Goal: Transaction & Acquisition: Obtain resource

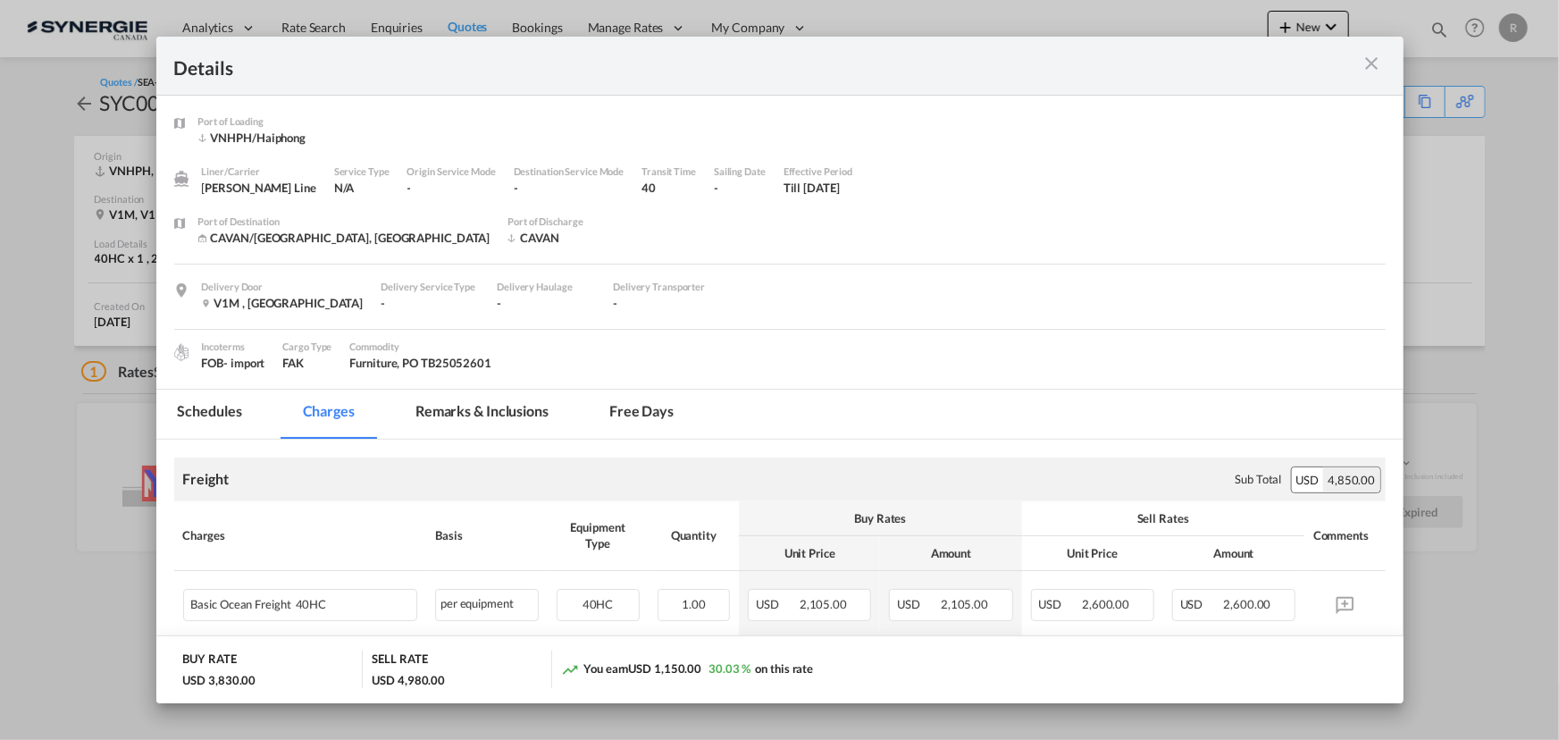
scroll to position [729, 0]
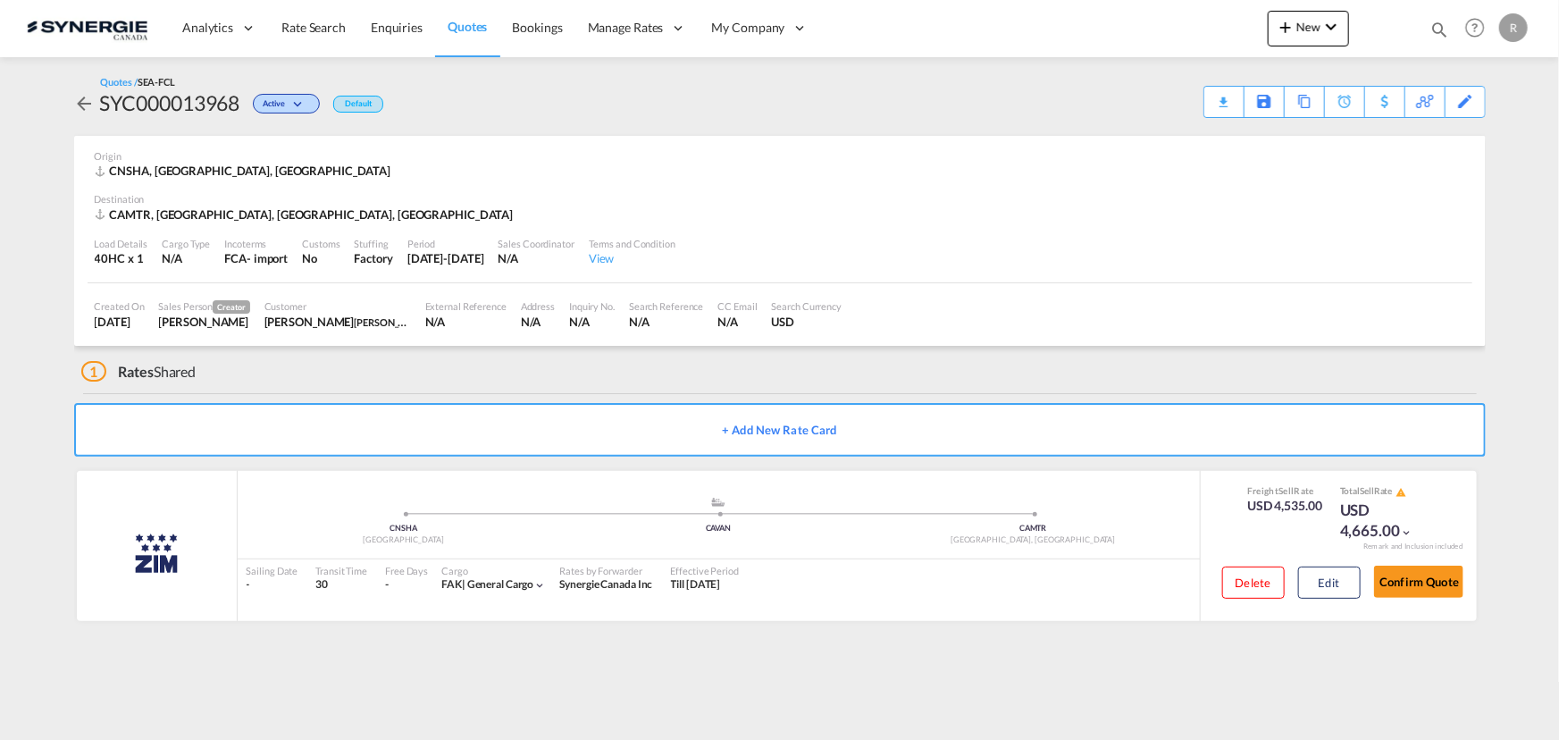
click at [467, 29] on span "Quotes" at bounding box center [467, 26] width 39 height 15
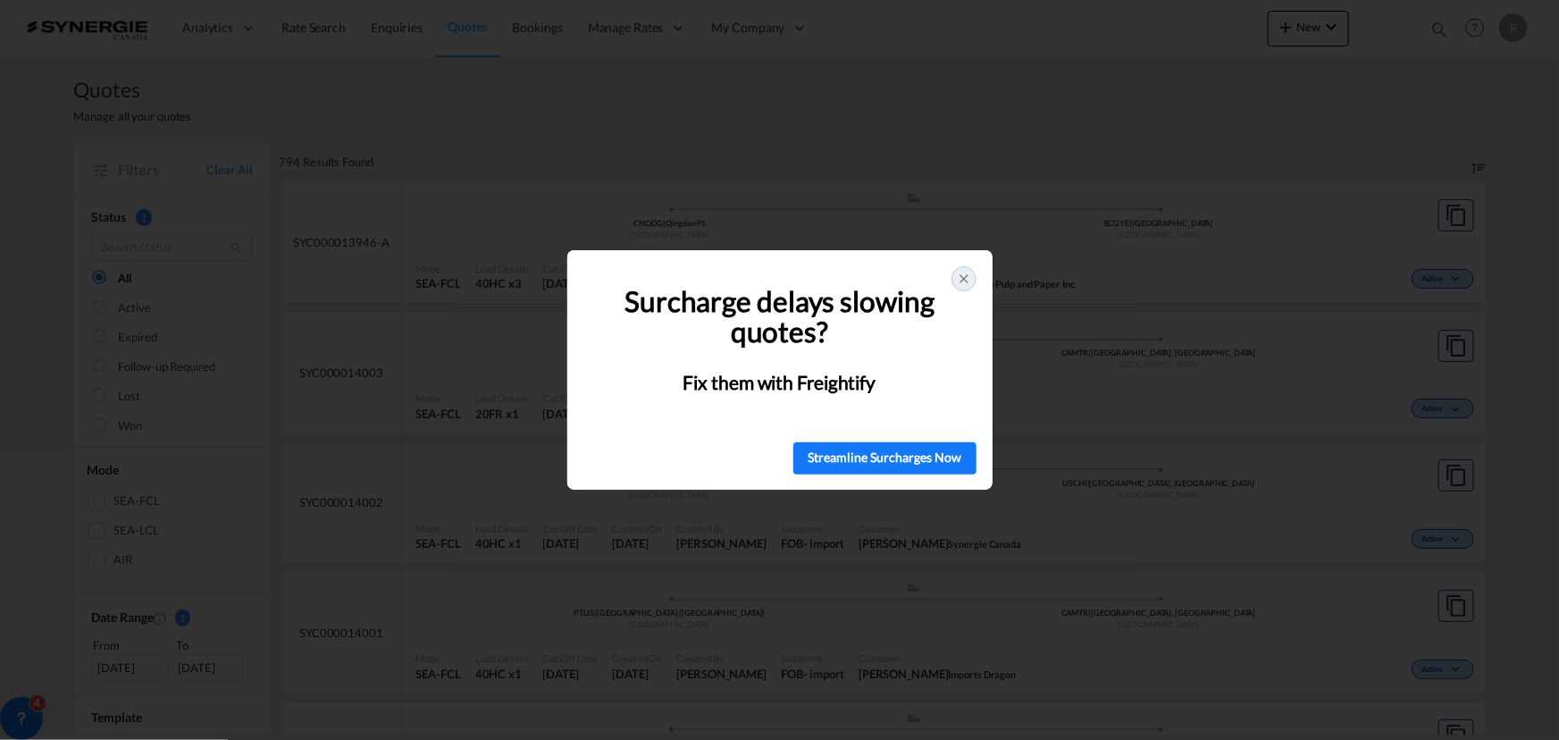
click at [960, 281] on icon at bounding box center [964, 279] width 14 height 14
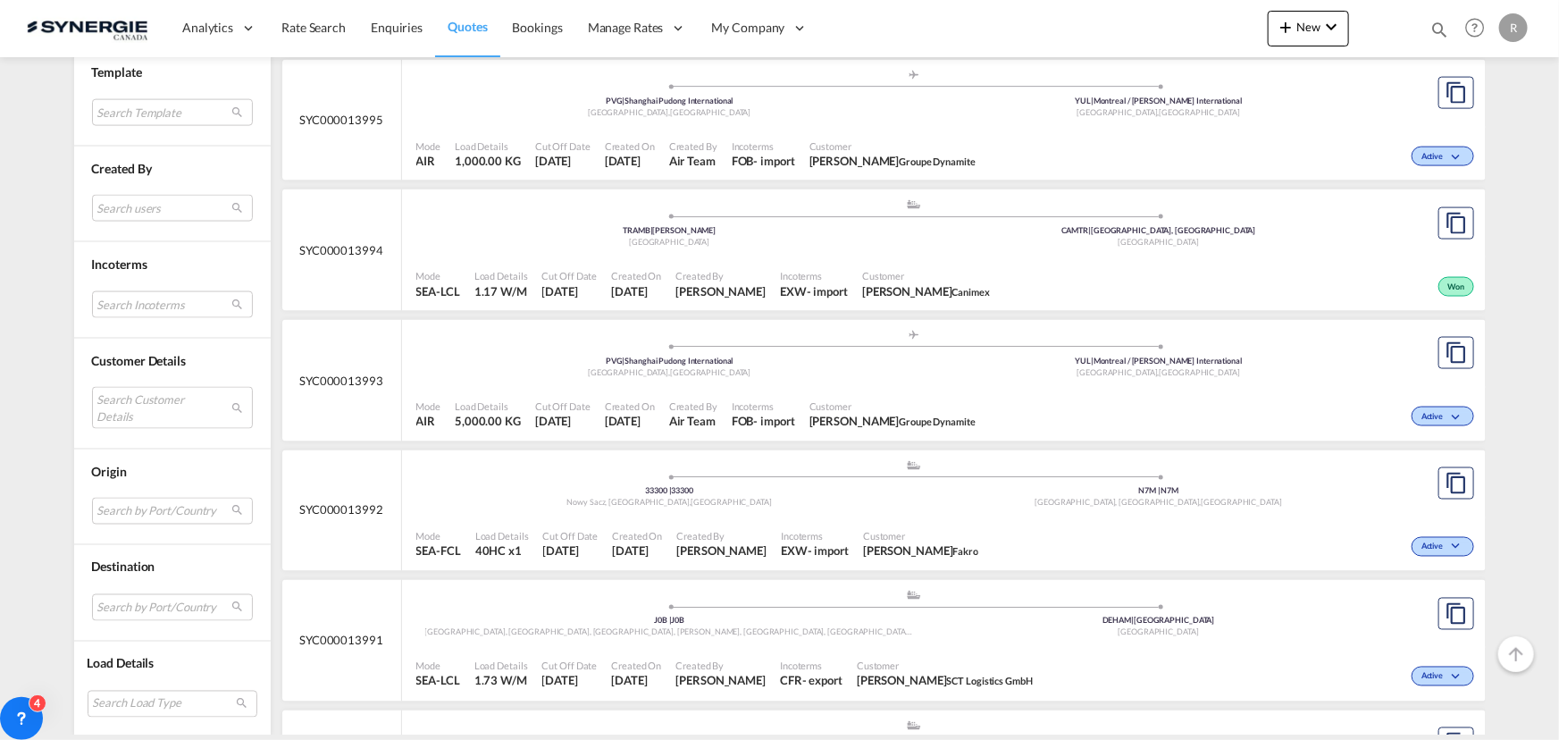
scroll to position [1299, 0]
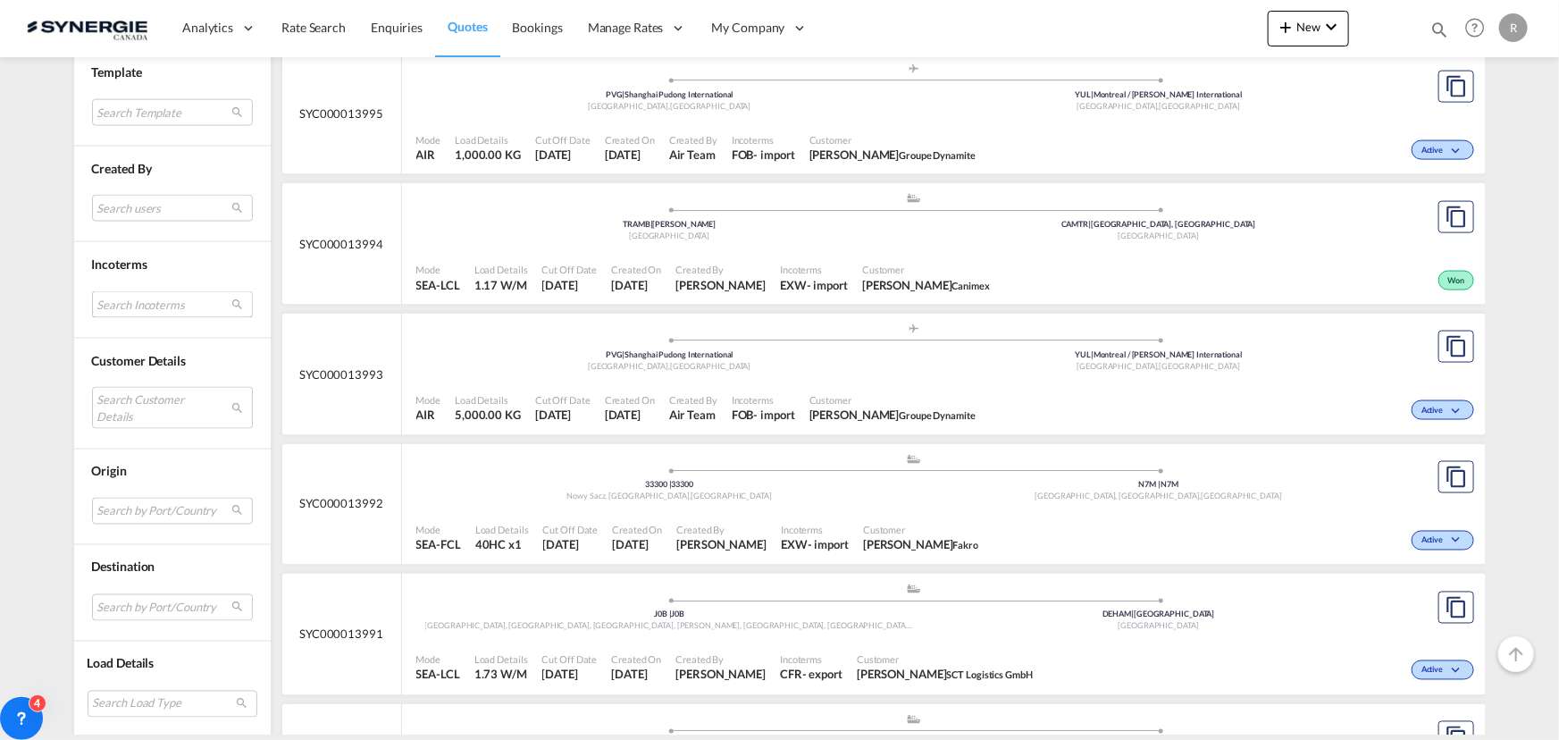
click at [113, 301] on md-select "Search Incoterms CFR-EXPORT cost and freight CPT-EXPORT carrier paid to CFR-IMP…" at bounding box center [172, 304] width 161 height 27
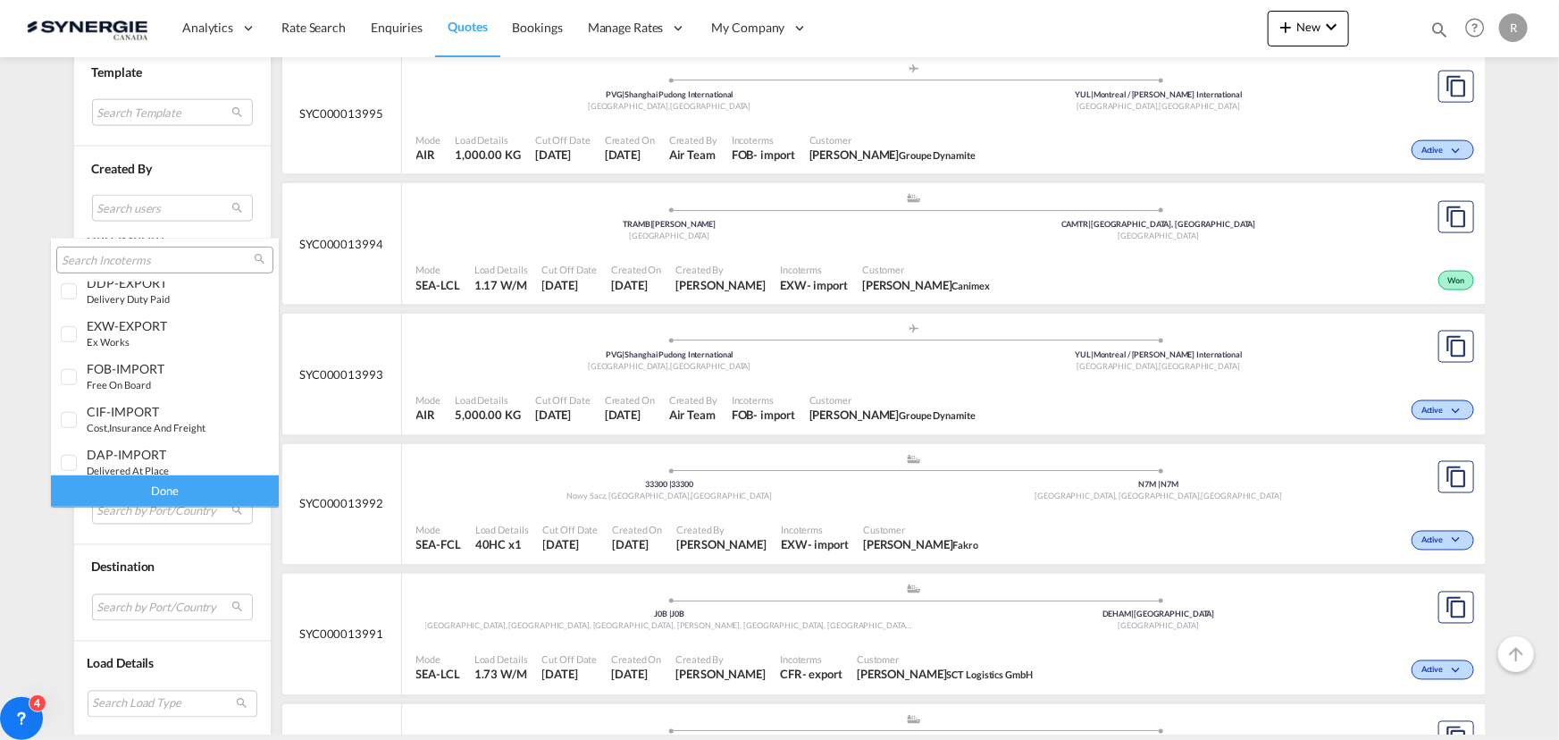
scroll to position [650, 0]
click at [147, 380] on div "DAP-IMPORT delivered at place" at bounding box center [157, 380] width 140 height 30
click at [231, 497] on div "Done" at bounding box center [165, 490] width 228 height 31
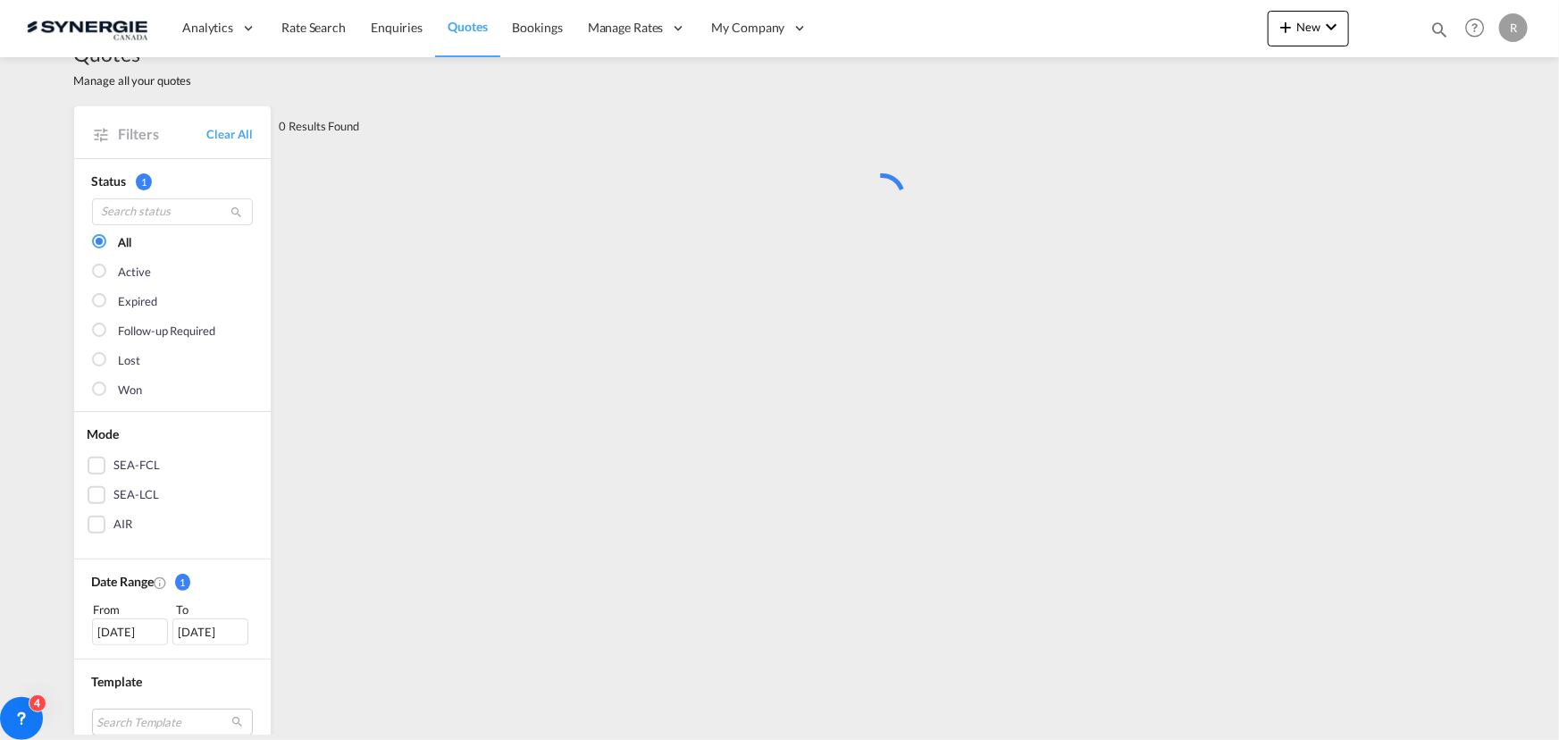
scroll to position [0, 0]
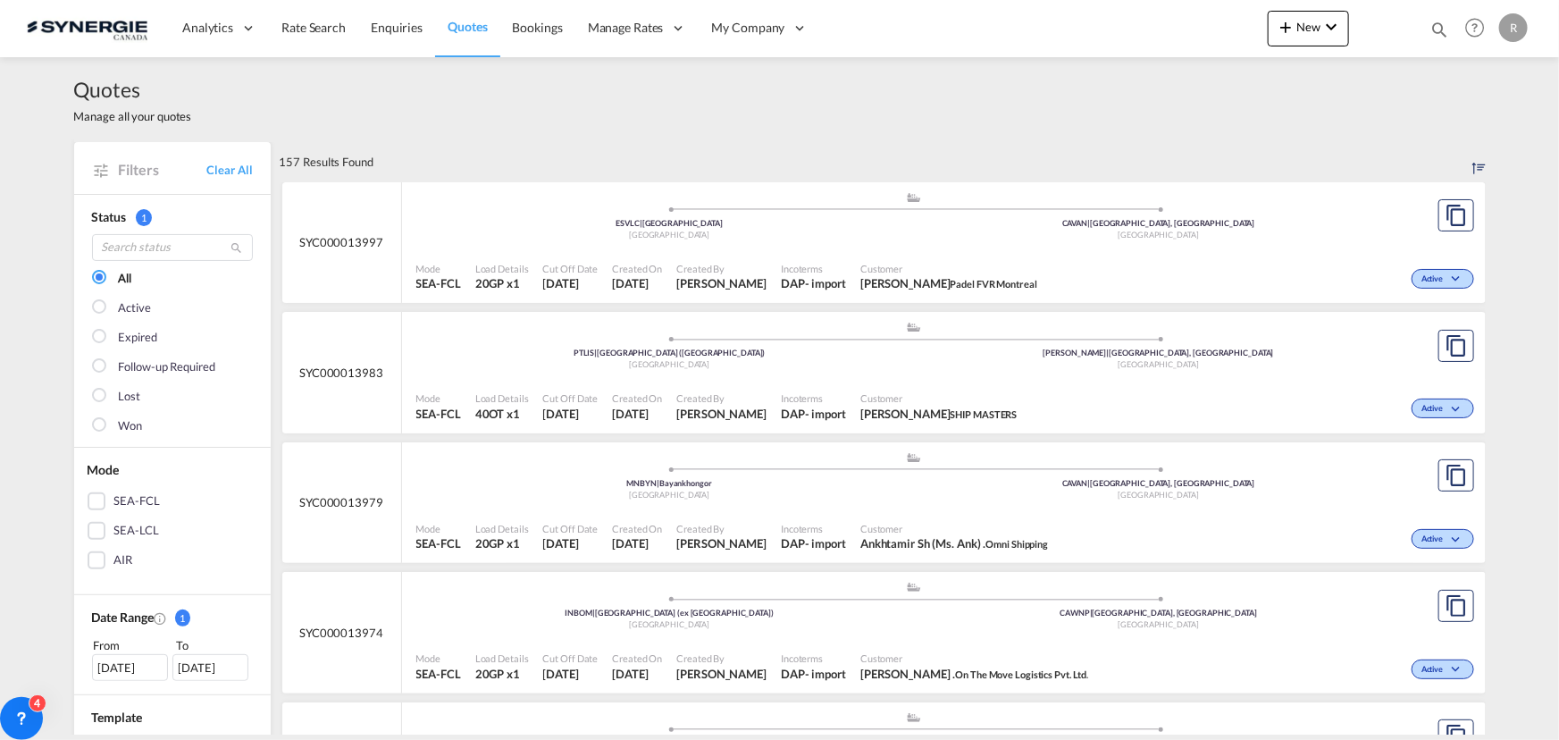
click at [969, 276] on span "Nader Ghadban Padel FVR Montreal" at bounding box center [948, 283] width 177 height 16
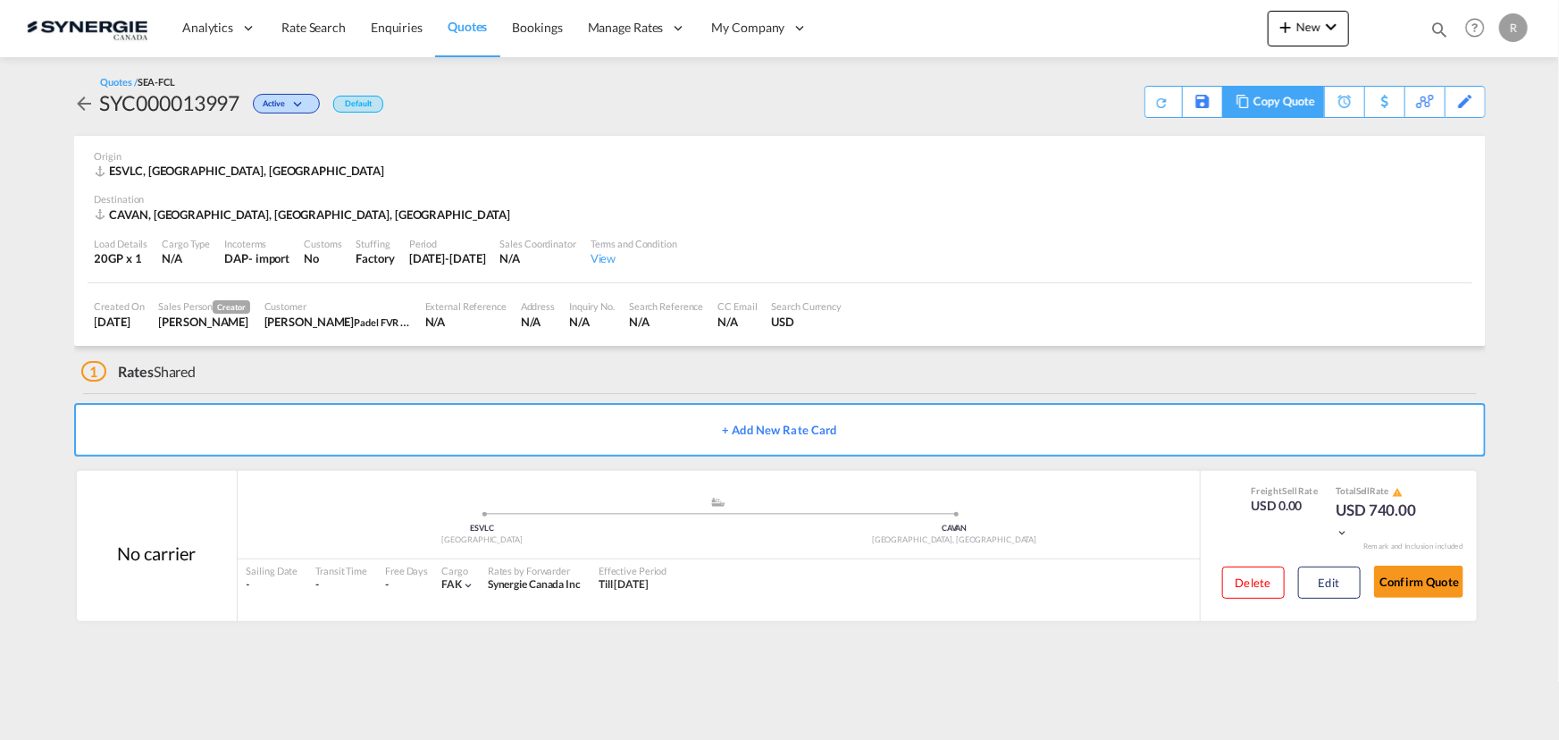
click at [1313, 109] on div "Copy Quote" at bounding box center [1284, 102] width 61 height 30
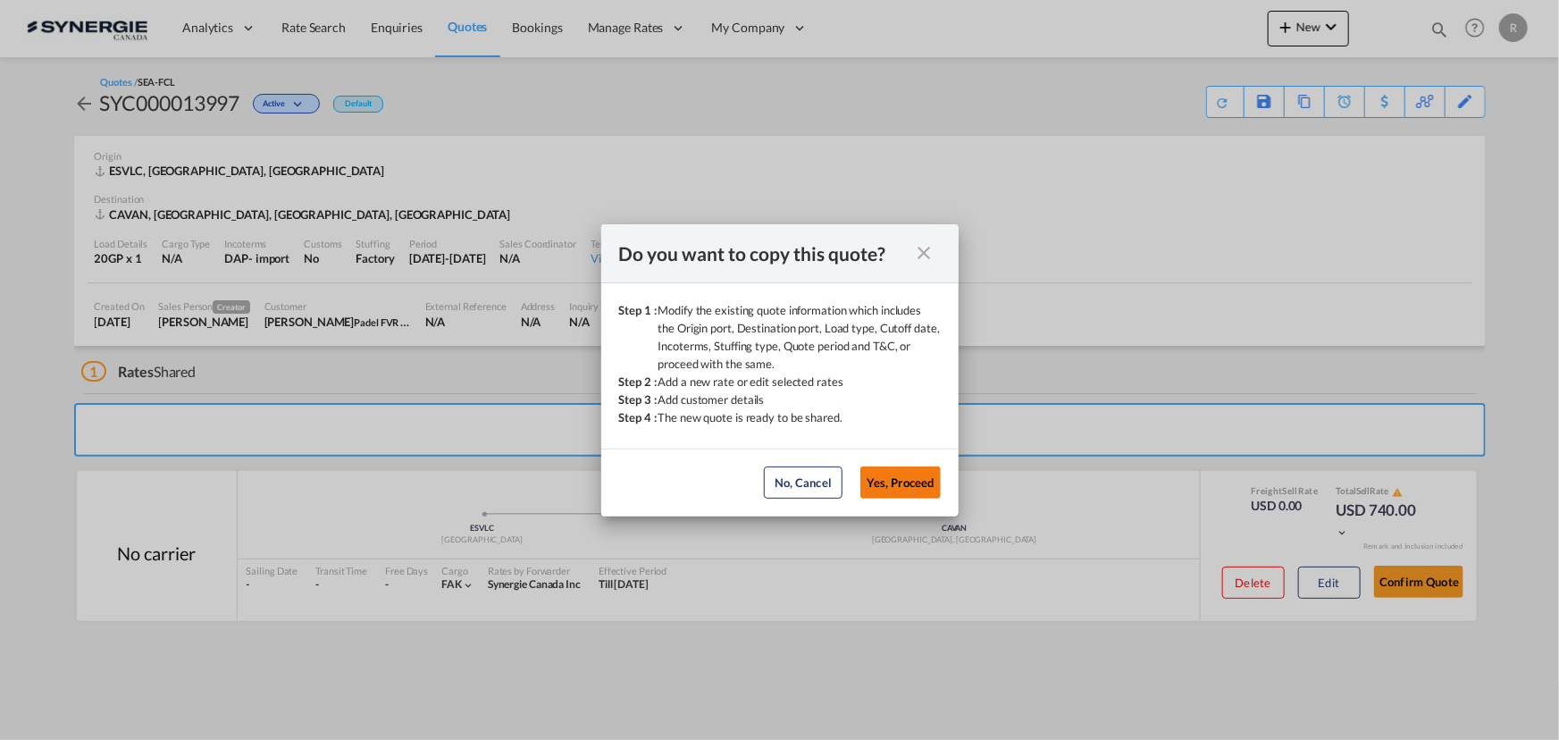
click at [936, 491] on button "Yes, Proceed" at bounding box center [900, 482] width 80 height 32
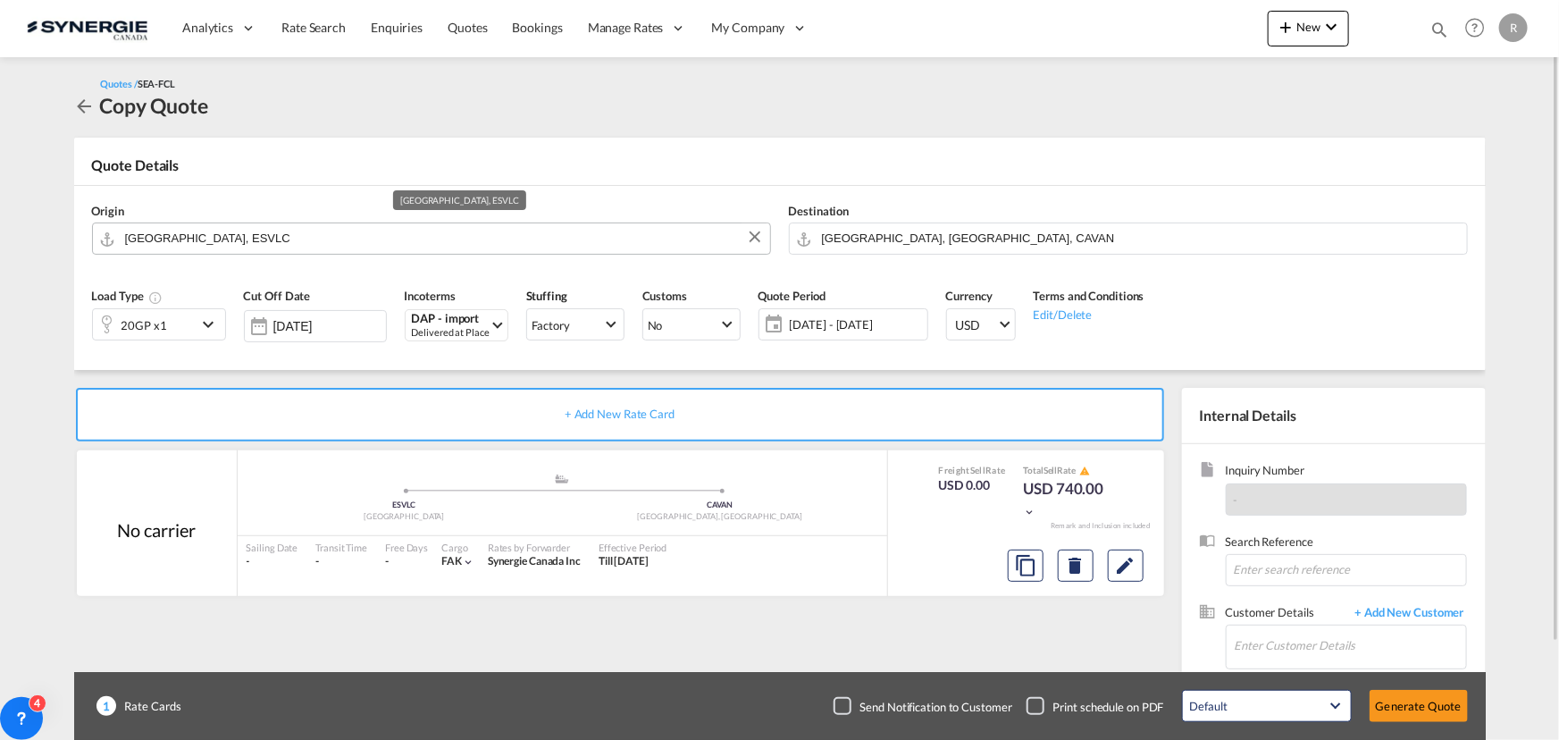
click at [291, 230] on input "Valencia, ESVLC" at bounding box center [443, 237] width 636 height 31
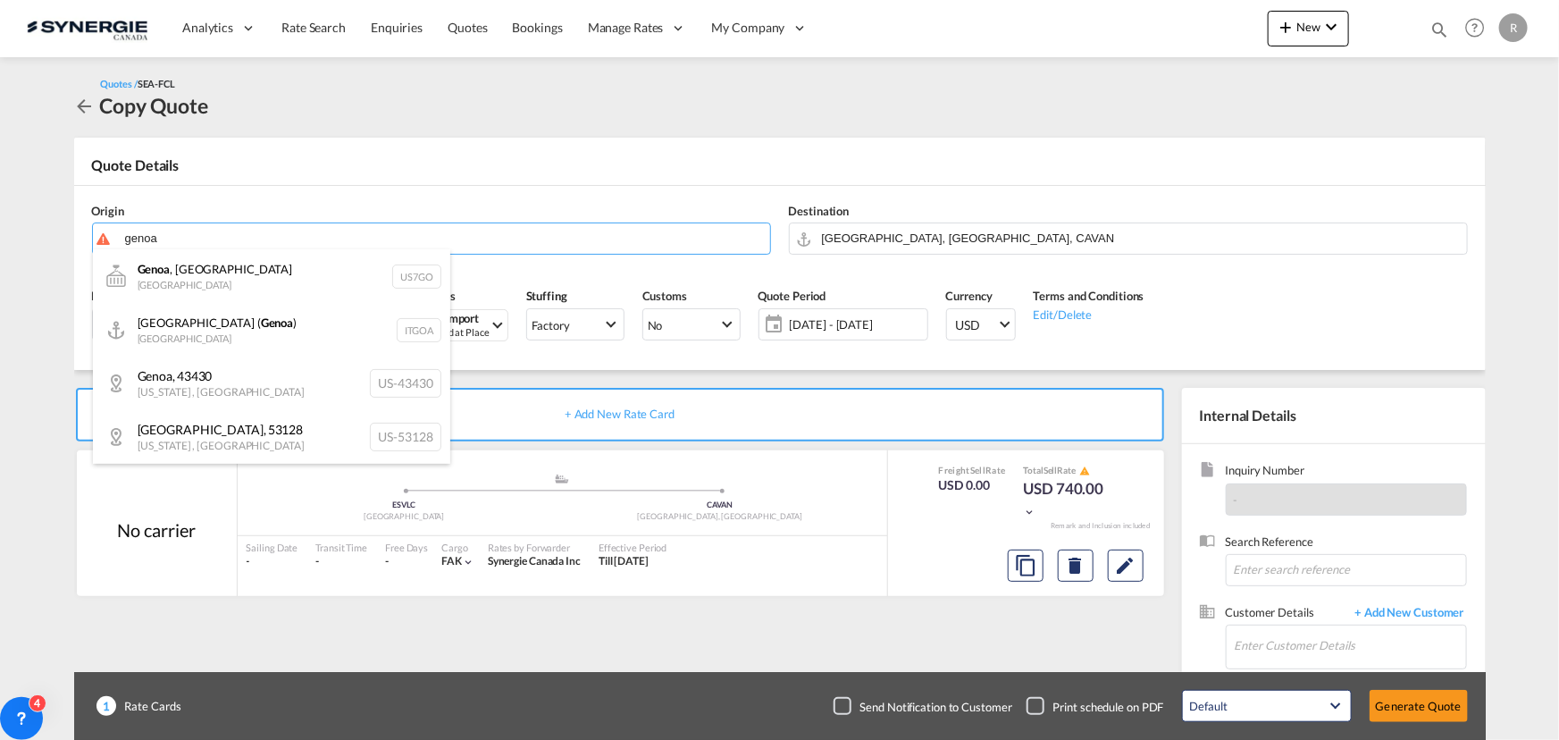
type input "genoa"
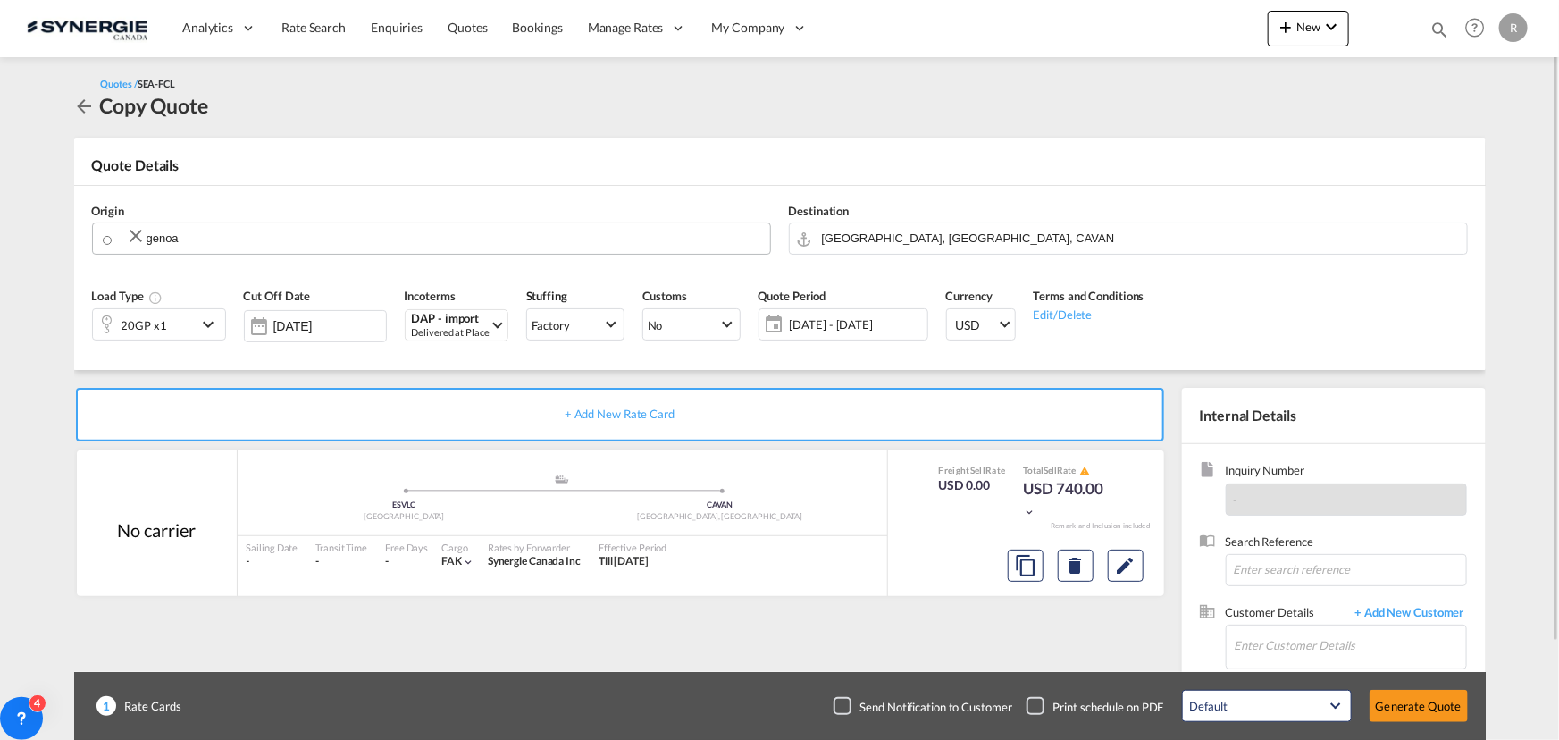
click at [131, 238] on md-icon "Clear Input" at bounding box center [135, 235] width 21 height 21
click at [184, 240] on input "Search by Door/Port" at bounding box center [443, 237] width 636 height 31
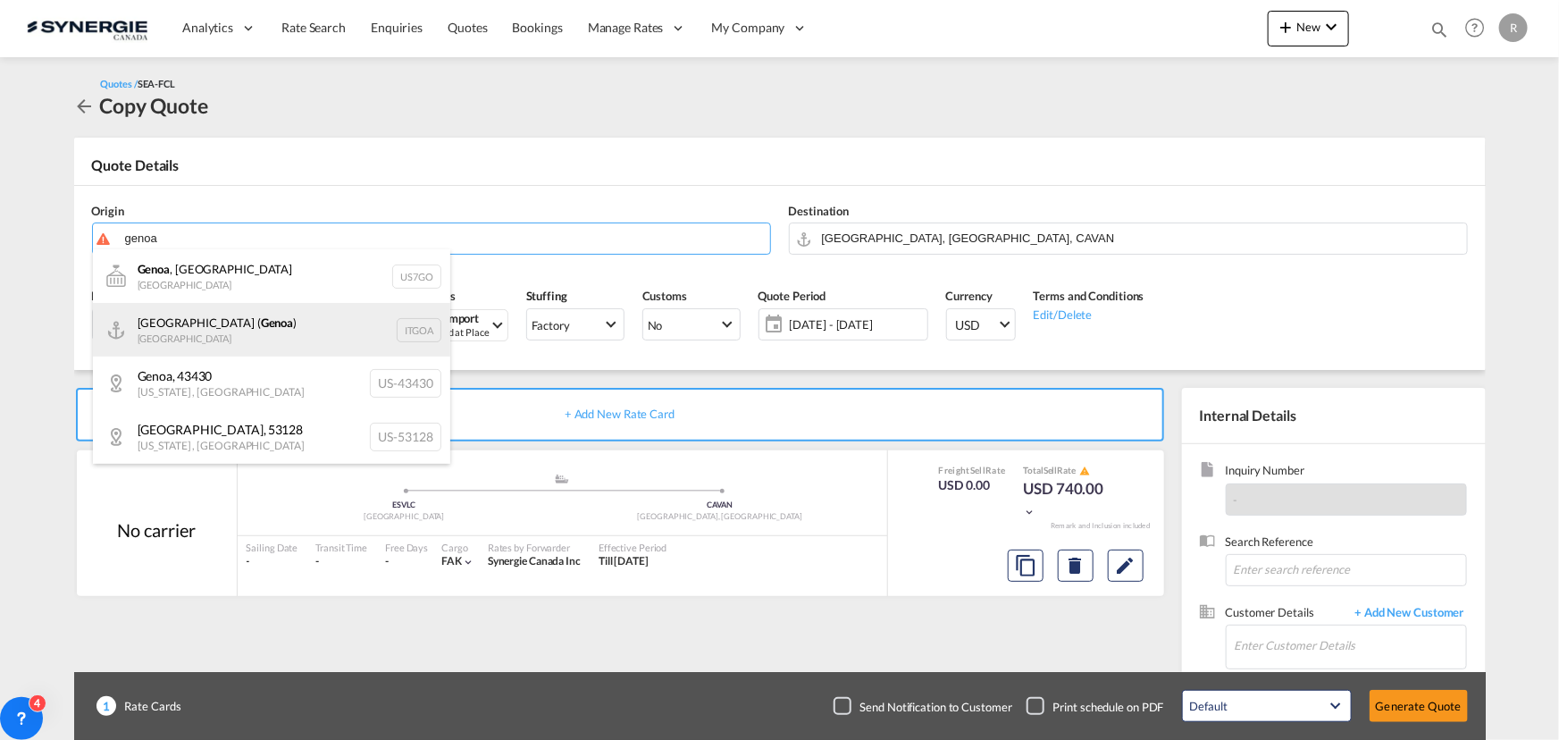
click at [165, 331] on div "Genova ( Genoa ) Italy ITGOA" at bounding box center [271, 330] width 357 height 54
type input "Genova (Genoa), ITGOA"
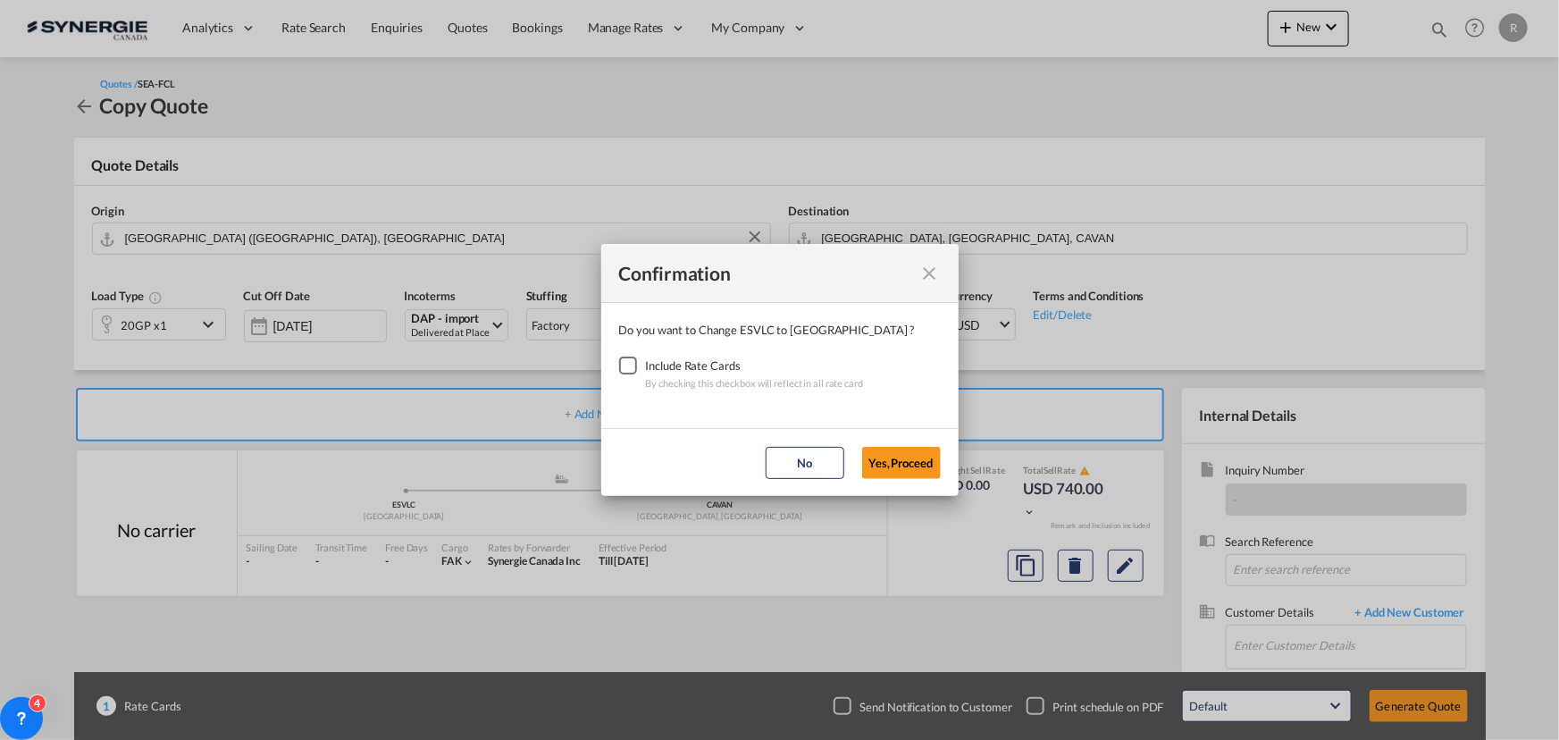
click at [646, 368] on div "Include Rate Cards" at bounding box center [755, 366] width 218 height 18
click at [629, 365] on div "Checkbox No Ink" at bounding box center [628, 366] width 18 height 18
click at [921, 465] on button "Yes,Proceed" at bounding box center [901, 463] width 79 height 32
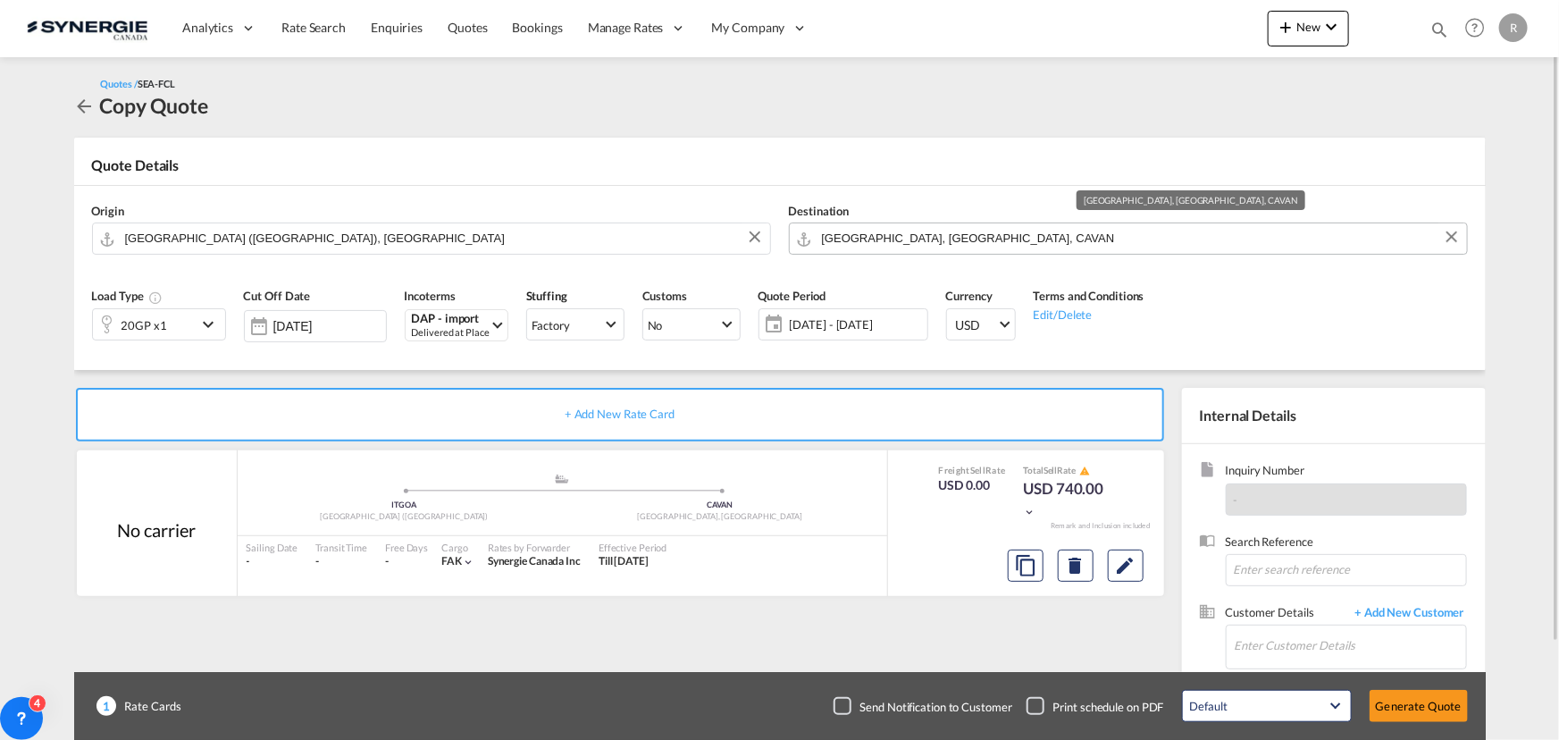
click at [992, 239] on input "Vancouver, BC, CAVAN" at bounding box center [1140, 237] width 636 height 31
click at [980, 232] on input "Vancouver, BC, CAVAN" at bounding box center [1140, 237] width 636 height 31
drag, startPoint x: 980, startPoint y: 232, endPoint x: 635, endPoint y: 222, distance: 345.0
click at [635, 222] on div "Origin Genova (Genoa), ITGOA Destination Vancouver, BC, CAVAN" at bounding box center [780, 229] width 1394 height 86
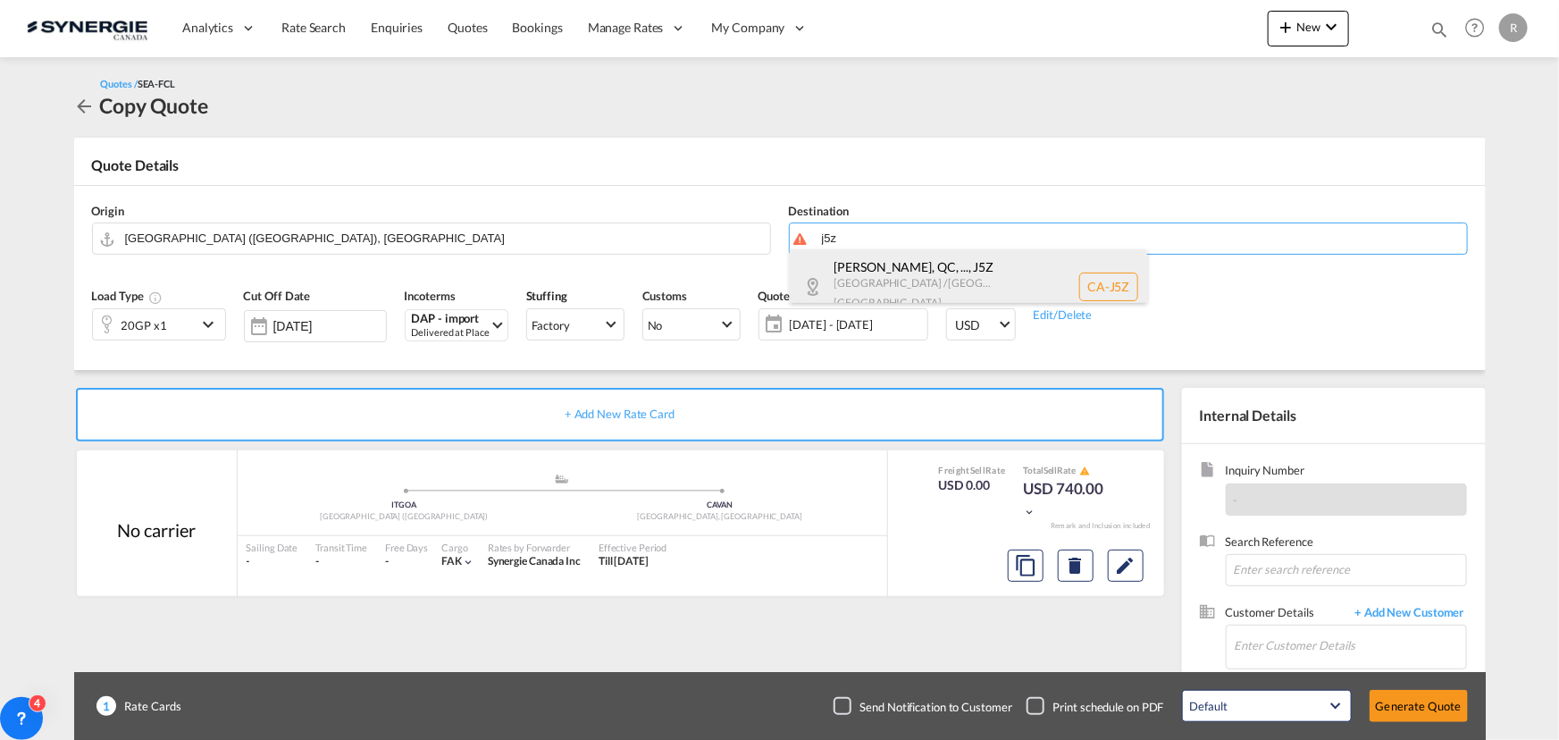
click at [883, 277] on div "Charlemagne, QC, ... , J5Z Quebec / Québec Canada CA-J5Z" at bounding box center [968, 286] width 357 height 74
type input "CA-J5Z, Charlemagne, QC, Repentigny, QC, Quebec / Québec"
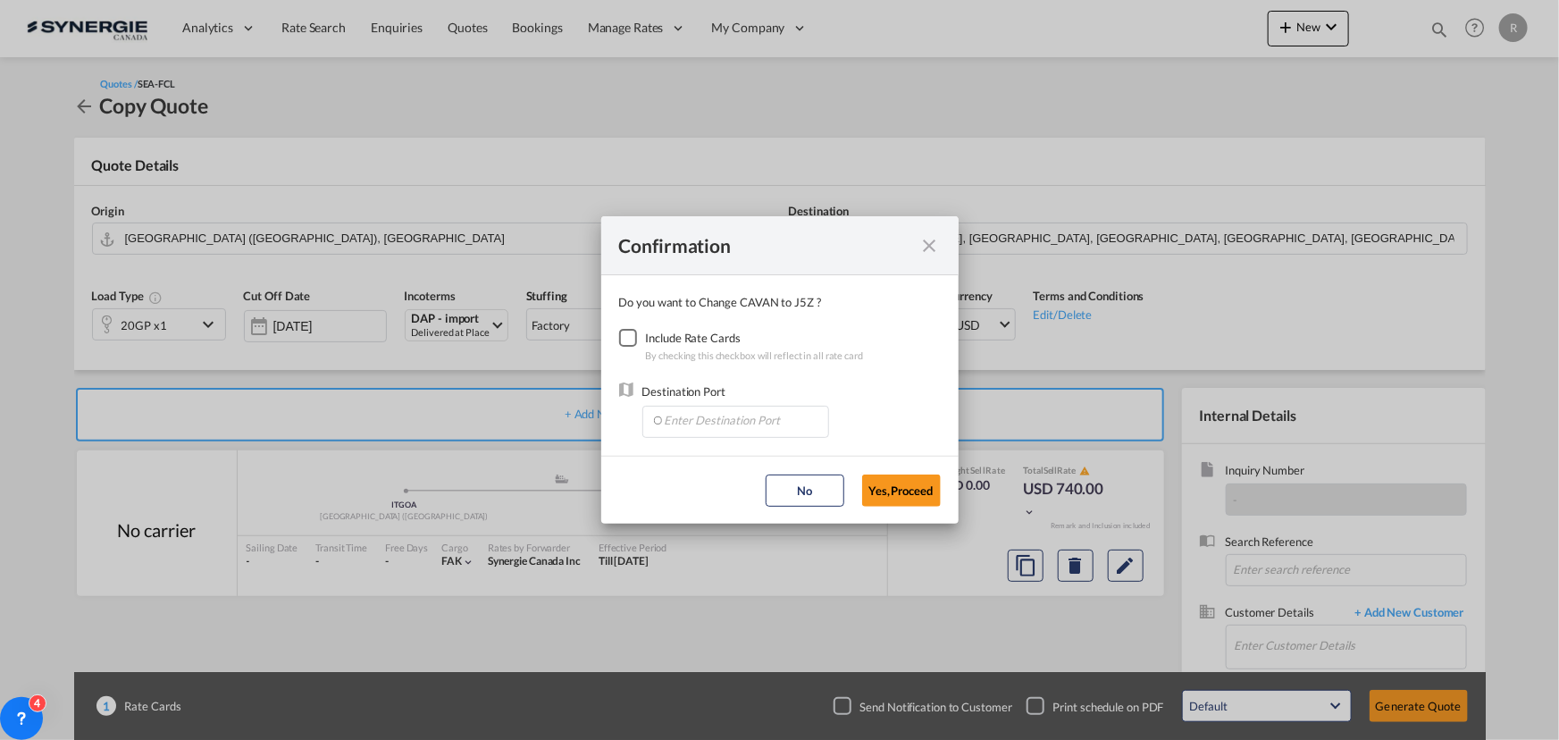
click at [635, 339] on div "Checkbox No Ink" at bounding box center [628, 338] width 18 height 18
click at [697, 410] on input "Enter Destination Port" at bounding box center [739, 420] width 177 height 27
click at [685, 499] on span "CAMTR, Montreal, QC, Canada, North America, Americas" at bounding box center [1014, 502] width 701 height 15
type input "CAMTR, Montreal, QC, Canada, North America, Americas"
click at [945, 499] on md-dialog-actions "No Yes,Proceed" at bounding box center [779, 490] width 357 height 68
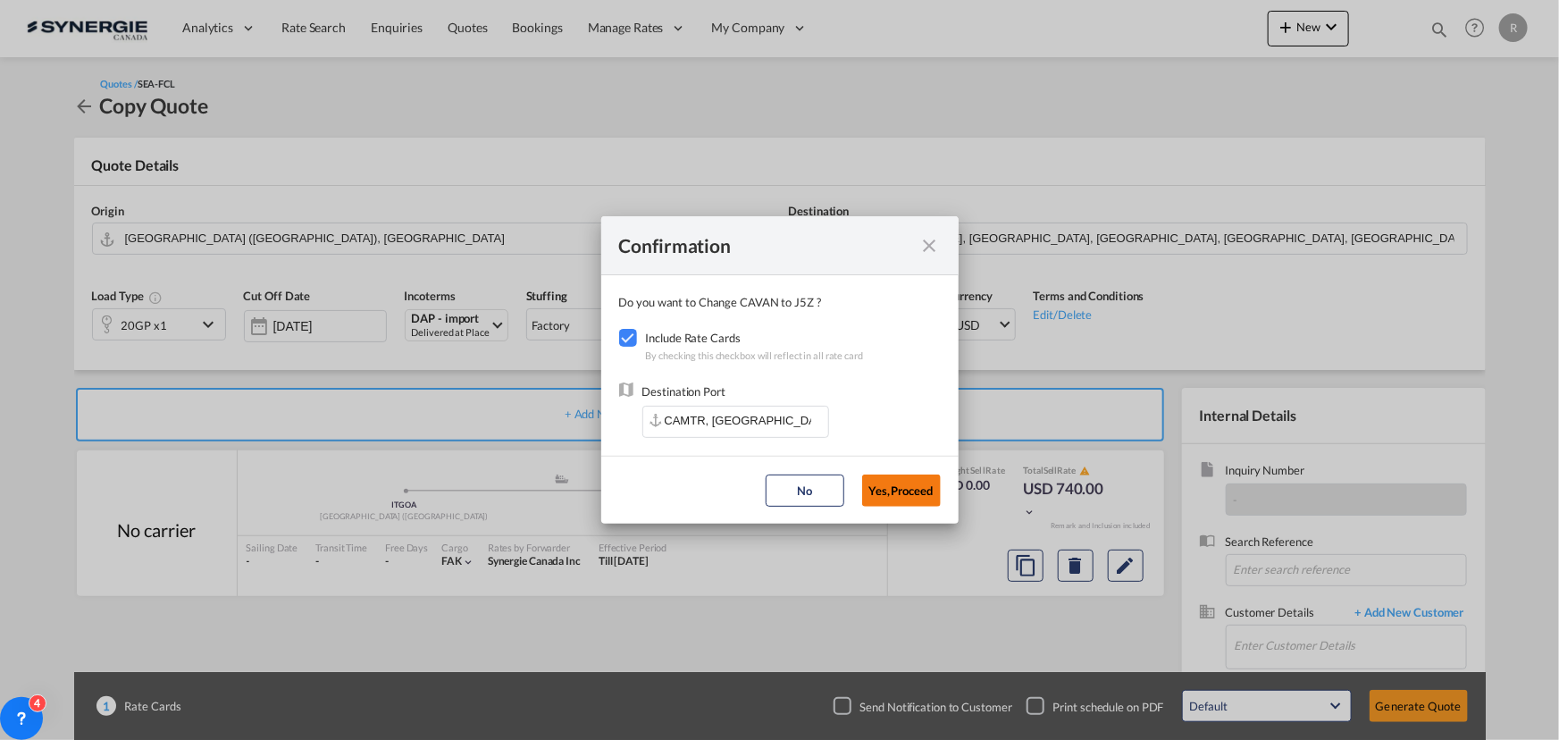
click at [931, 496] on button "Yes,Proceed" at bounding box center [901, 490] width 79 height 32
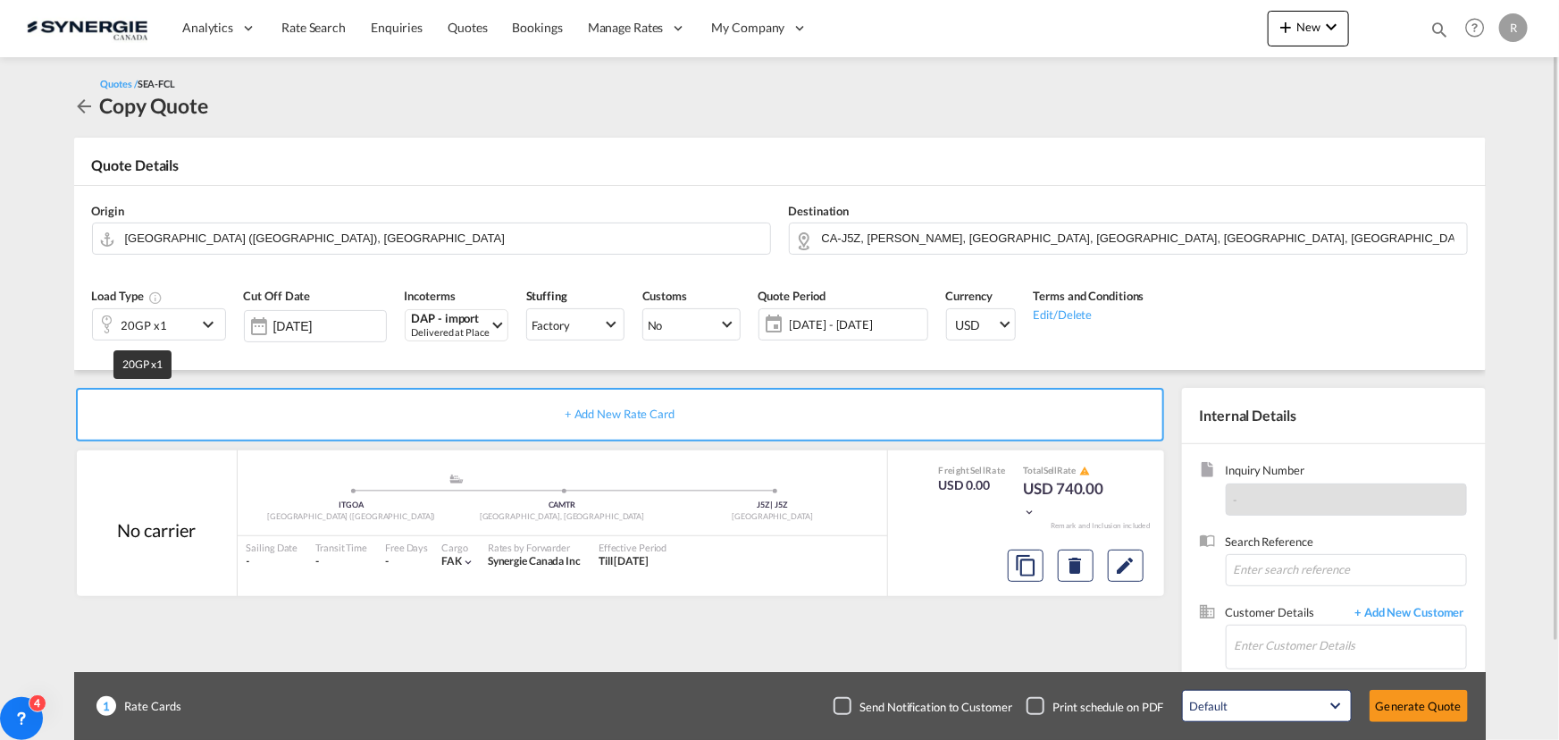
click at [156, 330] on div "20GP x1" at bounding box center [145, 325] width 46 height 25
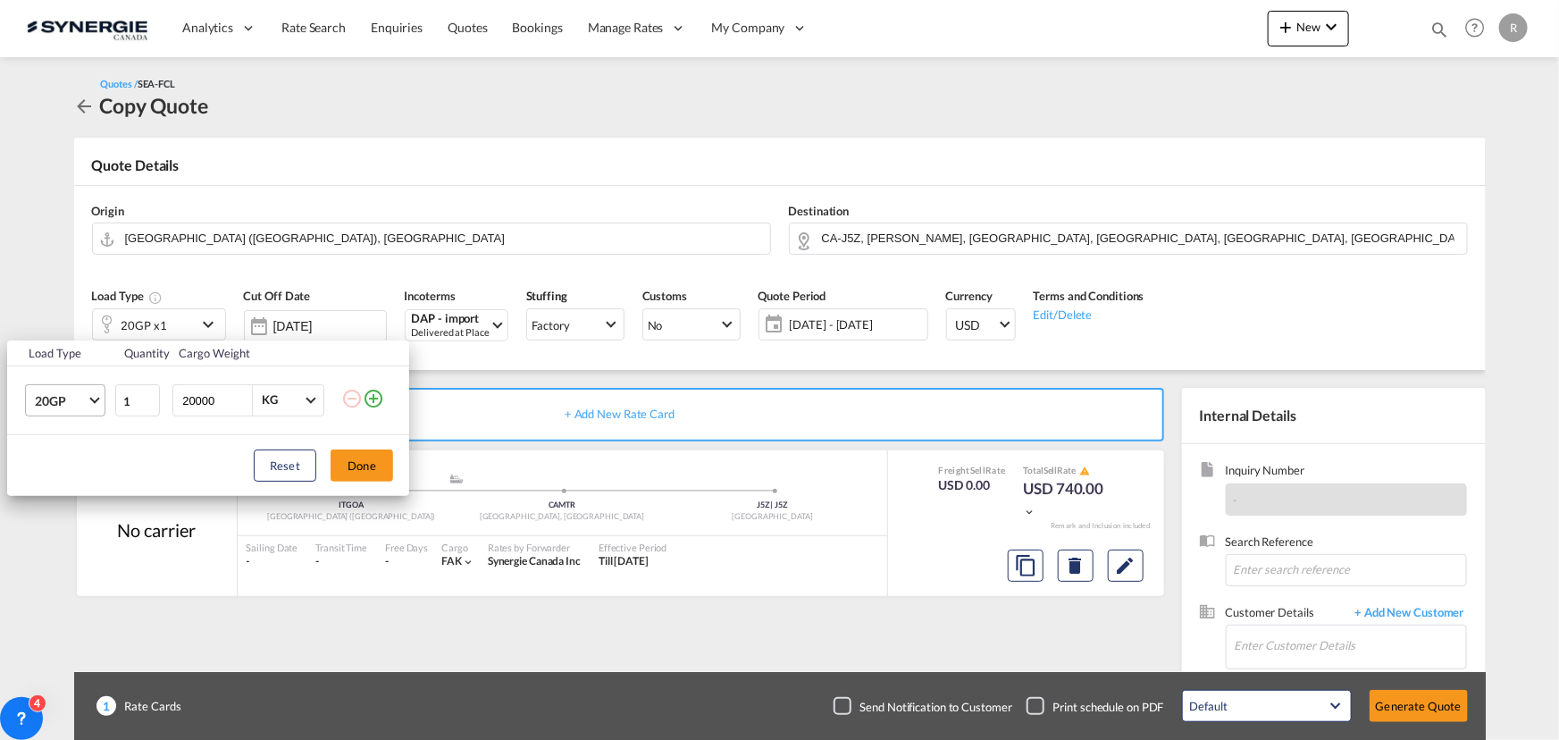
click at [73, 405] on span "20GP" at bounding box center [61, 401] width 52 height 18
click at [47, 573] on div "40OT" at bounding box center [49, 582] width 30 height 18
click at [372, 470] on button "Done" at bounding box center [362, 465] width 63 height 32
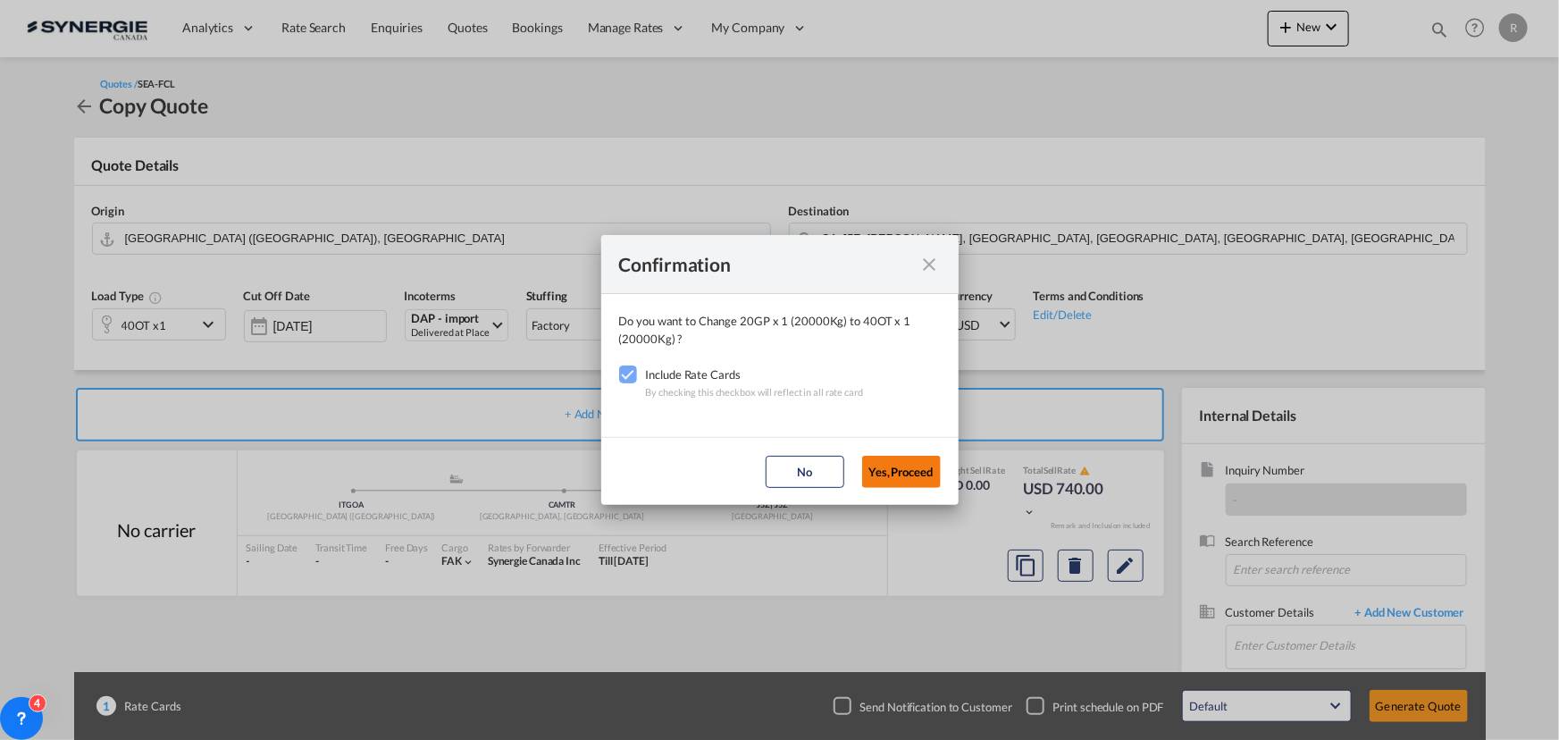
click at [898, 472] on button "Yes,Proceed" at bounding box center [901, 472] width 79 height 32
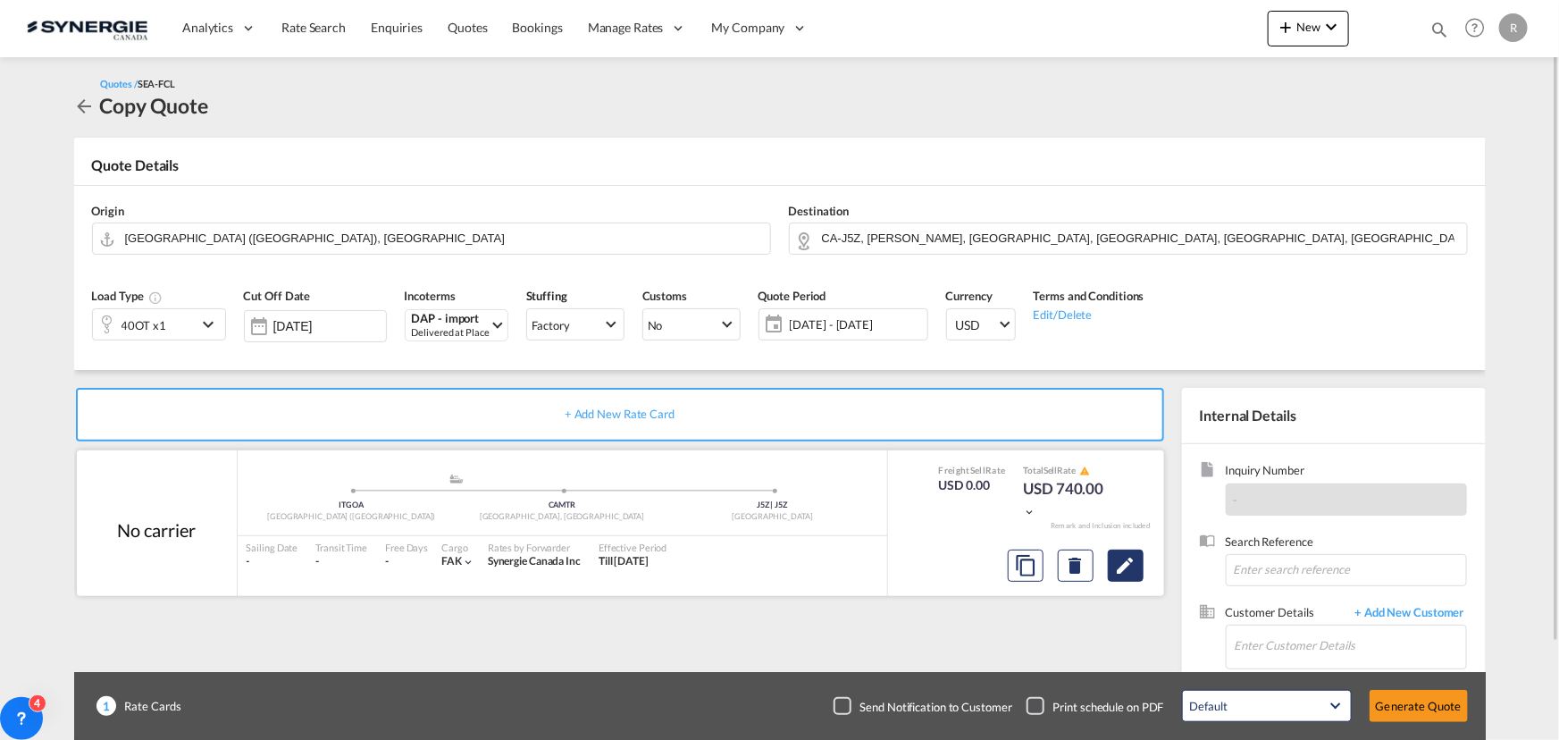
click at [1120, 572] on md-icon "Edit" at bounding box center [1125, 565] width 21 height 21
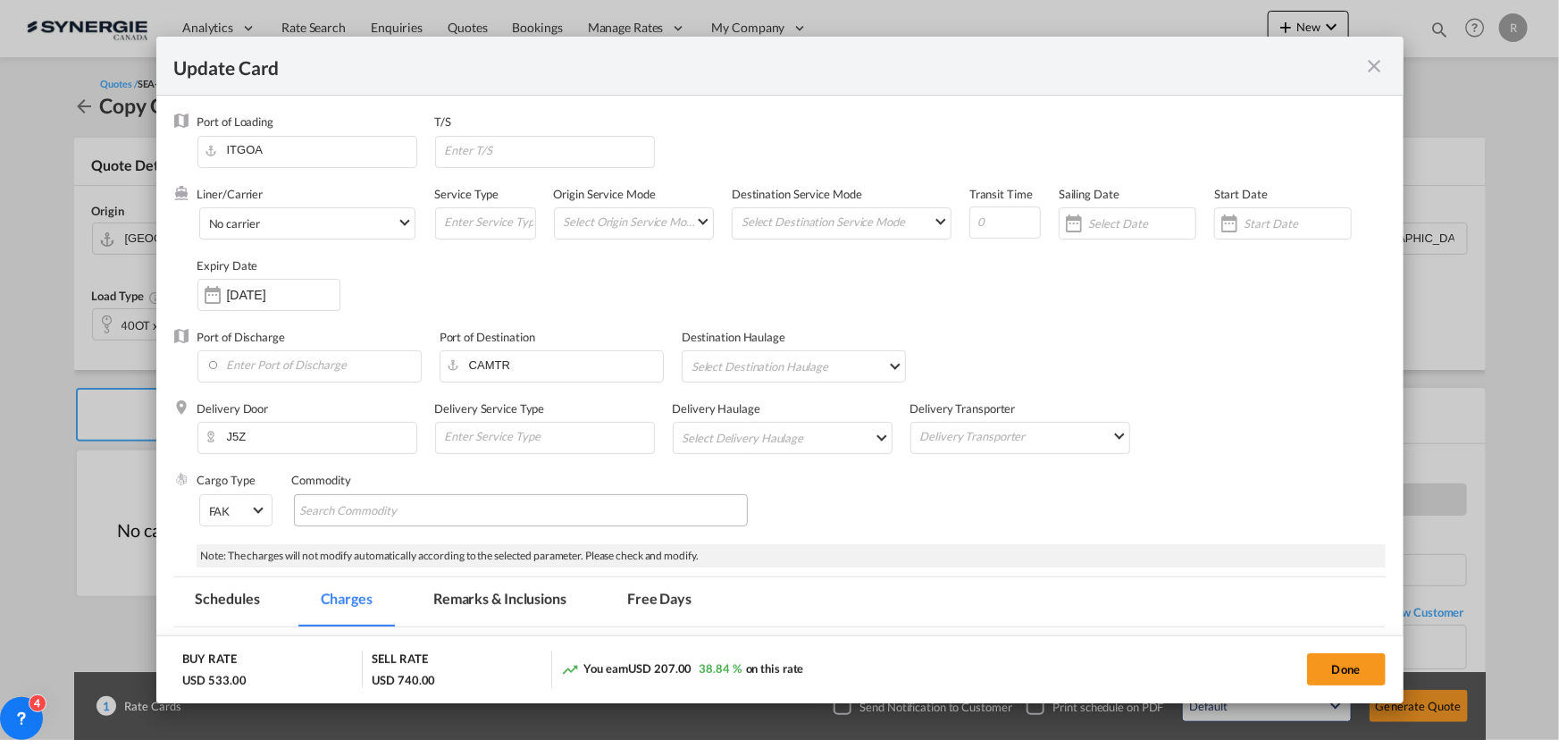
select select "per container"
select select "per B/L"
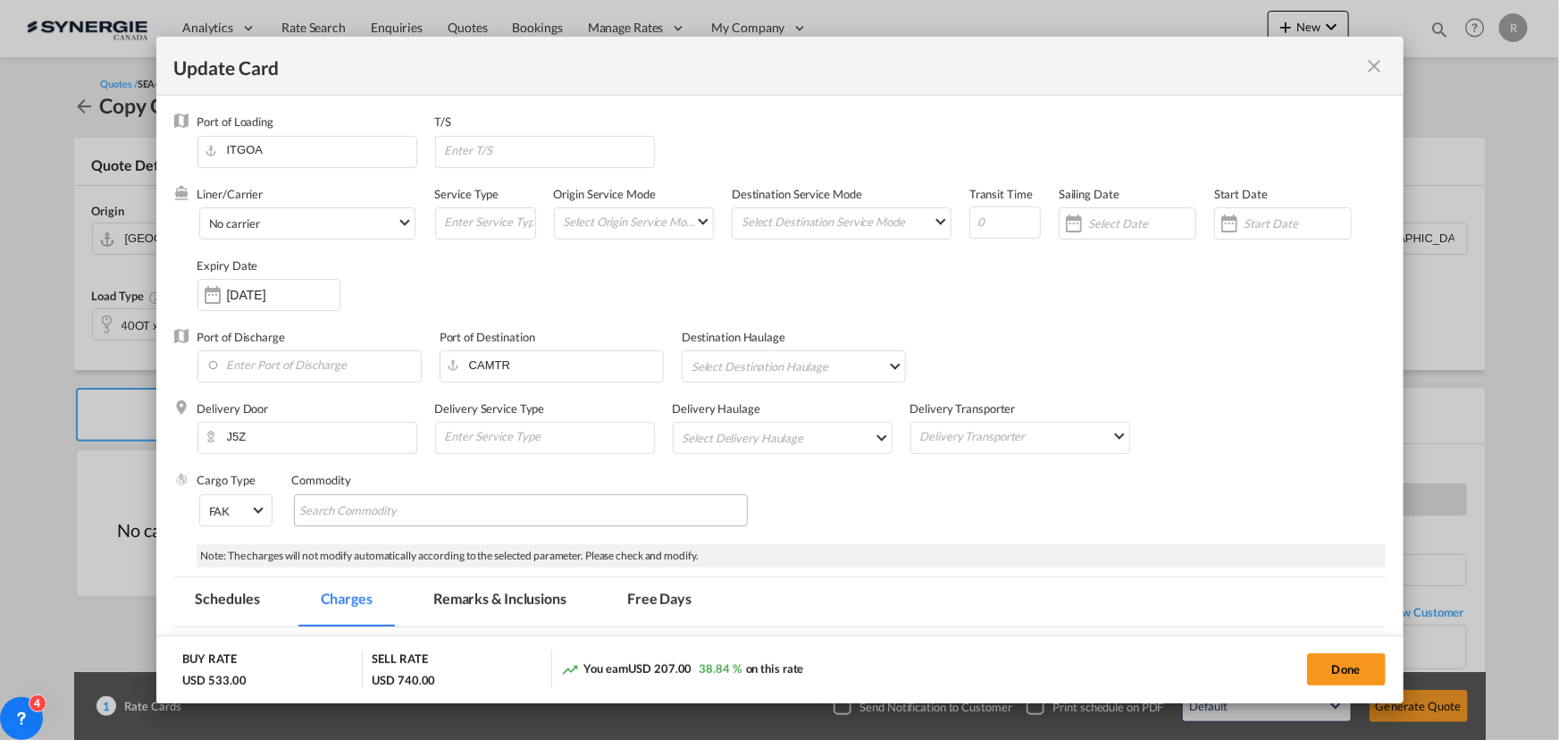
select select "per shipment"
click at [511, 524] on md-chips-wrap "Chips container with autocompletion. Enter the text area, type text to search, …" at bounding box center [521, 510] width 454 height 32
type input "40OT ingauge"
click at [873, 527] on div "Cargo Type FAK FAK GCR GDSM General Cargo Hazardous Cargo Ambient Foodstuff Chi…" at bounding box center [791, 507] width 1188 height 71
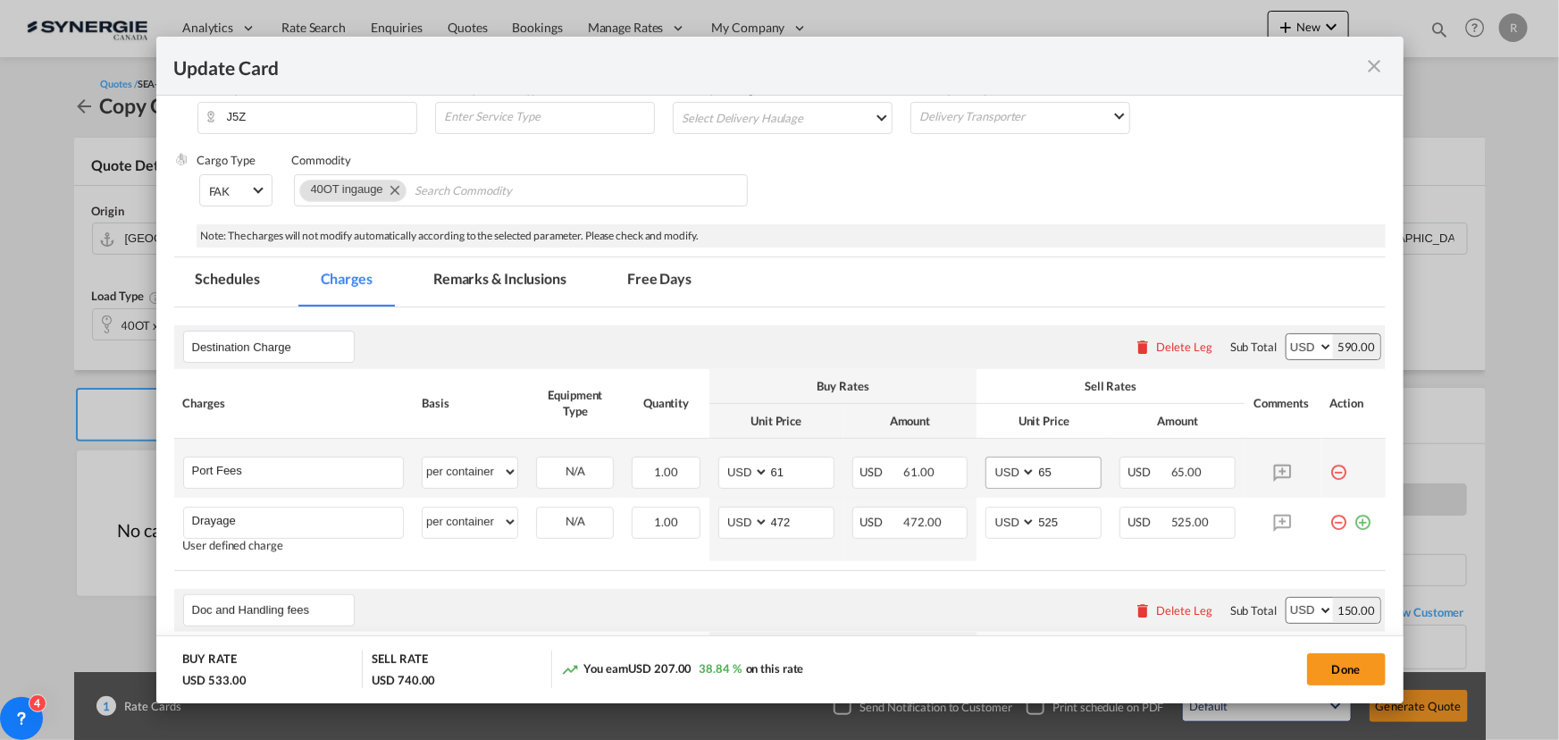
scroll to position [324, 0]
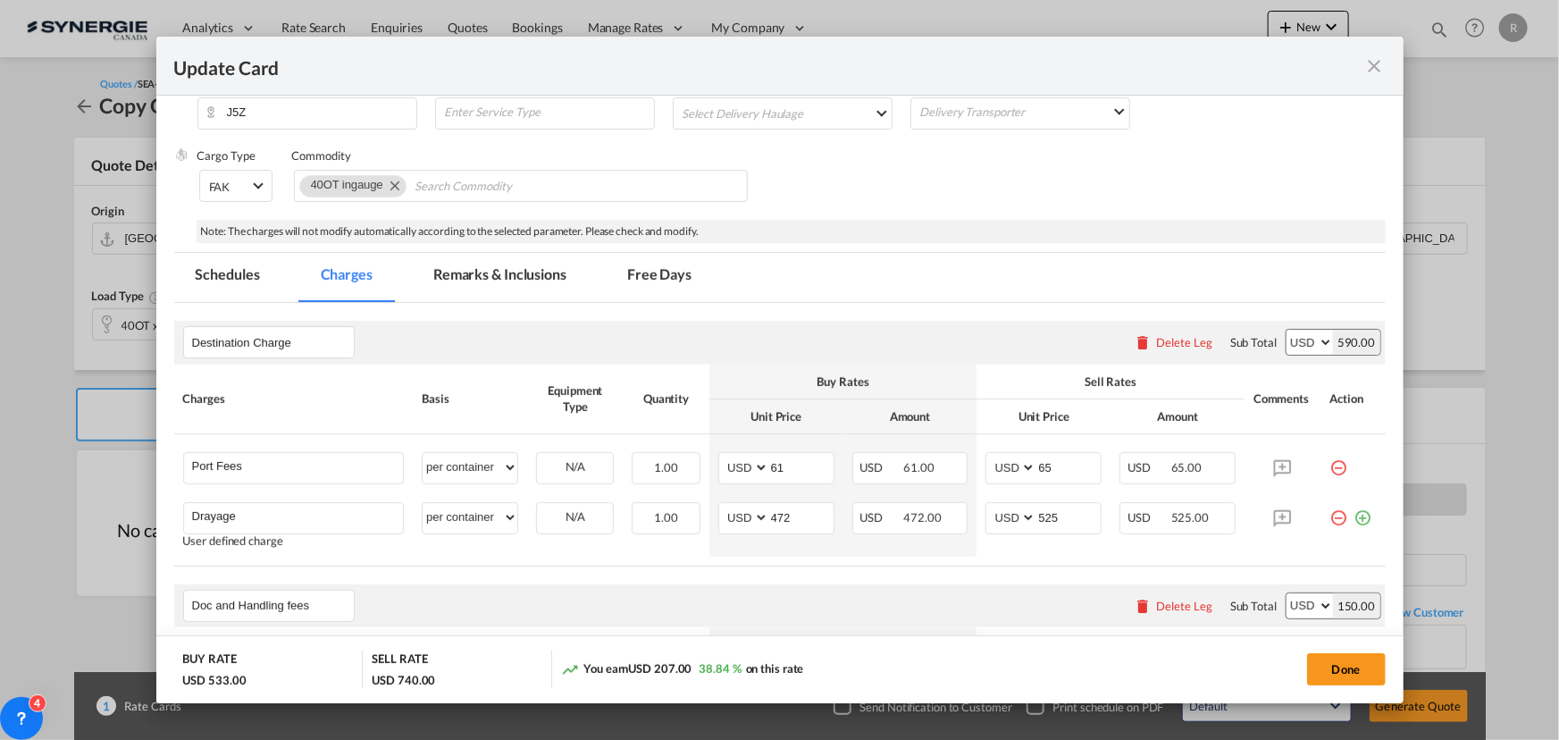
click at [522, 278] on md-tab-item "Remarks & Inclusions" at bounding box center [500, 277] width 176 height 49
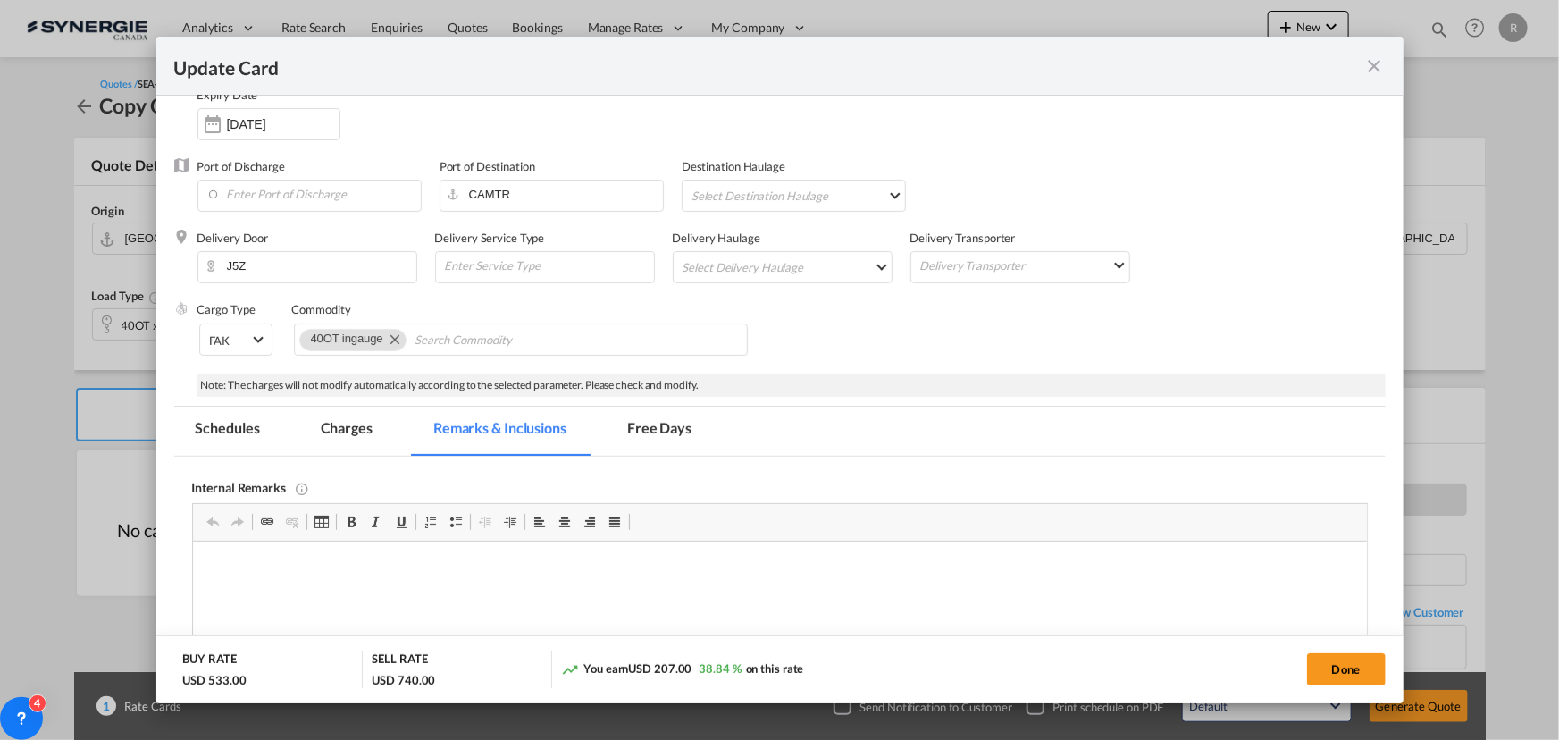
scroll to position [162, 0]
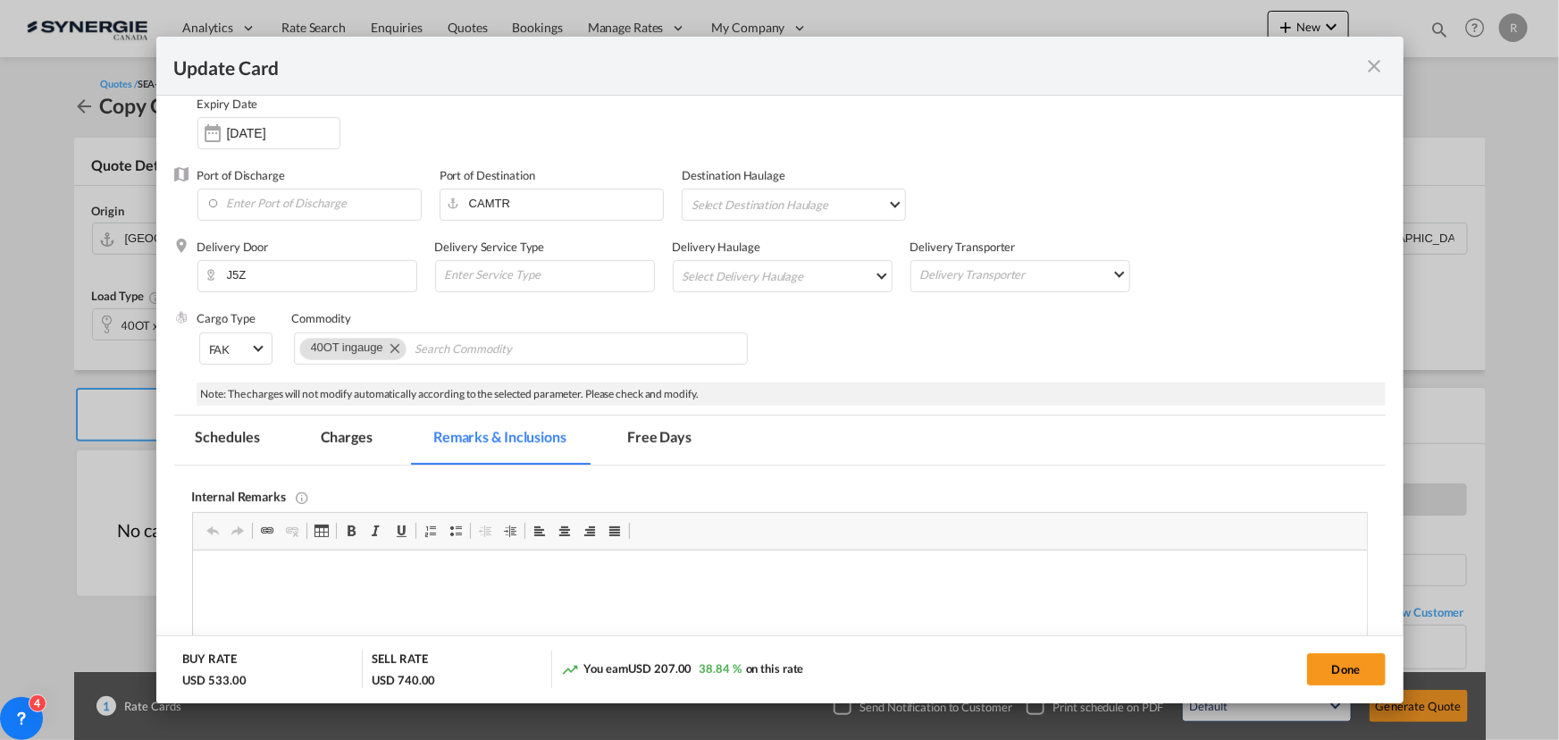
click at [346, 441] on md-tab-item "Charges" at bounding box center [346, 439] width 95 height 49
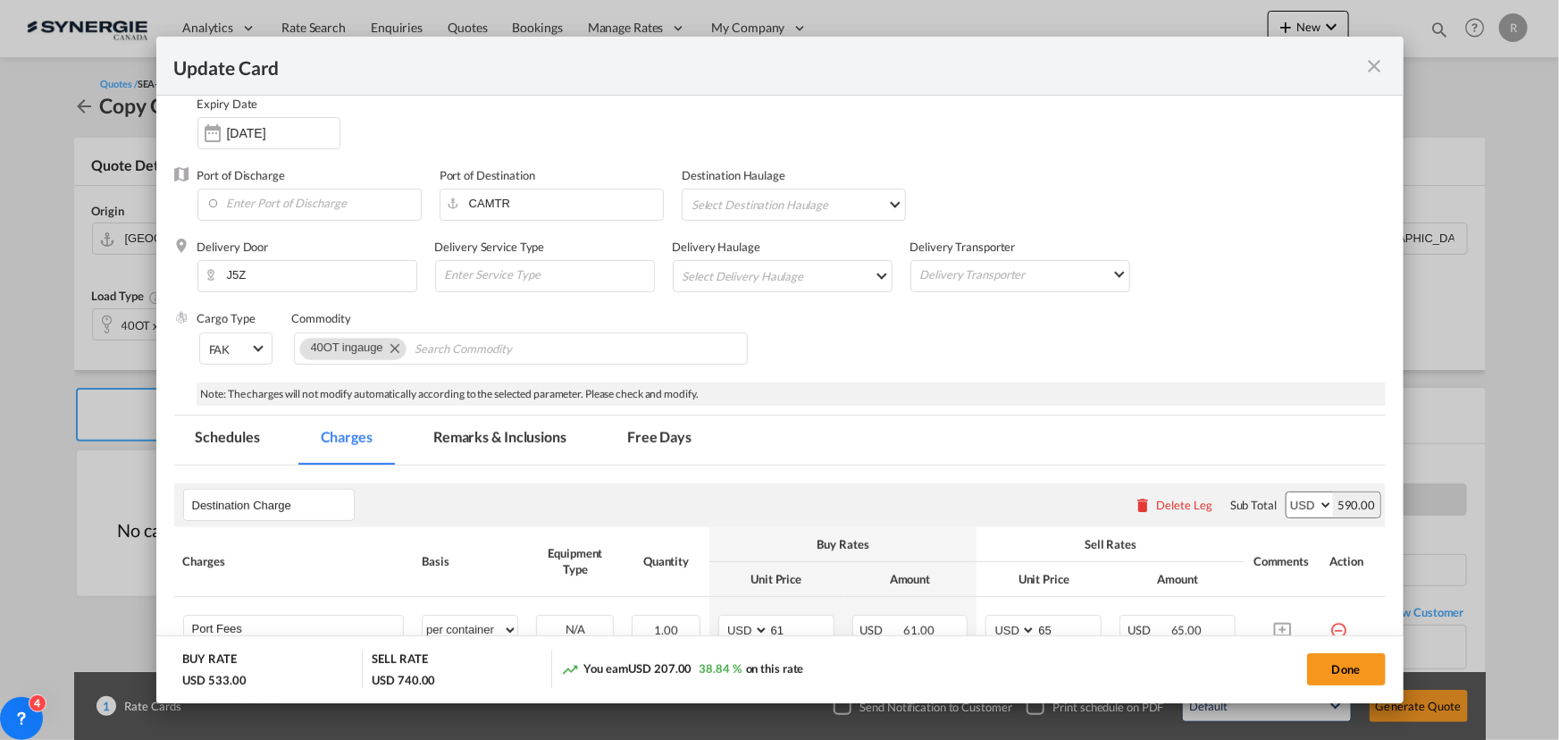
scroll to position [324, 0]
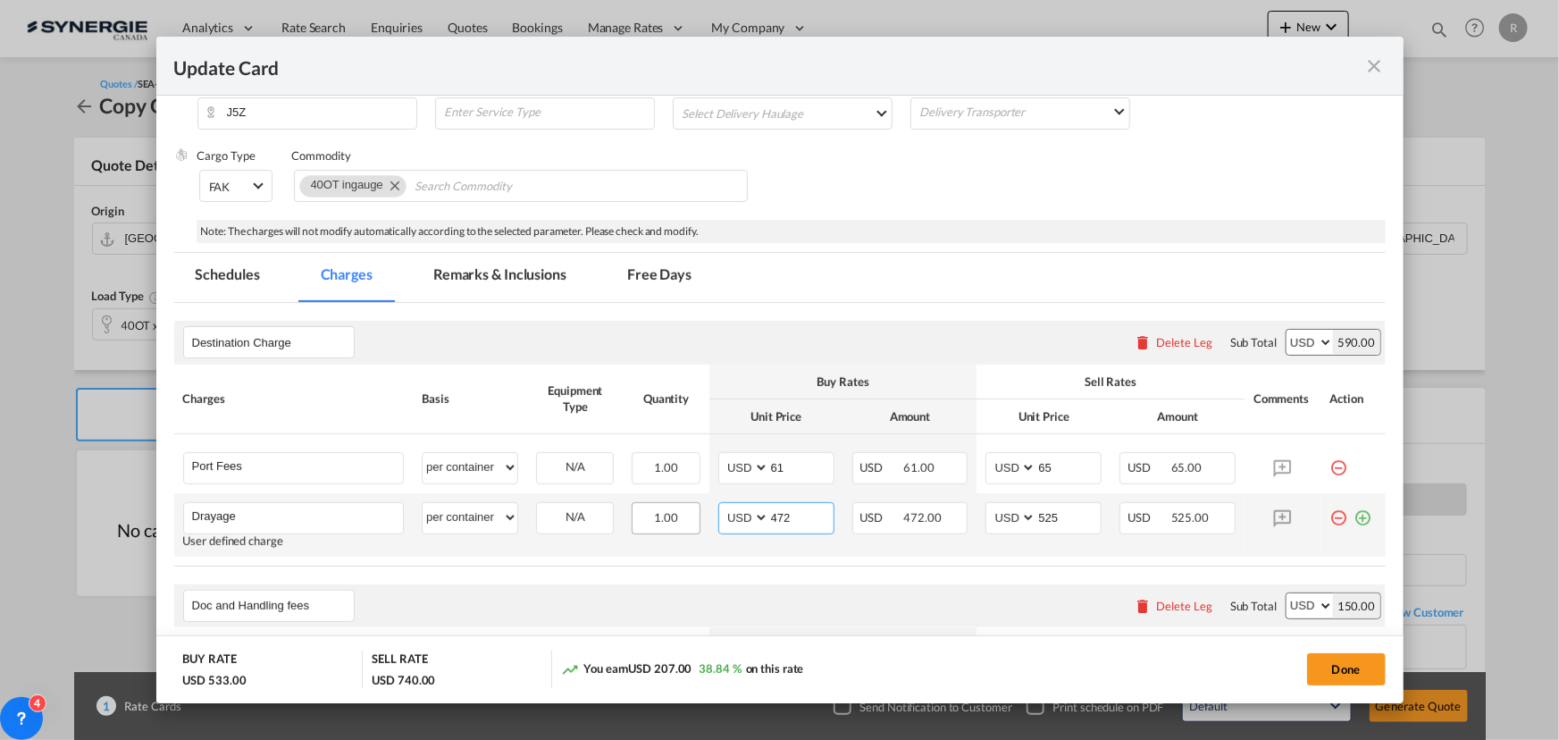
drag, startPoint x: 787, startPoint y: 518, endPoint x: 650, endPoint y: 504, distance: 138.3
click at [650, 505] on tr "Drayage Please Enter User Defined Charges Cannot Be Published User defined char…" at bounding box center [780, 524] width 1212 height 63
type input "380"
drag, startPoint x: 1065, startPoint y: 517, endPoint x: 928, endPoint y: 501, distance: 137.7
click at [928, 501] on tr "Drayage Please Enter User Defined Charges Cannot Be Published User defined char…" at bounding box center [780, 524] width 1212 height 63
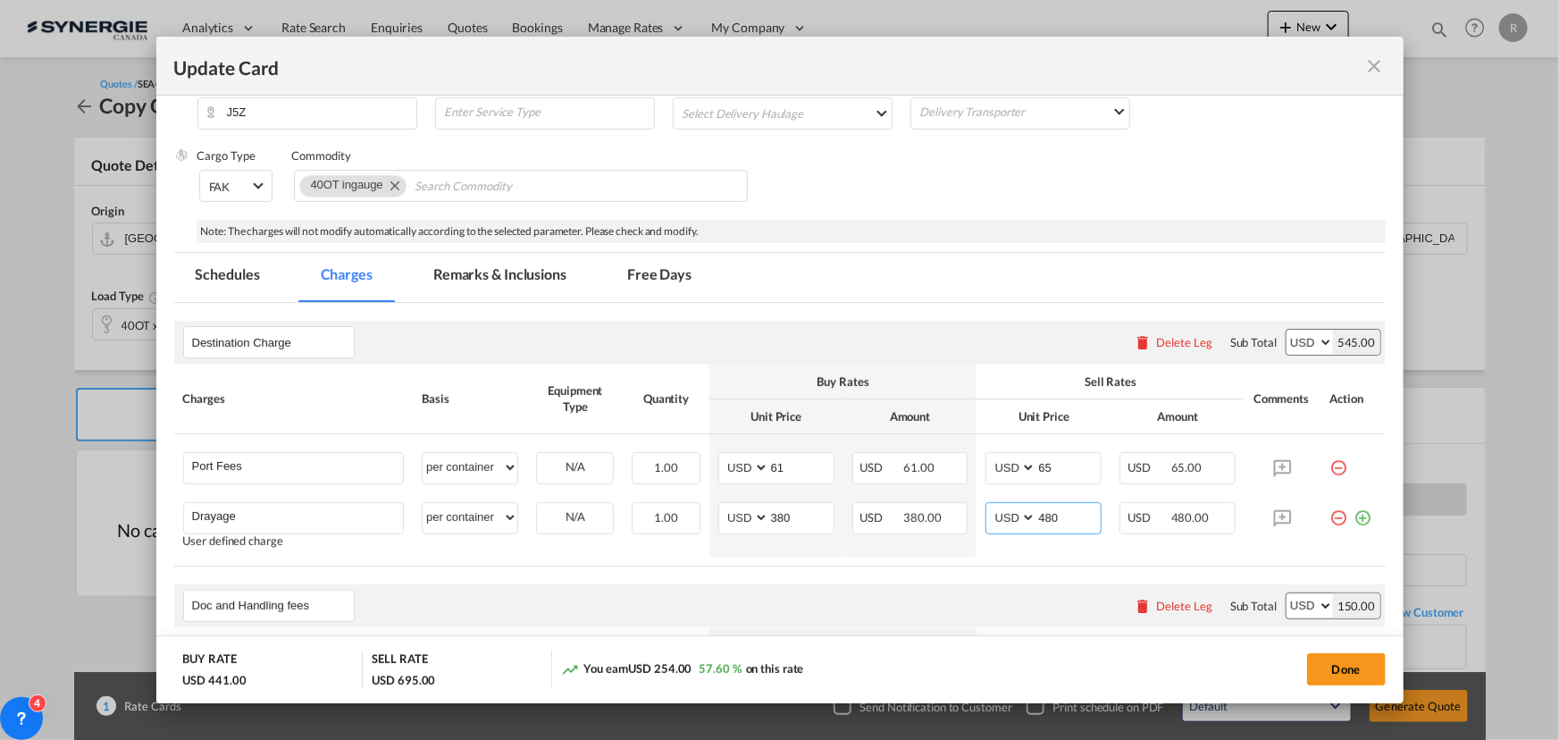
type input "480"
click at [866, 564] on table "Charges Basis Equipment Type Quantity Buy Rates Sell Rates Comments Action Unit…" at bounding box center [780, 466] width 1212 height 202
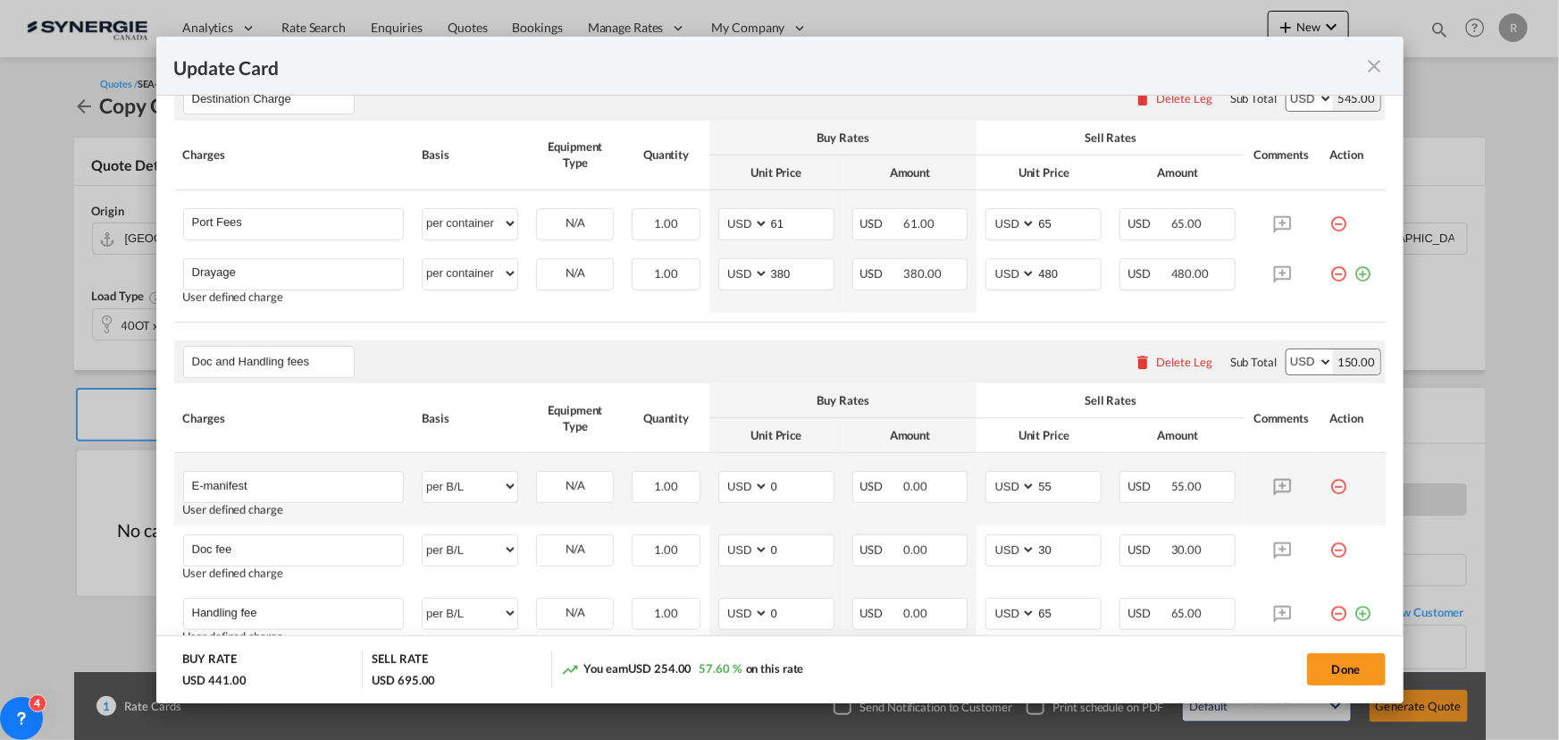
scroll to position [650, 0]
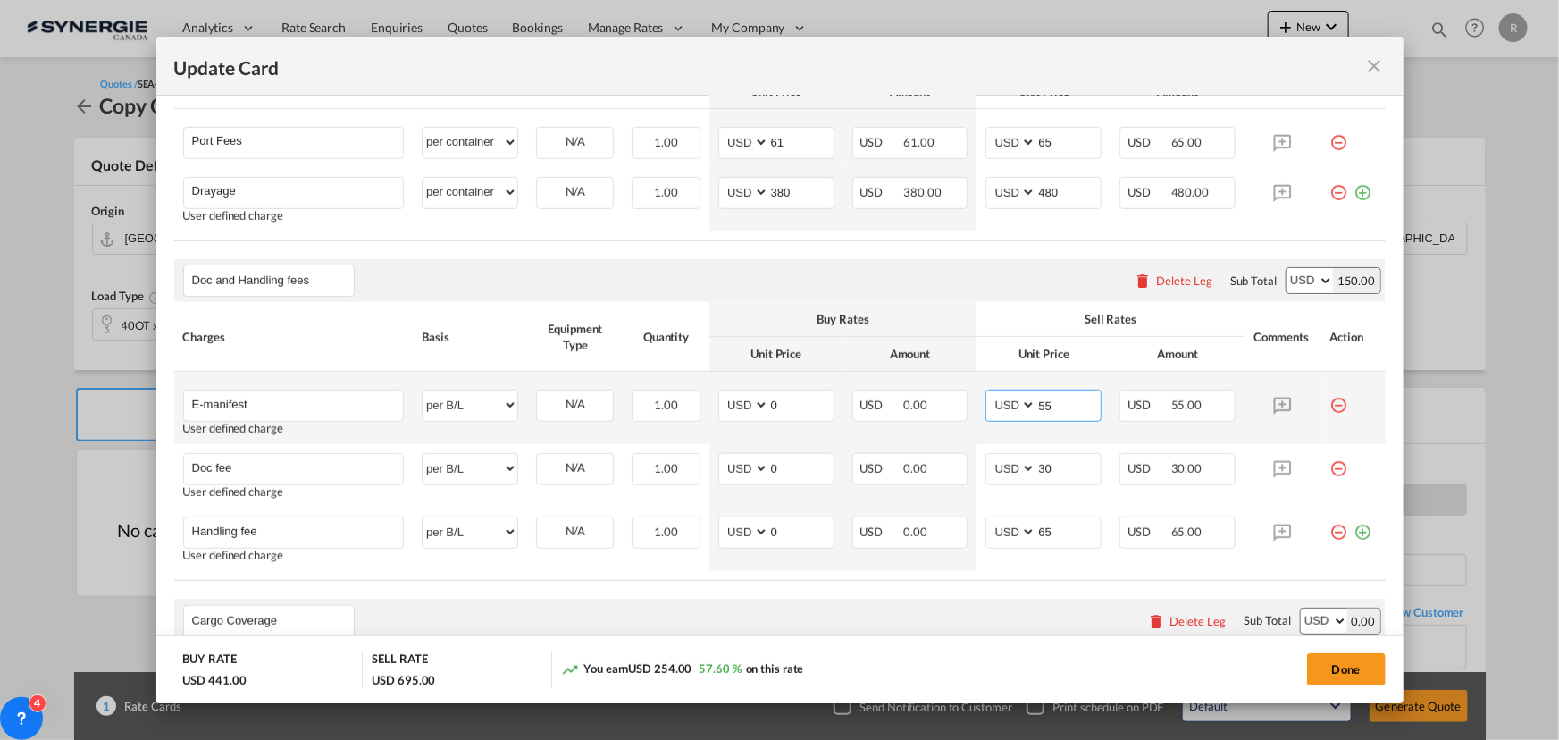
drag, startPoint x: 1059, startPoint y: 406, endPoint x: 994, endPoint y: 400, distance: 65.4
click at [994, 400] on md-input-container "AED AFN ALL AMD ANG AOA ARS AUD AWG AZN BAM BBD BDT BGN BHD BIF BMD BND BOB BRL…" at bounding box center [1044, 406] width 116 height 32
drag, startPoint x: 1050, startPoint y: 399, endPoint x: 925, endPoint y: 371, distance: 128.3
click at [925, 372] on tr "E-manifest Please Enter User Defined Charges Cannot Be Published User defined c…" at bounding box center [780, 408] width 1212 height 72
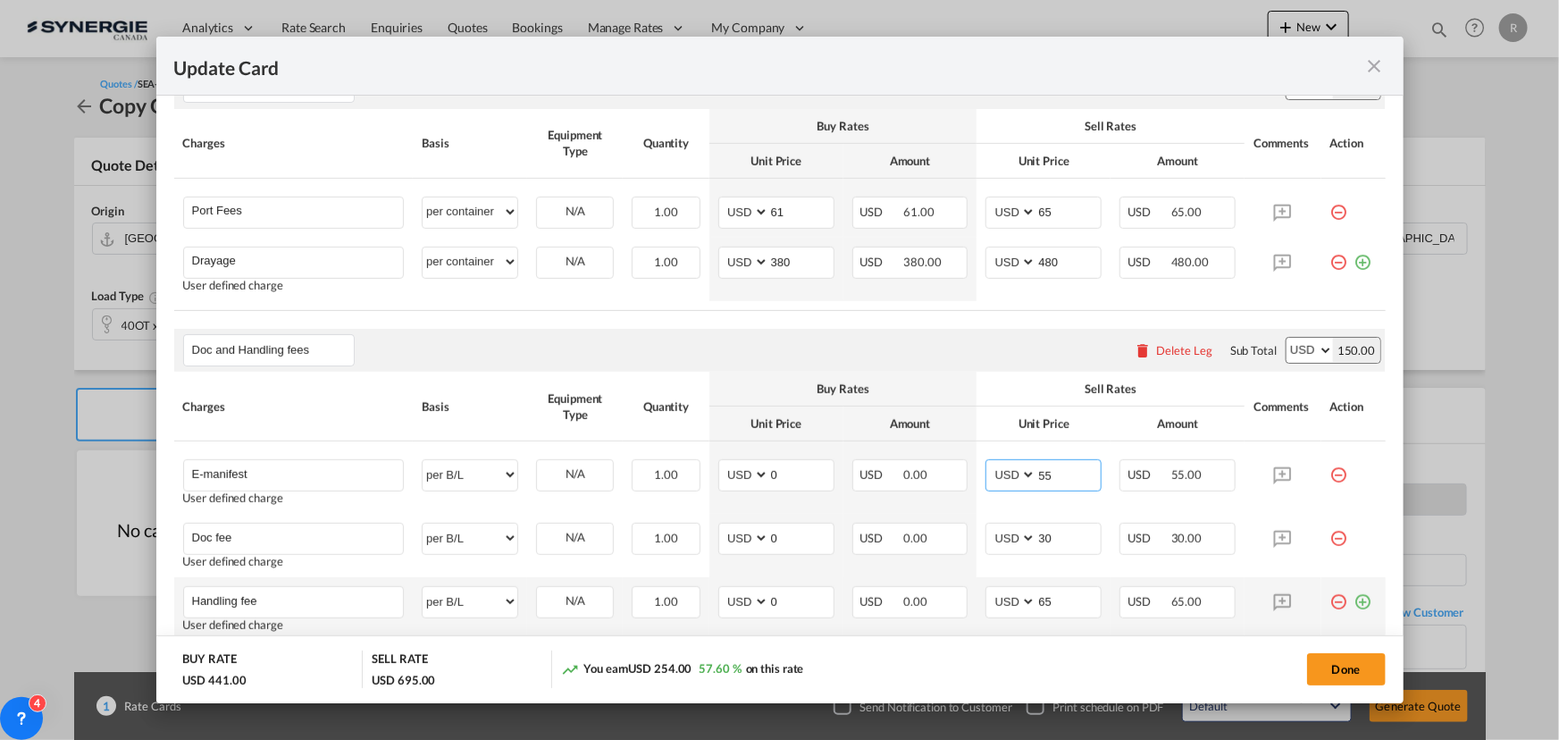
scroll to position [487, 0]
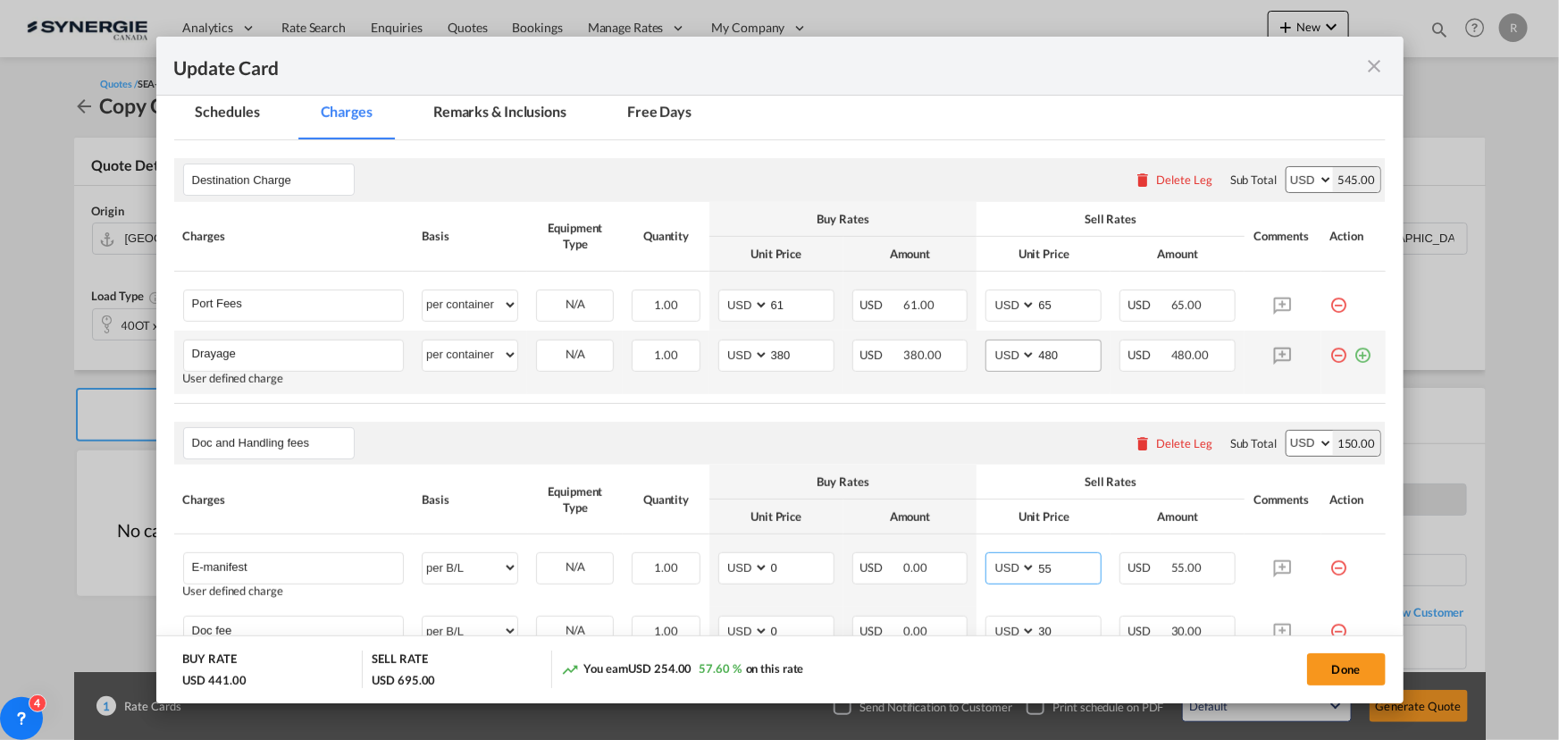
type input "55"
drag, startPoint x: 1057, startPoint y: 351, endPoint x: 991, endPoint y: 343, distance: 66.6
click at [992, 347] on md-input-container "AED AFN ALL AMD ANG AOA ARS AUD AWG AZN BAM BBD BDT BGN BHD BIF BMD BND BOB BRL…" at bounding box center [1044, 356] width 116 height 32
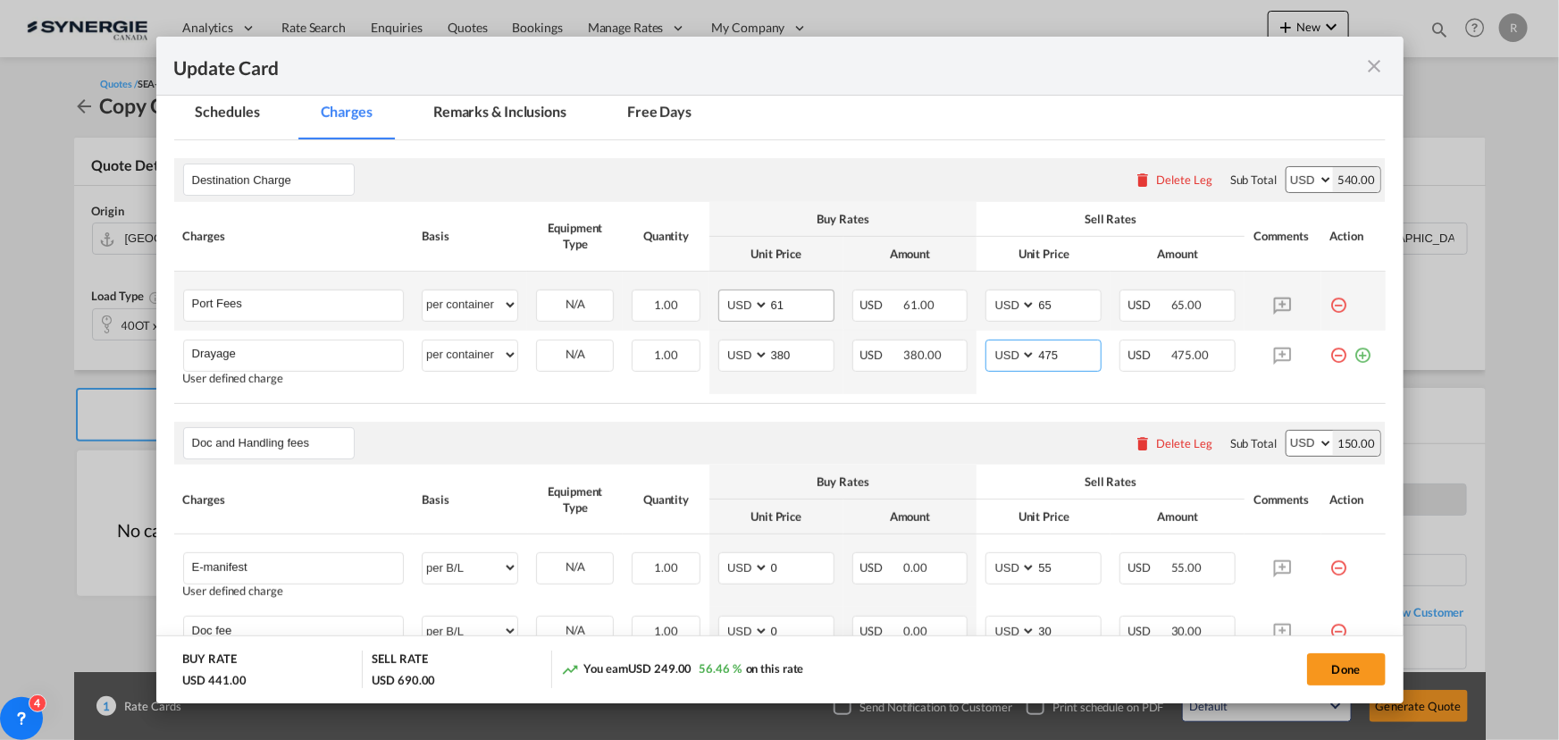
type input "475"
drag, startPoint x: 789, startPoint y: 305, endPoint x: 683, endPoint y: 291, distance: 107.2
click at [688, 295] on tr "Port Fees Please Enter User Defined Charges Cannot Be Published per equipment p…" at bounding box center [780, 301] width 1212 height 59
type input "50"
click at [469, 111] on md-tab-item "Remarks & Inclusions" at bounding box center [500, 114] width 176 height 49
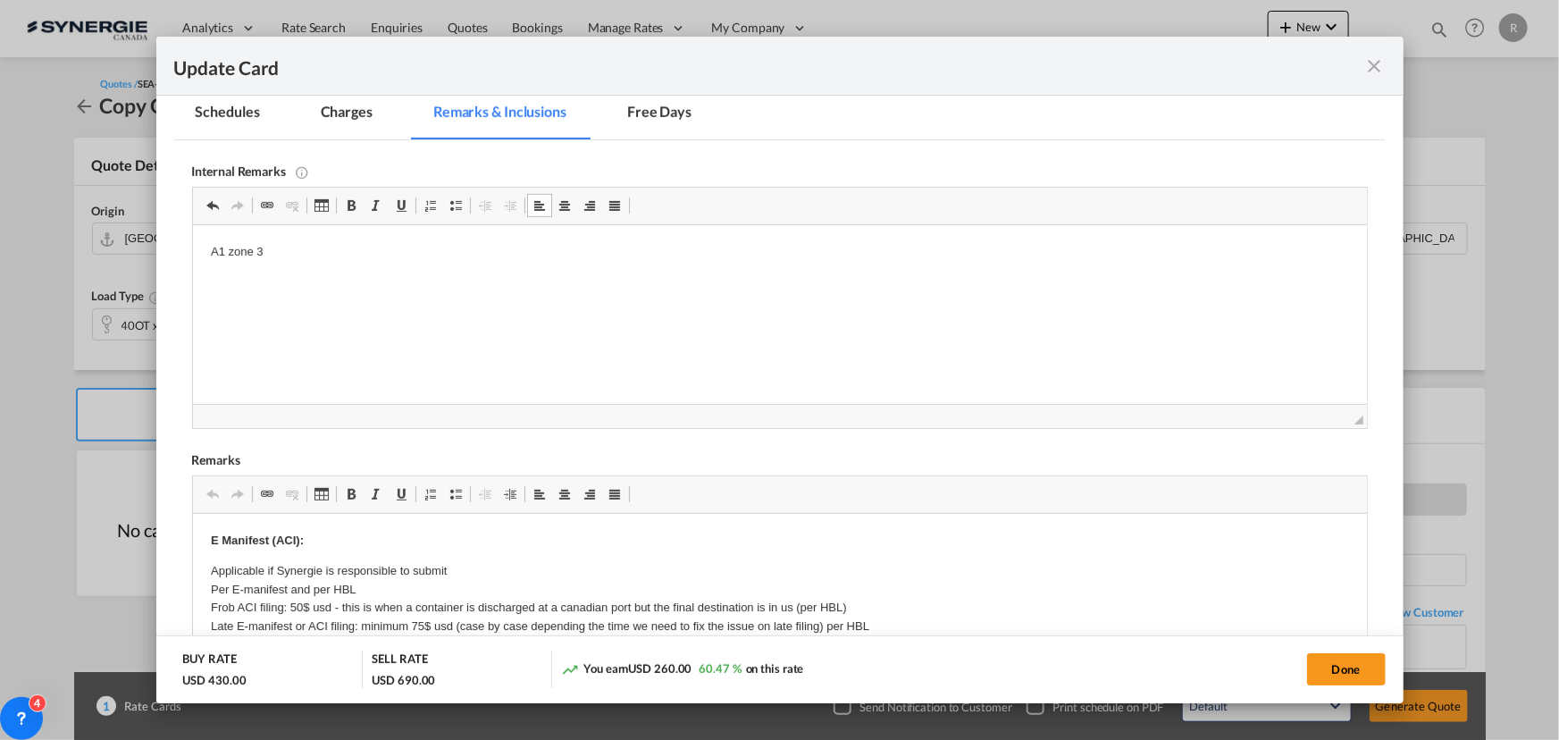
click at [395, 252] on p "A1 zone 3" at bounding box center [779, 252] width 1138 height 19
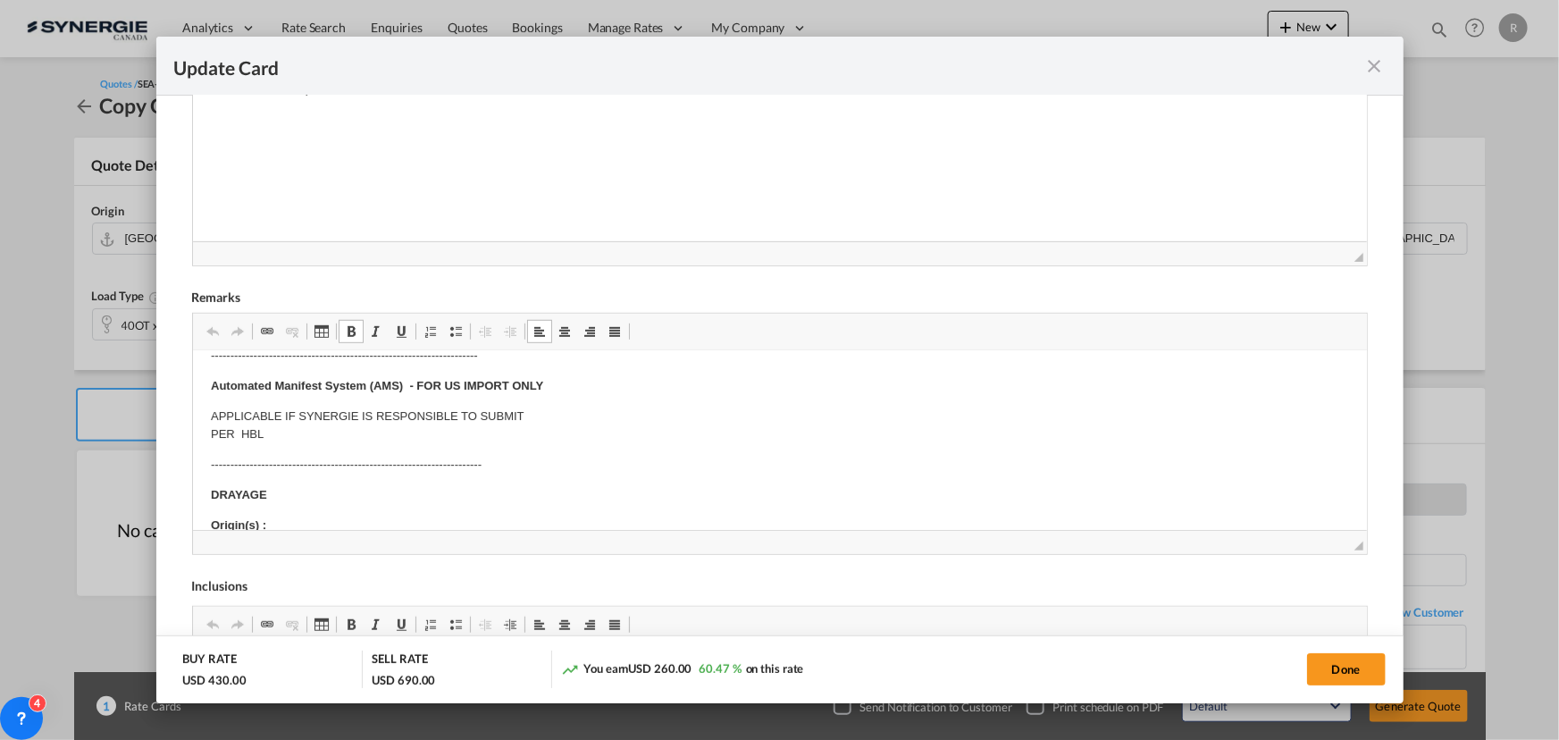
scroll to position [162, 0]
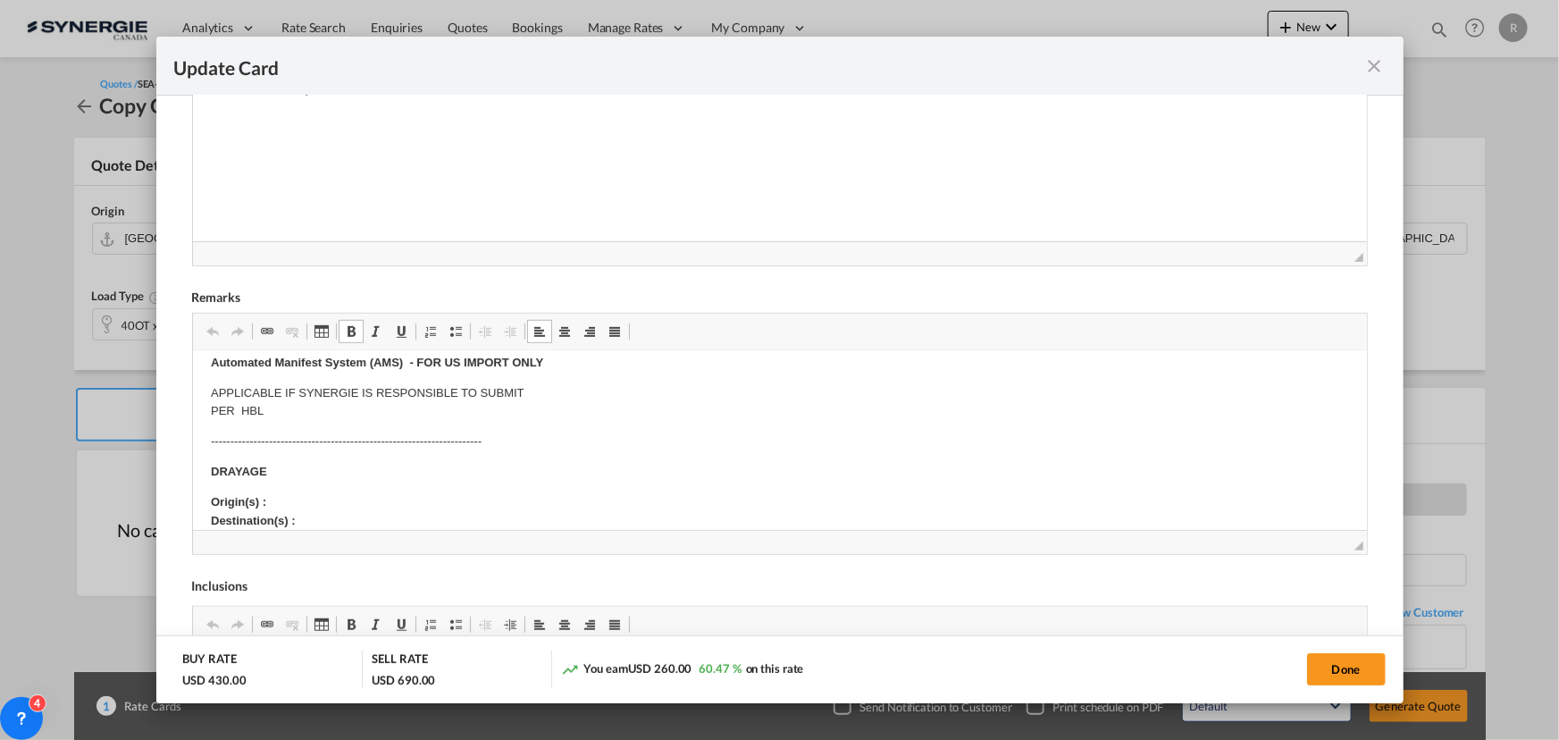
click at [273, 500] on p "Origin(s) : Destination(s) :" at bounding box center [779, 512] width 1138 height 38
click at [357, 518] on body "E Manifest (ACI): Applicable if Synergie is responsible to submit Per E-manifes…" at bounding box center [779, 670] width 1138 height 927
click at [355, 515] on p "Origin(s) : Montreal Destination(s) :" at bounding box center [779, 512] width 1138 height 38
click at [301, 465] on p "DRAYAGE" at bounding box center [779, 472] width 1138 height 19
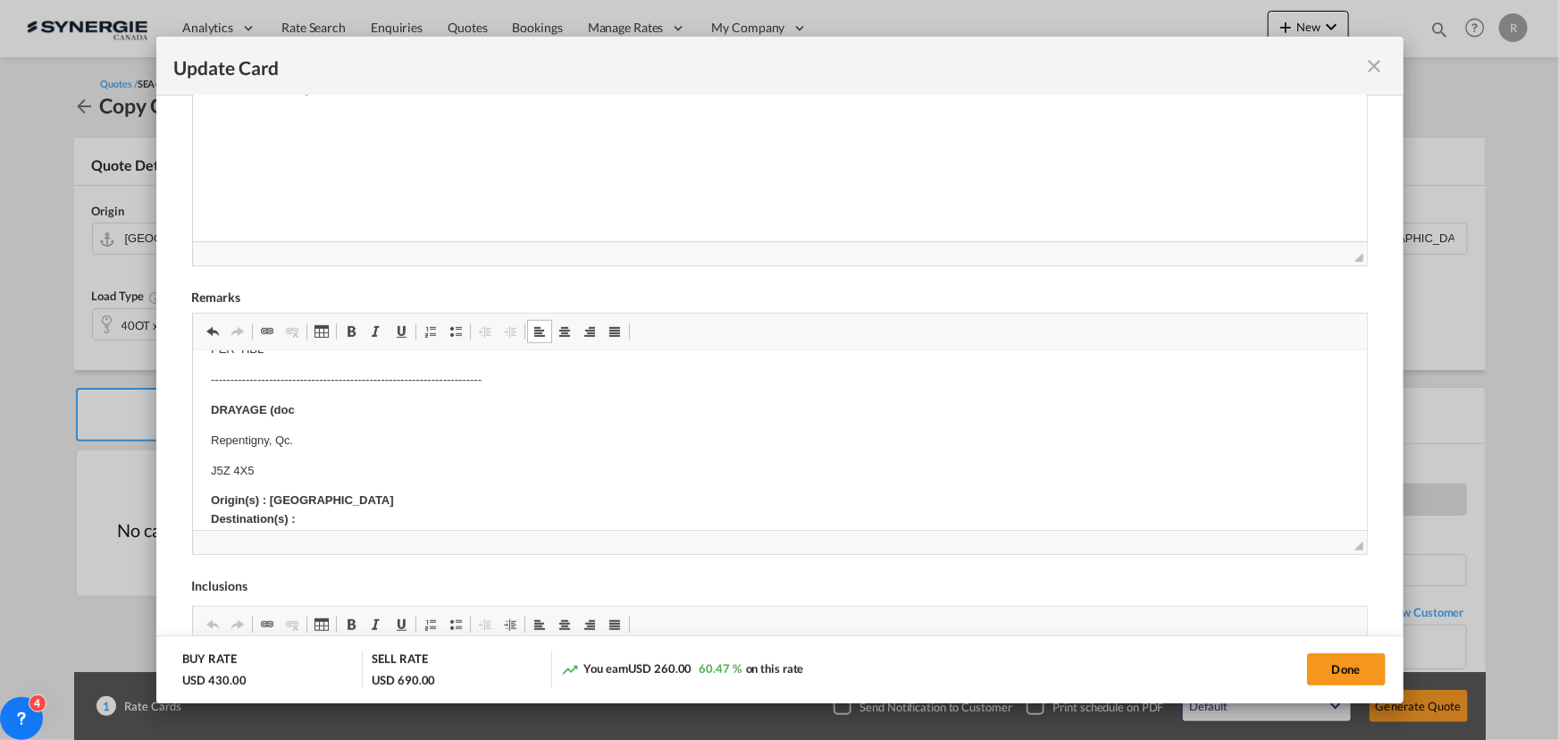
scroll to position [251, 0]
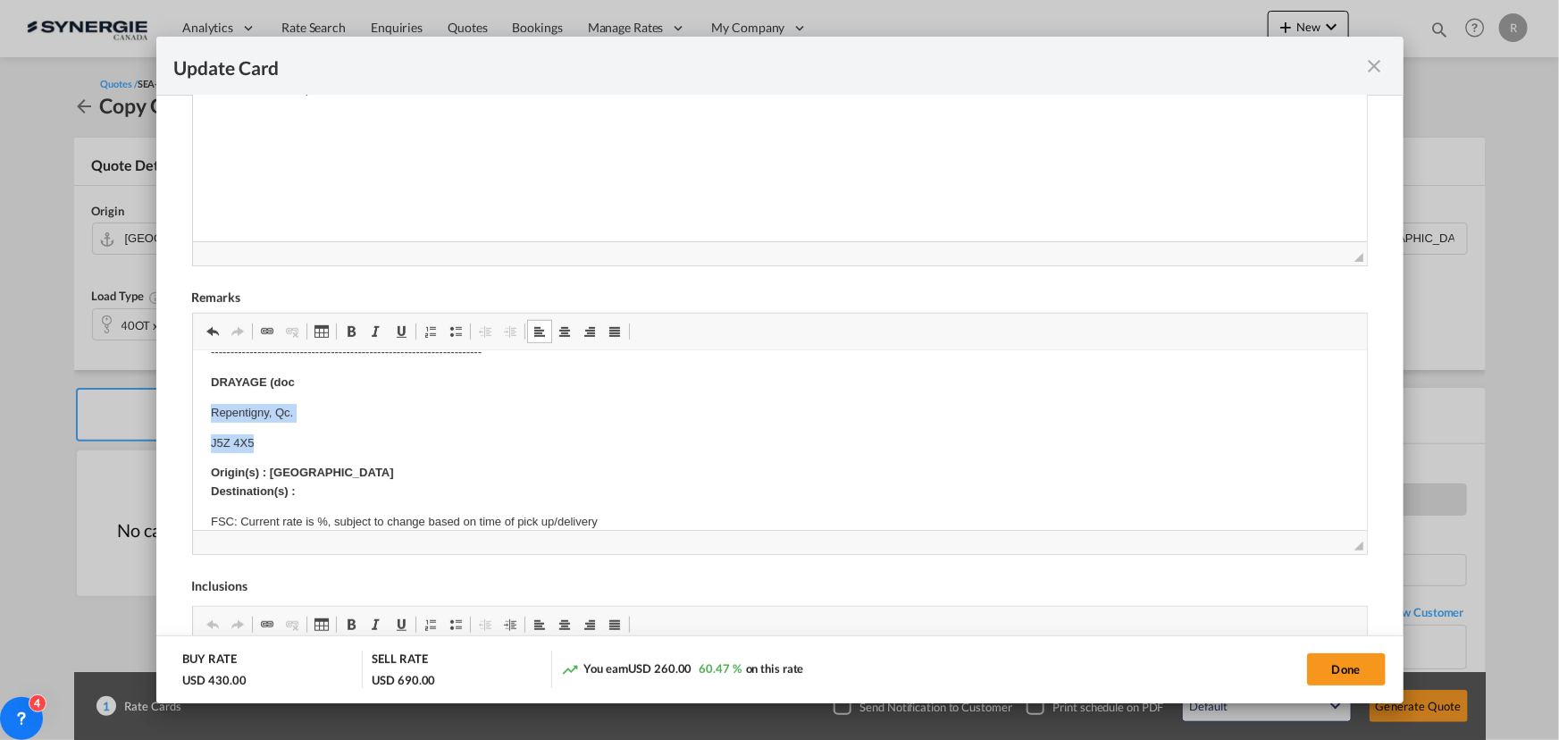
drag, startPoint x: 206, startPoint y: 410, endPoint x: 253, endPoint y: 432, distance: 52.0
click at [253, 432] on html "E Manifest (ACI): Applicable if Synergie is responsible to submit Per E-manifes…" at bounding box center [779, 611] width 1174 height 1023
click at [282, 442] on span "Cut" at bounding box center [286, 443] width 55 height 26
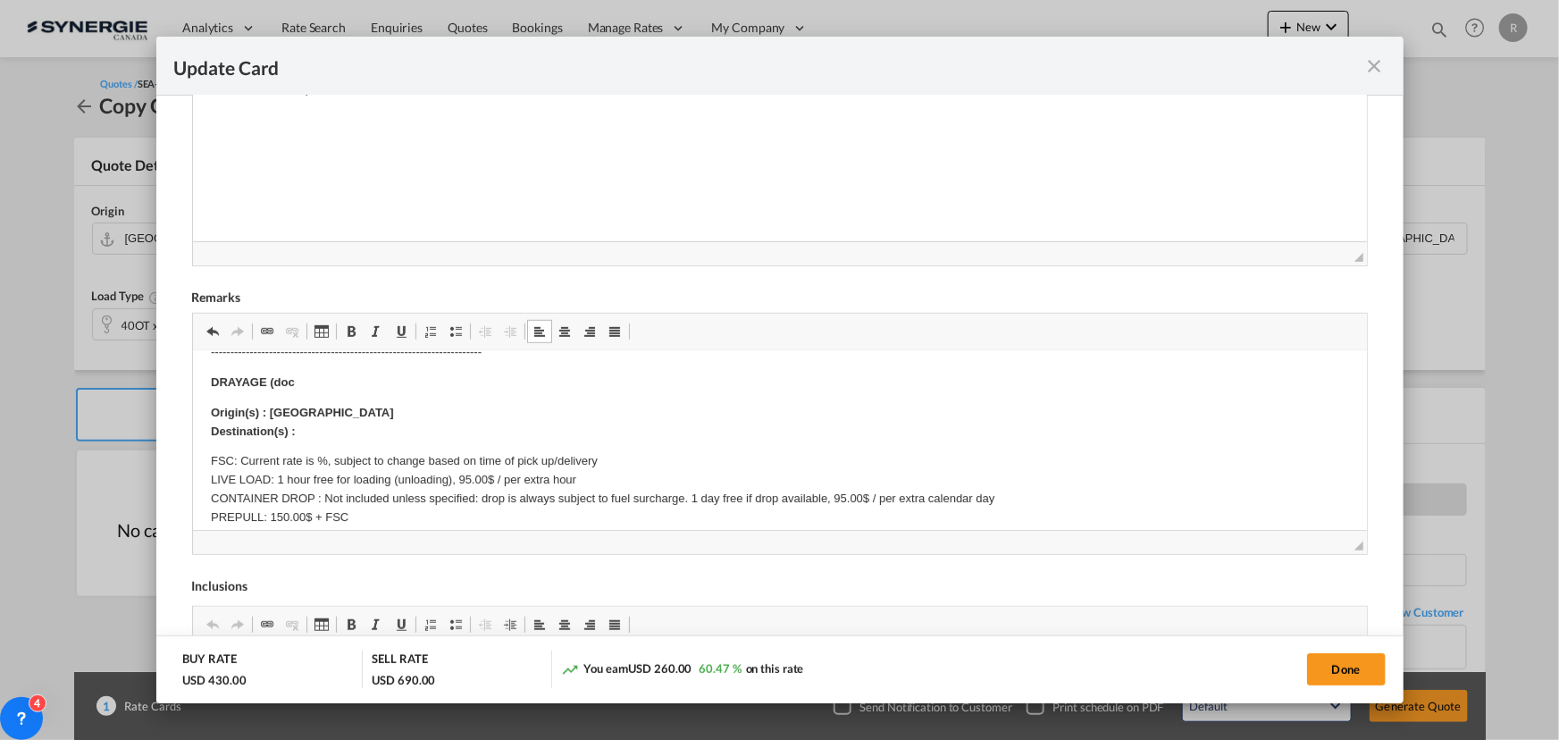
click at [316, 432] on p "Origin(s) : Montreal Destination(s) :" at bounding box center [779, 423] width 1138 height 38
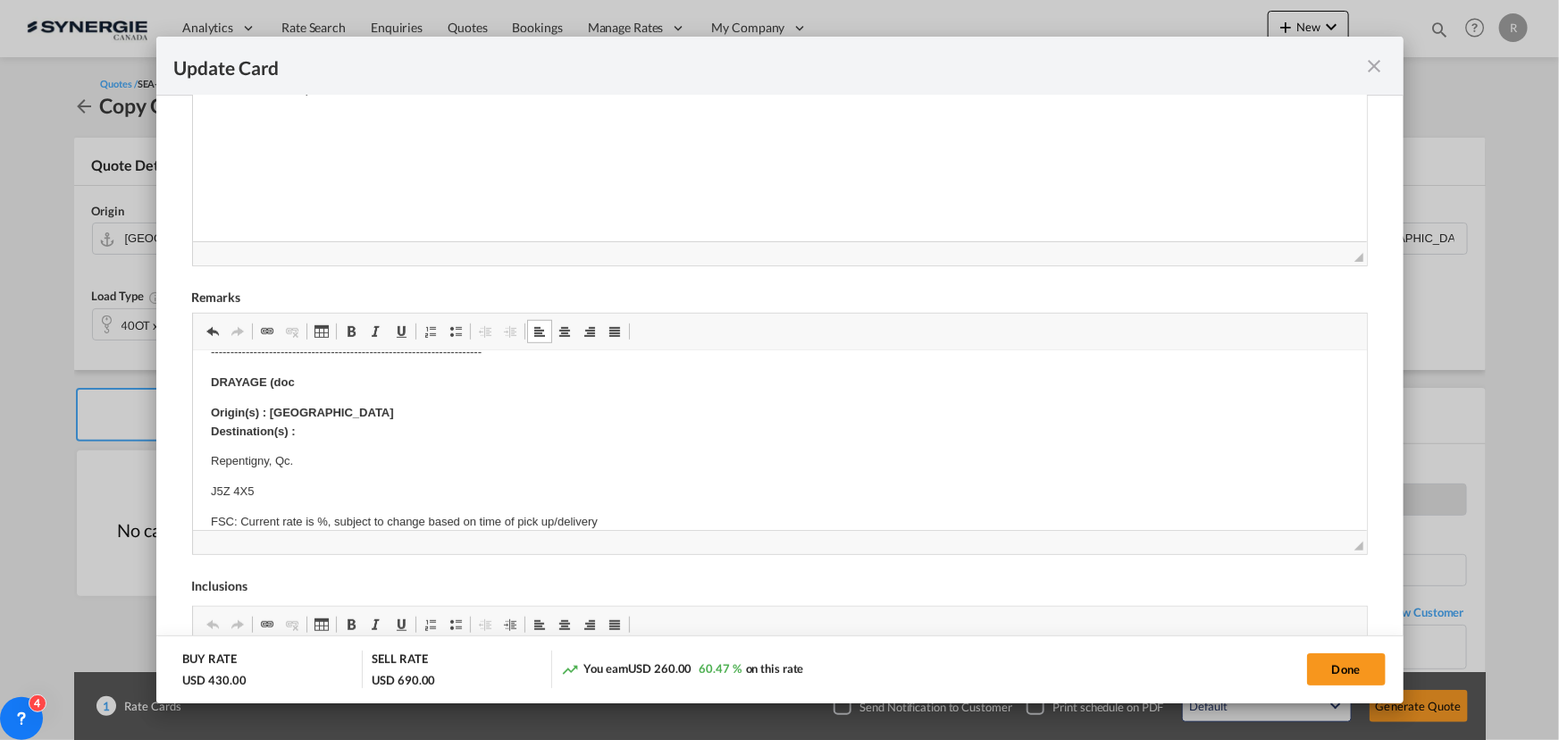
click at [317, 434] on p "Origin(s) : Montreal Destination(s) :" at bounding box center [779, 423] width 1138 height 38
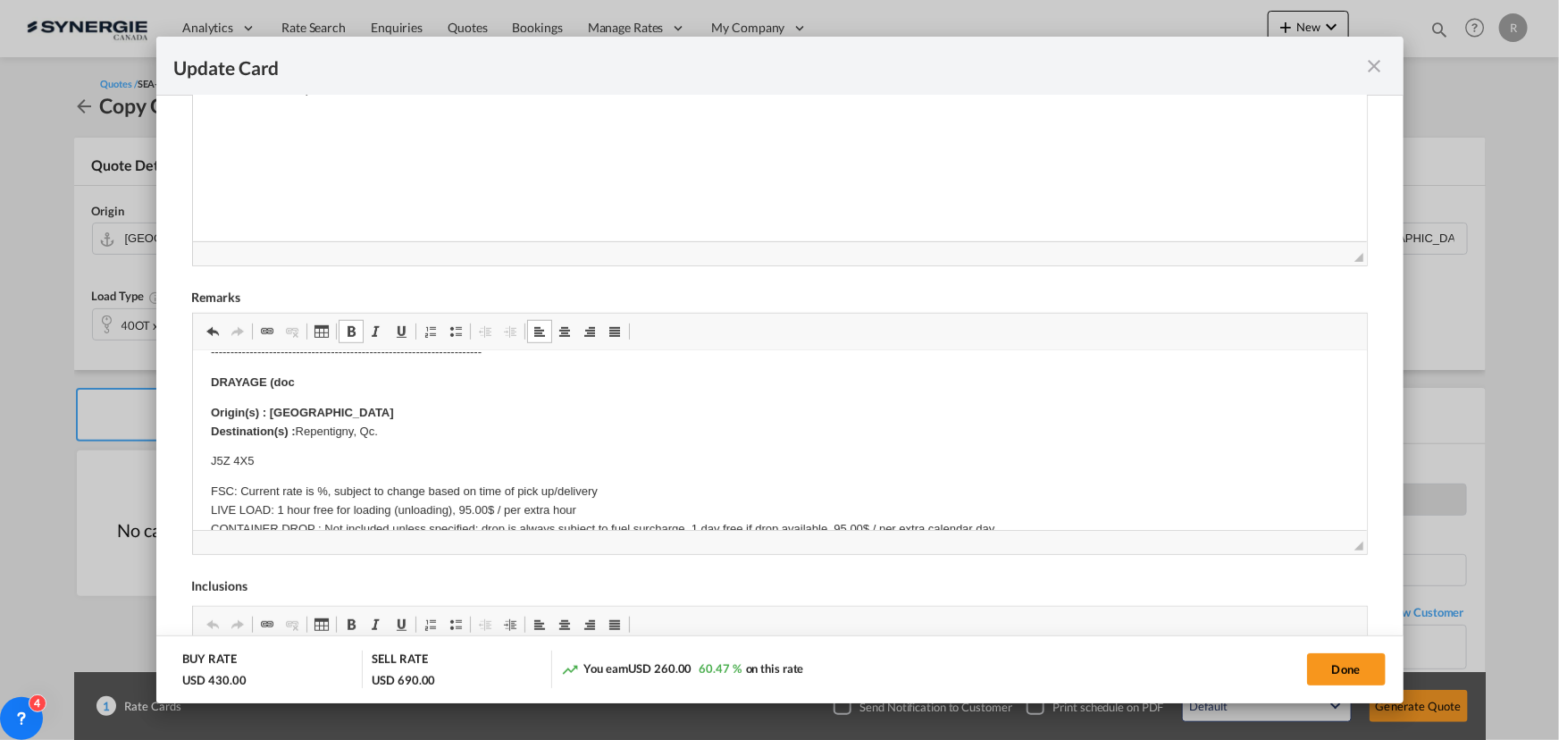
click at [424, 431] on p "Origin(s) : Montreal Destination(s) : Repentigny, Qc." at bounding box center [779, 423] width 1138 height 38
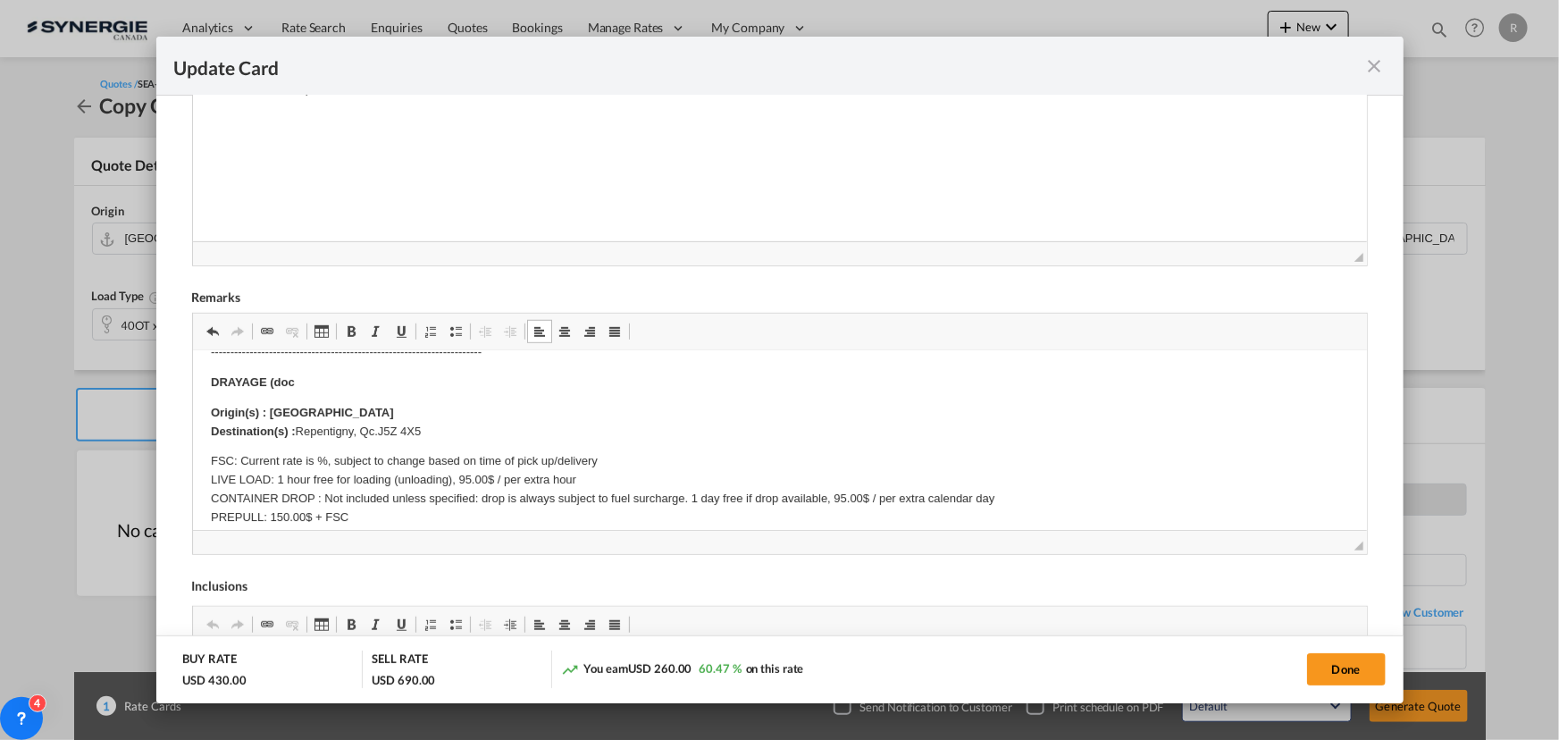
click at [343, 370] on body "E Manifest (ACI): Applicable if Synergie is responsible to submit Per E-manifes…" at bounding box center [779, 581] width 1138 height 927
click at [317, 458] on p "FSC: Current rate is %, subject to change based on time of pick up/delivery LIV…" at bounding box center [779, 508] width 1138 height 112
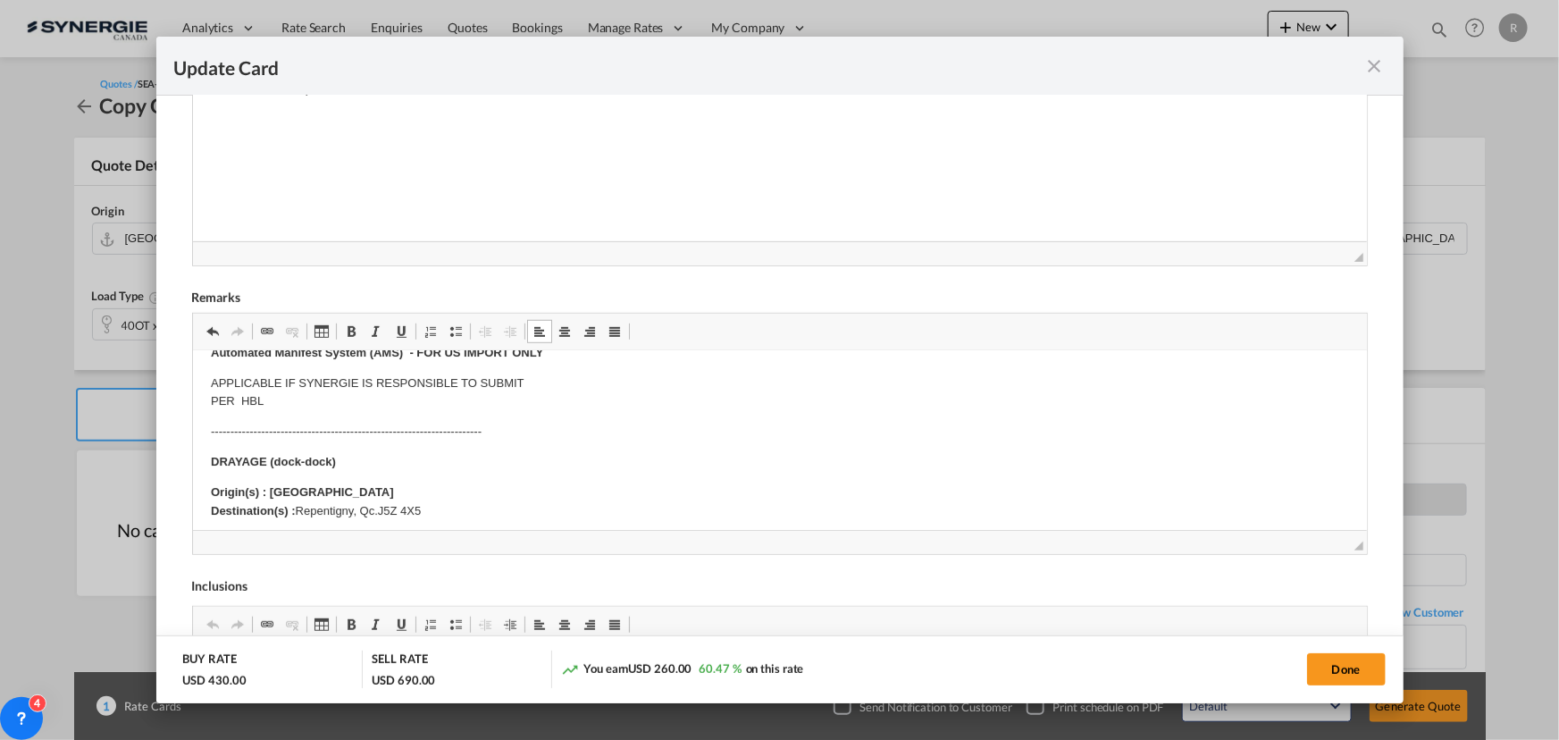
scroll to position [170, 0]
drag, startPoint x: 298, startPoint y: 513, endPoint x: 487, endPoint y: 508, distance: 189.5
click at [487, 508] on p "Origin(s) : Montreal Destination(s) : Repentigny, Qc. J5Z 4X5" at bounding box center [779, 504] width 1138 height 38
click at [345, 336] on span "Update CardPort of ..." at bounding box center [351, 331] width 14 height 14
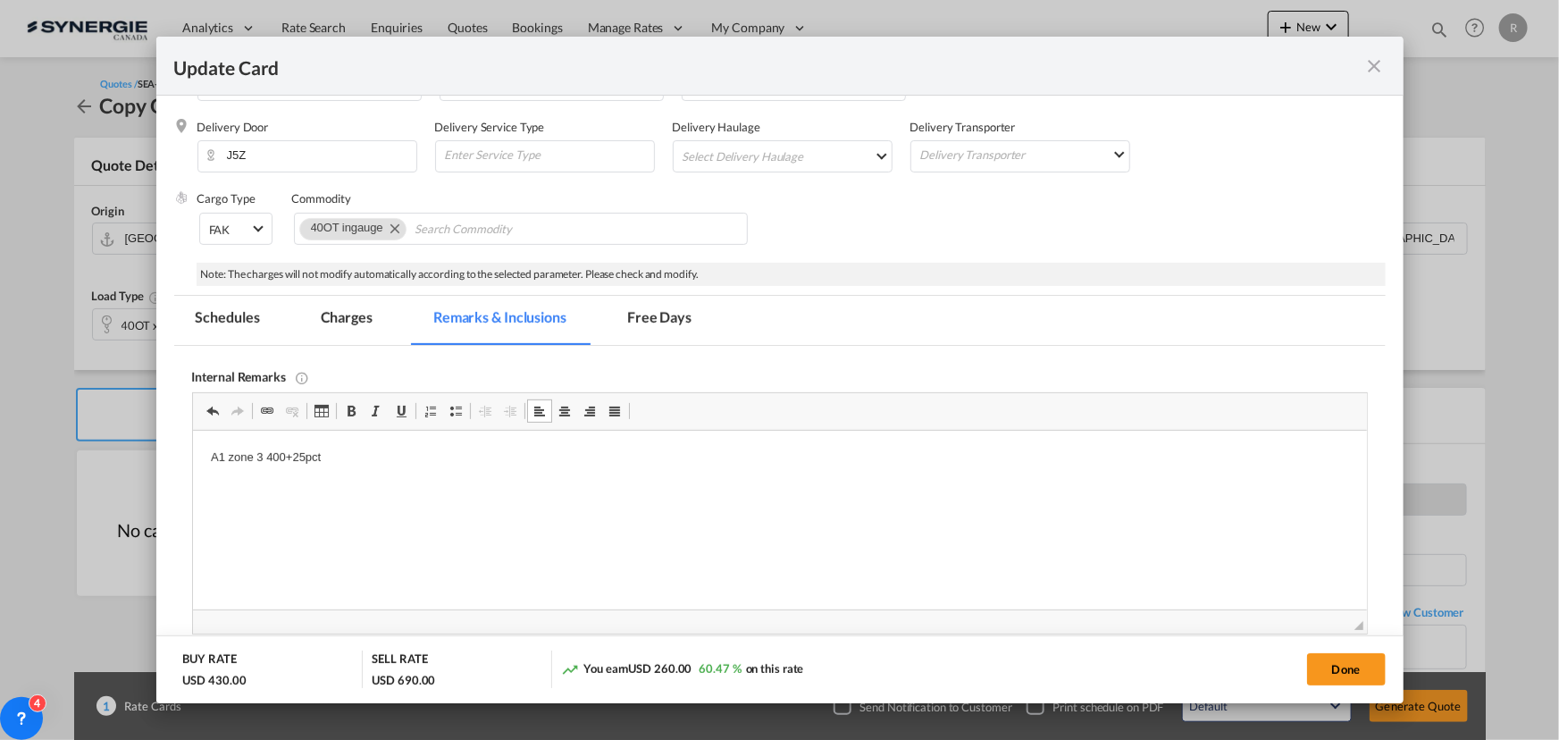
scroll to position [243, 0]
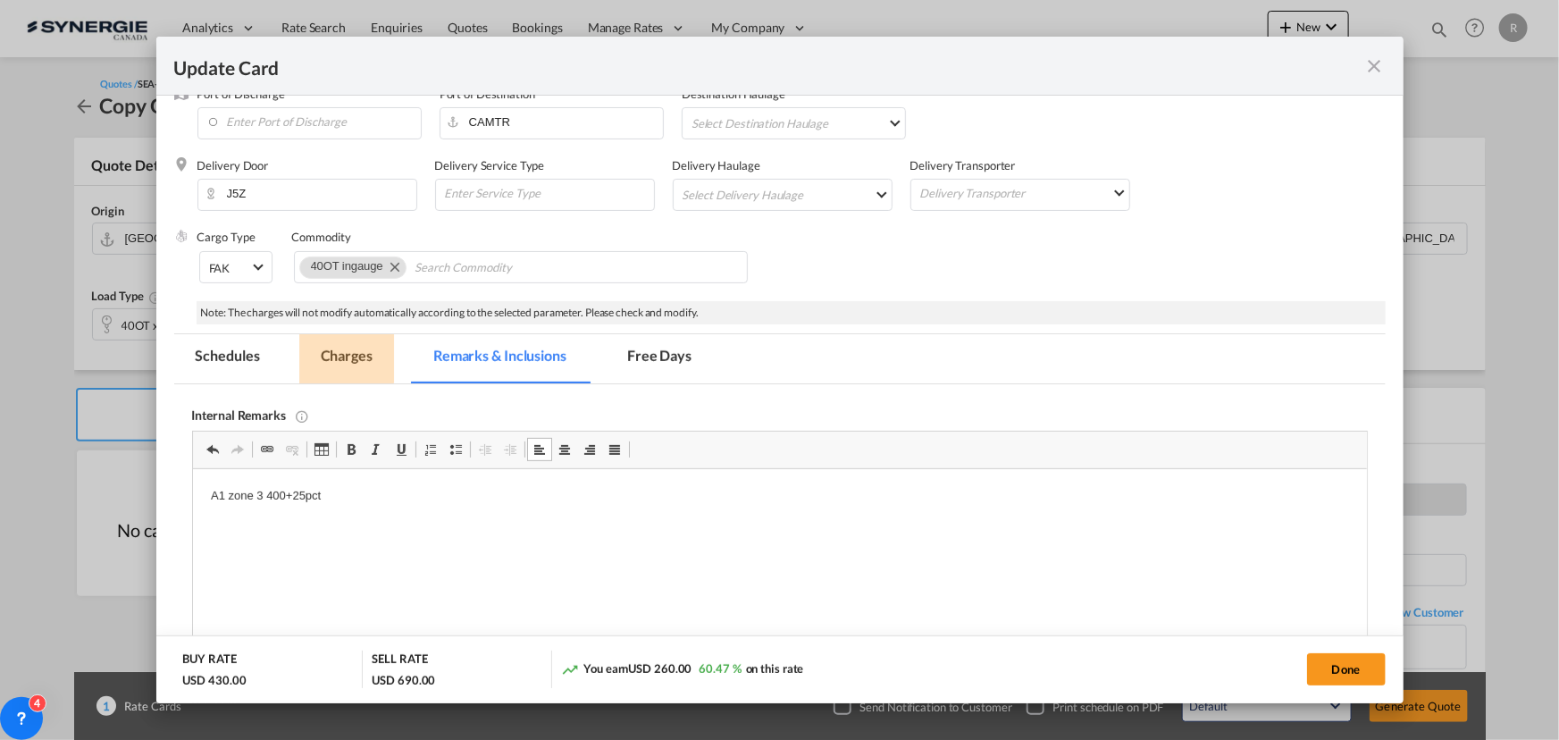
click at [345, 356] on md-tab-item "Charges" at bounding box center [346, 358] width 95 height 49
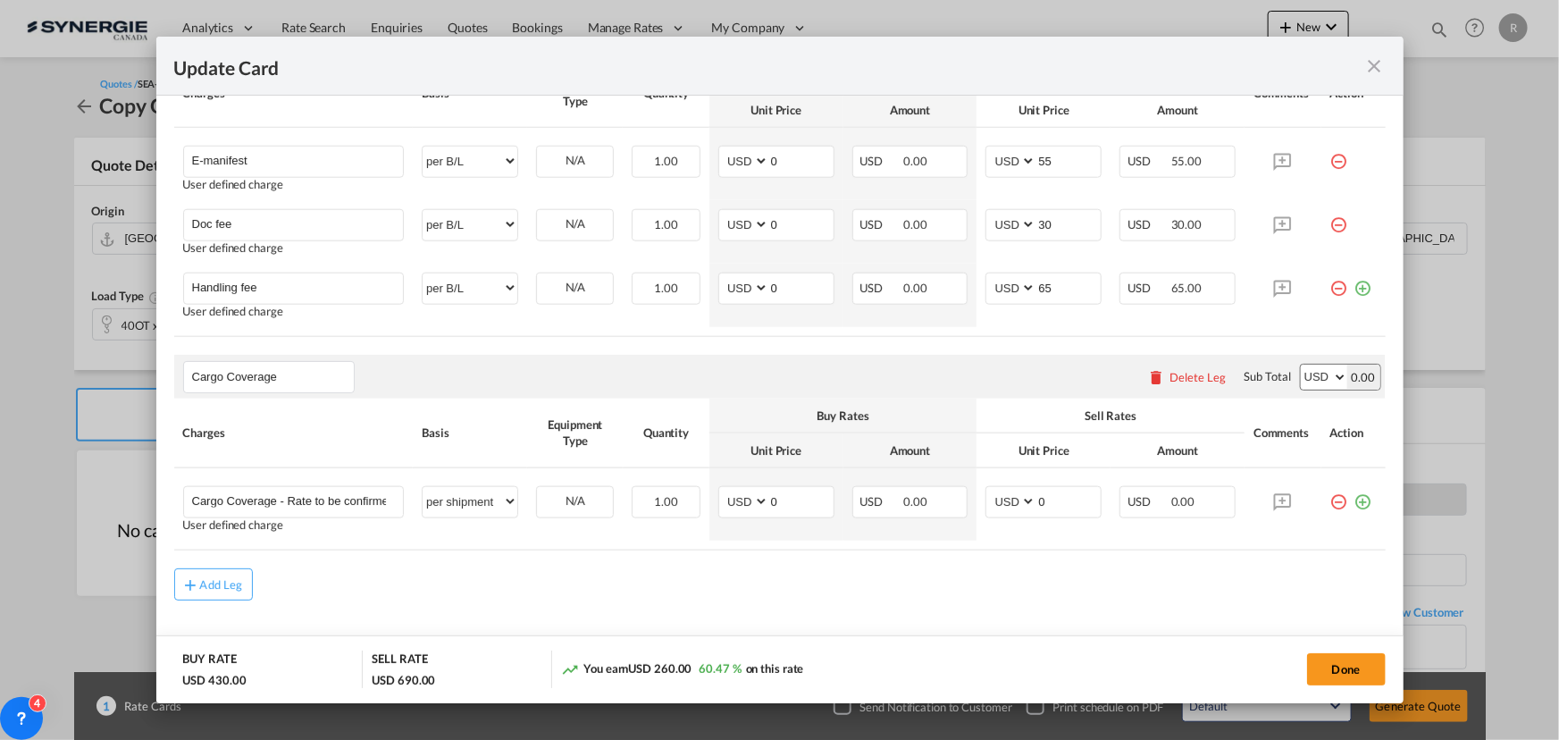
scroll to position [919, 0]
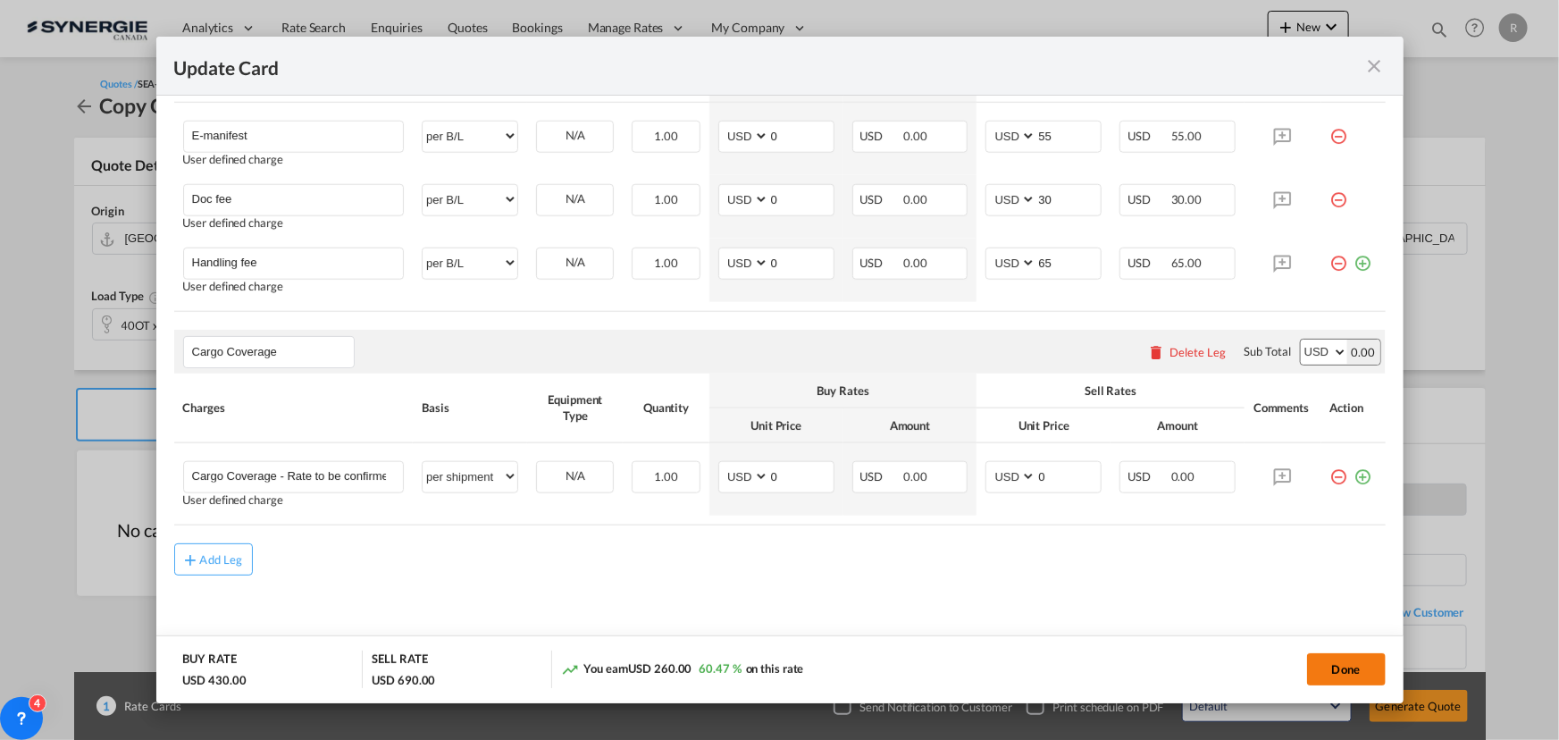
drag, startPoint x: 1338, startPoint y: 666, endPoint x: 1311, endPoint y: 659, distance: 27.5
click at [1338, 666] on button "Done" at bounding box center [1346, 669] width 79 height 32
type input "10 Sep 2025"
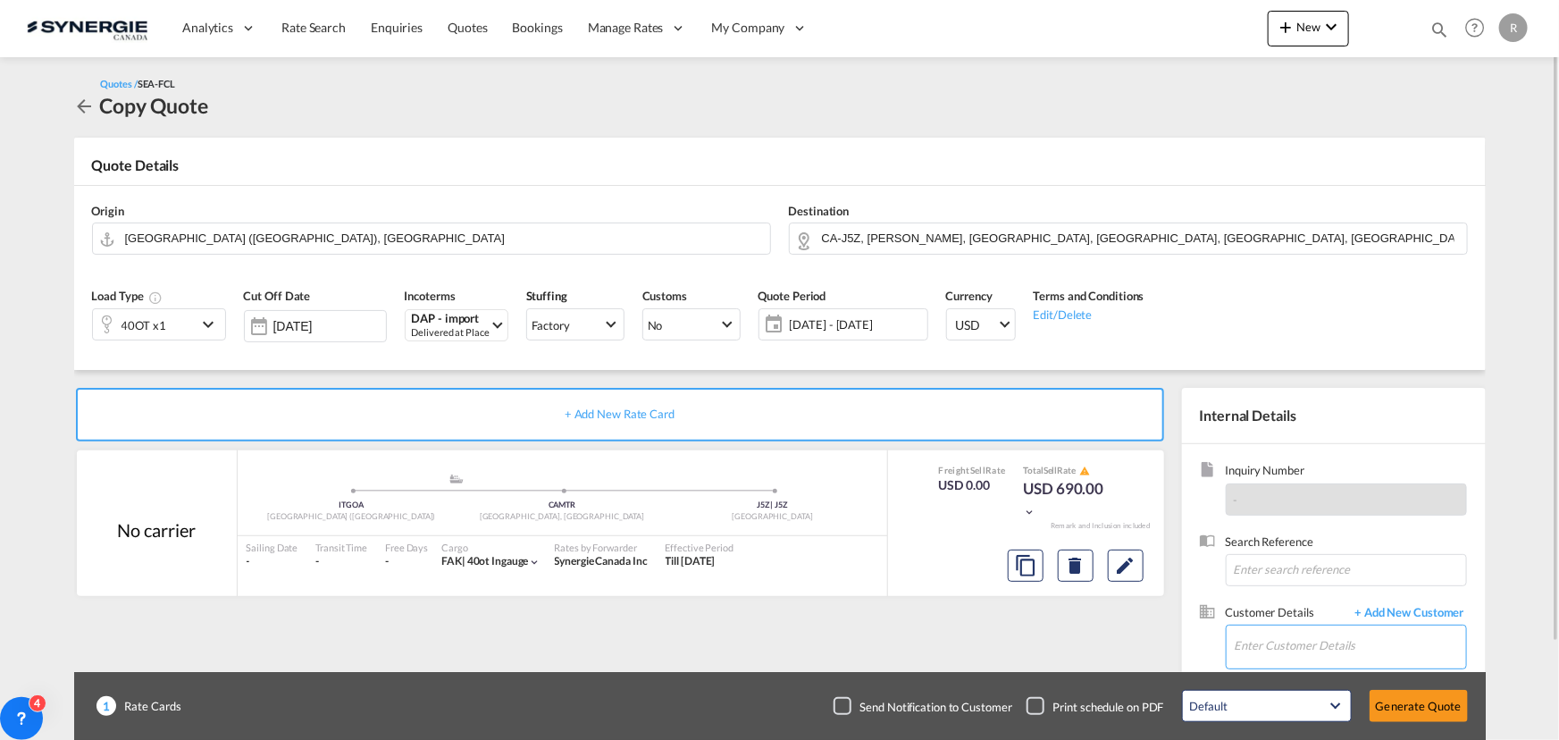
click at [1288, 647] on input "Enter Customer Details" at bounding box center [1350, 645] width 231 height 40
paste input "achats@comptoiragricole.com"
type input "achats@comptoiragricole.com"
click at [1397, 616] on span "+ Add New Customer" at bounding box center [1407, 614] width 121 height 21
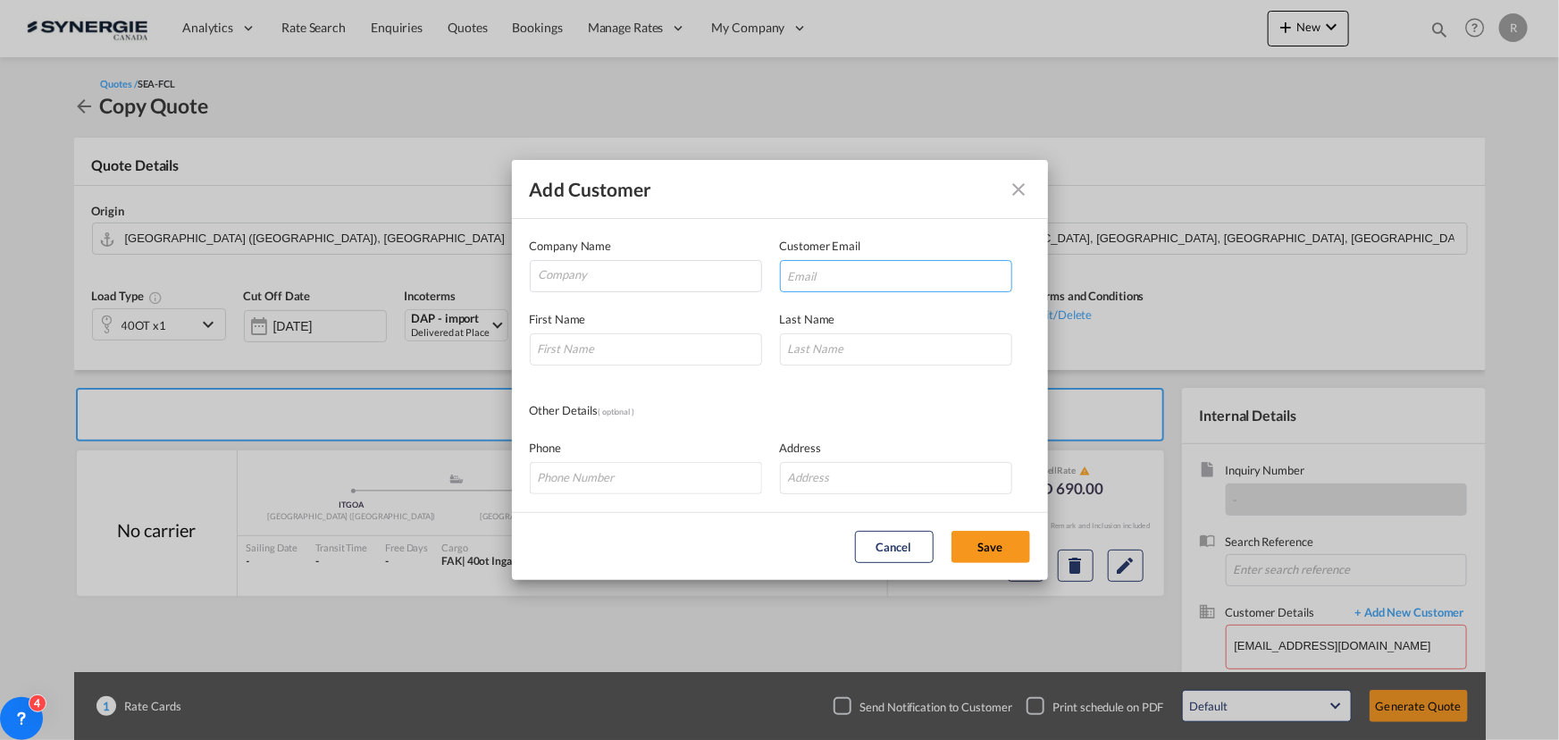
click at [848, 270] on input "Add Customer Company ..." at bounding box center [896, 276] width 232 height 32
paste input "achats@comptoiragricole.com"
type input "achats@comptoiragricole.com"
click at [588, 279] on input "Company" at bounding box center [650, 274] width 222 height 27
click at [663, 275] on input "Comptoir Agricole" at bounding box center [650, 274] width 222 height 27
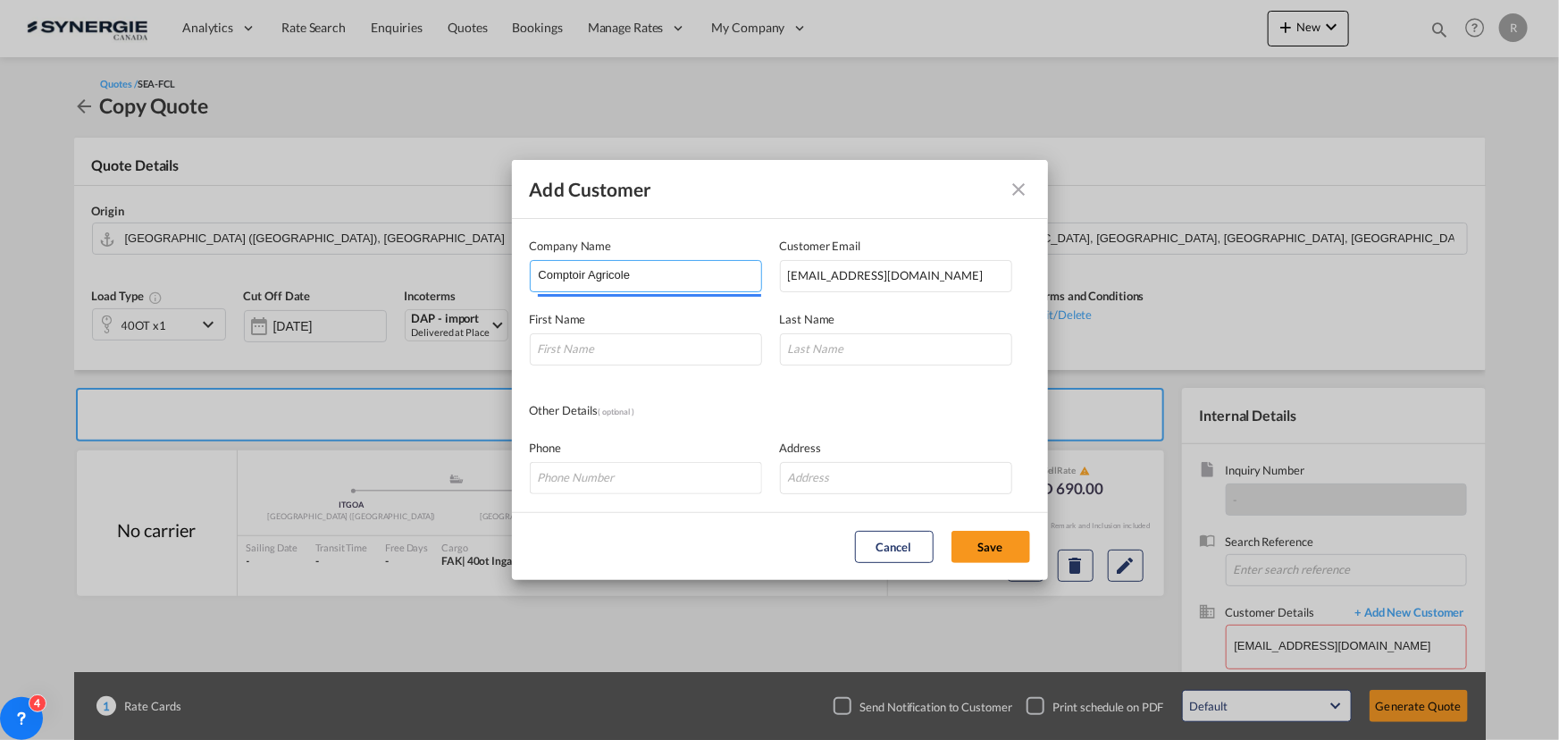
drag, startPoint x: 663, startPoint y: 275, endPoint x: 269, endPoint y: 233, distance: 396.3
click at [269, 233] on div "Add Customer Company Name Comptoir Agricole Customer Email achats@comptoiragric…" at bounding box center [779, 370] width 1559 height 740
paste input "OMPTOIR AGRICOLE STE-ANNE INC."
type input "COMPTOIR AGRICOLE STE-ANNE INC."
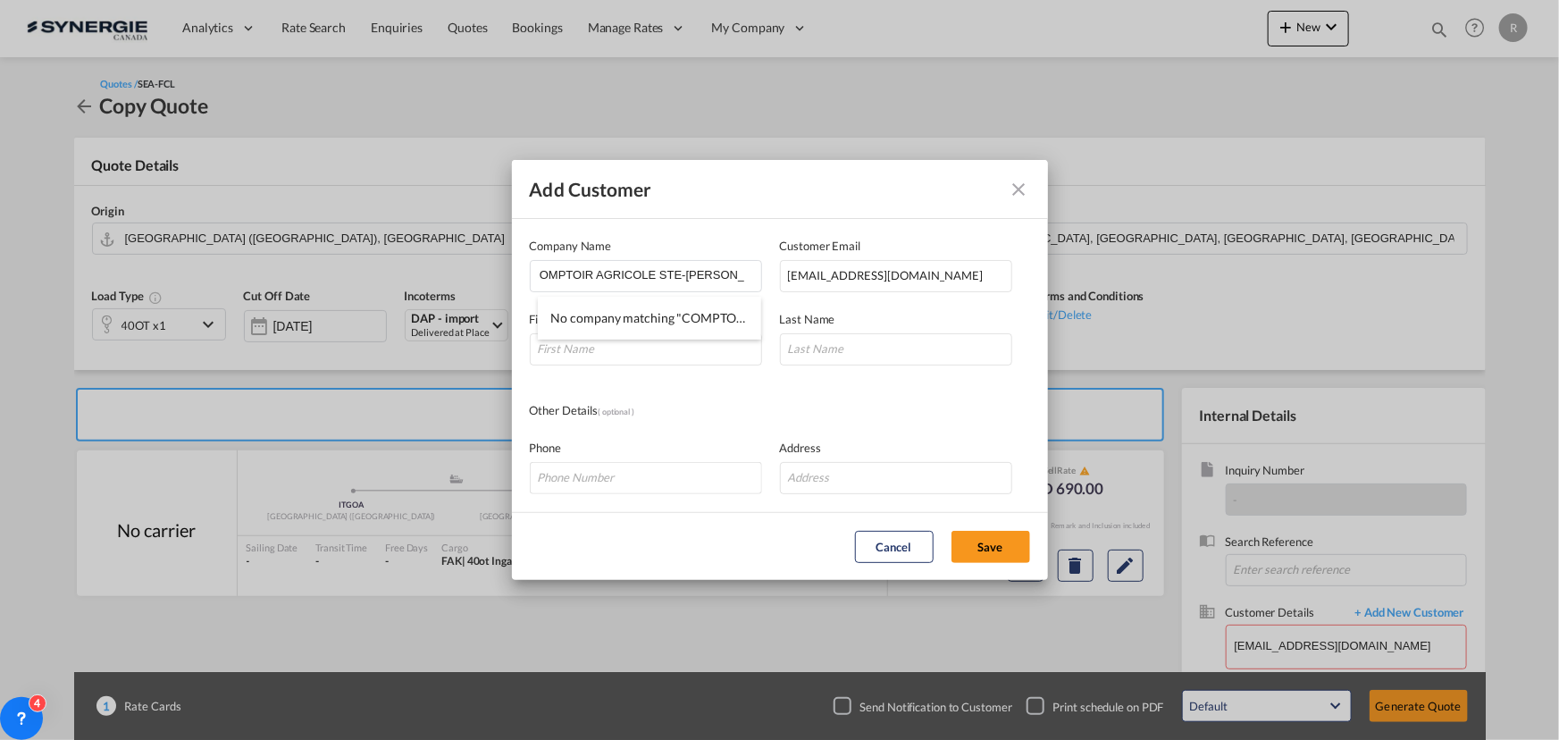
scroll to position [0, 0]
click at [712, 345] on input "Add Customer Company ..." at bounding box center [646, 349] width 232 height 32
paste input "Miguel Guénette"
type input "Miguel Guénette"
click at [841, 357] on input "Add Customer Company ..." at bounding box center [896, 349] width 232 height 32
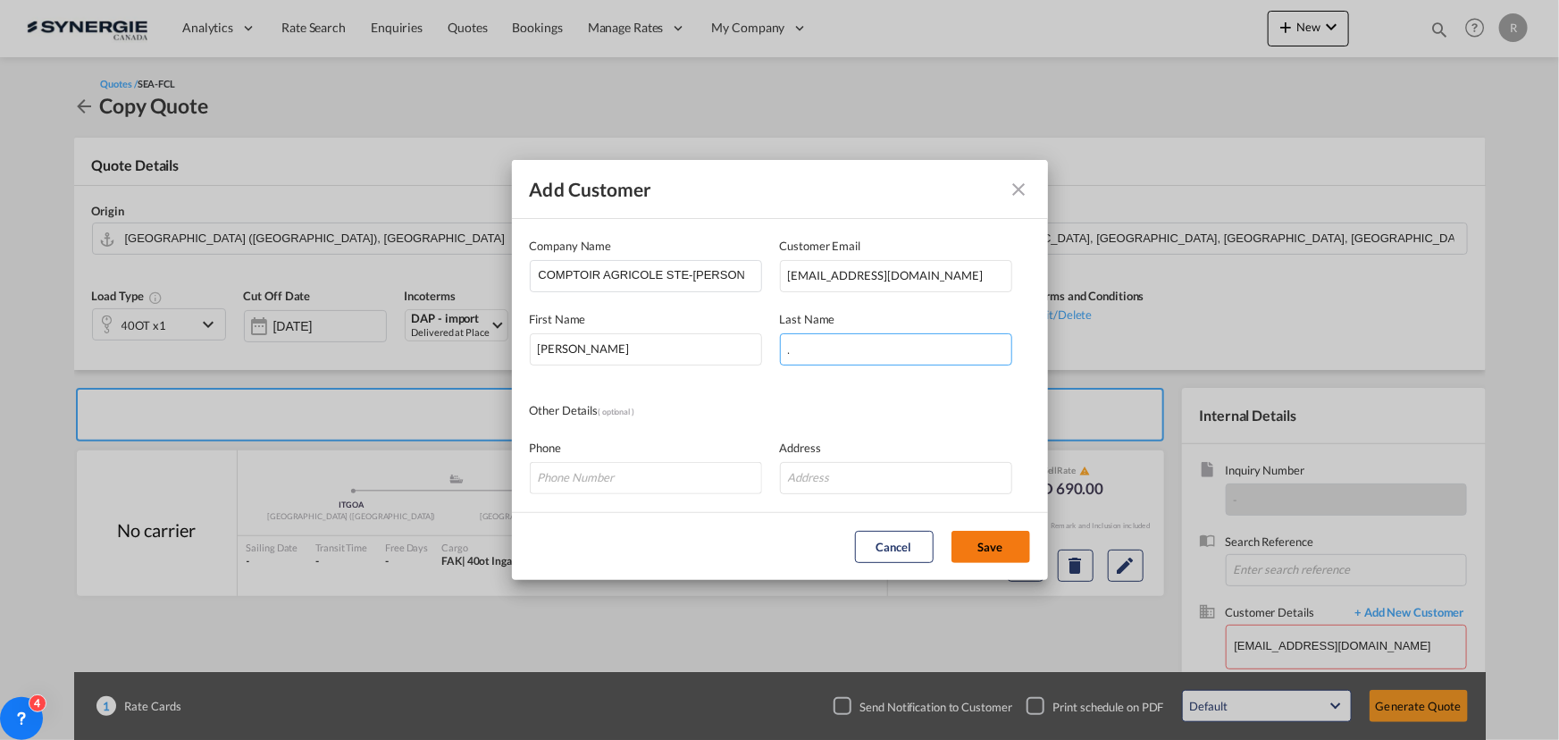
type input "."
click at [1008, 543] on button "Save" at bounding box center [991, 547] width 79 height 32
type input "COMPTOIR AGRICOLE STE-ANNE INC., Miguel Guénette ., achats@comptoiragricole.com"
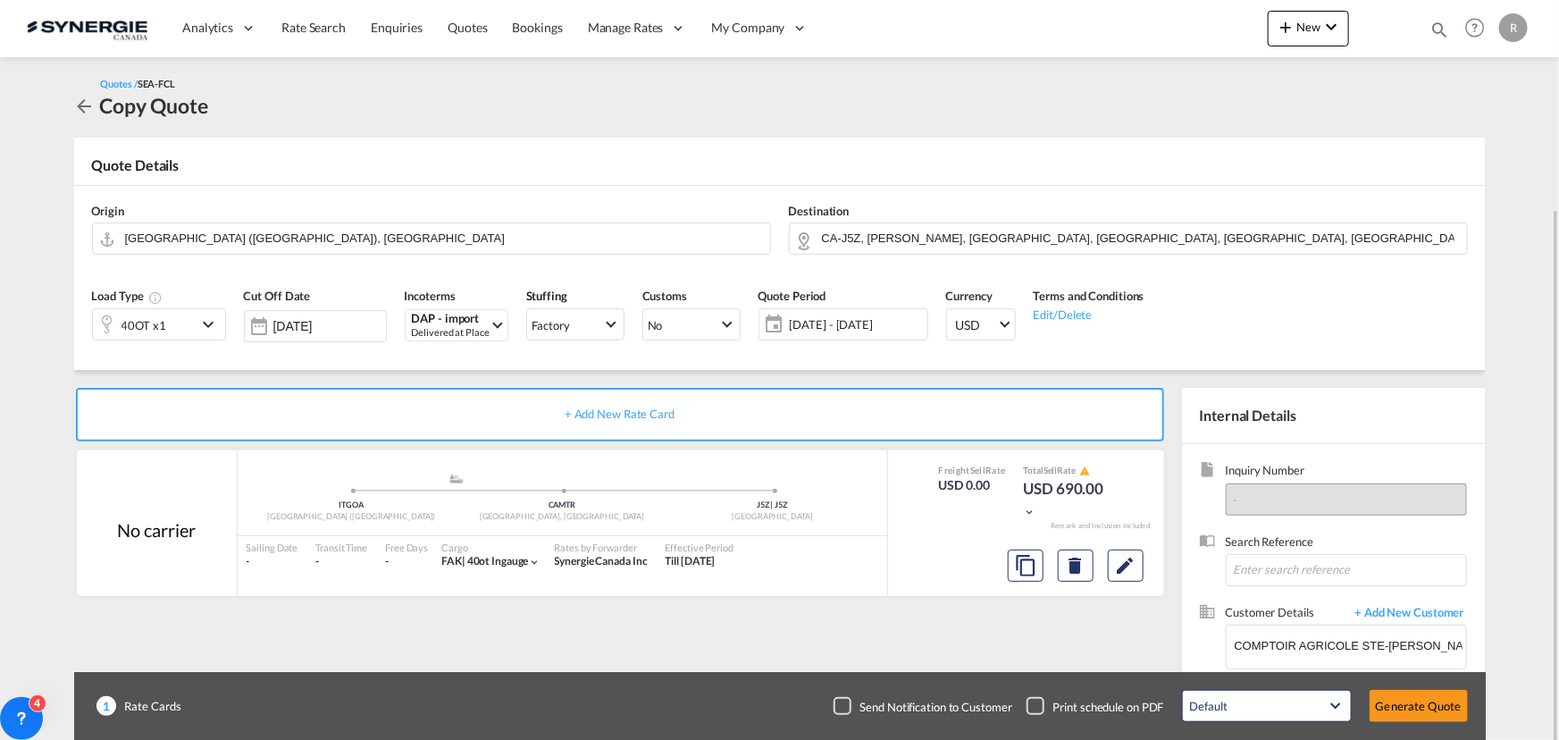
scroll to position [111, 0]
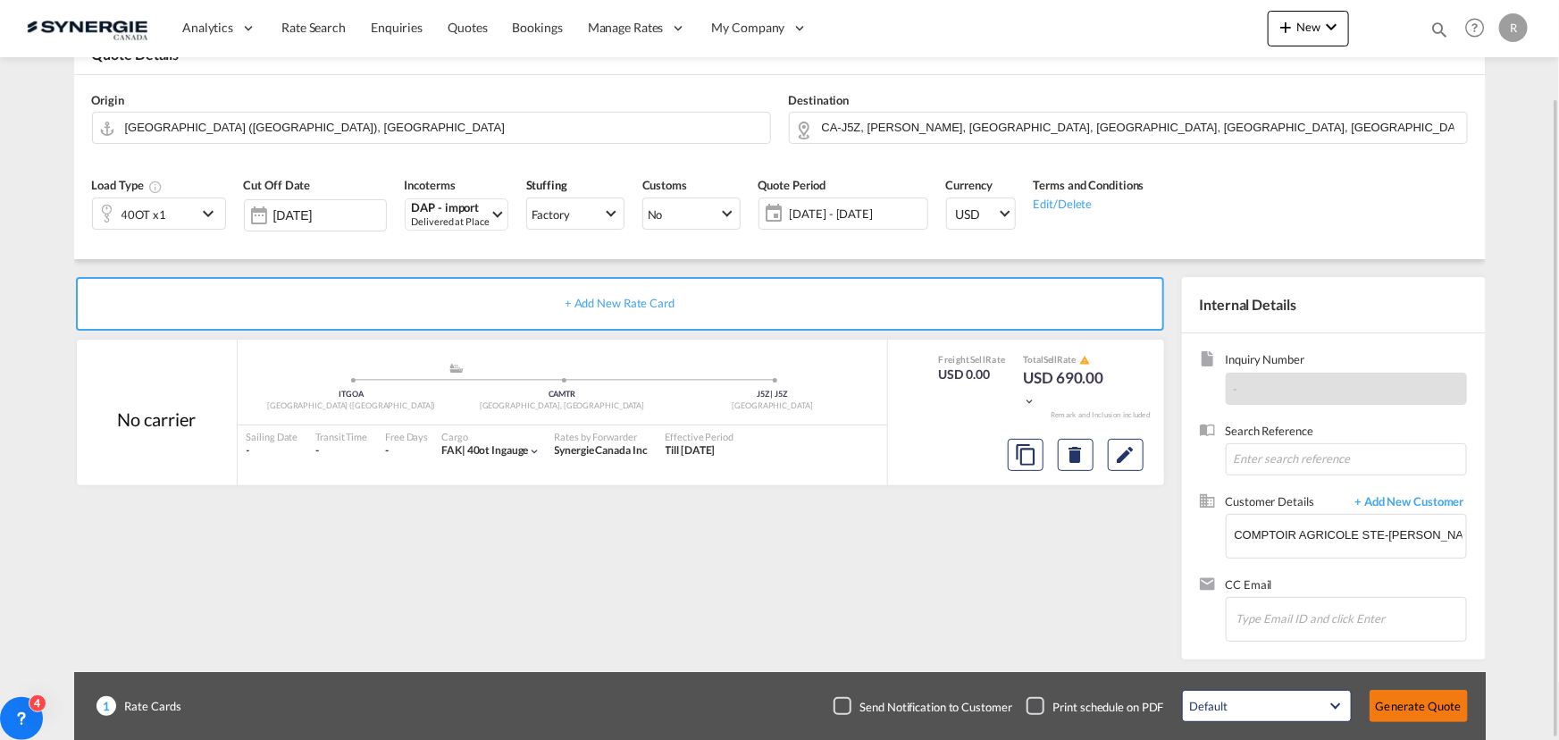
click at [1426, 704] on button "Generate Quote" at bounding box center [1419, 706] width 98 height 32
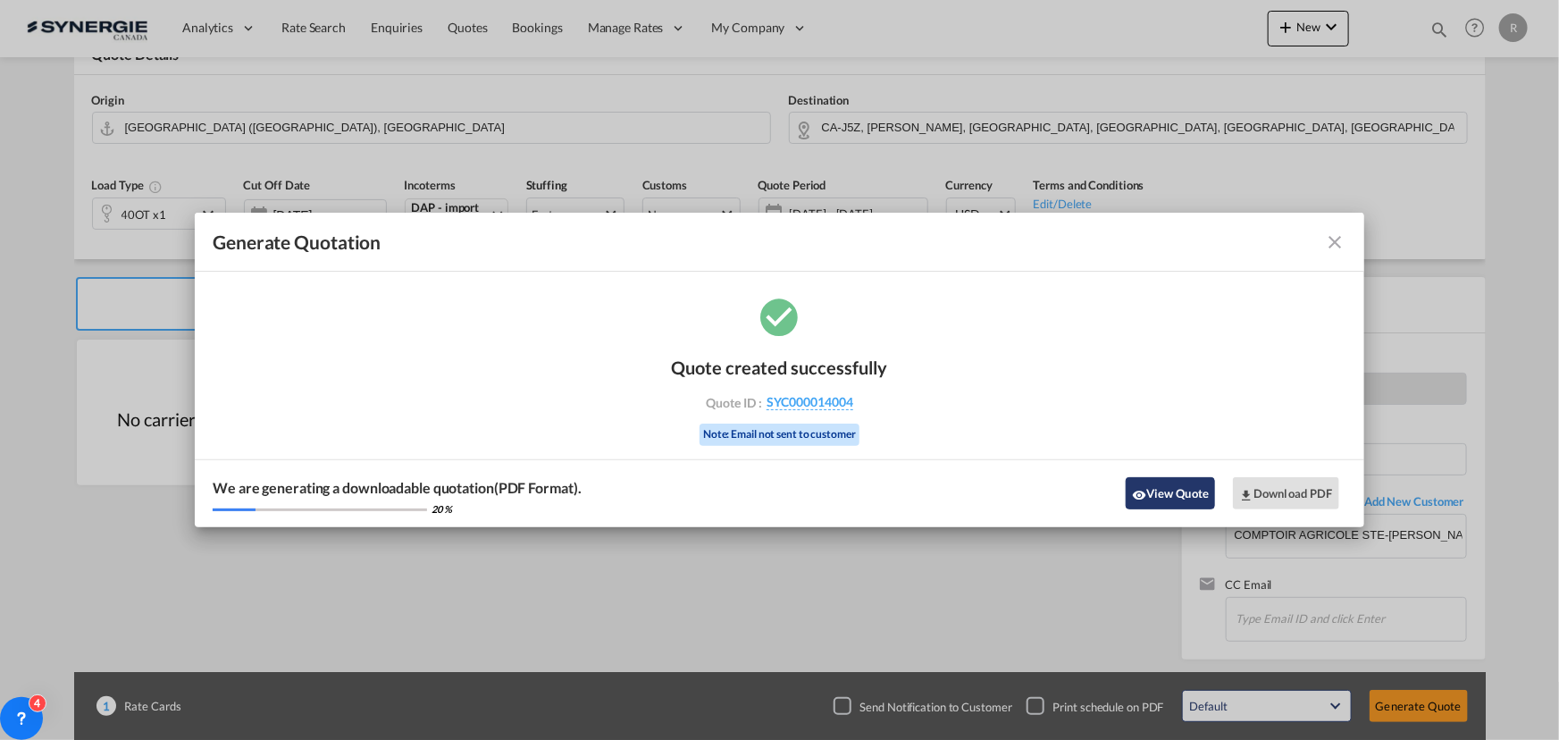
click at [1172, 500] on button "View Quote" at bounding box center [1170, 493] width 89 height 32
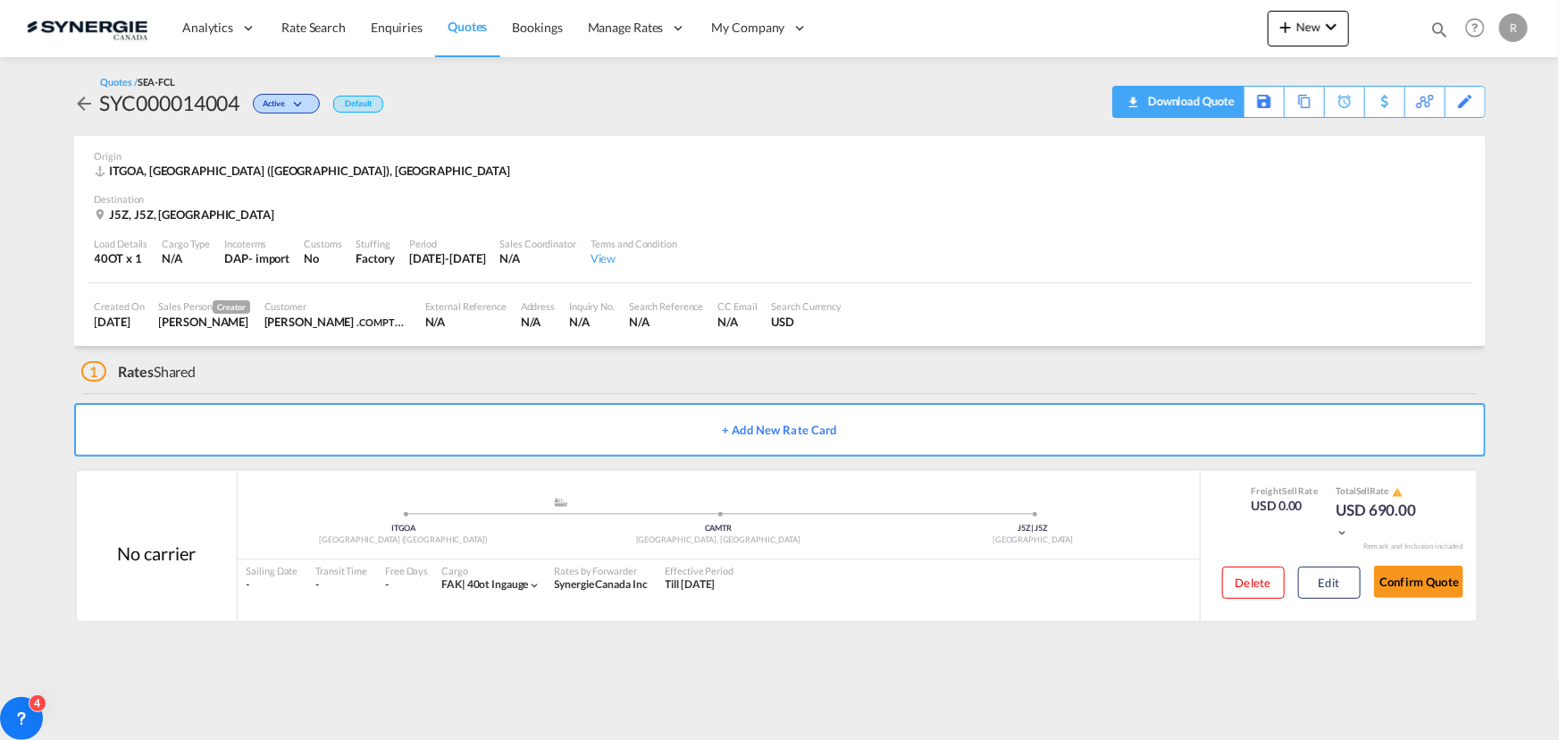
click at [1200, 105] on div "Download Quote" at bounding box center [1189, 101] width 91 height 29
click at [1438, 28] on md-icon "icon-magnify" at bounding box center [1440, 30] width 20 height 20
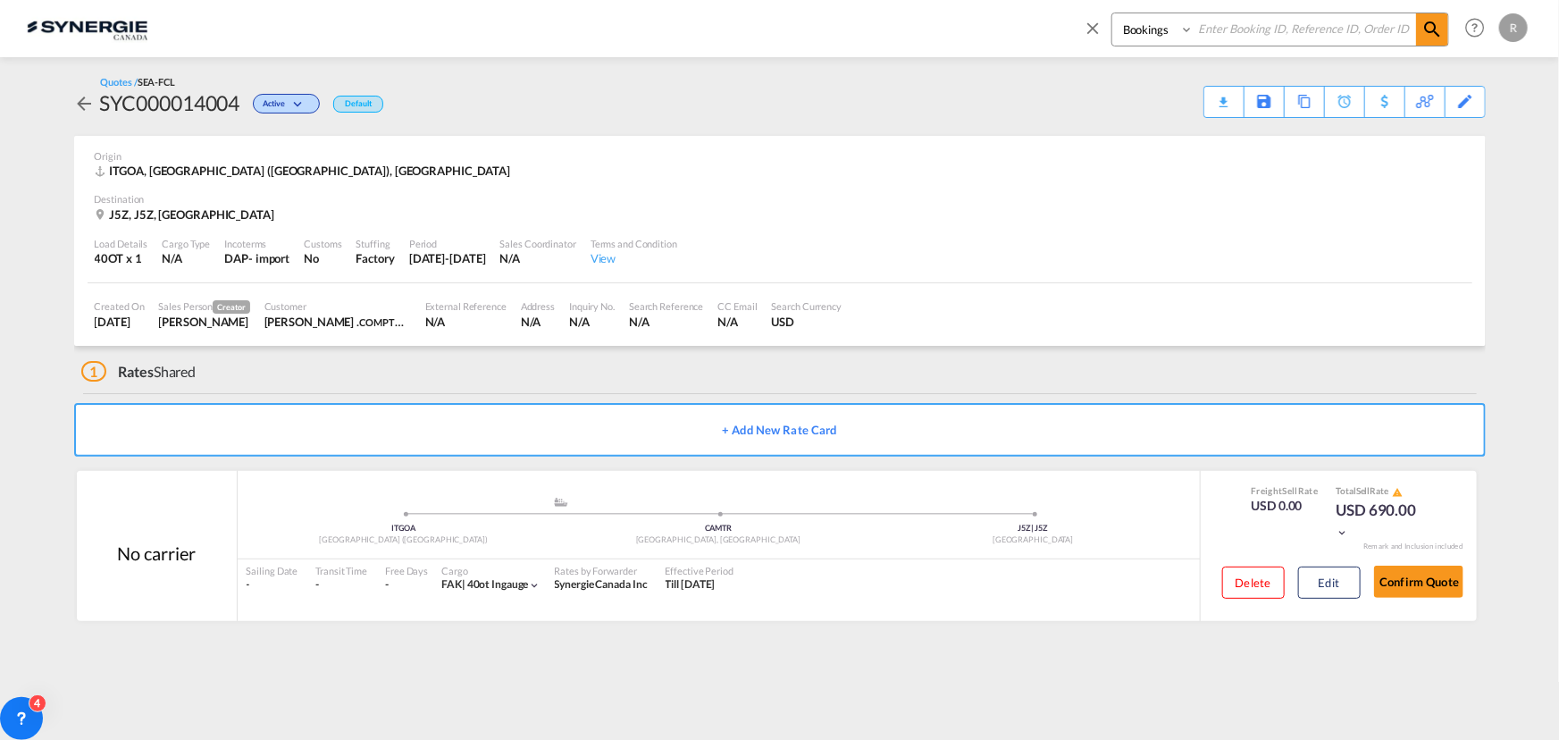
click at [1148, 27] on select "Bookings Quotes Enquiries" at bounding box center [1154, 29] width 85 height 32
select select "Quotes"
click at [1112, 13] on select "Bookings Quotes Enquiries" at bounding box center [1154, 29] width 85 height 32
click at [1245, 28] on input at bounding box center [1305, 28] width 222 height 31
type input "13895"
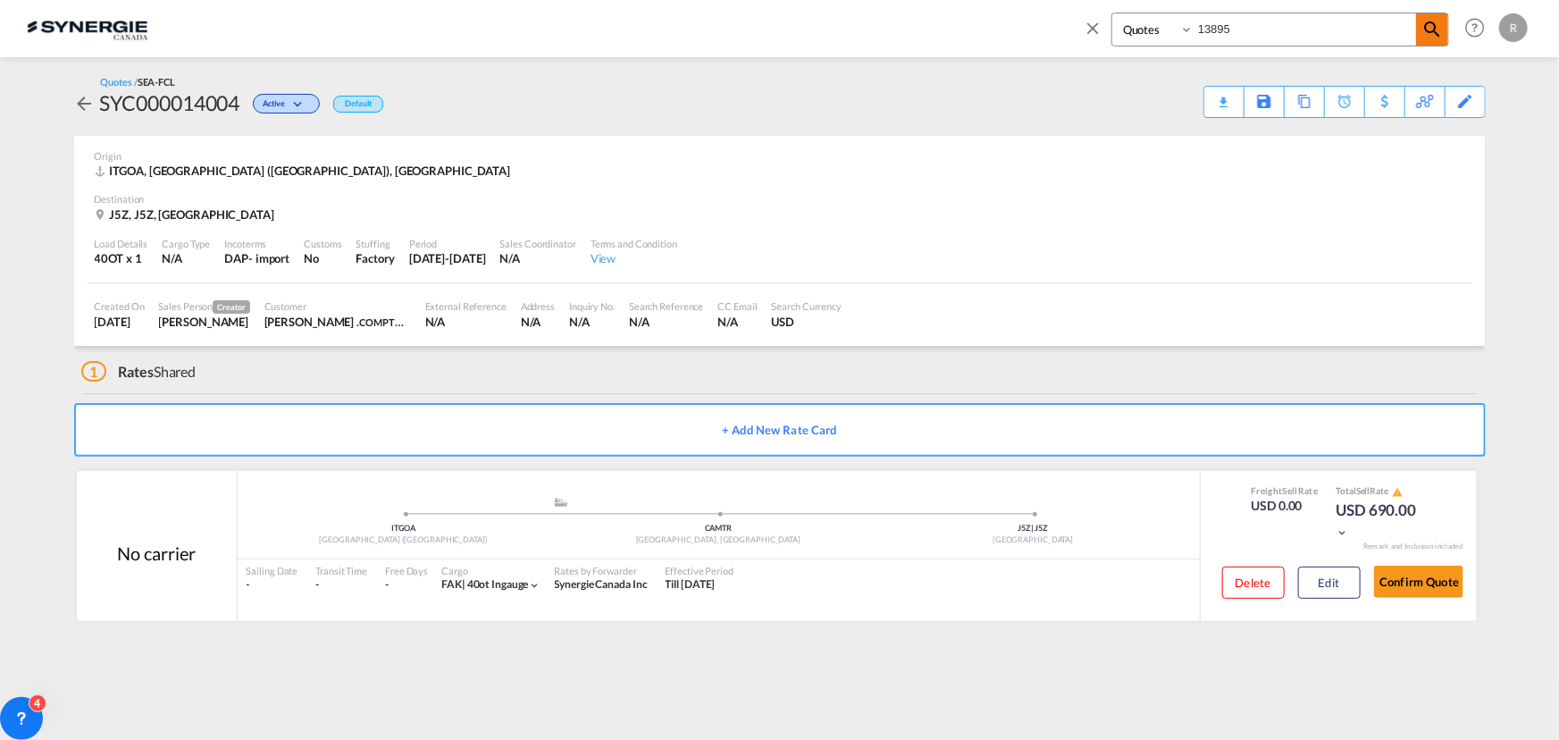
click at [1422, 27] on md-icon "icon-magnify" at bounding box center [1432, 29] width 21 height 21
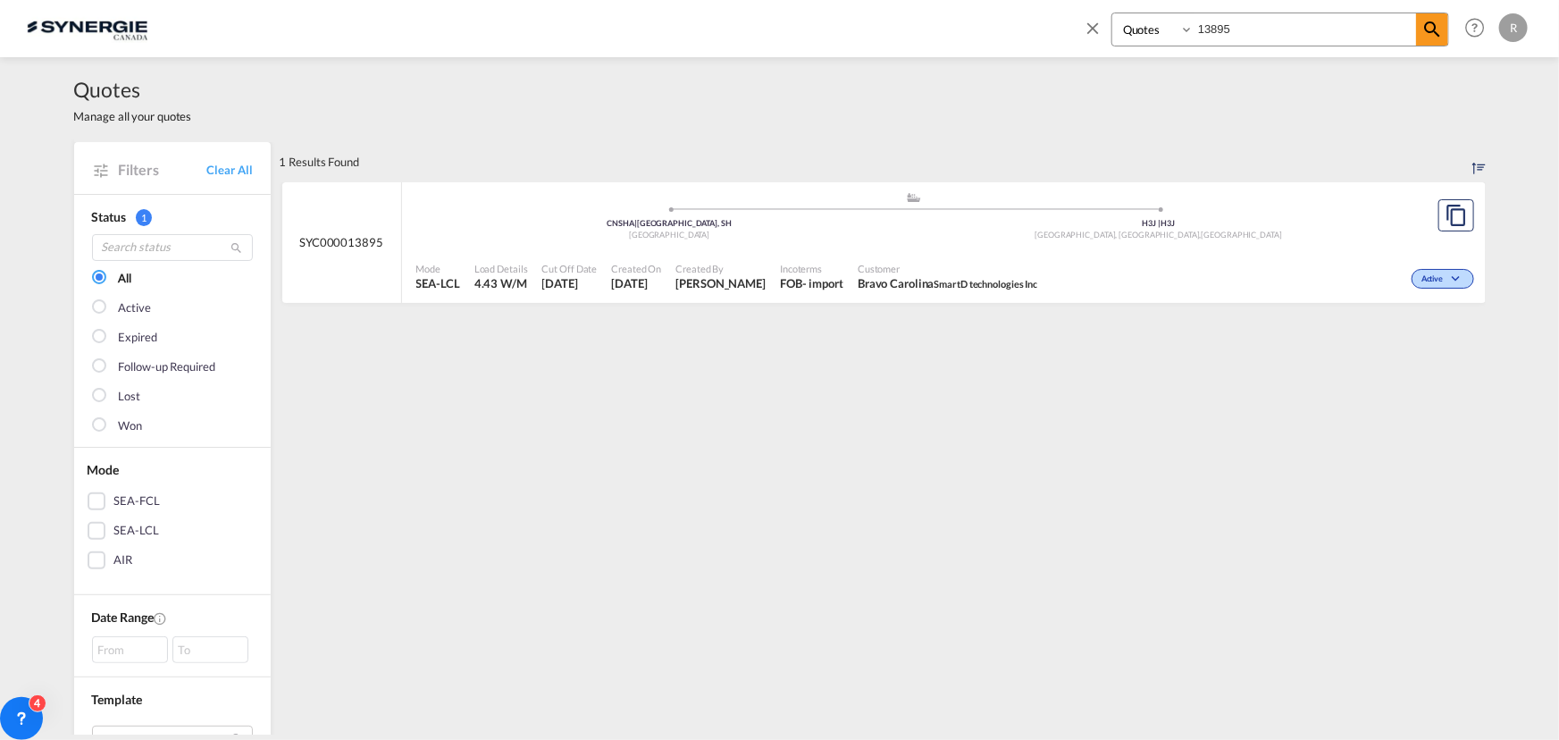
click at [851, 256] on div "Customer Bravo Carolina SmartD technologies Inc" at bounding box center [948, 277] width 194 height 45
click at [1095, 226] on div "H3J | H3J" at bounding box center [1159, 224] width 490 height 12
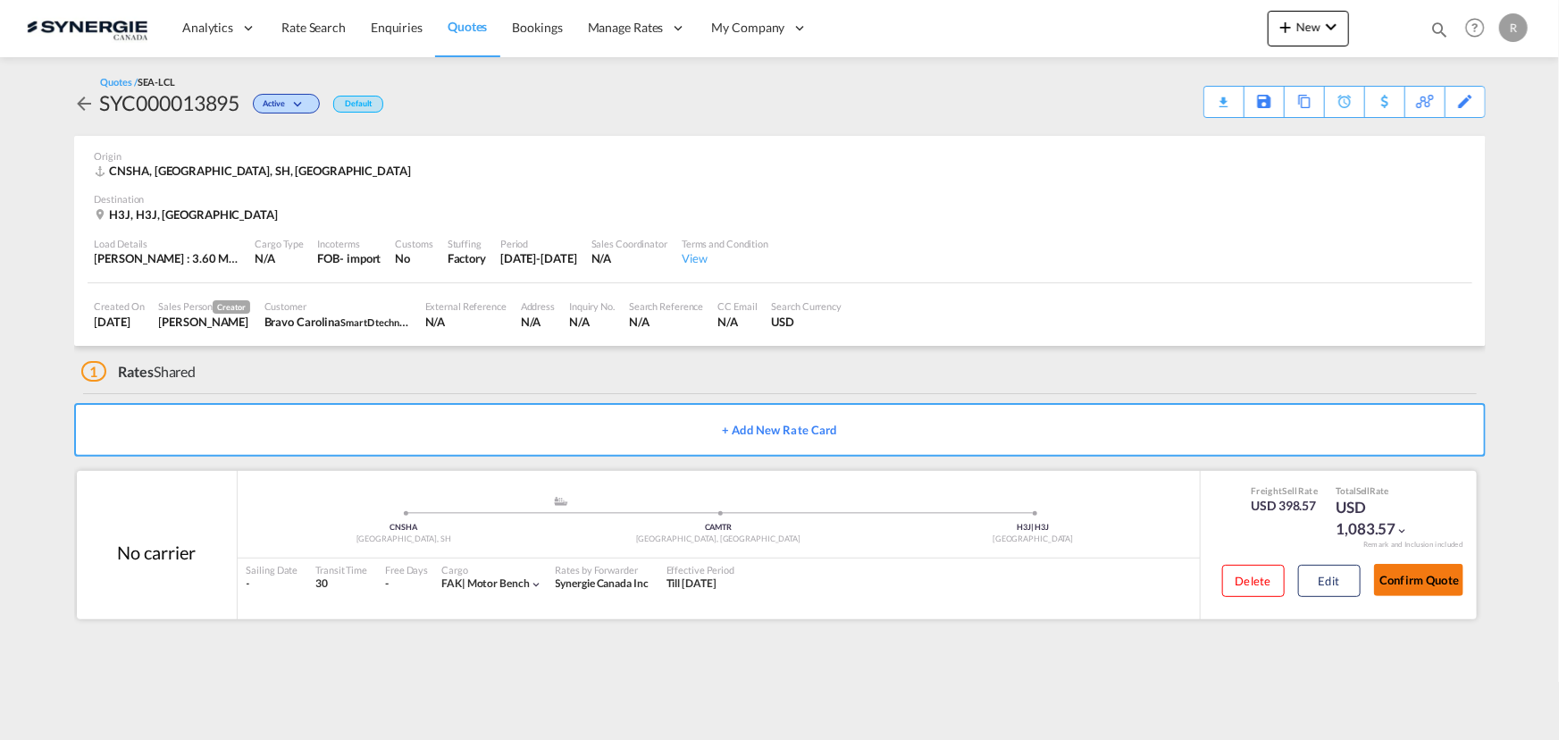
click at [1430, 591] on button "Confirm Quote" at bounding box center [1418, 580] width 89 height 32
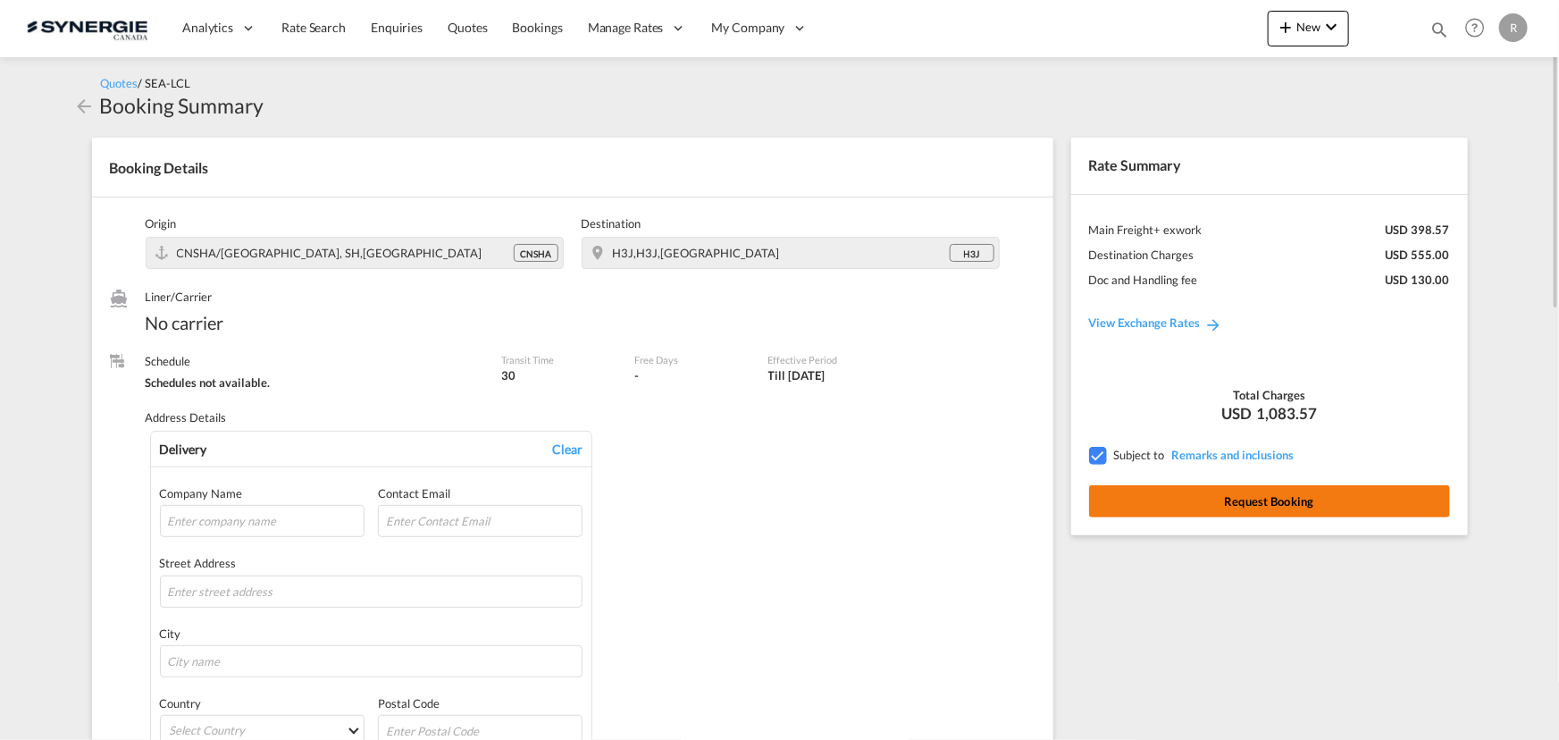
click at [1263, 503] on button "Request Booking" at bounding box center [1269, 501] width 361 height 32
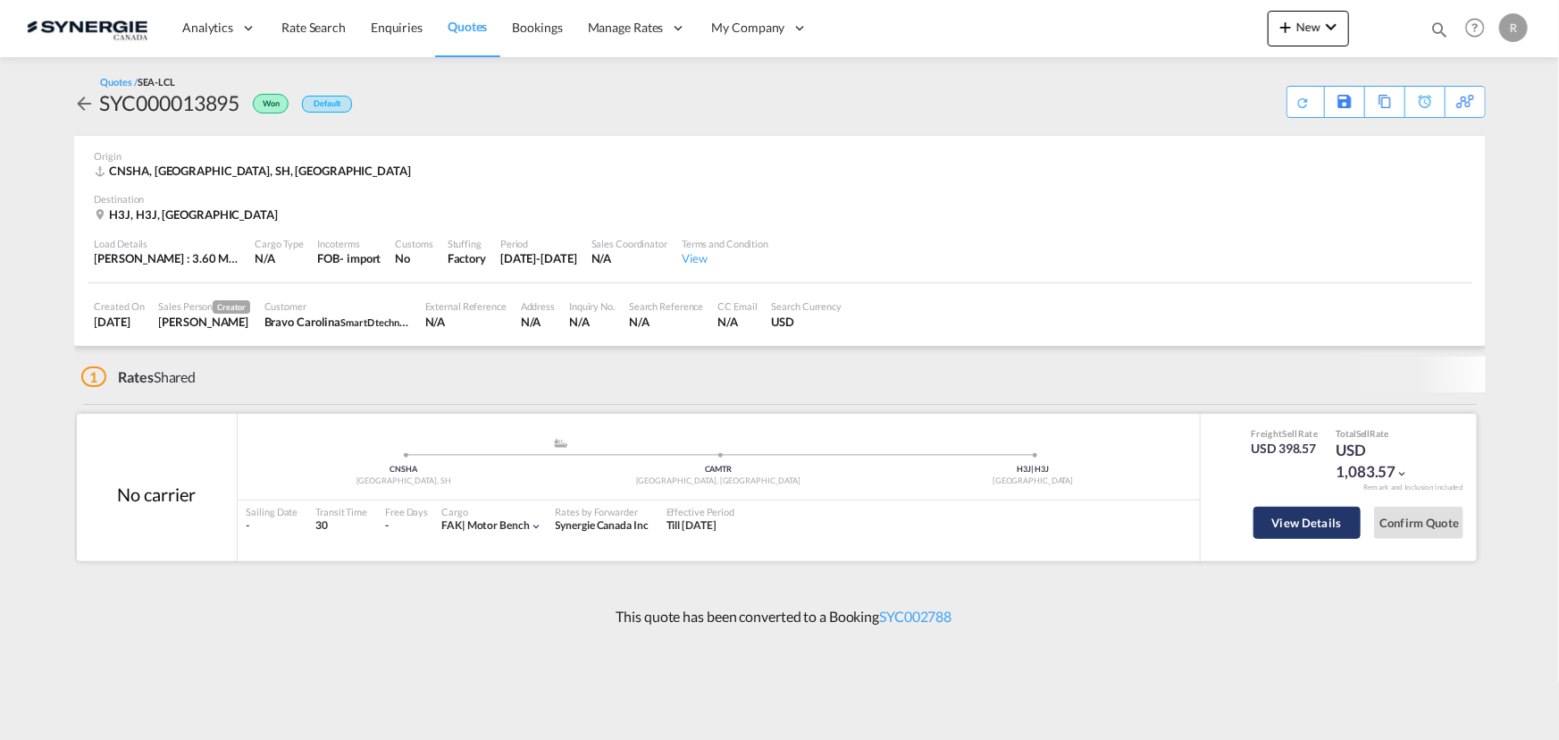
click at [1276, 524] on button "View Details" at bounding box center [1307, 523] width 107 height 32
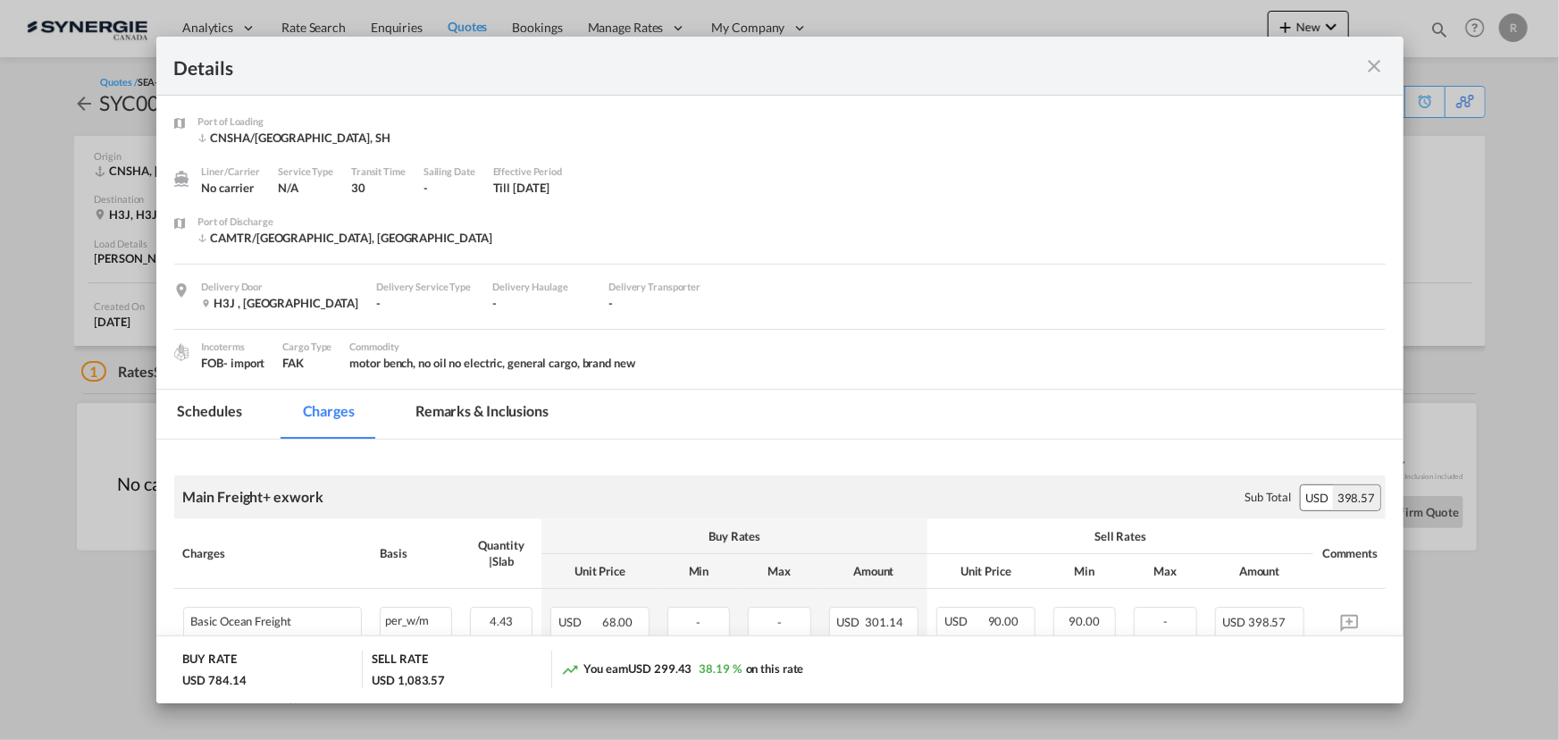
click at [500, 415] on md-tab-item "Remarks & Inclusions" at bounding box center [482, 414] width 176 height 49
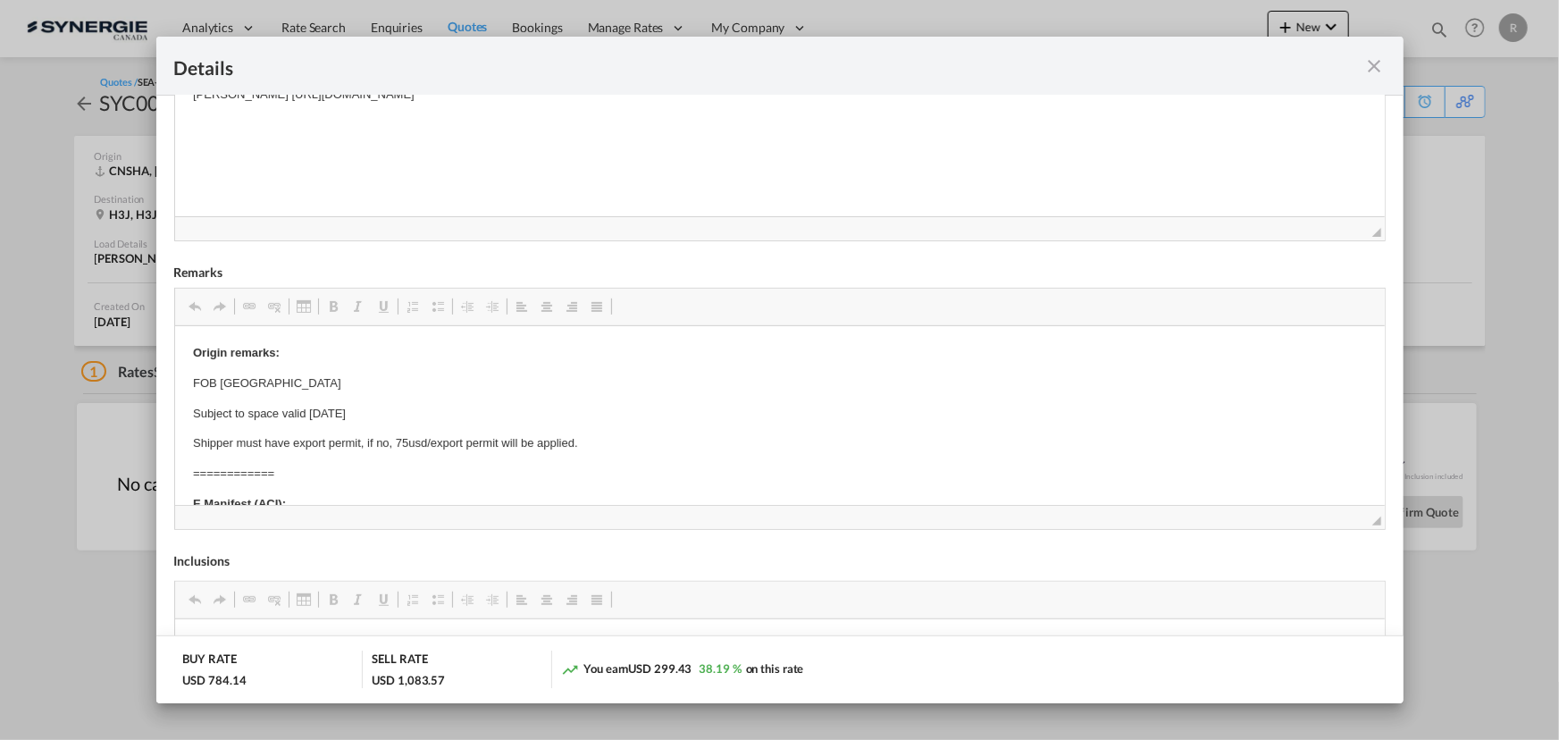
click at [1376, 70] on md-icon "icon-close fg-AAA8AD m-0 cursor" at bounding box center [1374, 65] width 21 height 21
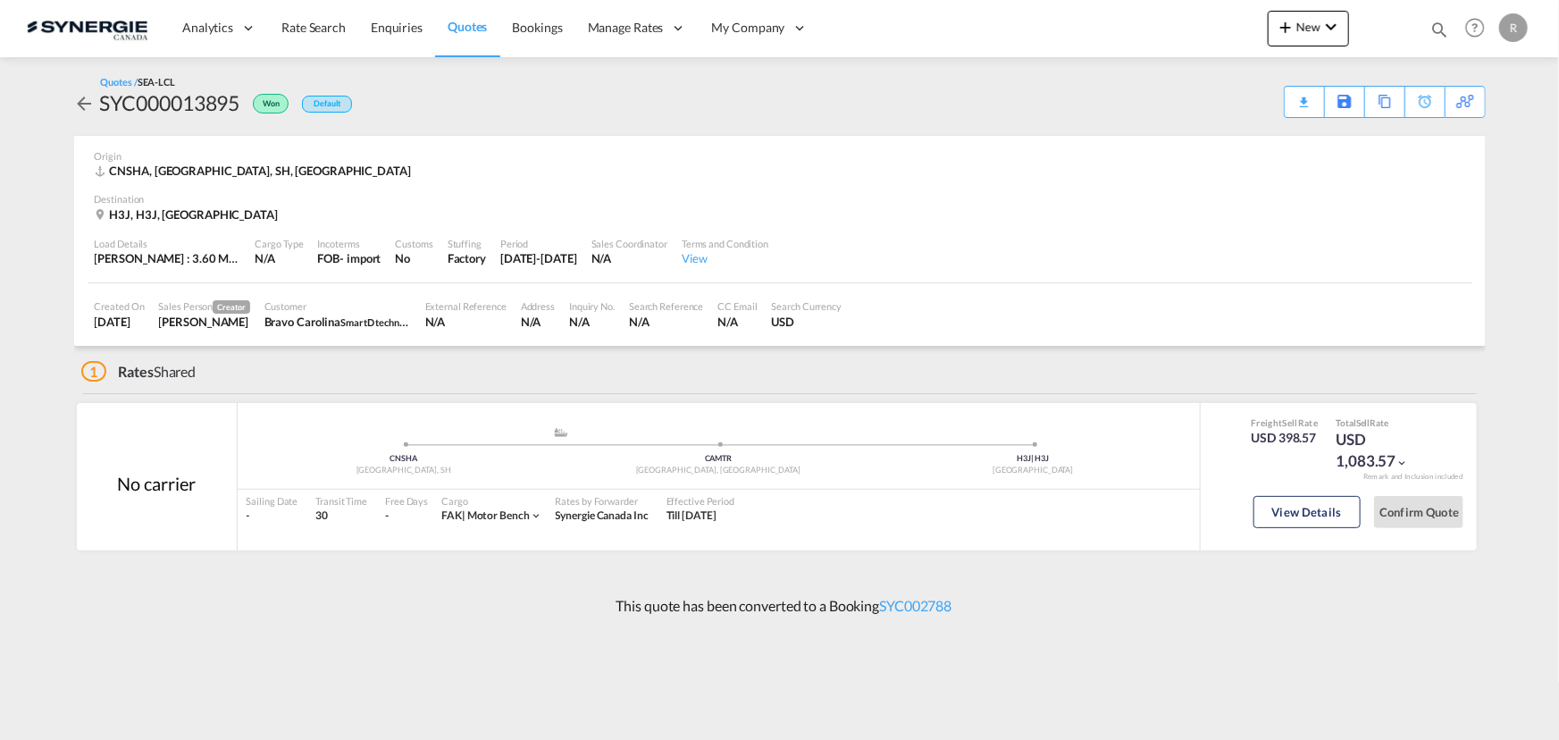
scroll to position [23, 0]
click at [1437, 28] on md-icon "icon-magnify" at bounding box center [1440, 30] width 20 height 20
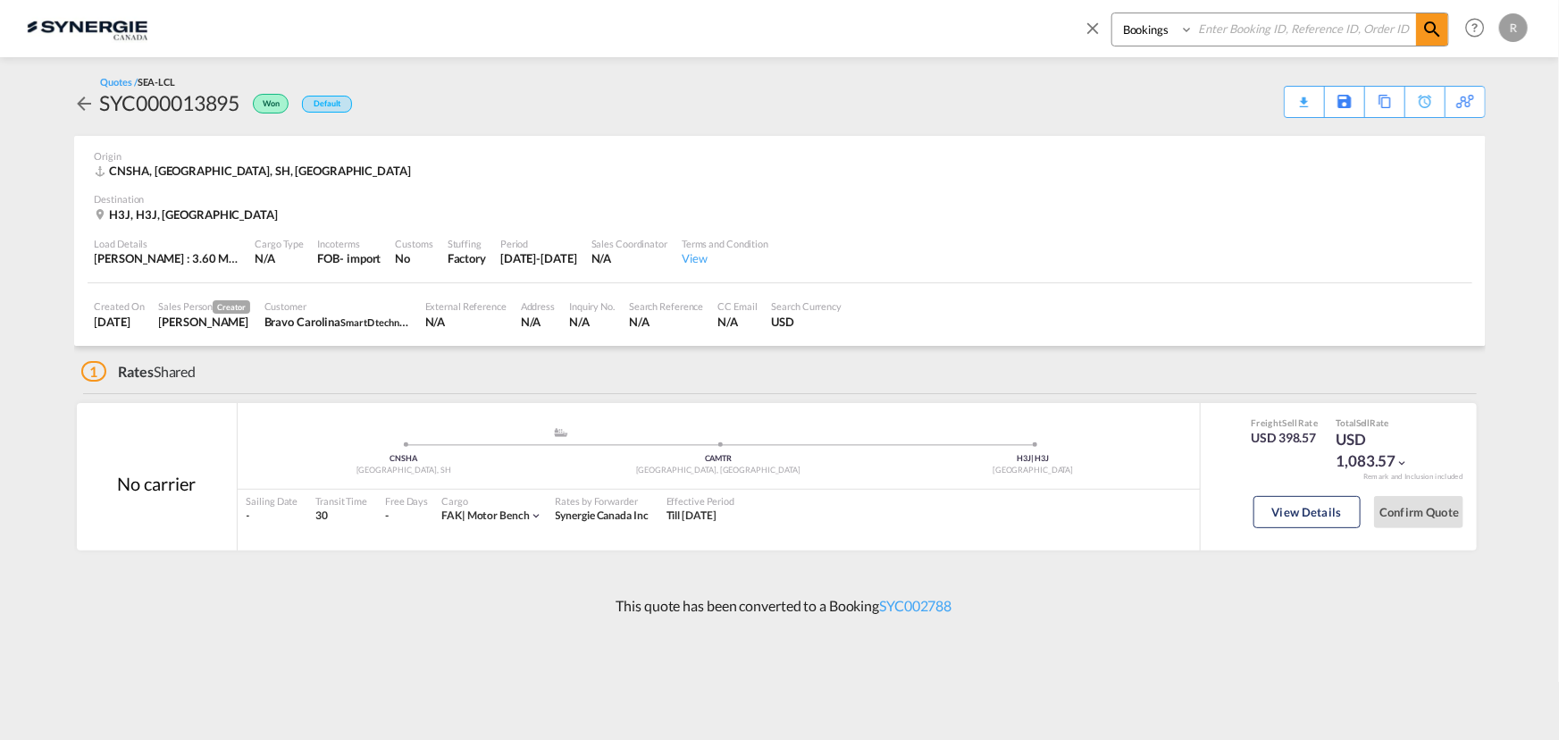
click at [1168, 43] on select "Bookings Quotes Enquiries" at bounding box center [1154, 29] width 85 height 32
select select "Quotes"
click at [1112, 13] on select "Bookings Quotes Enquiries" at bounding box center [1154, 29] width 85 height 32
click at [1252, 29] on input at bounding box center [1305, 28] width 222 height 31
type input "13599"
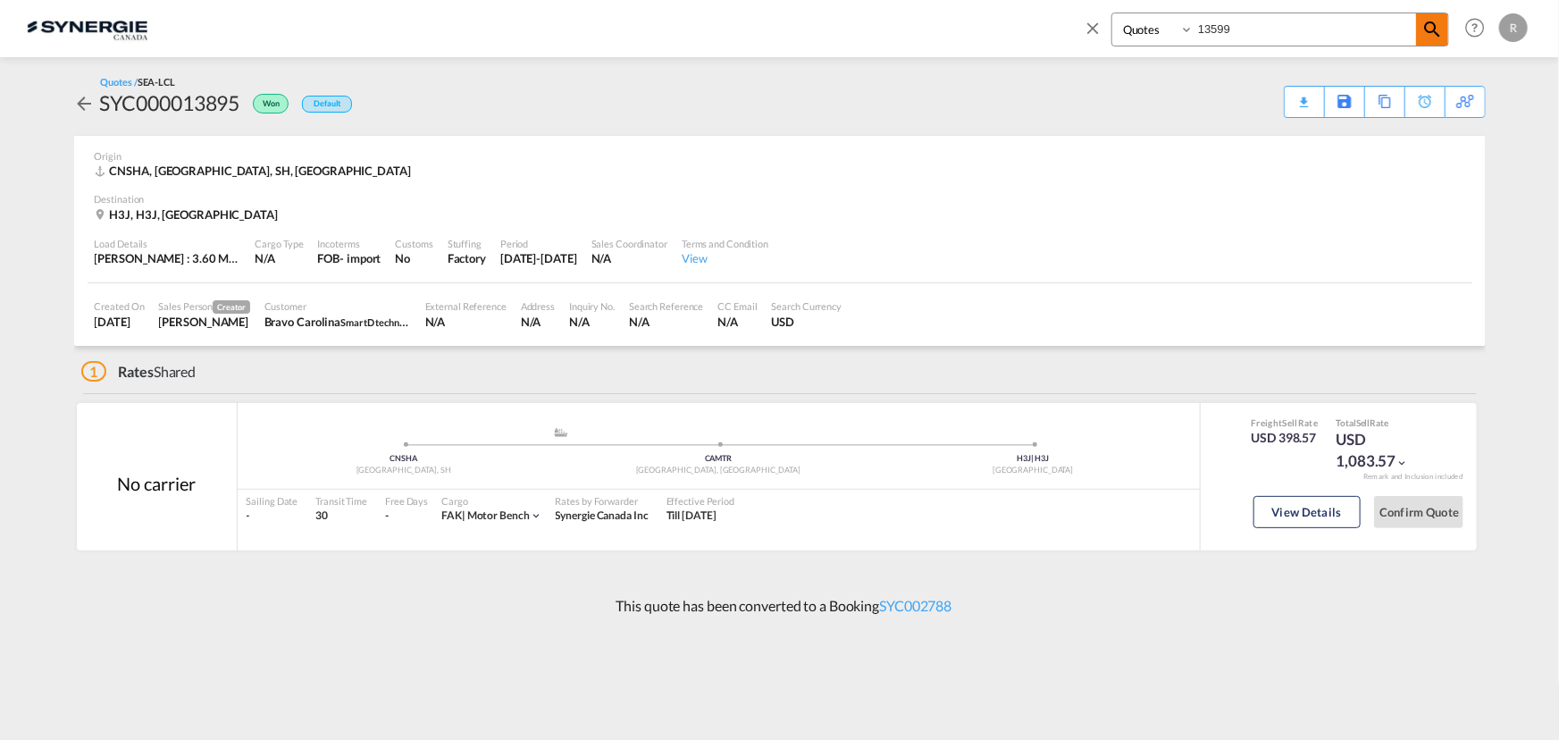
click at [1420, 29] on span at bounding box center [1432, 29] width 32 height 32
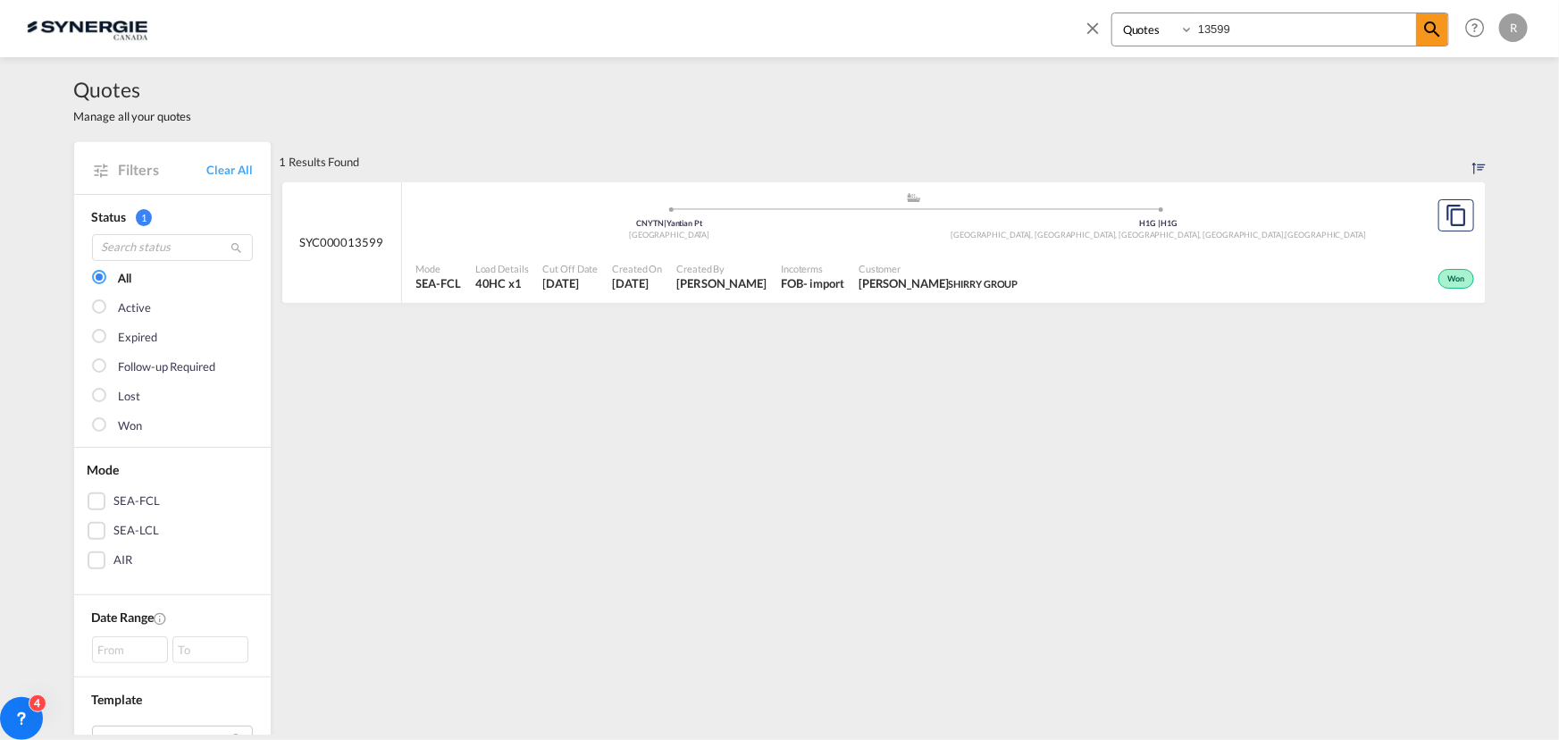
click at [958, 273] on span "Customer" at bounding box center [939, 268] width 160 height 13
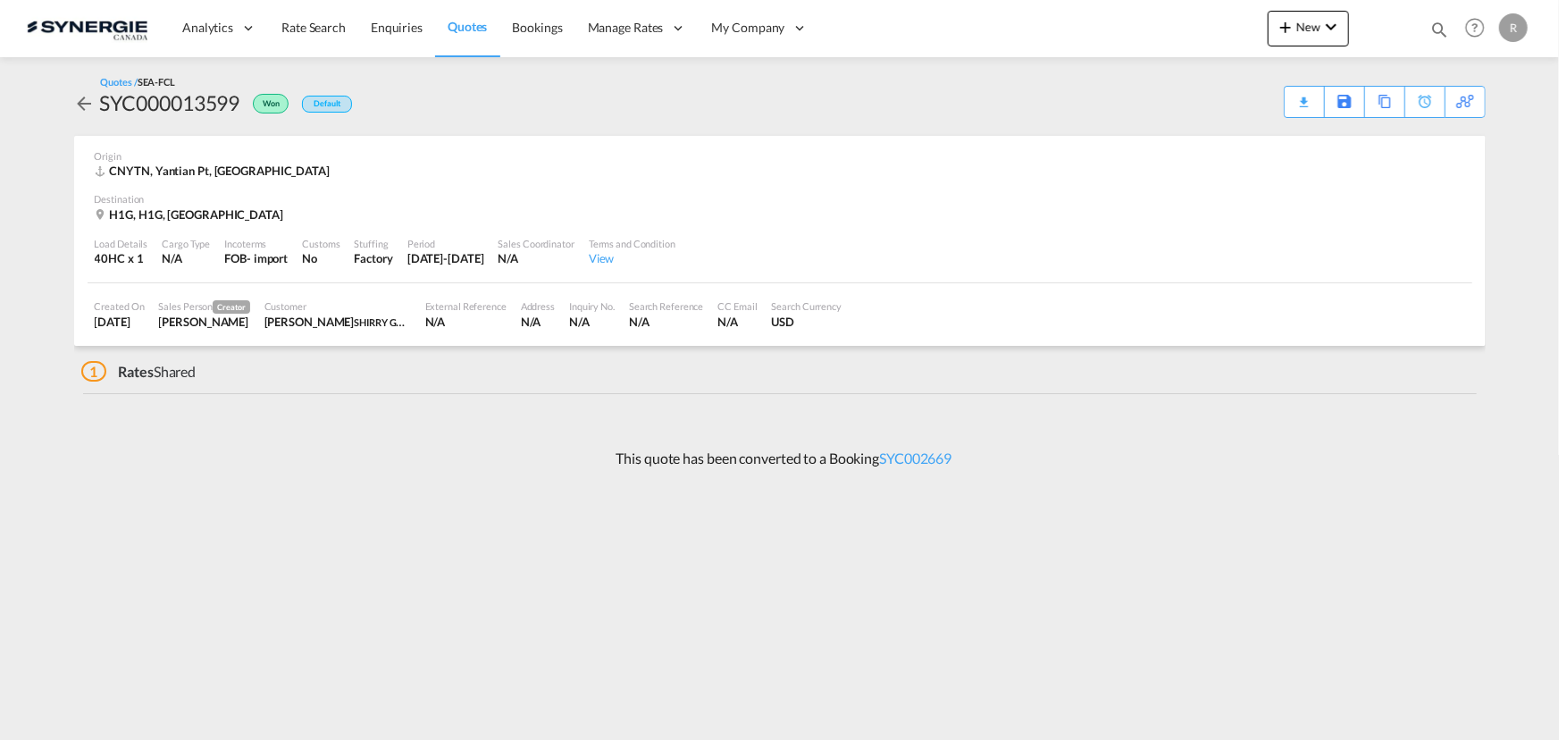
click at [909, 281] on md-card-content "Origin CNYTN, Yantian Pt, Asia Pacific Destination H1G, H1G, [GEOGRAPHIC_DATA] …" at bounding box center [780, 241] width 1412 height 211
click at [1373, 95] on div "Copy Quote" at bounding box center [1364, 102] width 61 height 30
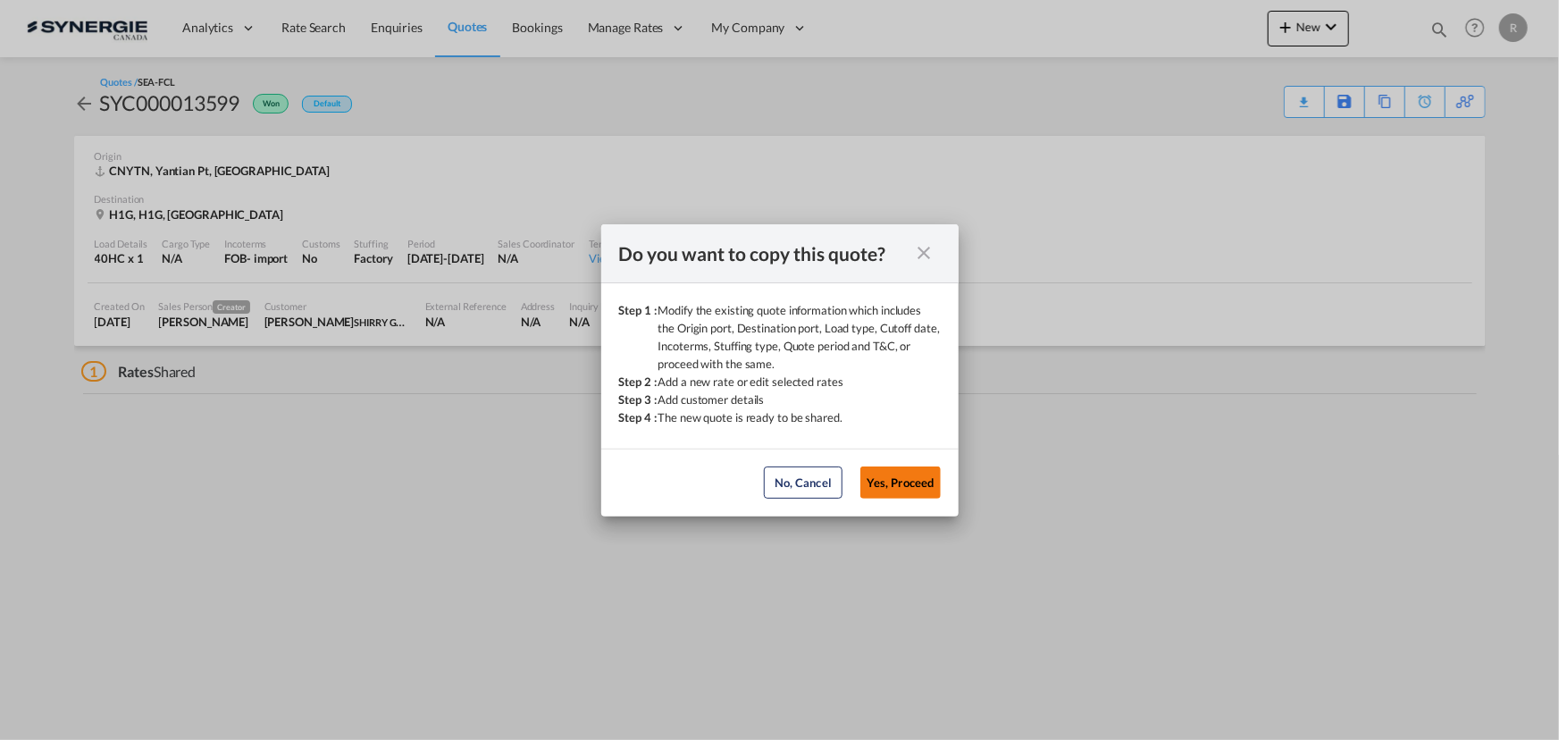
click at [915, 491] on button "Yes, Proceed" at bounding box center [900, 482] width 80 height 32
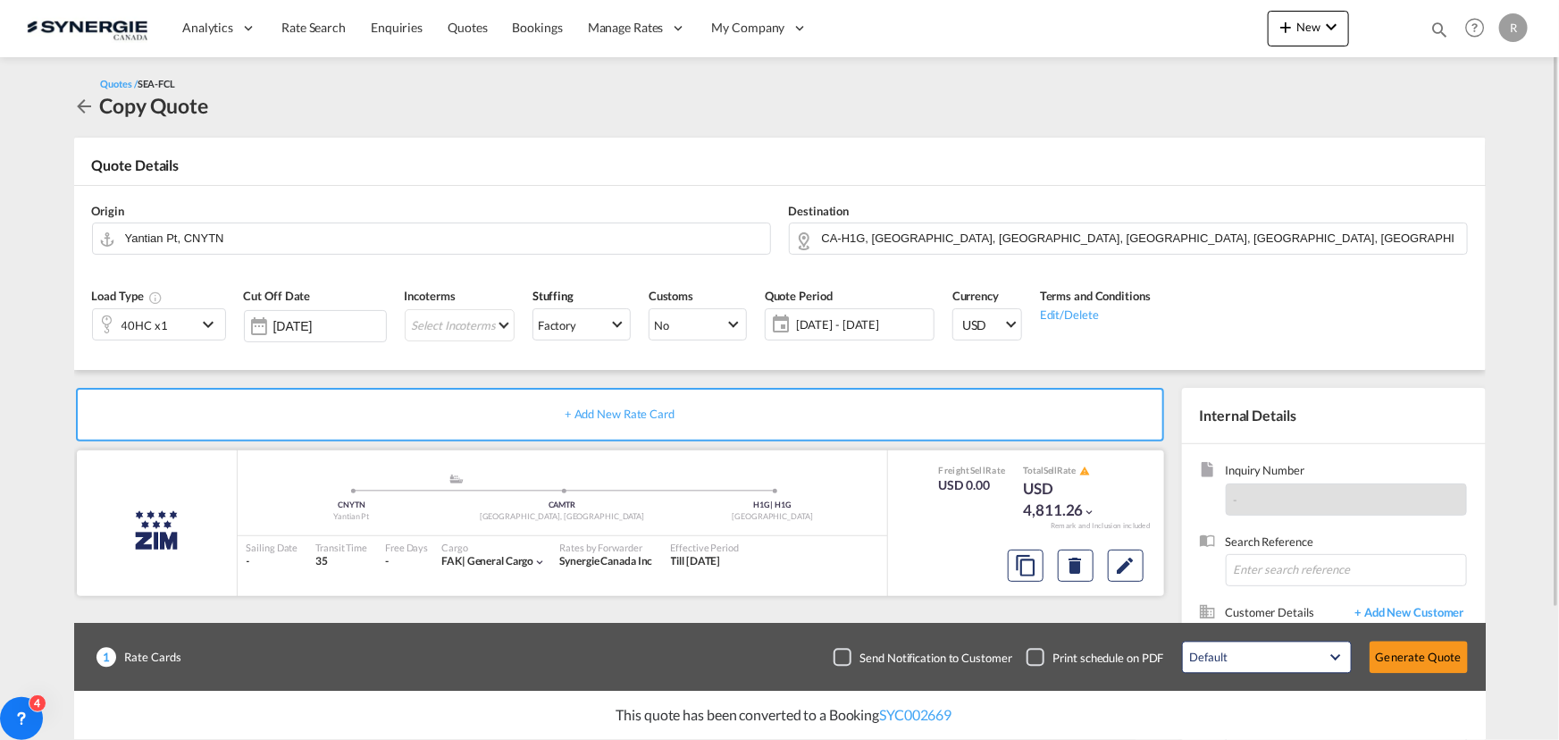
scroll to position [160, 0]
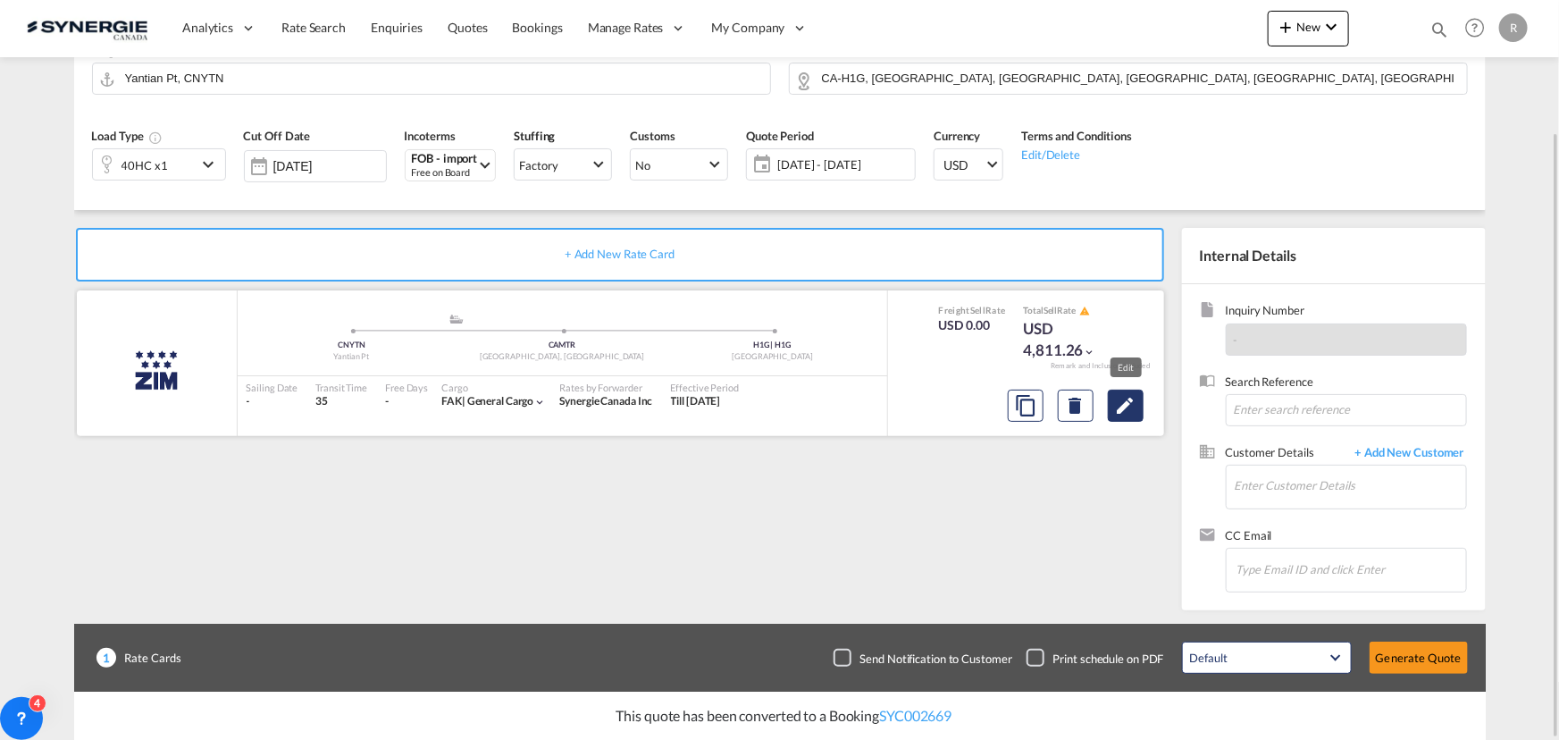
click at [1126, 407] on md-icon "Edit" at bounding box center [1125, 405] width 21 height 21
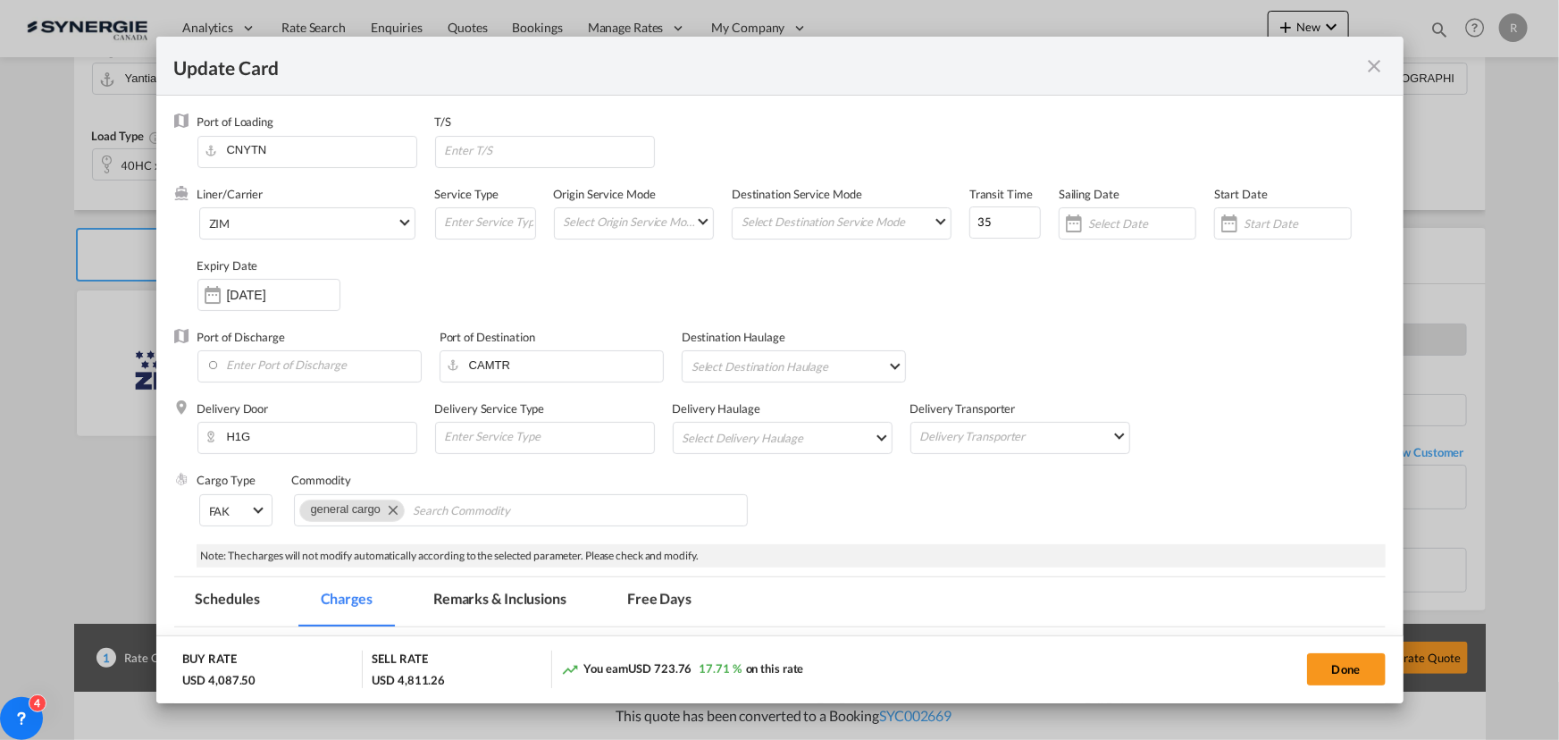
select select "per B/L"
select select "per container"
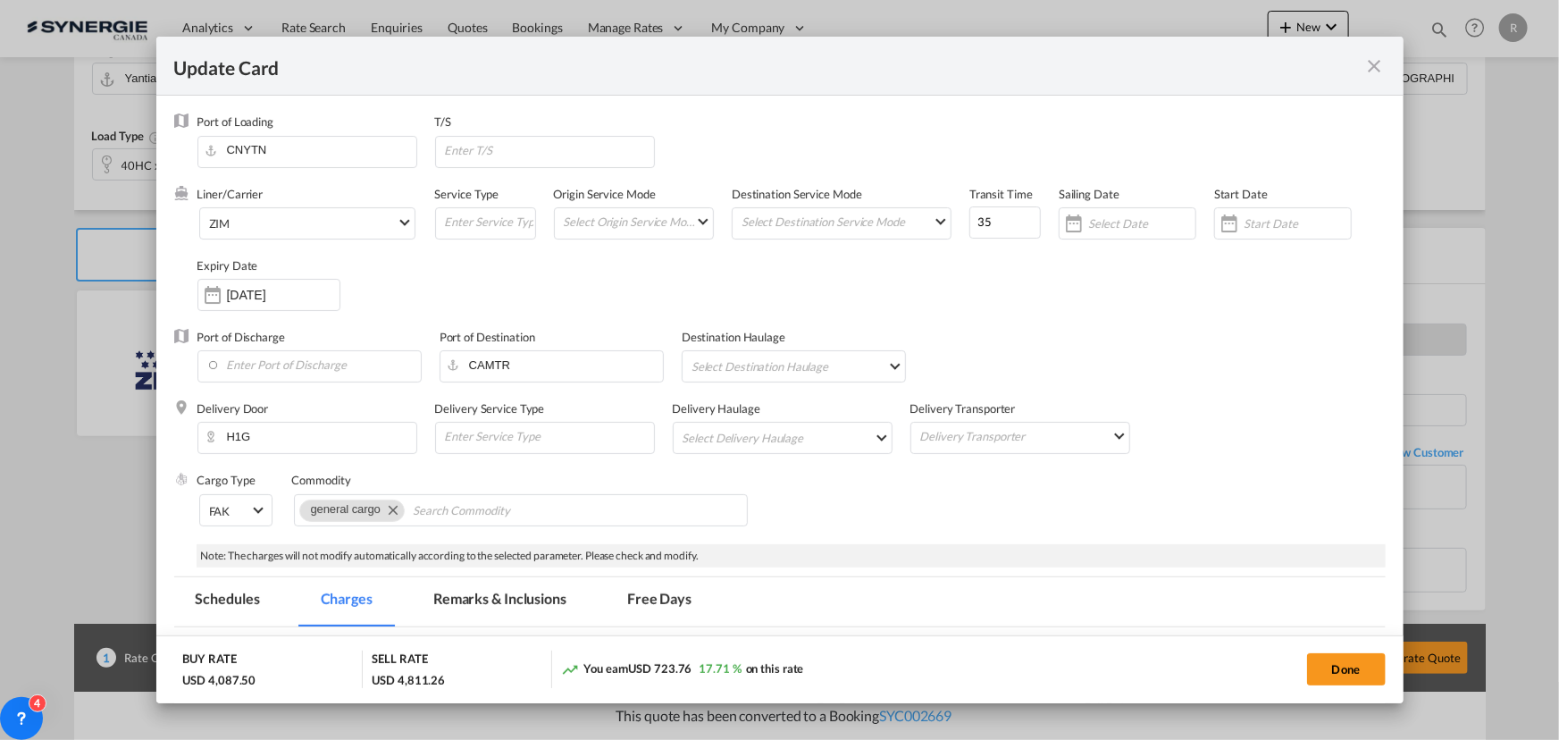
select select "per container"
select select "per shipment"
select select "per equipment"
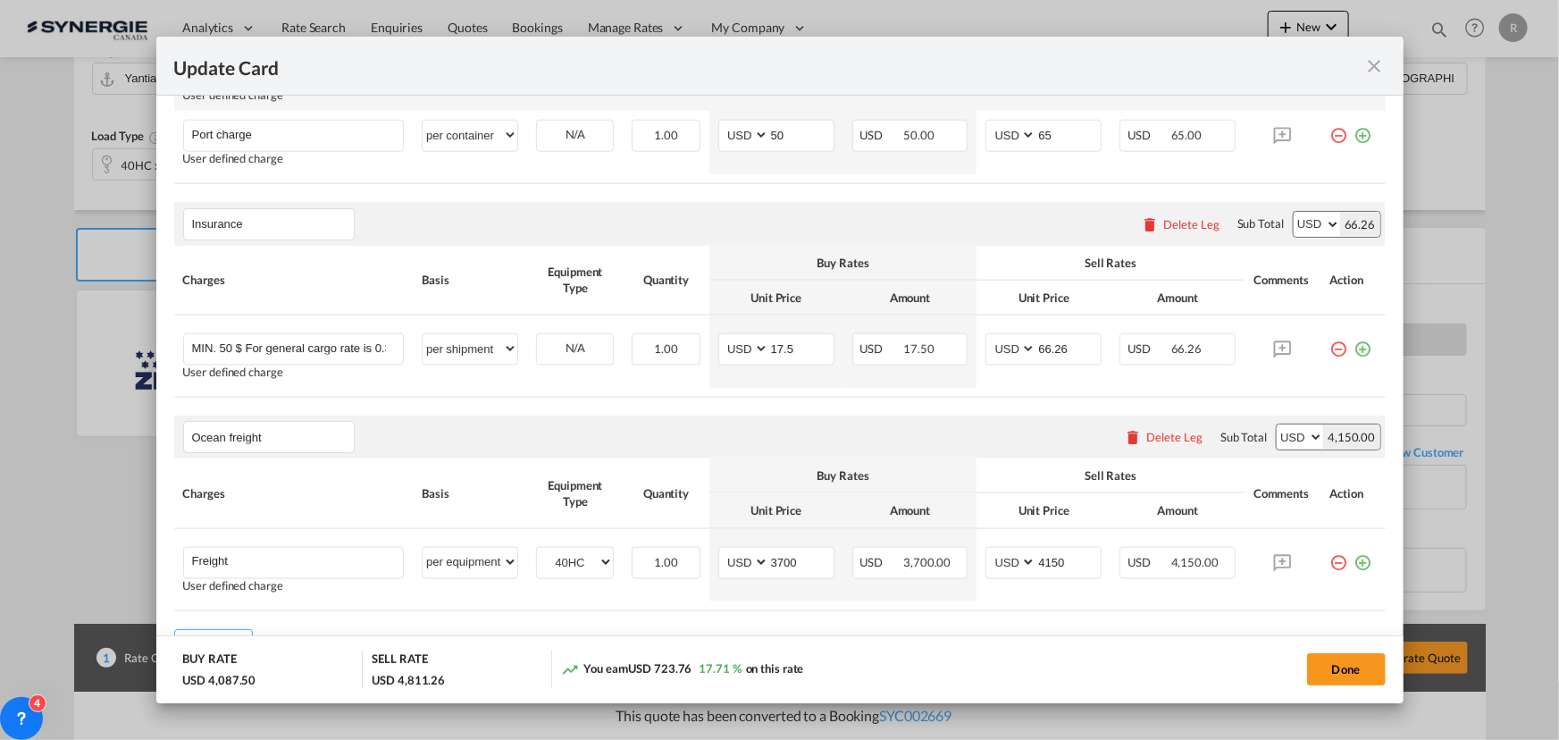
scroll to position [1208, 0]
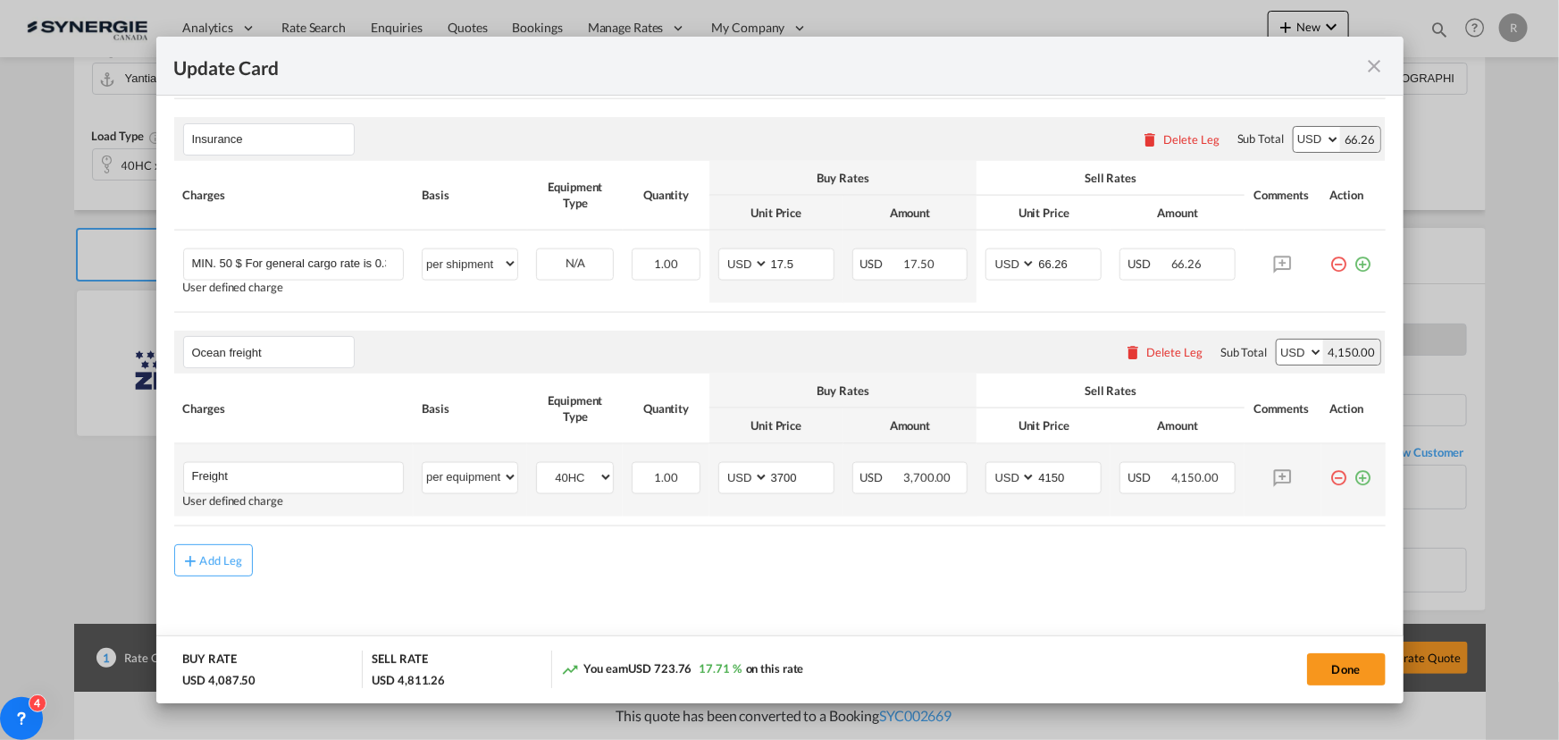
click at [1355, 478] on md-icon "icon-plus-circle-outline green-400-fg" at bounding box center [1364, 471] width 18 height 18
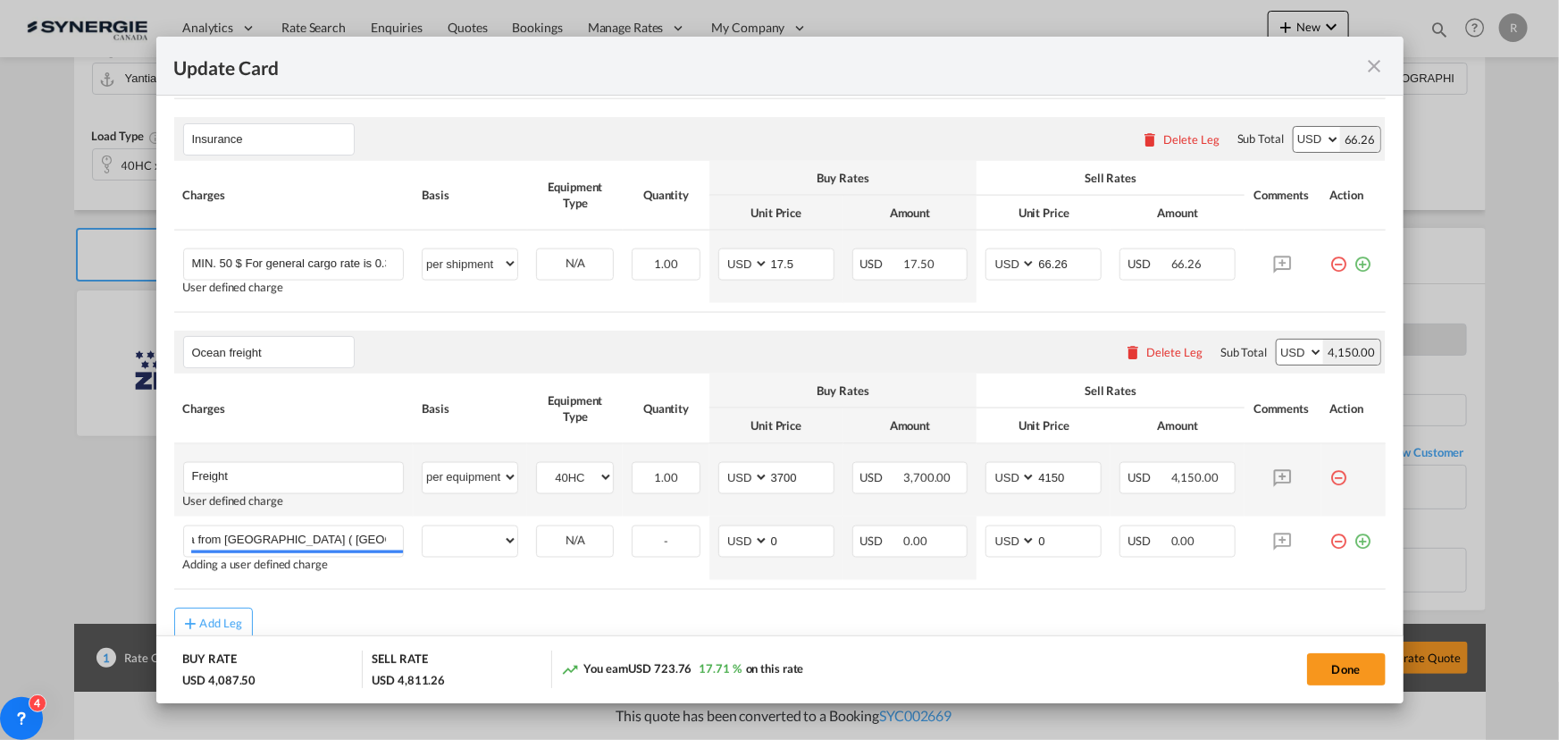
scroll to position [0, 27]
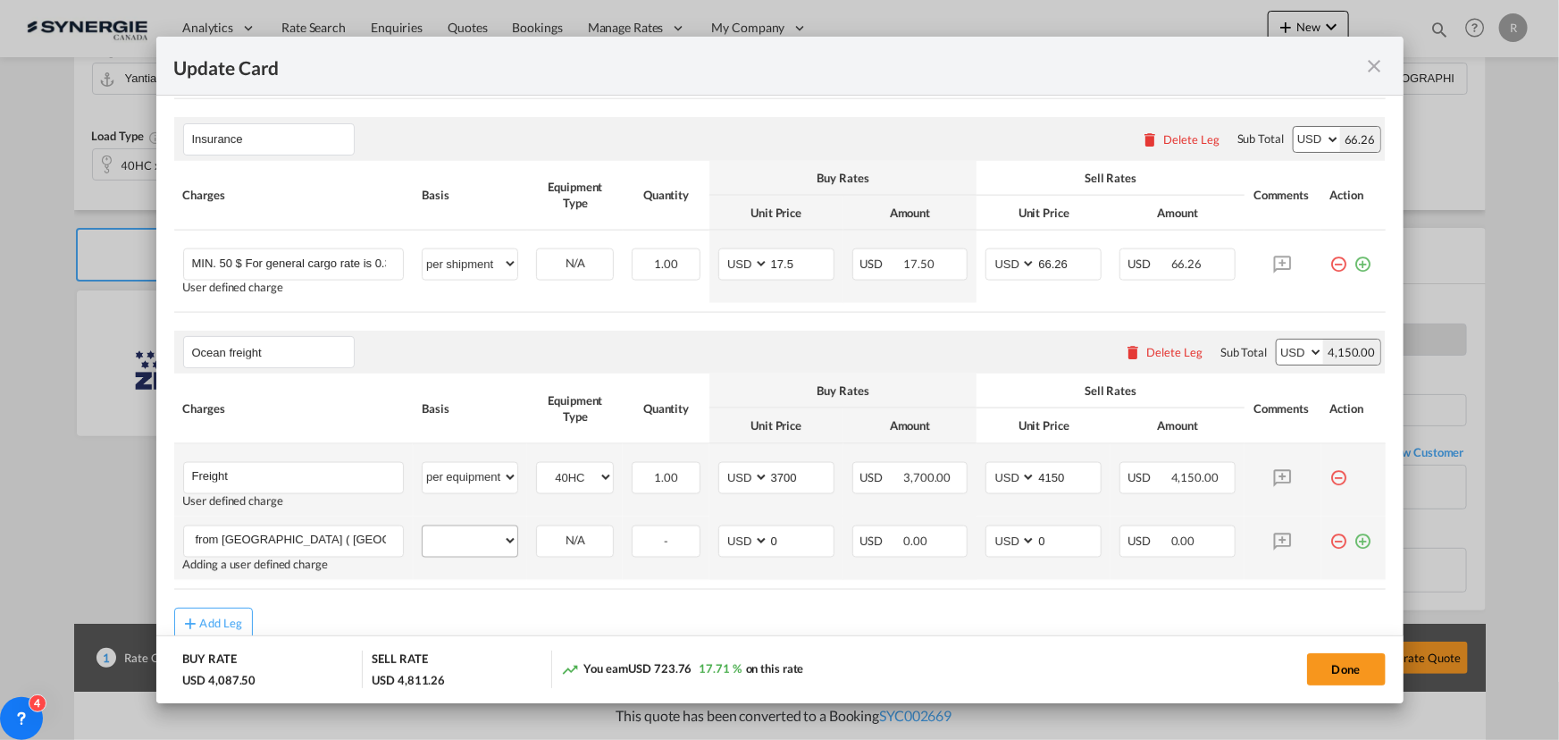
type input "Extra from Nansha Guangzhou port ( ARB)"
drag, startPoint x: 465, startPoint y: 542, endPoint x: 464, endPoint y: 529, distance: 13.4
click at [465, 542] on select "per equipment per container per B/L per shipping bill per shipment per pallet p…" at bounding box center [470, 540] width 95 height 29
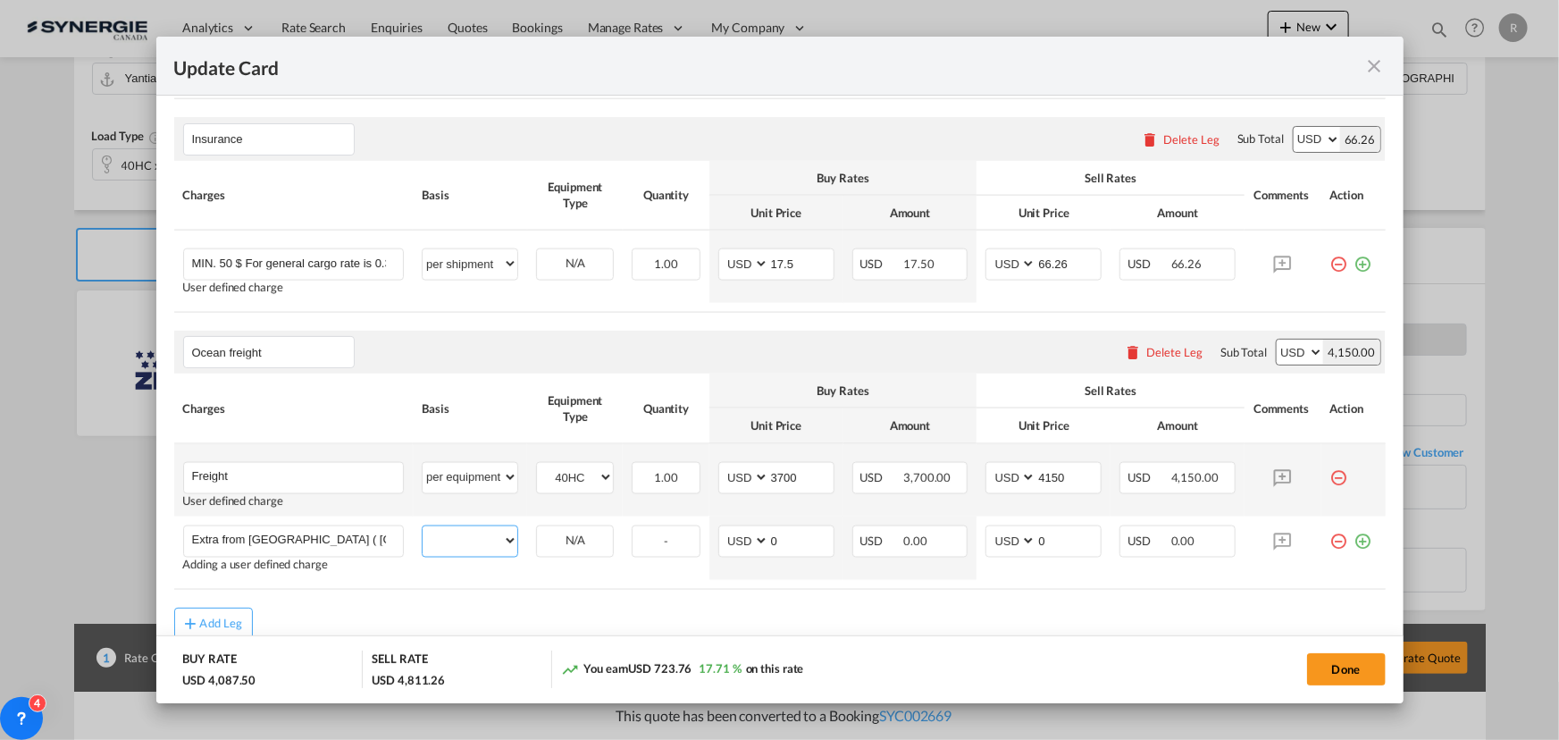
select select "per equipment"
click at [423, 526] on select "per equipment per container per B/L per shipping bill per shipment per pallet p…" at bounding box center [470, 540] width 95 height 29
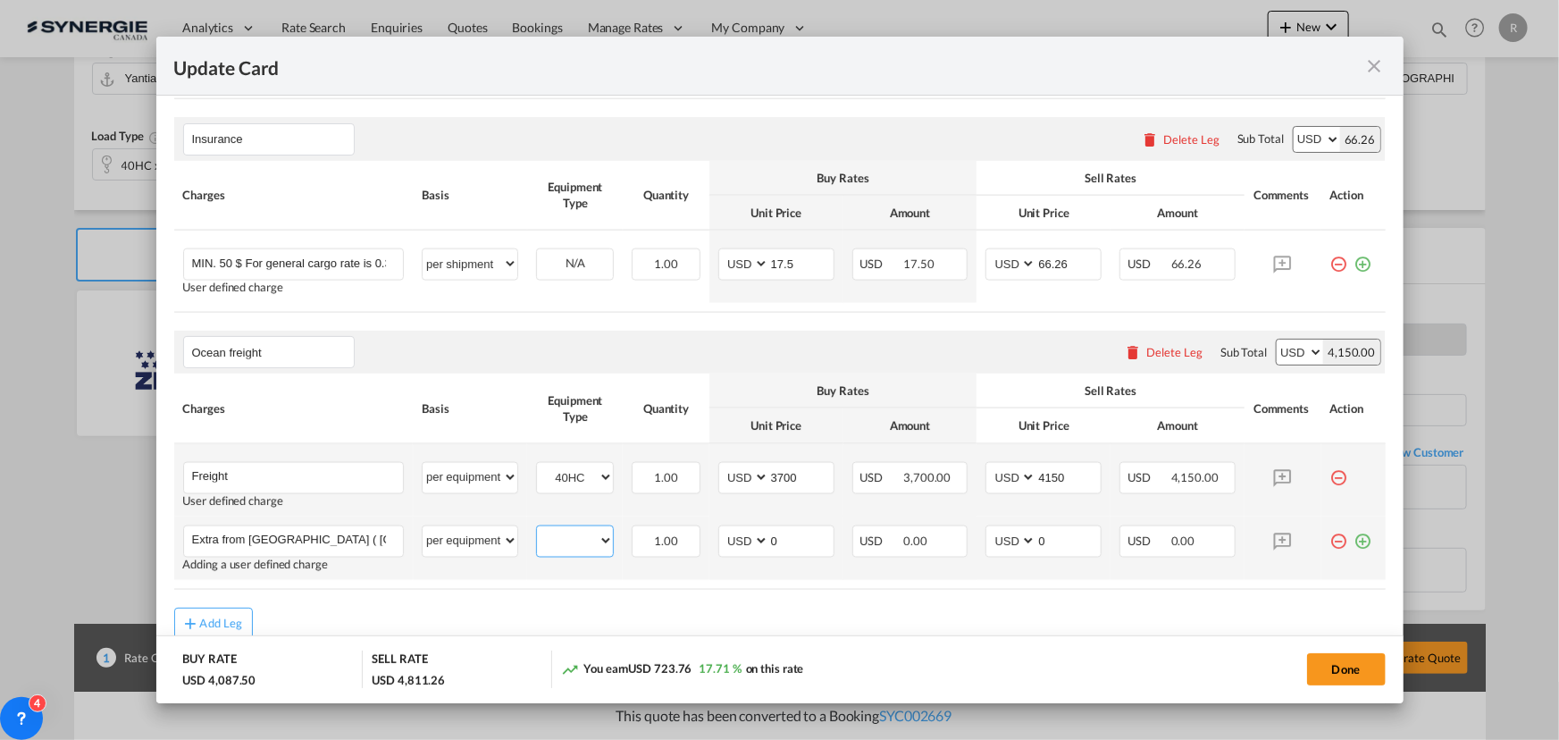
click at [554, 546] on select "40HC" at bounding box center [575, 541] width 76 height 24
select select "40HC"
click at [537, 529] on select "40HC" at bounding box center [575, 541] width 76 height 24
drag, startPoint x: 787, startPoint y: 540, endPoint x: 759, endPoint y: 540, distance: 27.7
click at [759, 540] on md-input-container "AED AFN ALL AMD ANG AOA ARS AUD AWG AZN BAM BBD BDT BGN BHD BIF BMD BND BOB BRL…" at bounding box center [776, 541] width 116 height 32
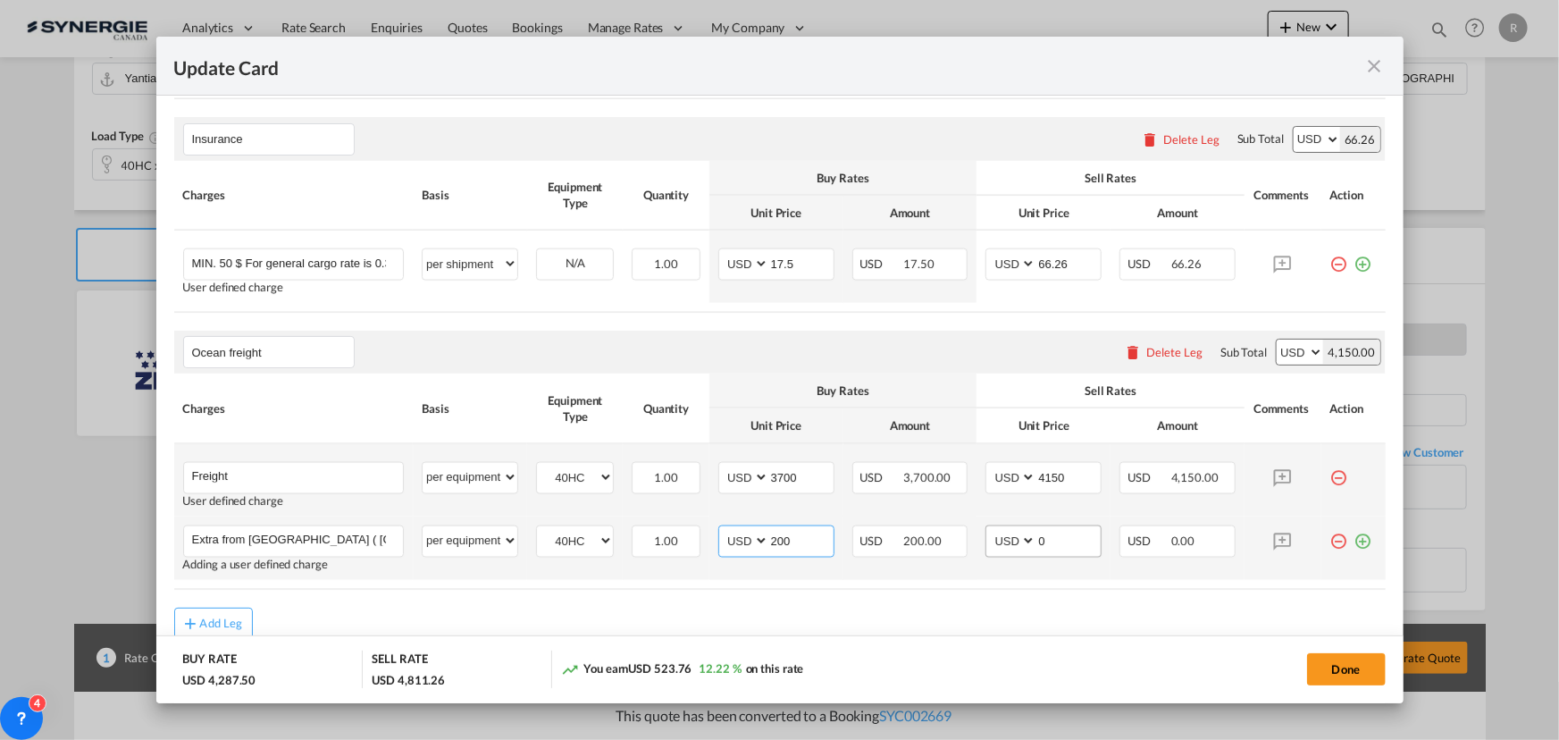
type input "200"
drag, startPoint x: 1054, startPoint y: 541, endPoint x: 946, endPoint y: 527, distance: 108.9
click at [946, 527] on tr "Extra from Nansha Guangzhou port ( ARB) Please Enter User Defined Charges Canno…" at bounding box center [780, 547] width 1212 height 63
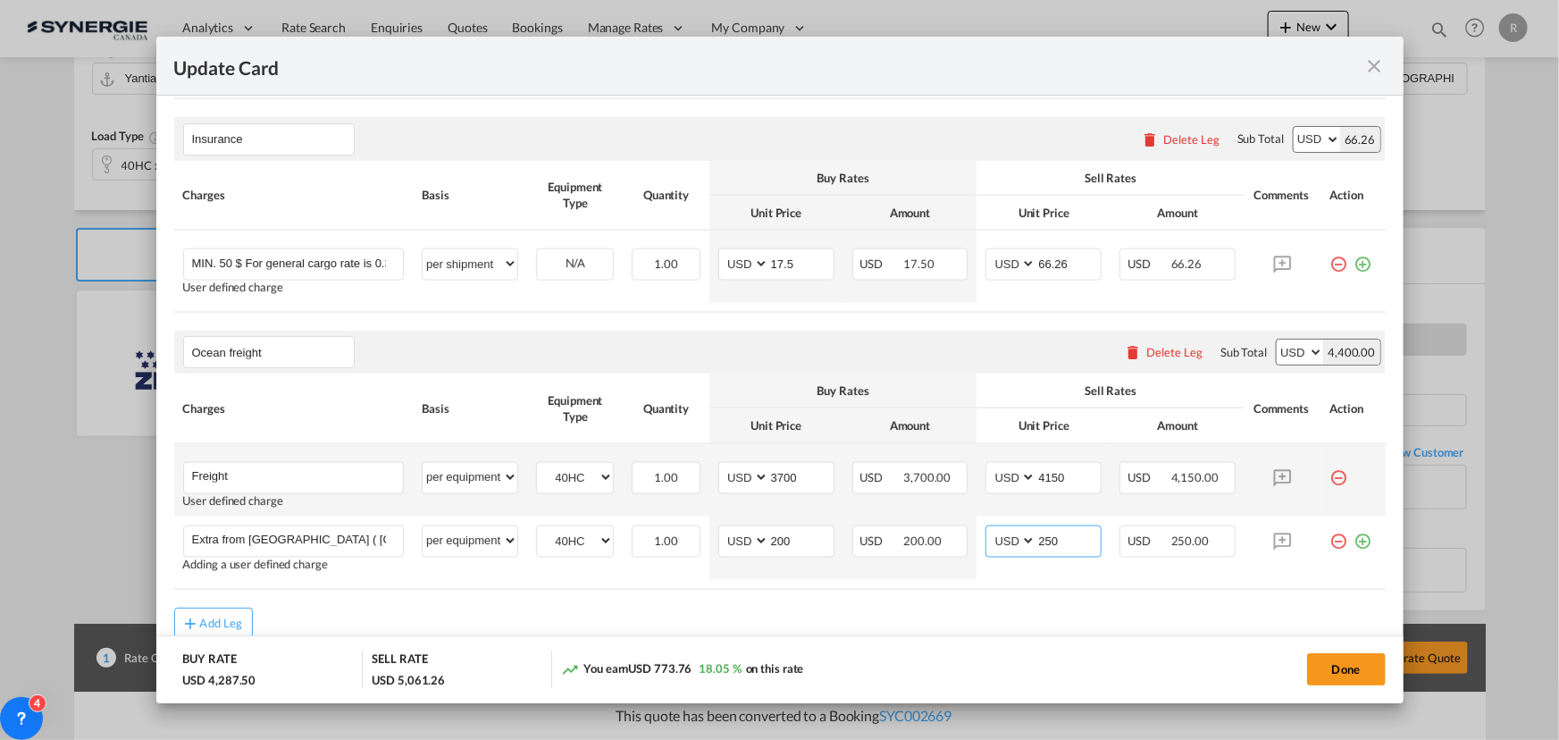
type input "250"
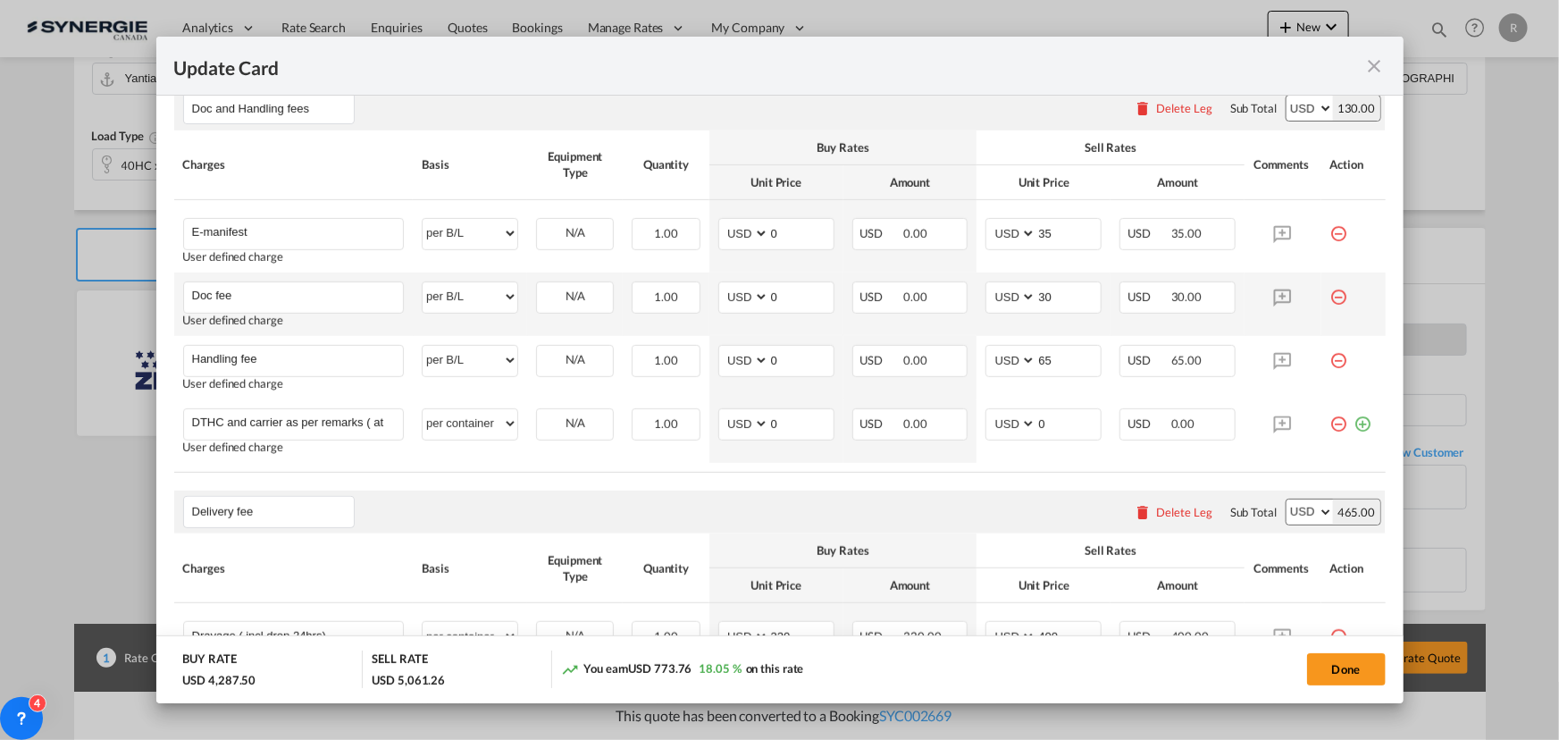
scroll to position [315, 0]
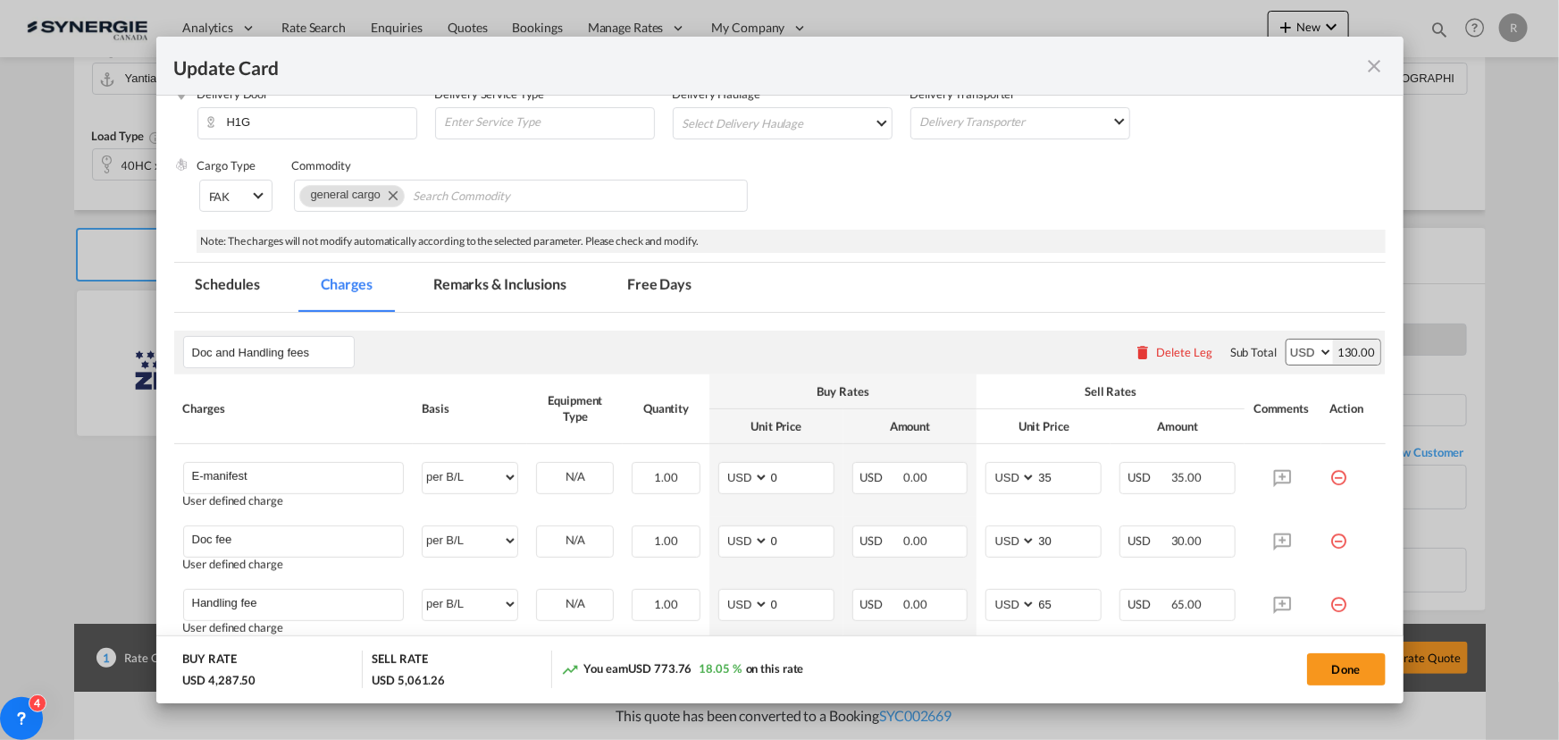
click at [495, 282] on md-tab-item "Remarks & Inclusions" at bounding box center [500, 287] width 176 height 49
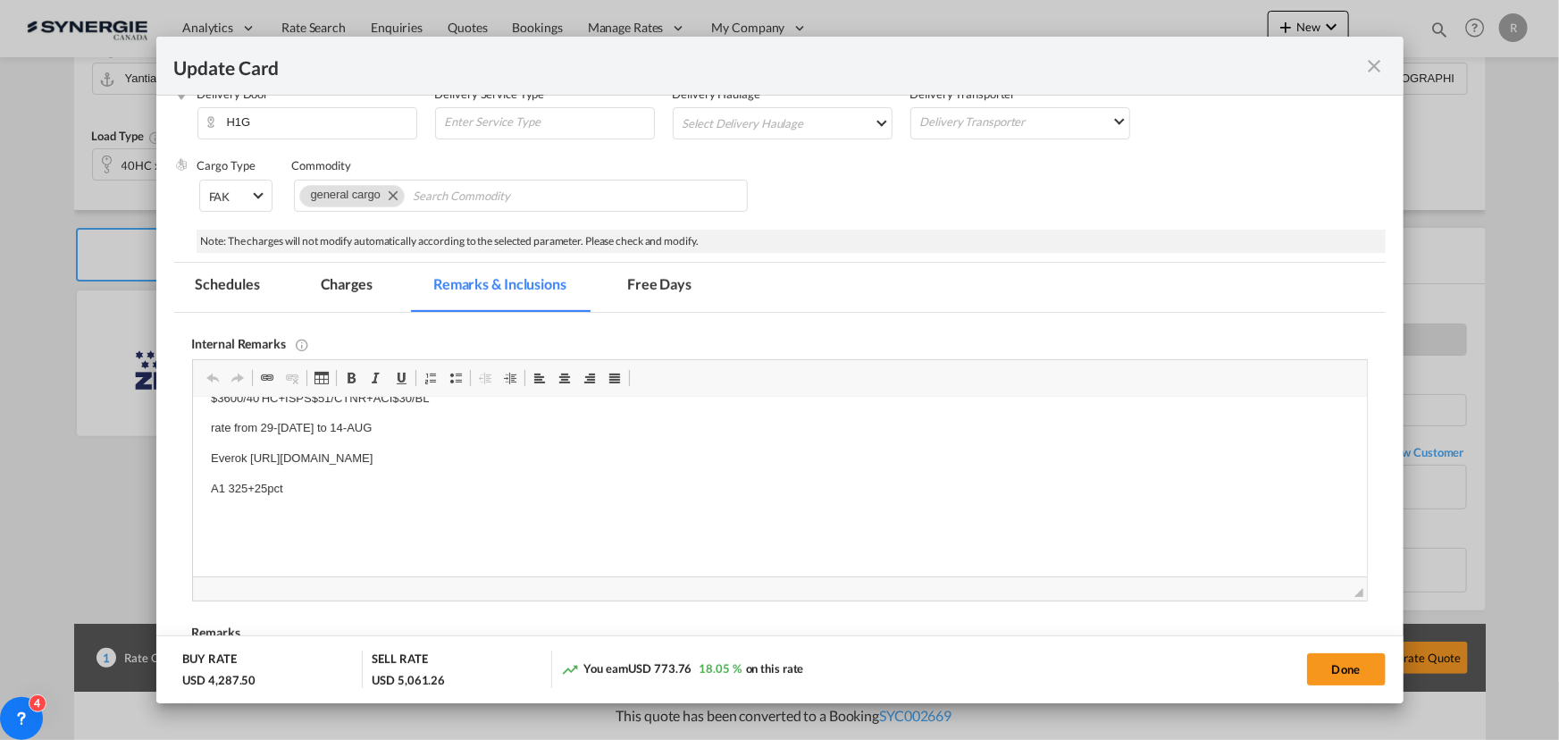
scroll to position [20, 0]
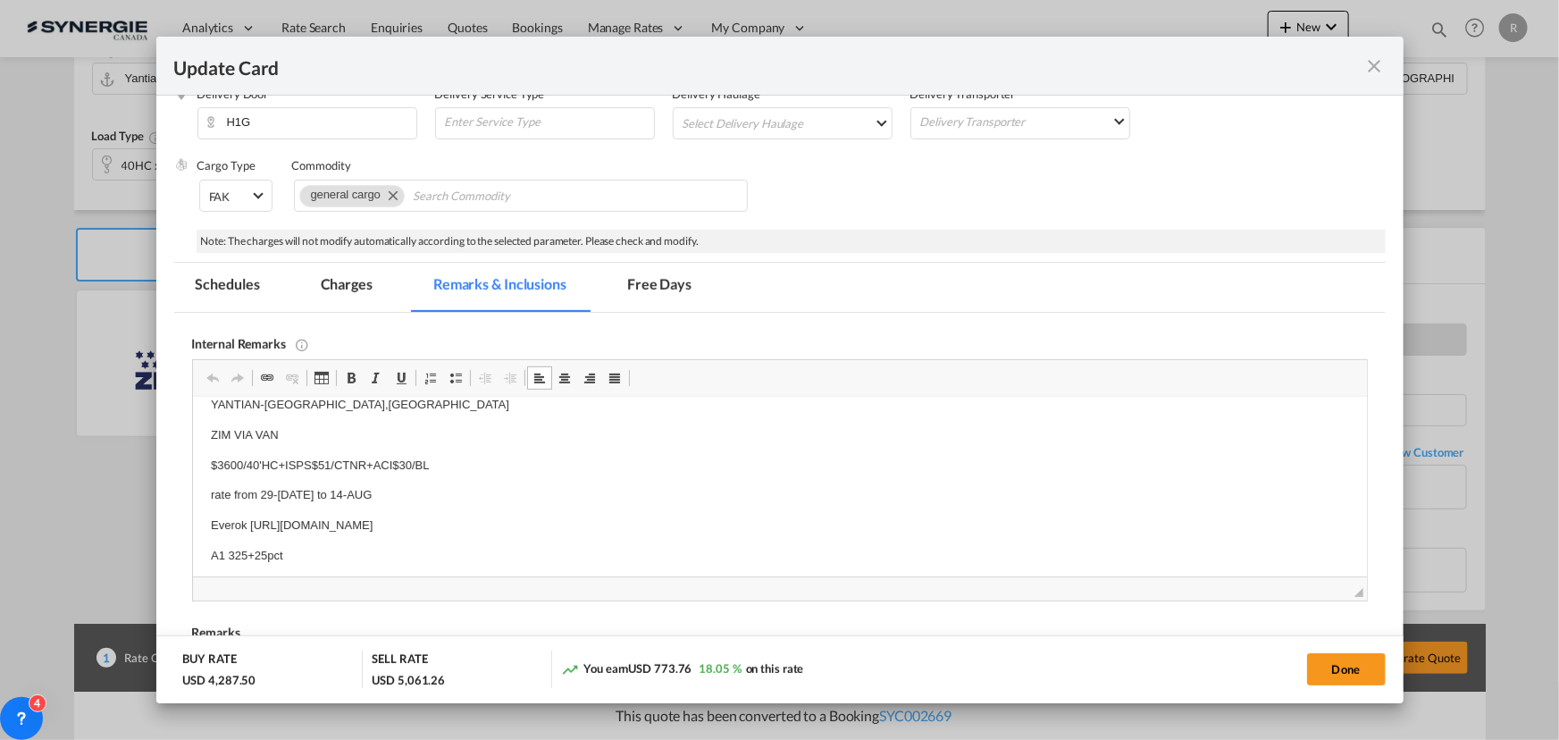
click at [313, 550] on p "A1 325+25pct" at bounding box center [779, 556] width 1138 height 19
click at [792, 529] on p "Everok https://app.frontapp.com/open/msg_1gpp132n?key=luB-sdKtpCYE4IqAhKz29rupC…" at bounding box center [779, 525] width 1138 height 19
click at [759, 517] on p "Everok https://app.frontapp.com/open/msg_1gpp132n?key=luB-sdKtpCYE4IqAhKz29rupC…" at bounding box center [779, 525] width 1138 height 19
click at [1332, 666] on button "Done" at bounding box center [1346, 669] width 79 height 32
type input "13 Aug 2025"
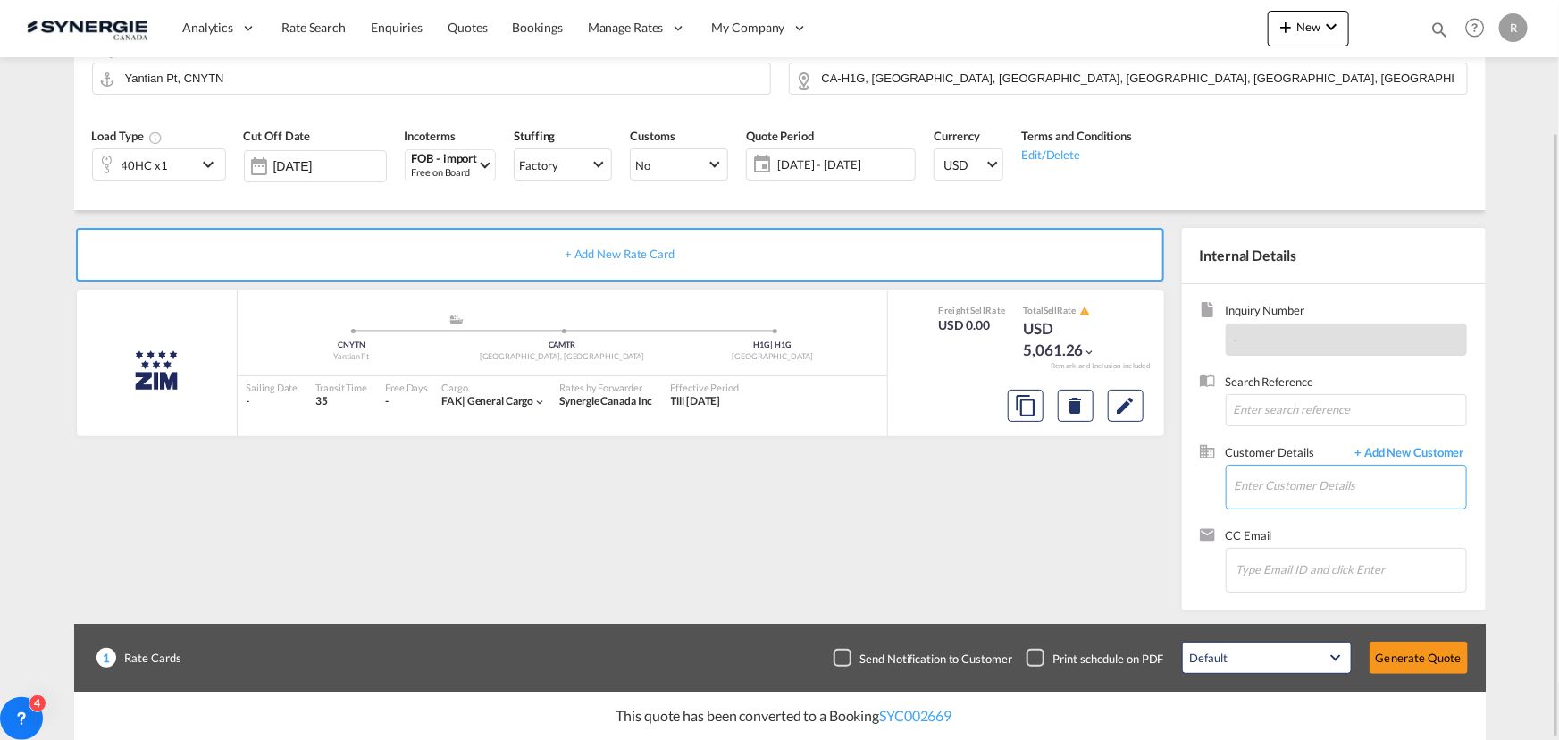
click at [1318, 495] on input "Enter Customer Details" at bounding box center [1350, 486] width 231 height 40
paste input "info@shirrygroup.com"
click at [1279, 518] on div "Wassin Shirry info@shirrygroup.com | SHIRRY GROUP" at bounding box center [1350, 516] width 232 height 48
type input "SHIRRY GROUP, Wassin Shirry, info@shirrygroup.com"
click at [1418, 651] on button "Generate Quote" at bounding box center [1419, 658] width 98 height 32
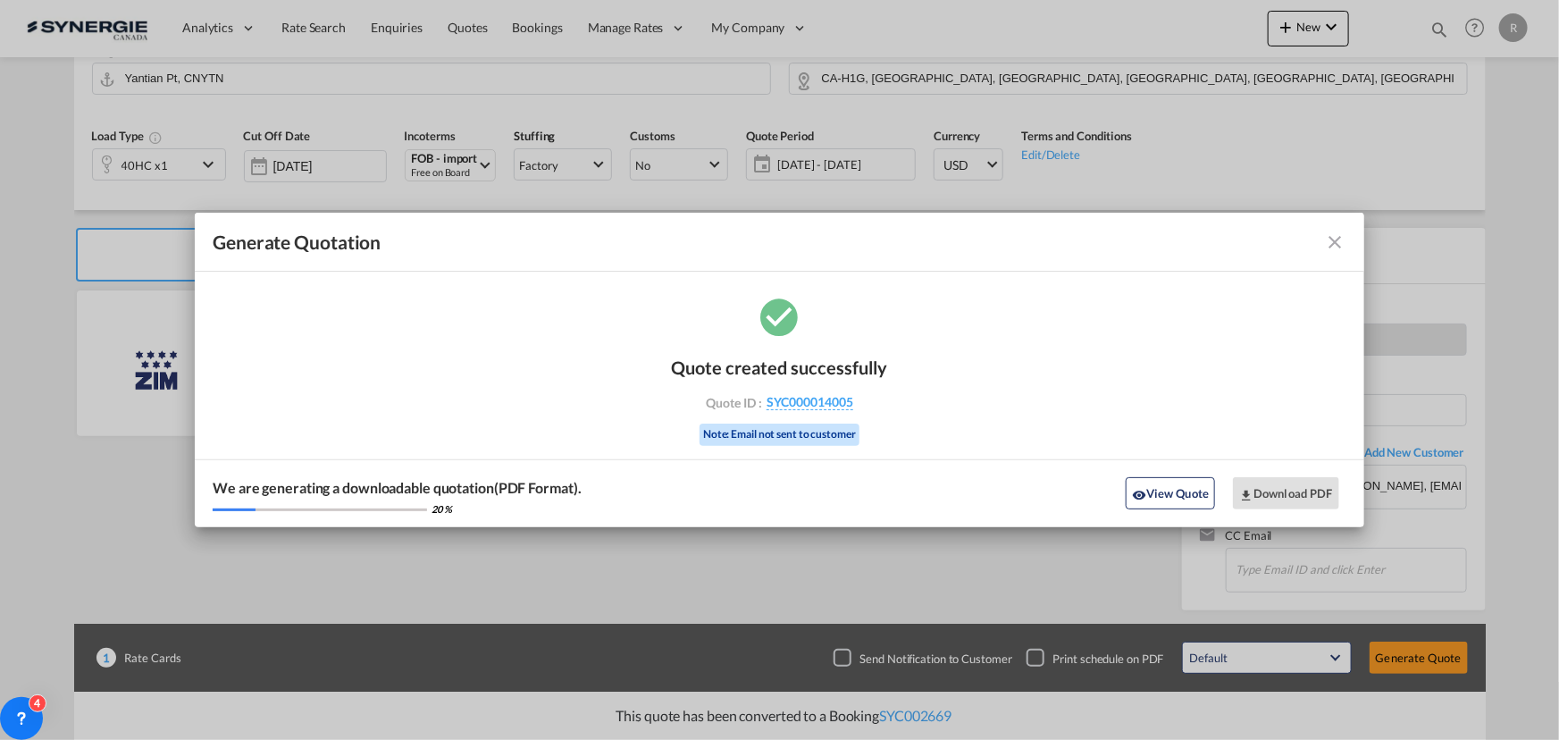
click at [1338, 248] on md-icon "icon-close fg-AAA8AD cursor m-0" at bounding box center [1335, 241] width 21 height 21
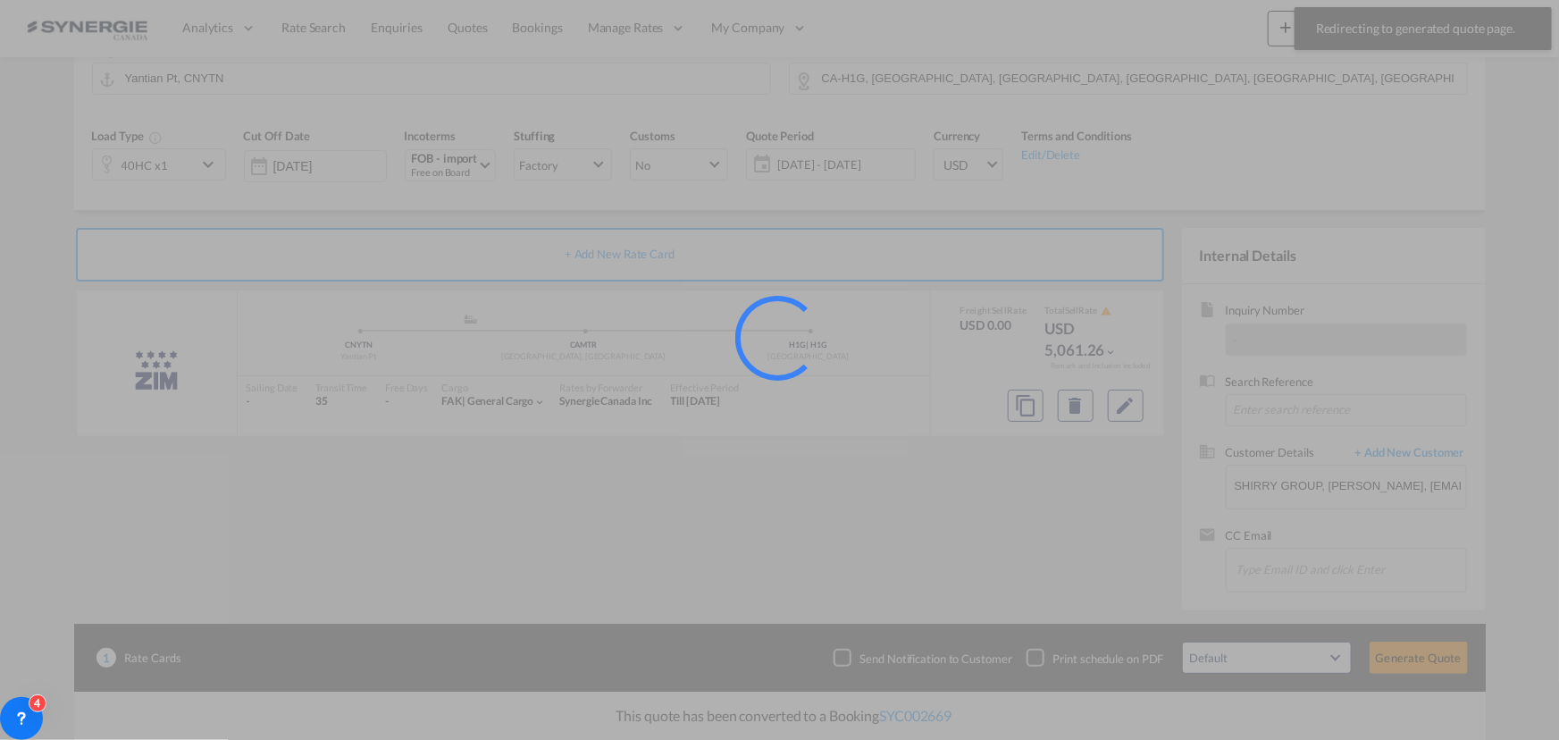
click at [859, 172] on div at bounding box center [779, 370] width 1559 height 740
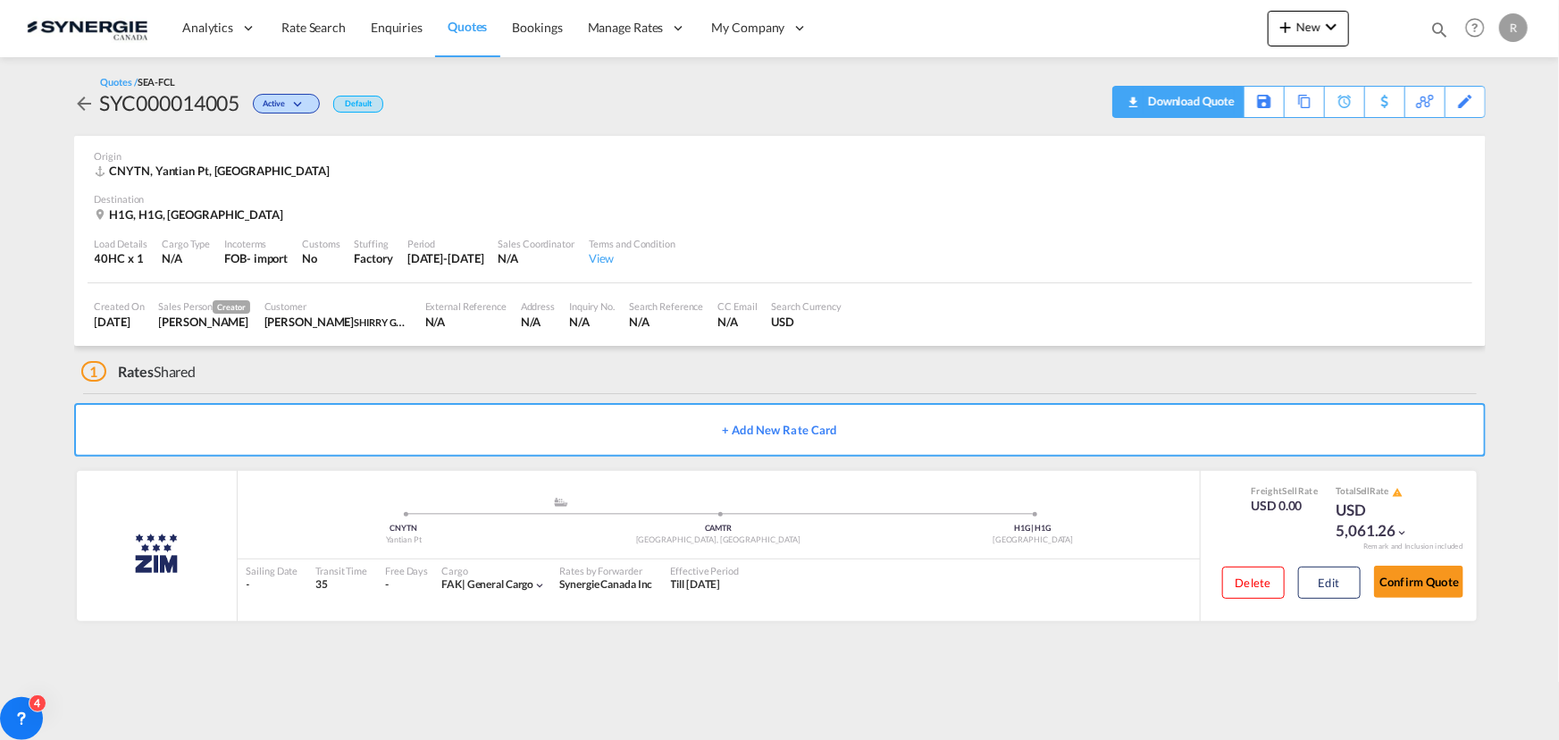
click at [1223, 98] on div "Download Quote" at bounding box center [1189, 101] width 91 height 29
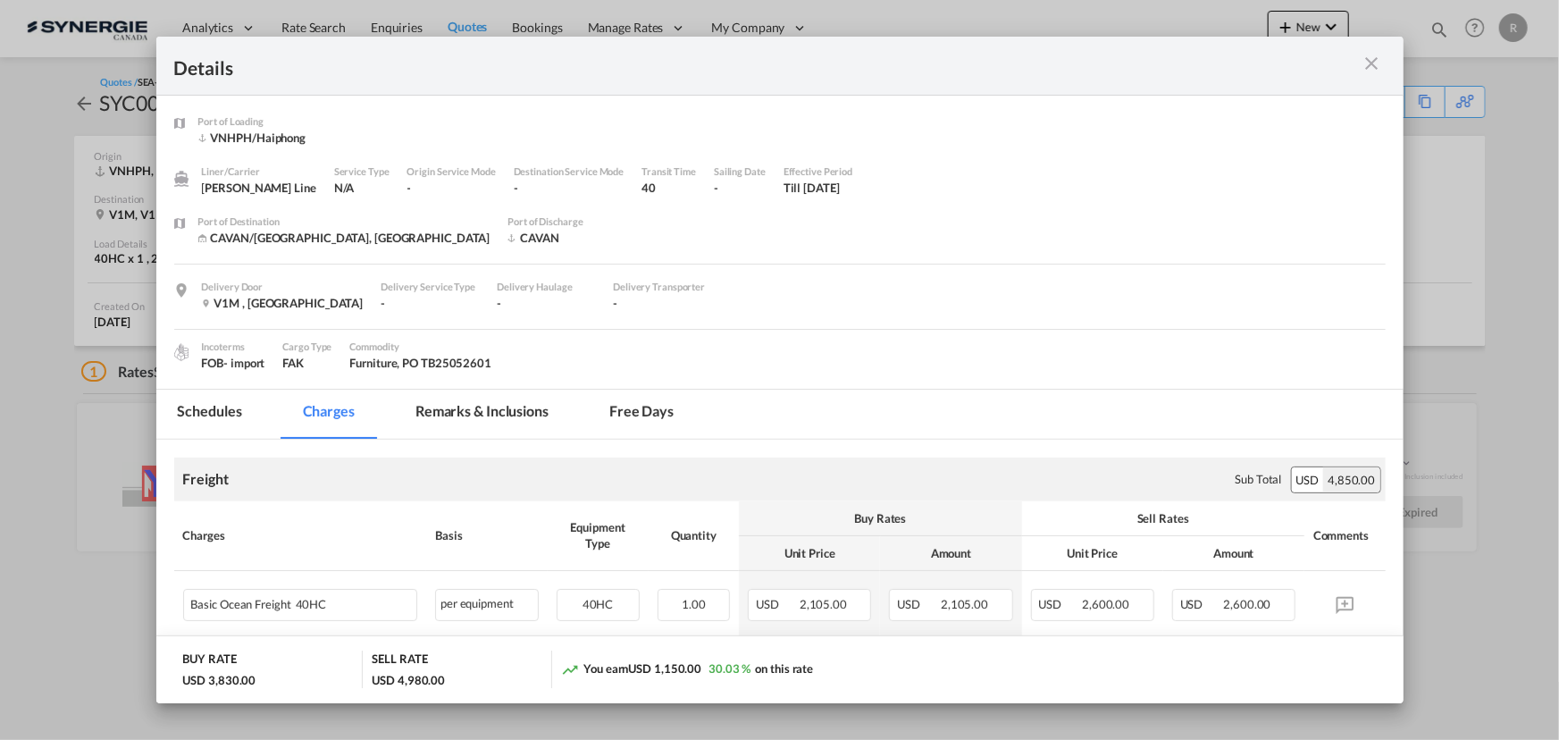
scroll to position [729, 0]
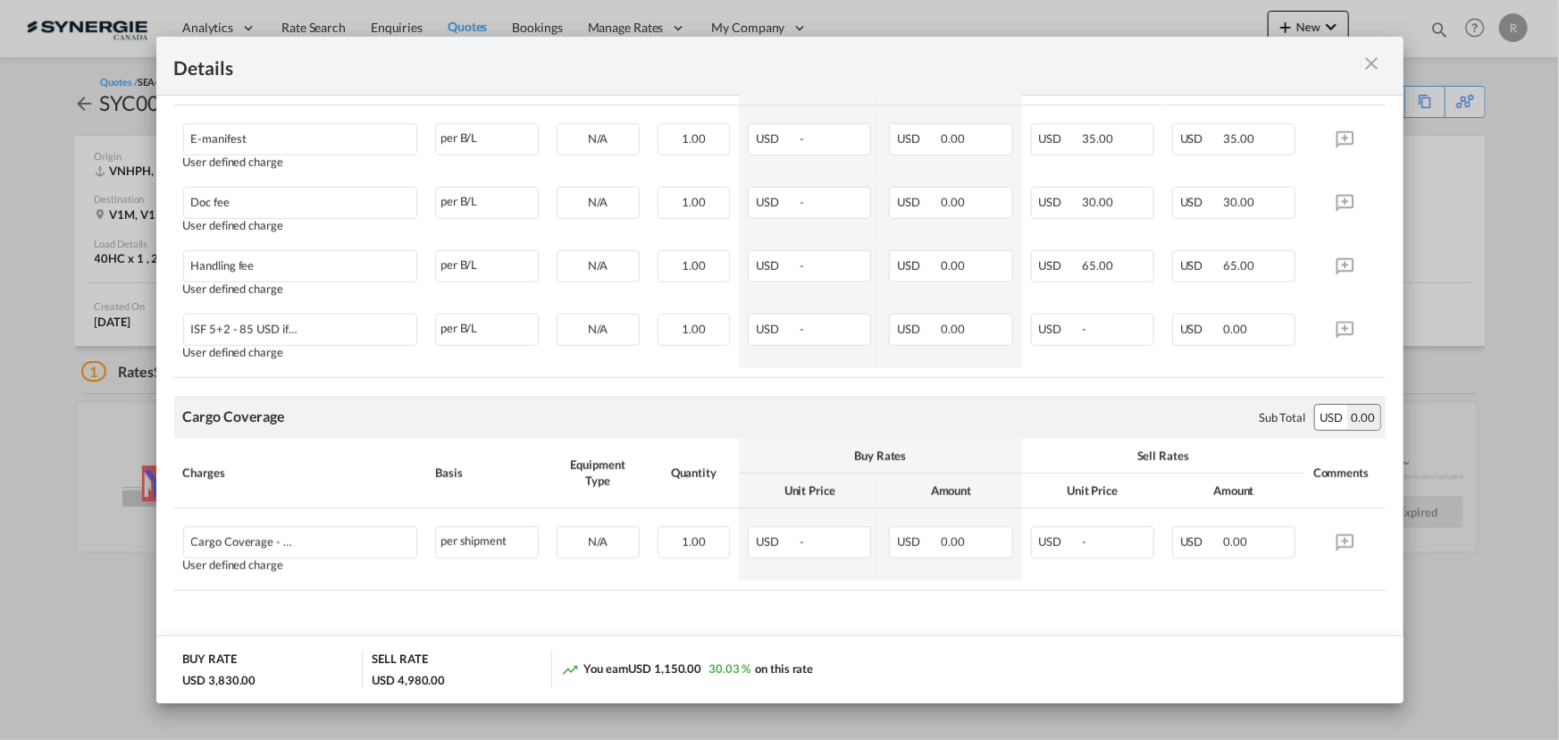
click at [1374, 62] on md-icon "icon-close m-3 fg-AAA8AD cursor" at bounding box center [1372, 63] width 21 height 21
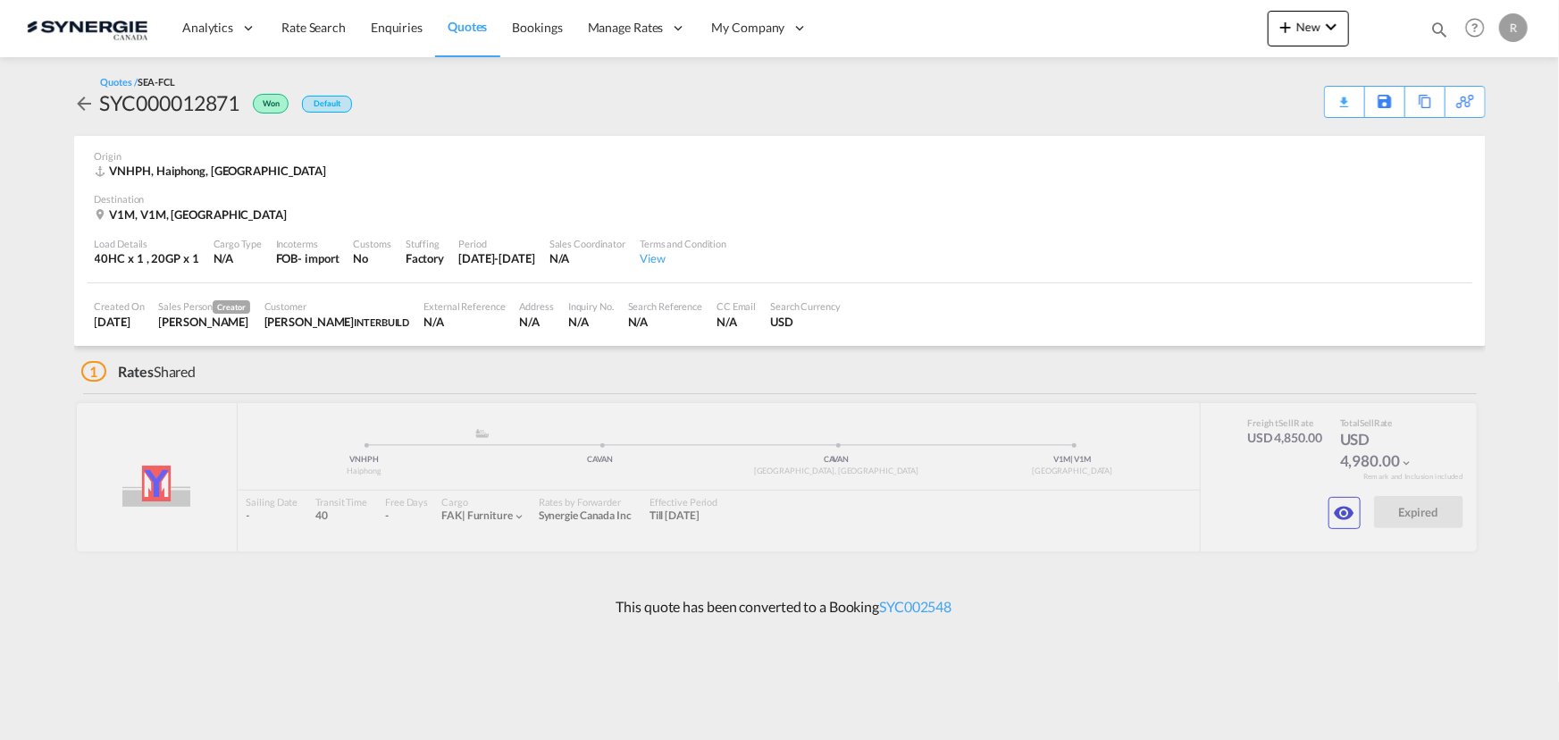
click at [452, 29] on span "Quotes" at bounding box center [467, 26] width 39 height 15
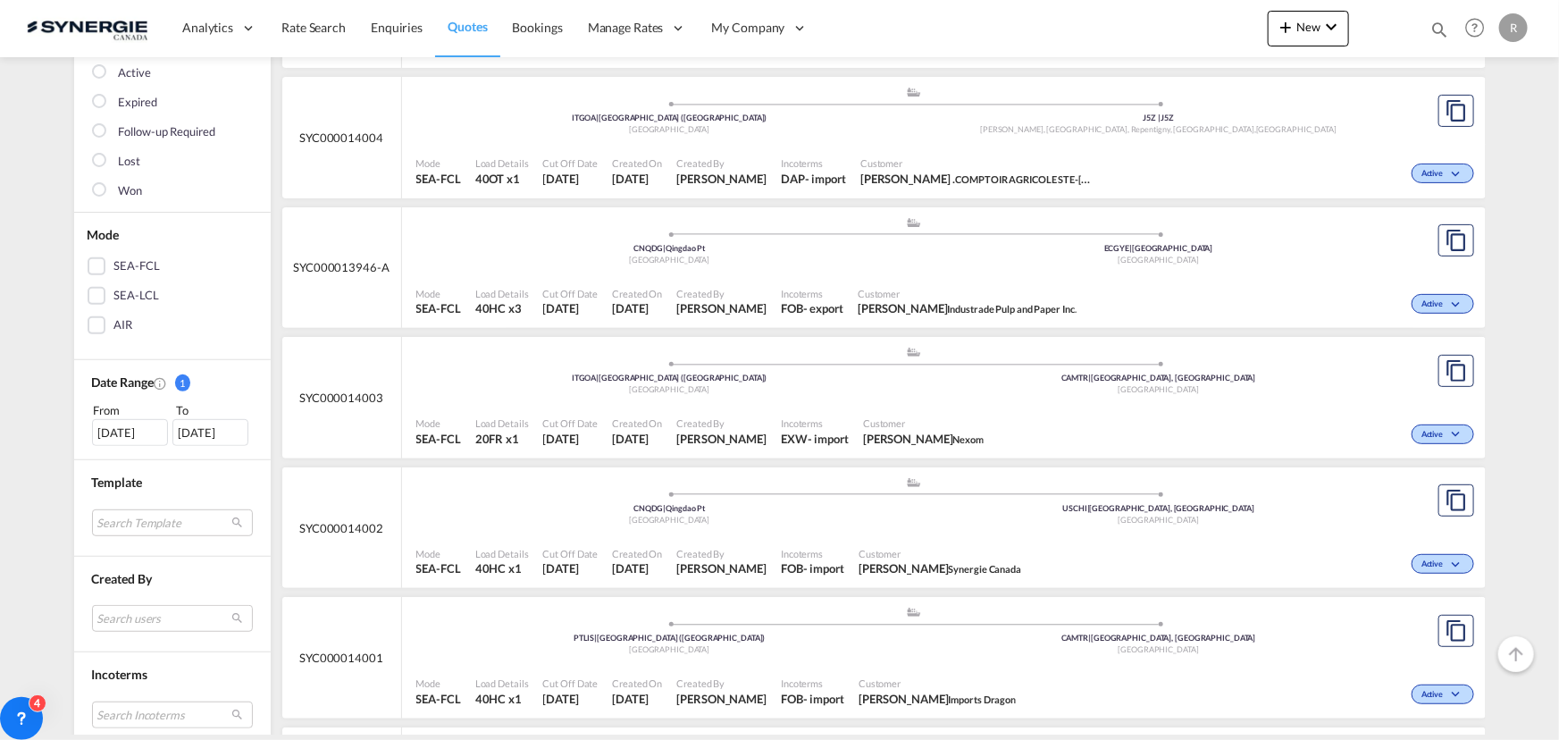
scroll to position [324, 0]
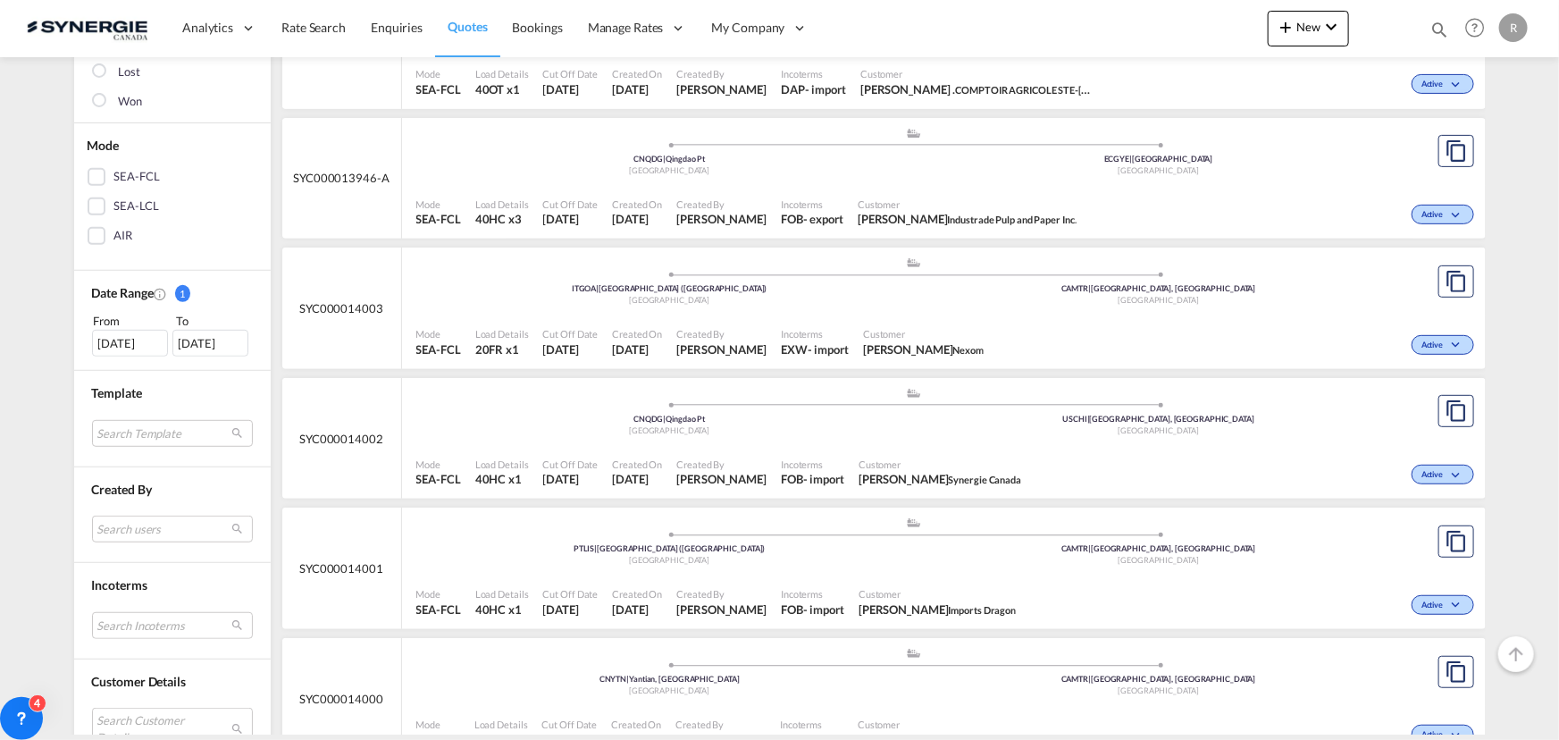
click at [125, 339] on div "[DATE]" at bounding box center [130, 343] width 76 height 27
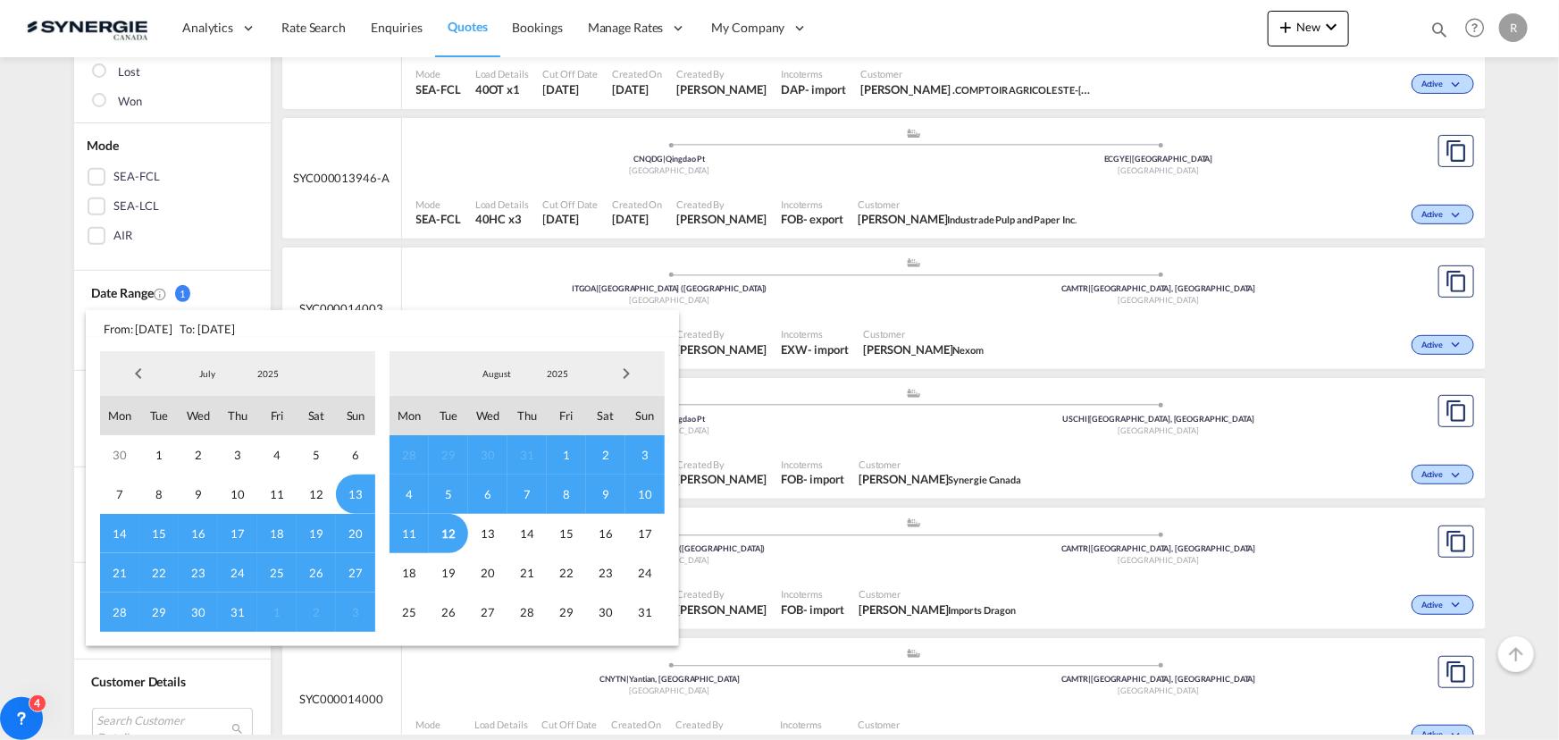
click at [134, 374] on span "Previous Month" at bounding box center [139, 374] width 36 height 36
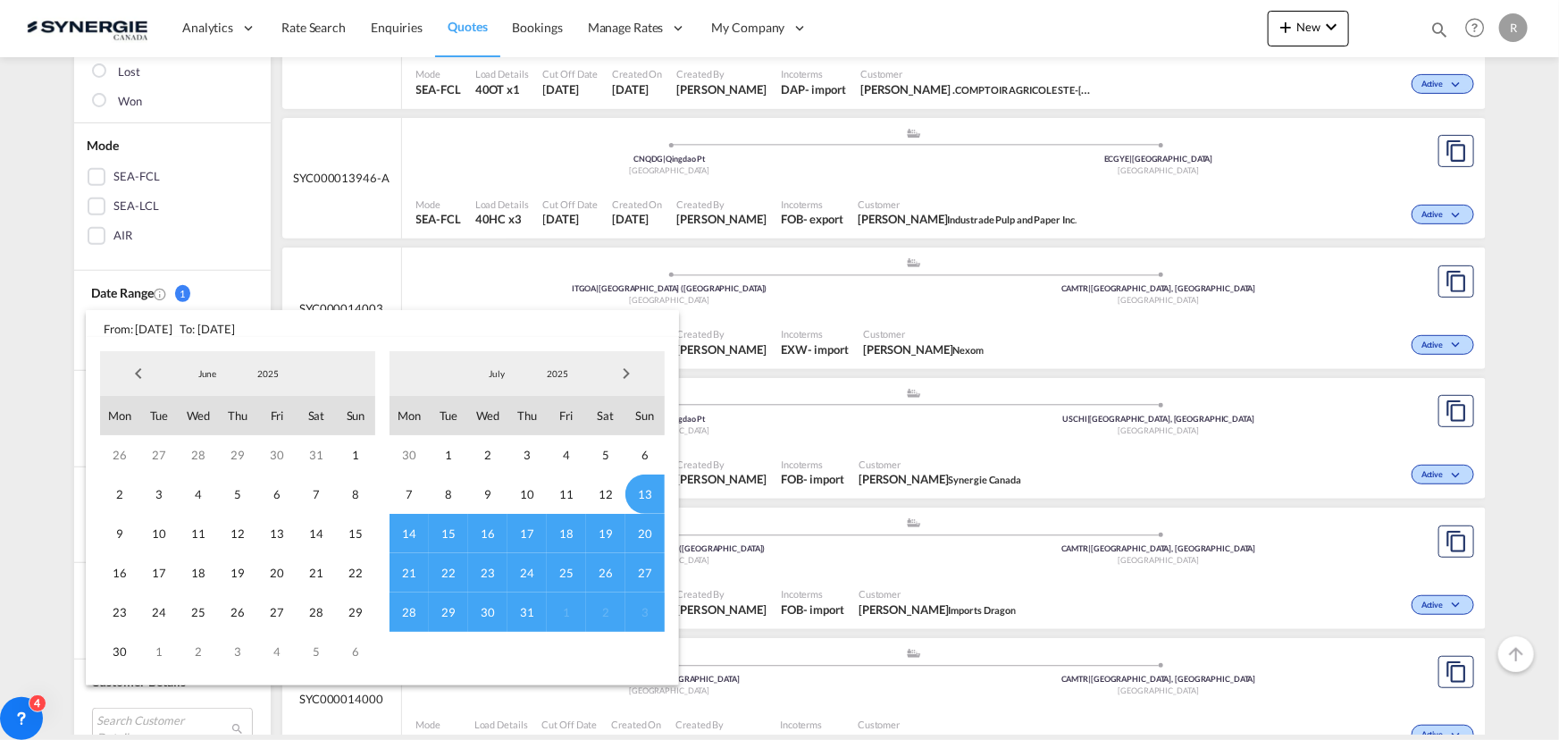
click at [134, 374] on span "Previous Month" at bounding box center [139, 374] width 36 height 36
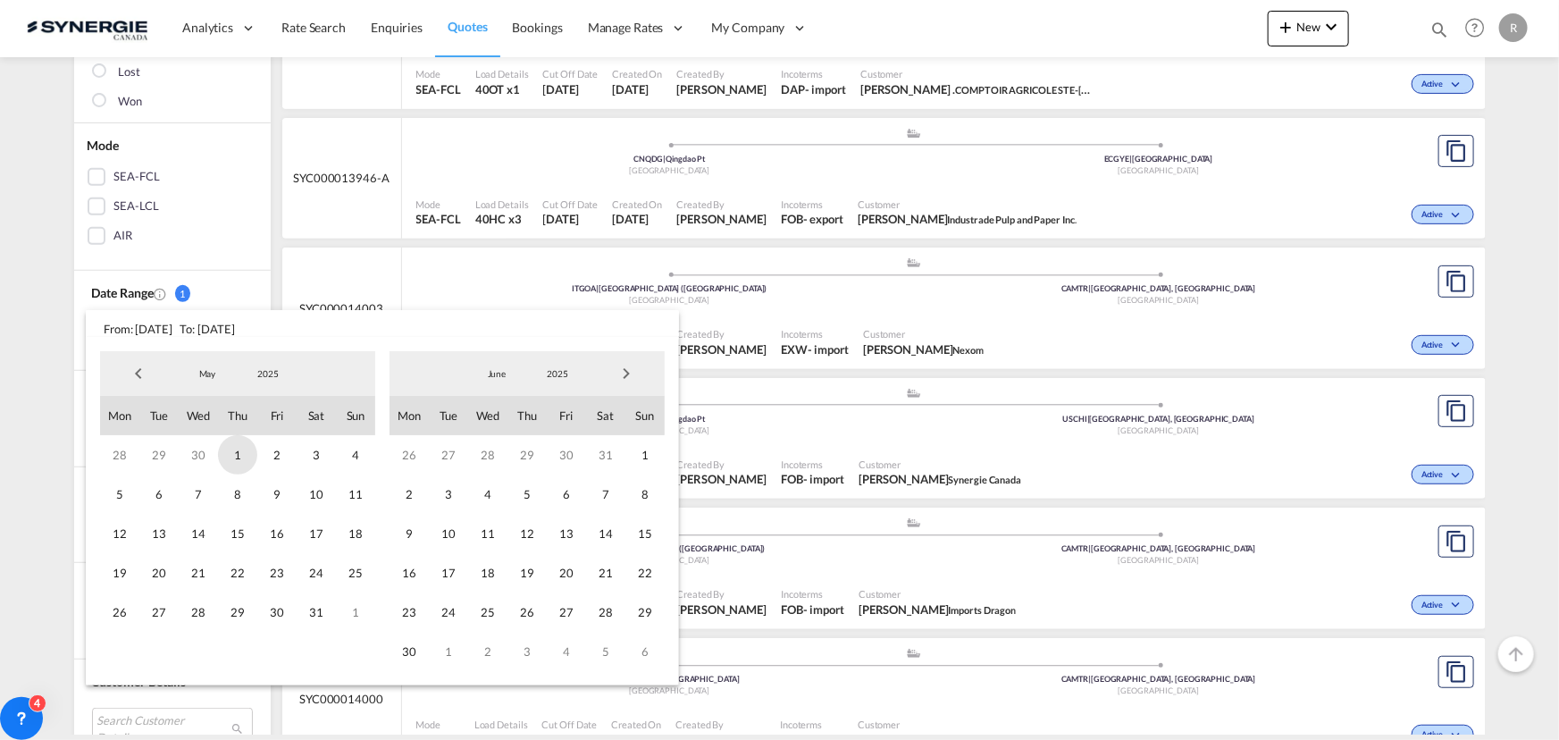
click at [232, 451] on span "1" at bounding box center [237, 454] width 39 height 39
click at [618, 375] on span "Next Month" at bounding box center [626, 374] width 36 height 36
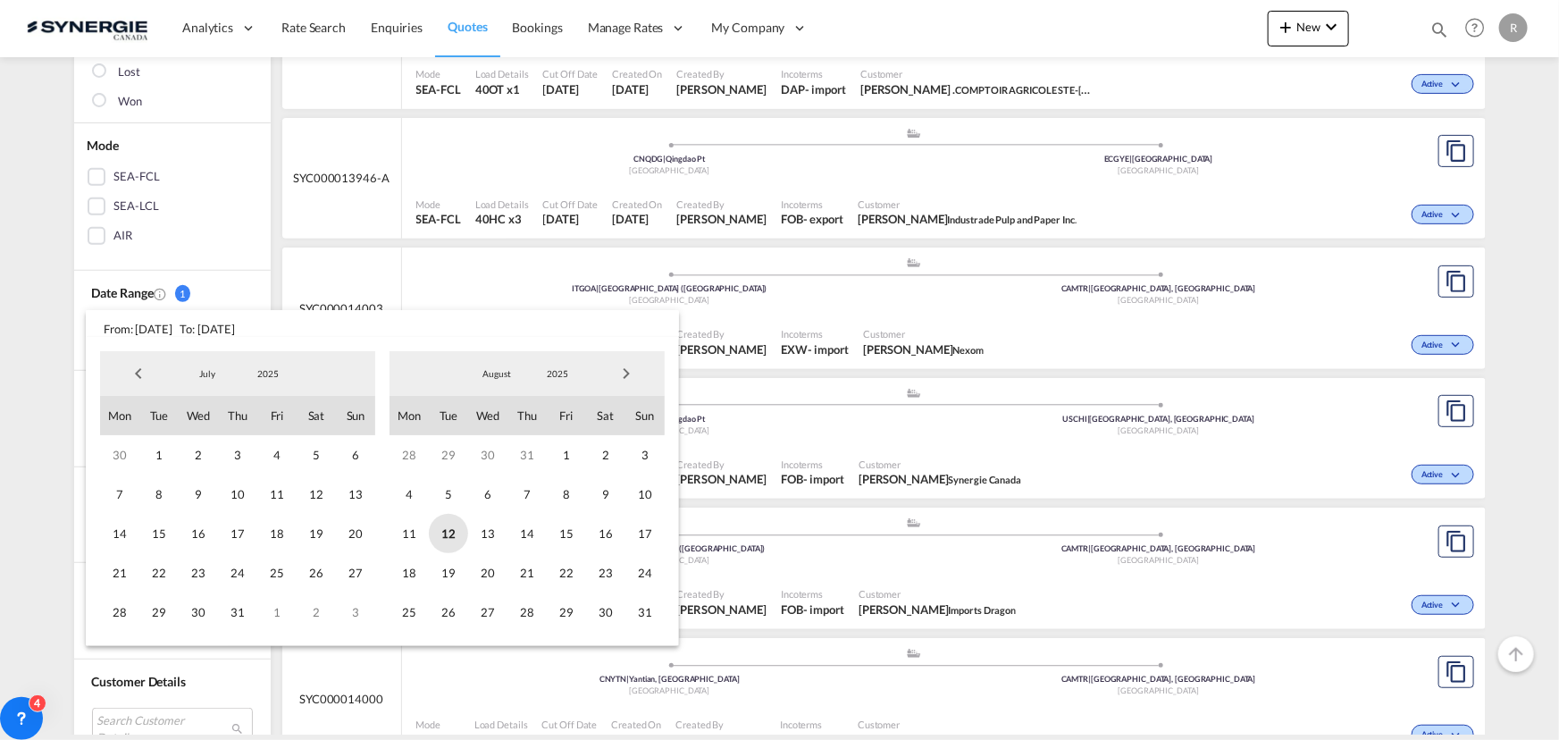
click at [450, 532] on span "12" at bounding box center [448, 533] width 39 height 39
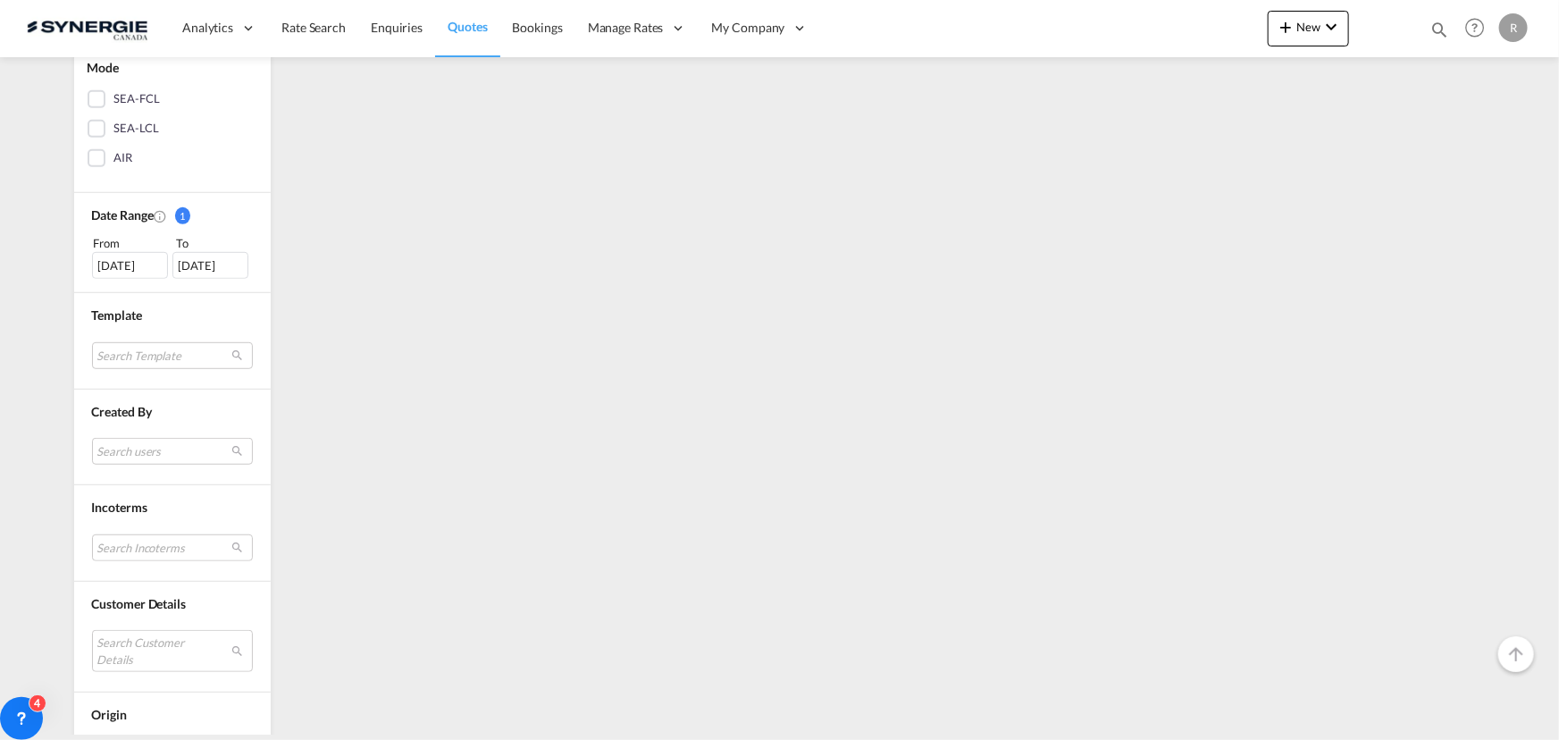
scroll to position [406, 0]
click at [120, 455] on md-select "Search users [PERSON_NAME] [PERSON_NAME][EMAIL_ADDRESS][DOMAIN_NAME] [PERSON_NA…" at bounding box center [172, 447] width 161 height 27
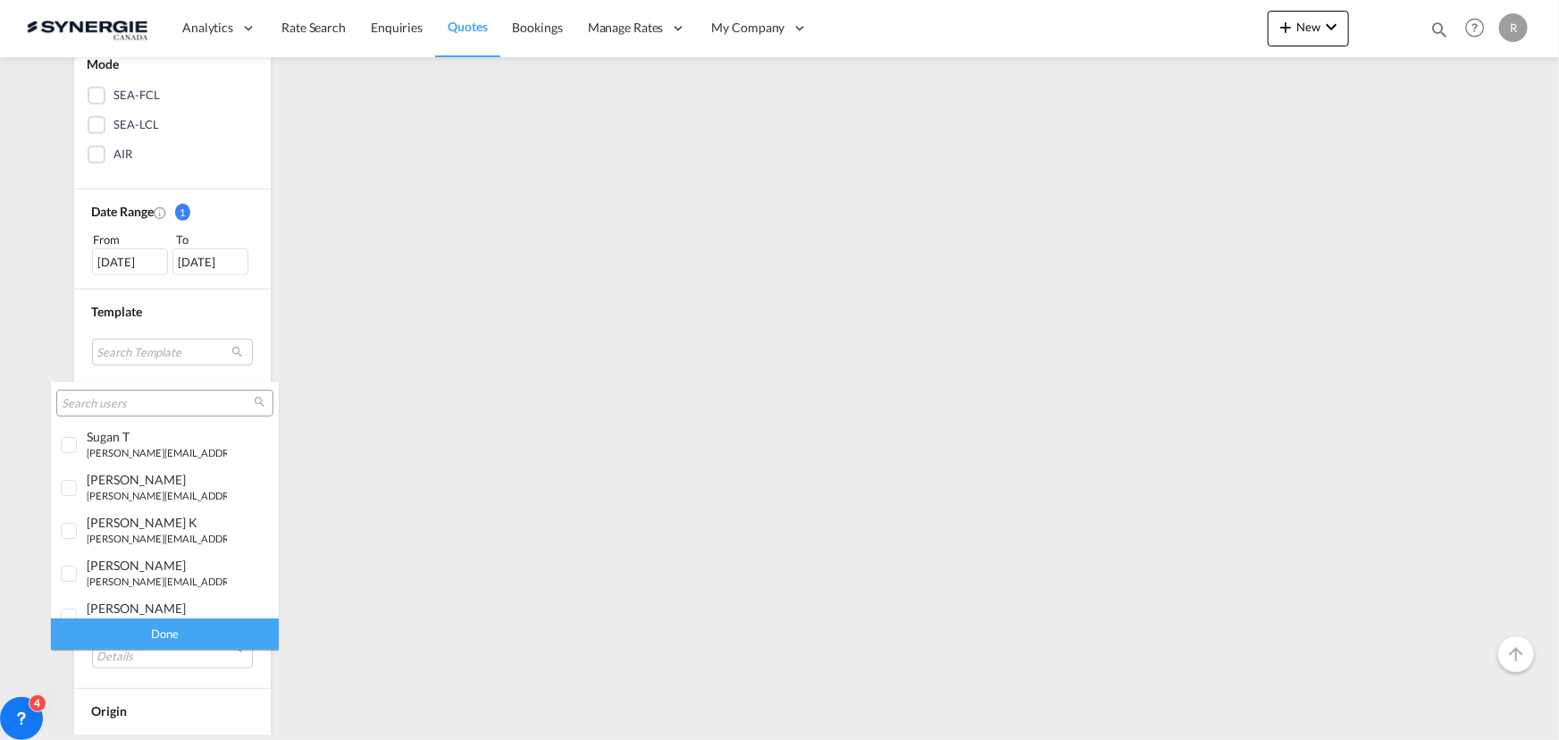
click at [161, 399] on input "search" at bounding box center [158, 404] width 192 height 16
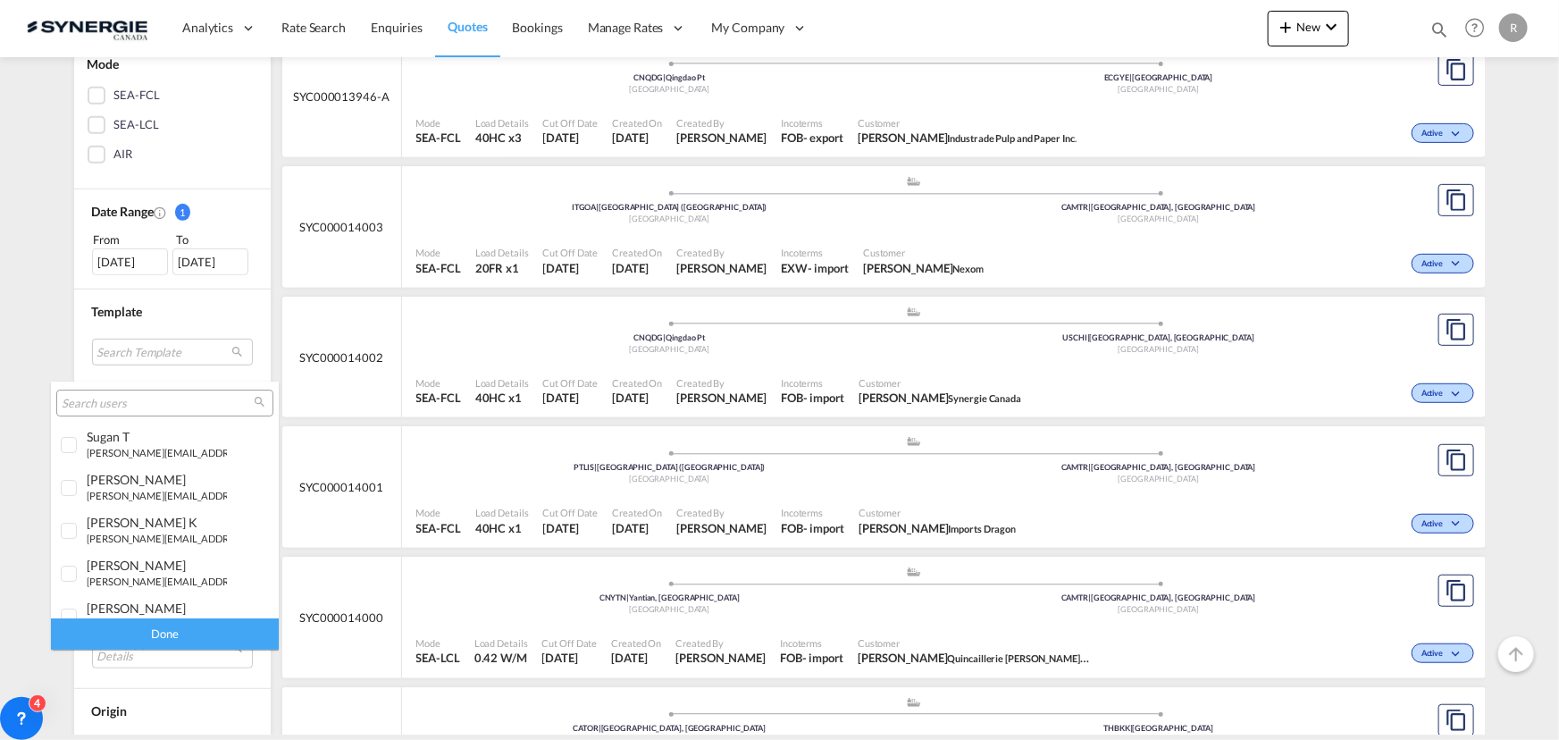
click at [270, 305] on md-backdrop at bounding box center [779, 370] width 1559 height 740
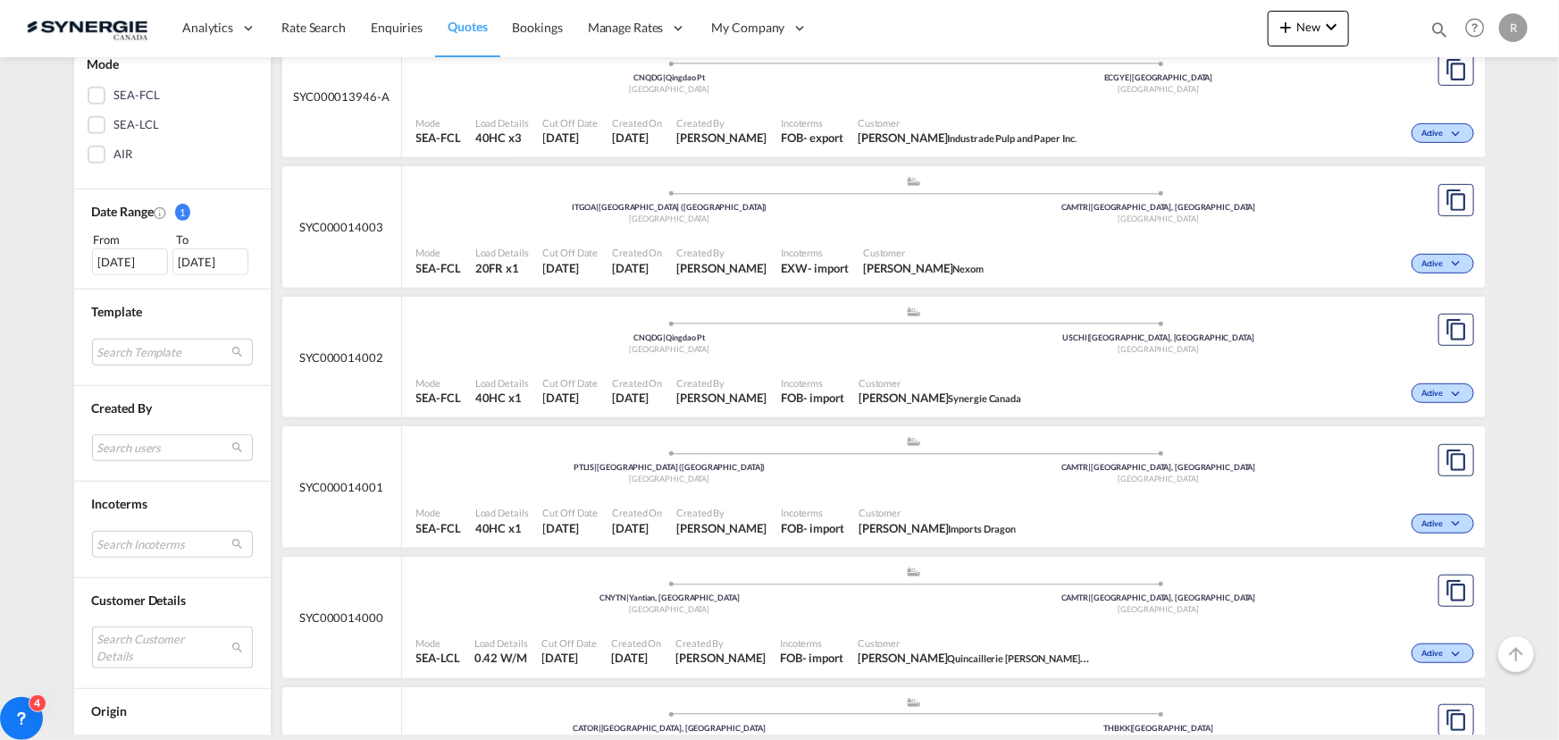
click at [122, 652] on md-select "Search Customer Details user name user [PERSON_NAME] . [EMAIL_ADDRESS][DOMAIN_N…" at bounding box center [172, 646] width 161 height 41
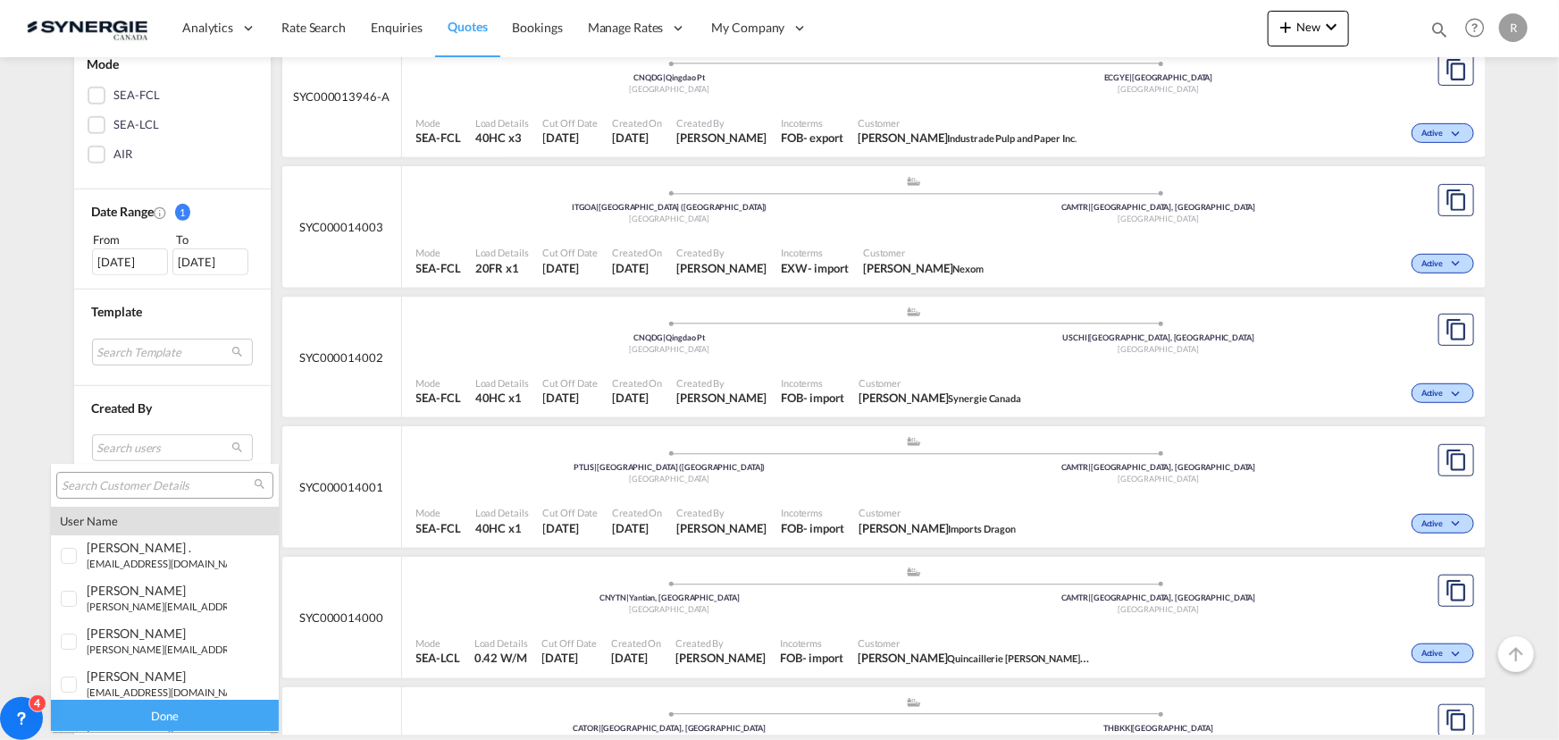
click at [171, 491] on input "search" at bounding box center [158, 486] width 192 height 16
paste input "[PERSON_NAME][EMAIL_ADDRESS][DOMAIN_NAME]"
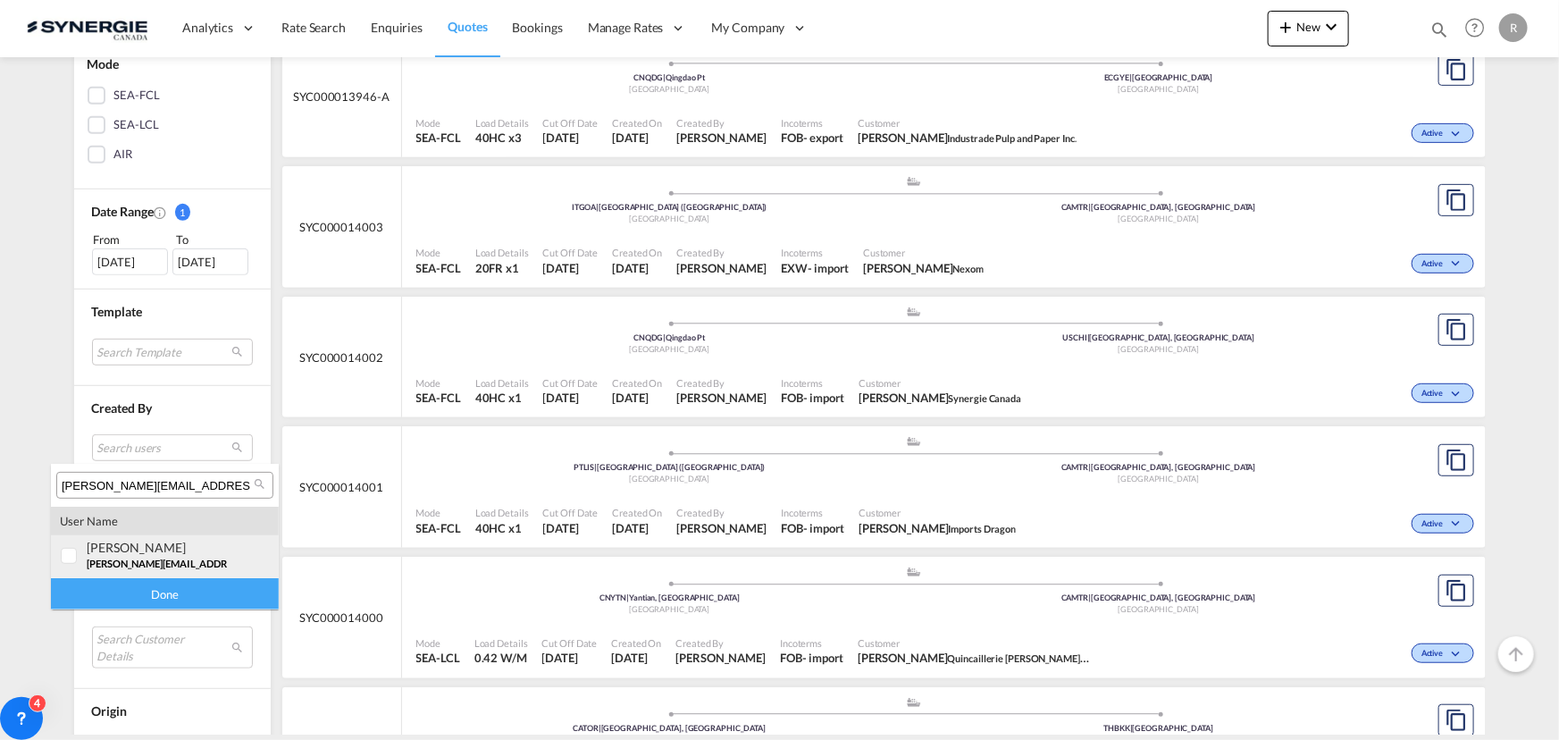
type input "[PERSON_NAME][EMAIL_ADDRESS][DOMAIN_NAME]"
click at [93, 554] on div "joyce Tan" at bounding box center [157, 547] width 140 height 15
click at [118, 603] on div "Done" at bounding box center [165, 593] width 228 height 31
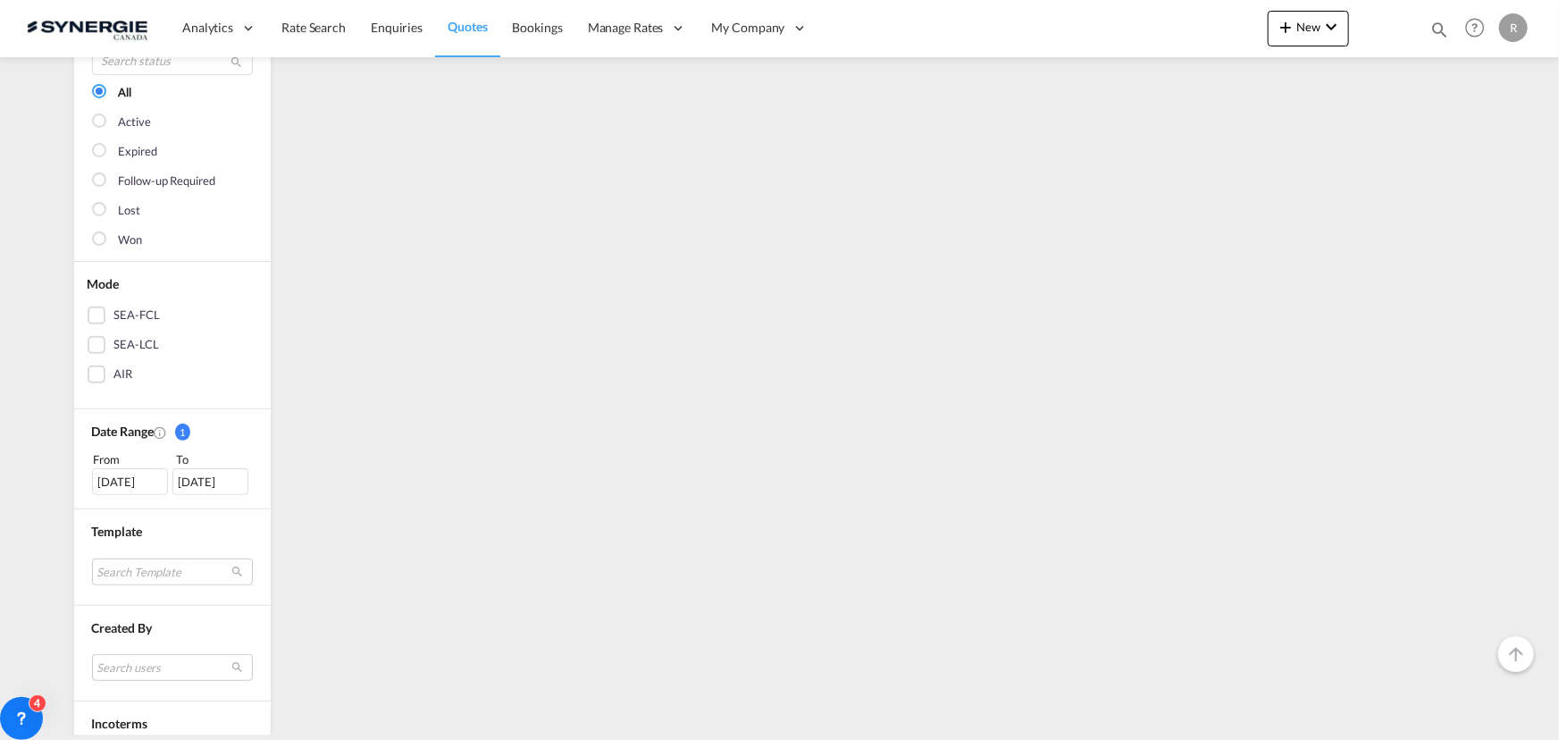
scroll to position [0, 0]
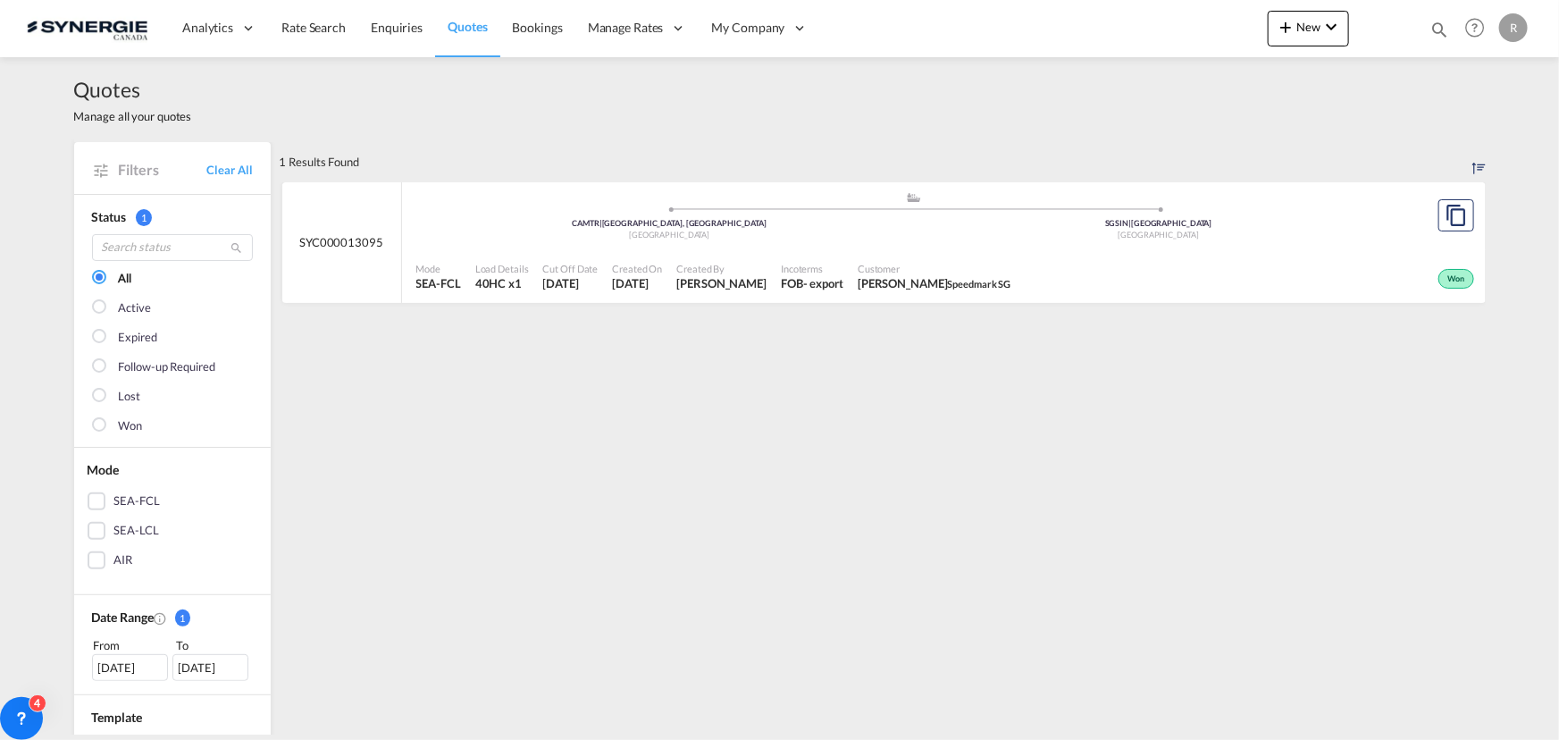
click at [925, 271] on div "Customer Joyce Tan Speedmark SG" at bounding box center [935, 277] width 168 height 45
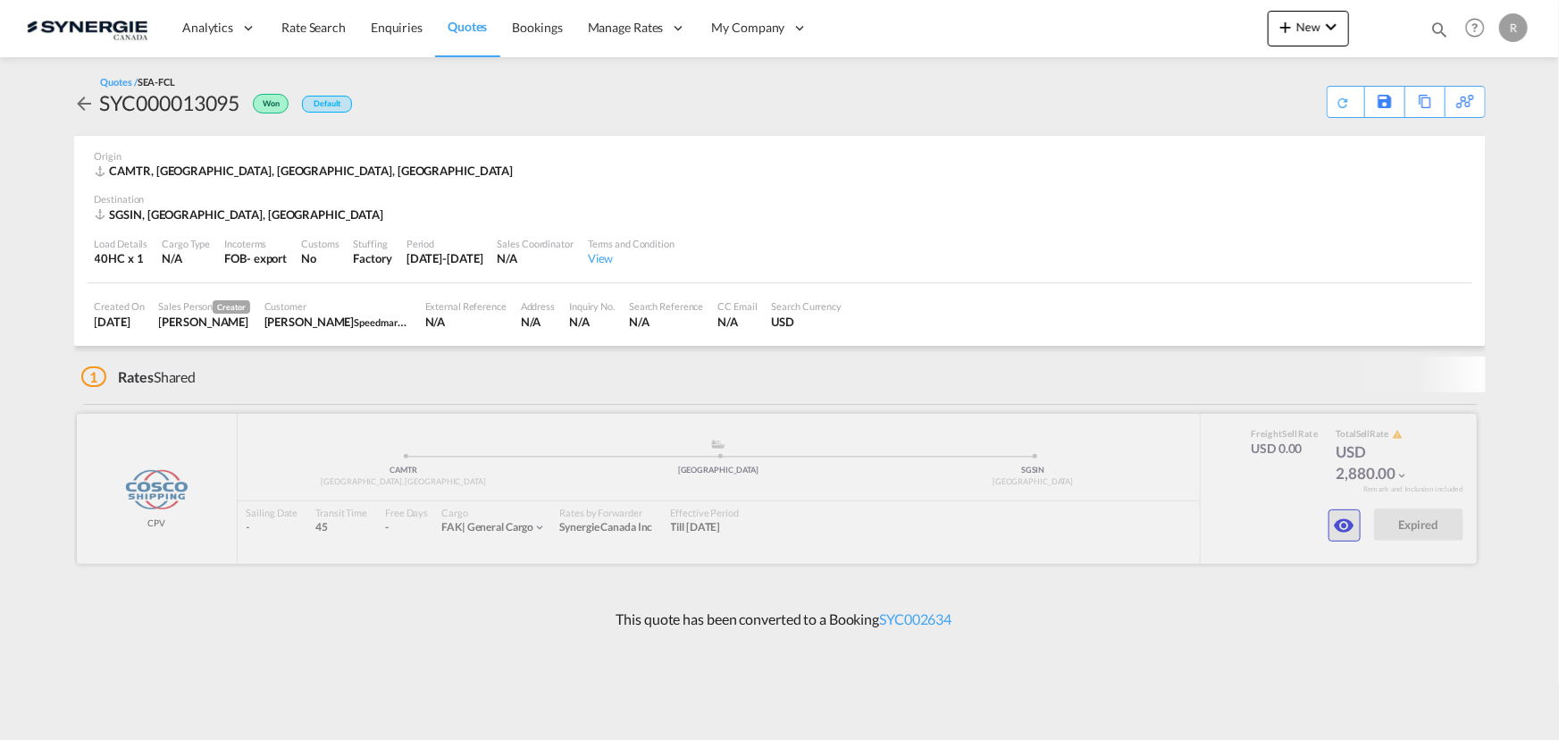
click at [1346, 525] on button "button" at bounding box center [1345, 525] width 32 height 32
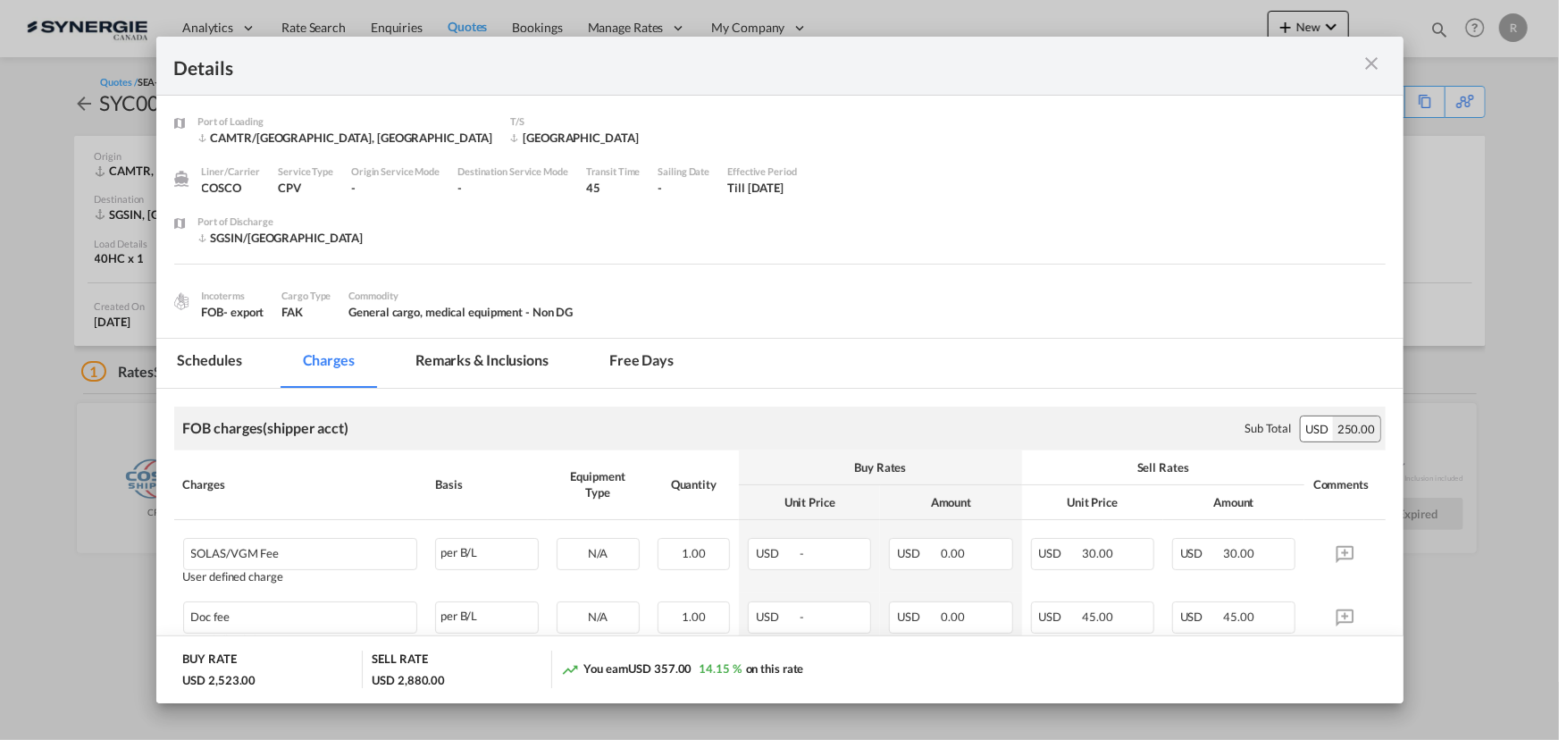
click at [486, 373] on md-tab-item "Remarks & Inclusions" at bounding box center [482, 363] width 176 height 49
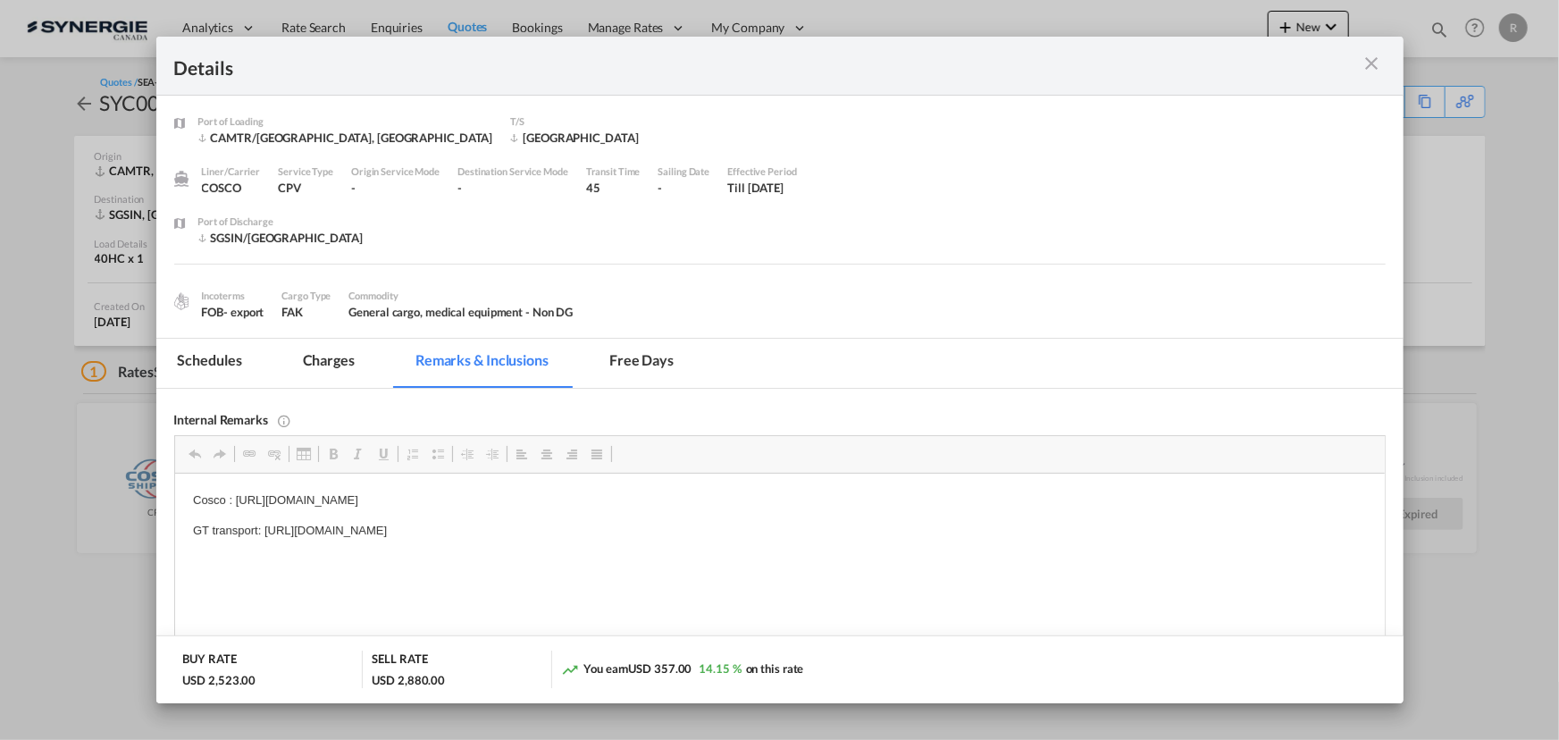
click at [1374, 71] on md-icon "icon-close m-3 fg-AAA8AD cursor" at bounding box center [1372, 63] width 21 height 21
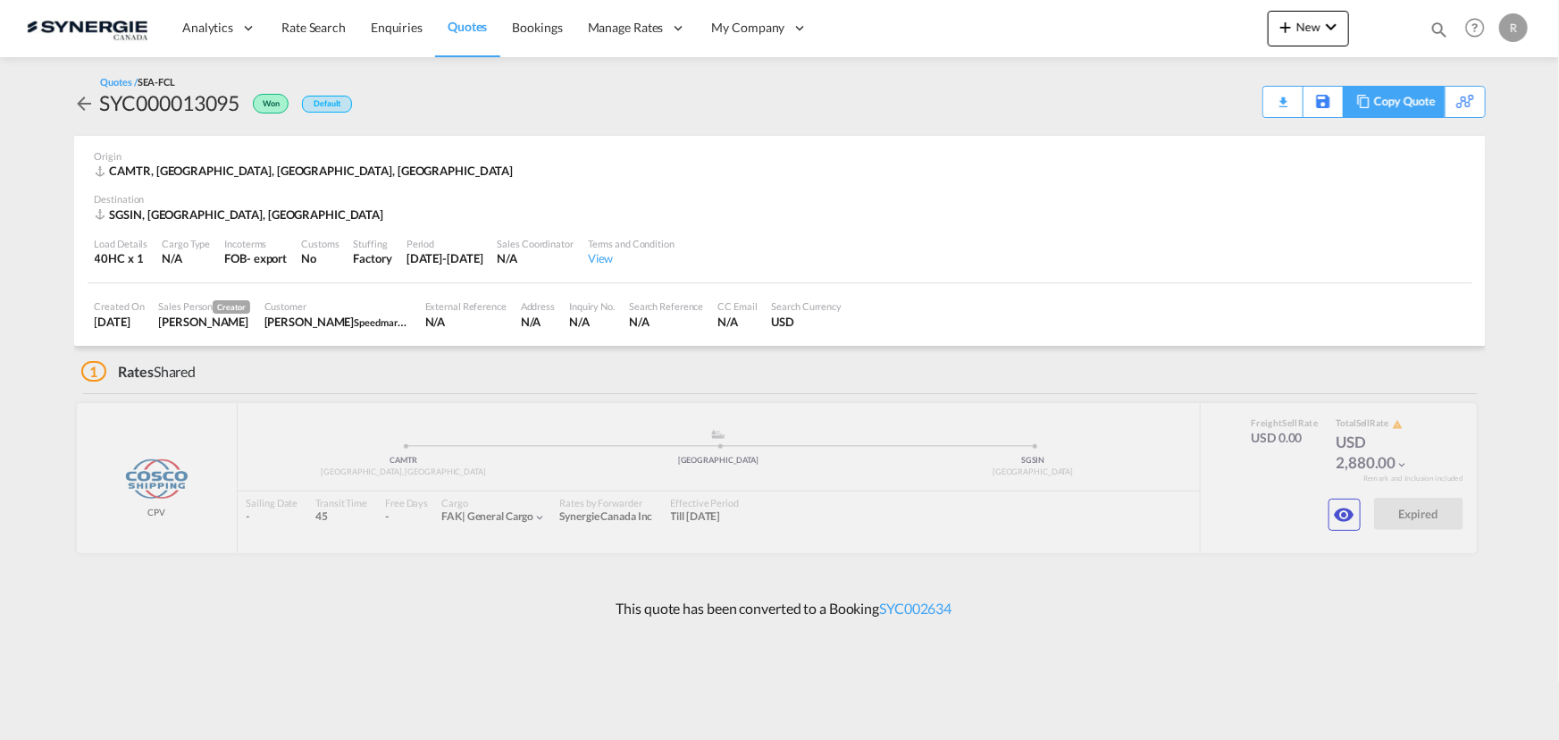
click at [1374, 105] on div "Copy Quote" at bounding box center [1404, 102] width 61 height 30
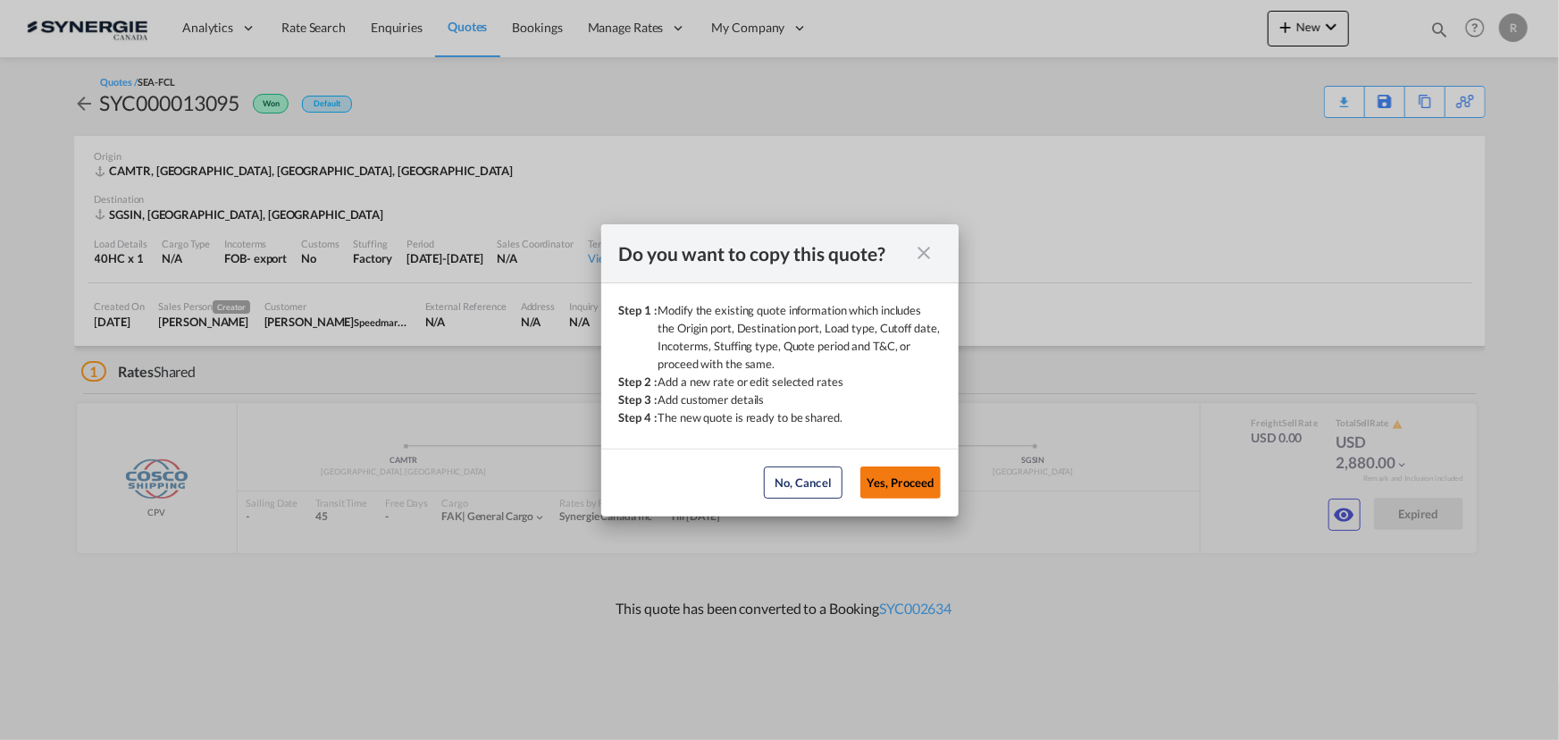
click at [902, 491] on button "Yes, Proceed" at bounding box center [900, 482] width 80 height 32
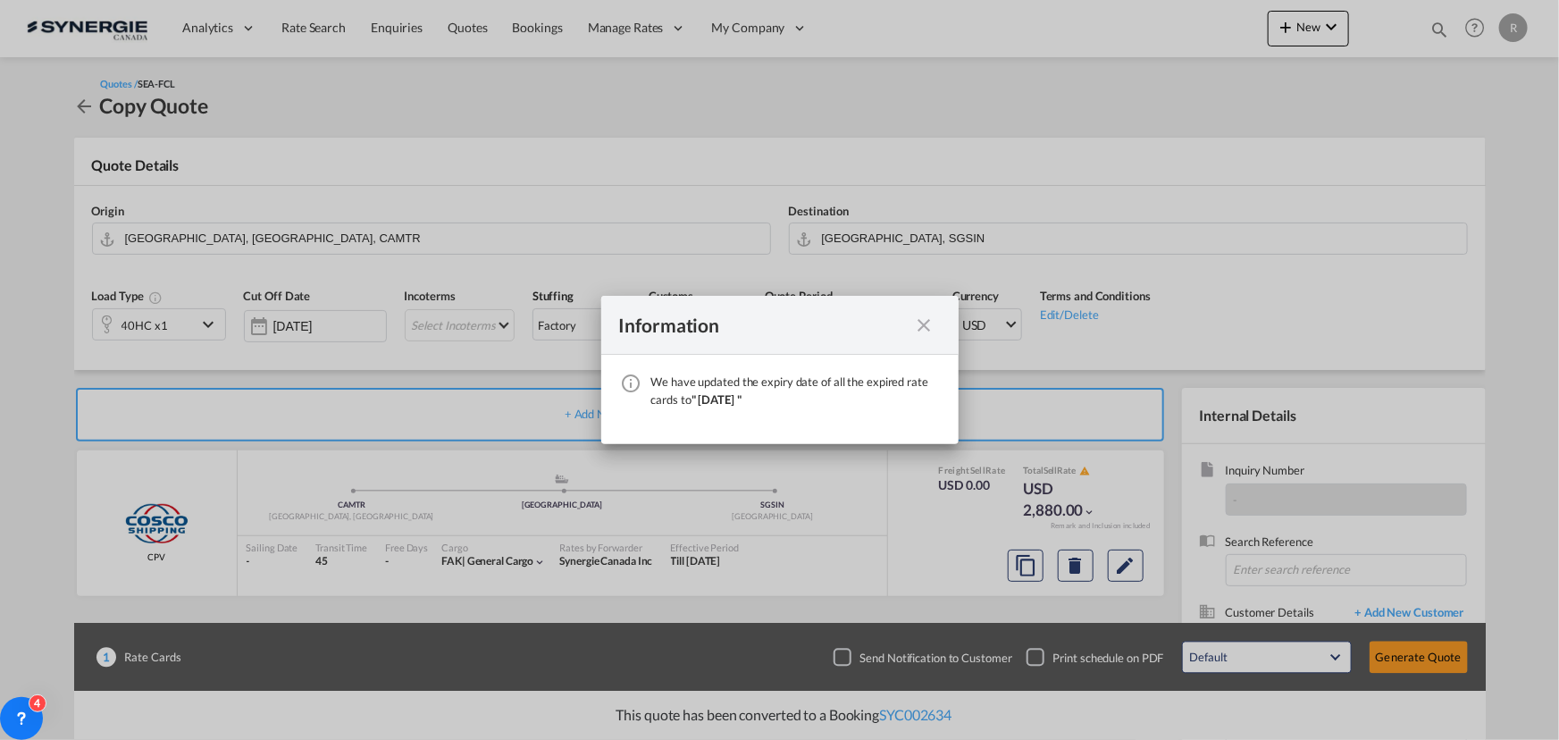
click at [927, 327] on md-icon "icon-close fg-AAA8AD cursor" at bounding box center [924, 325] width 21 height 21
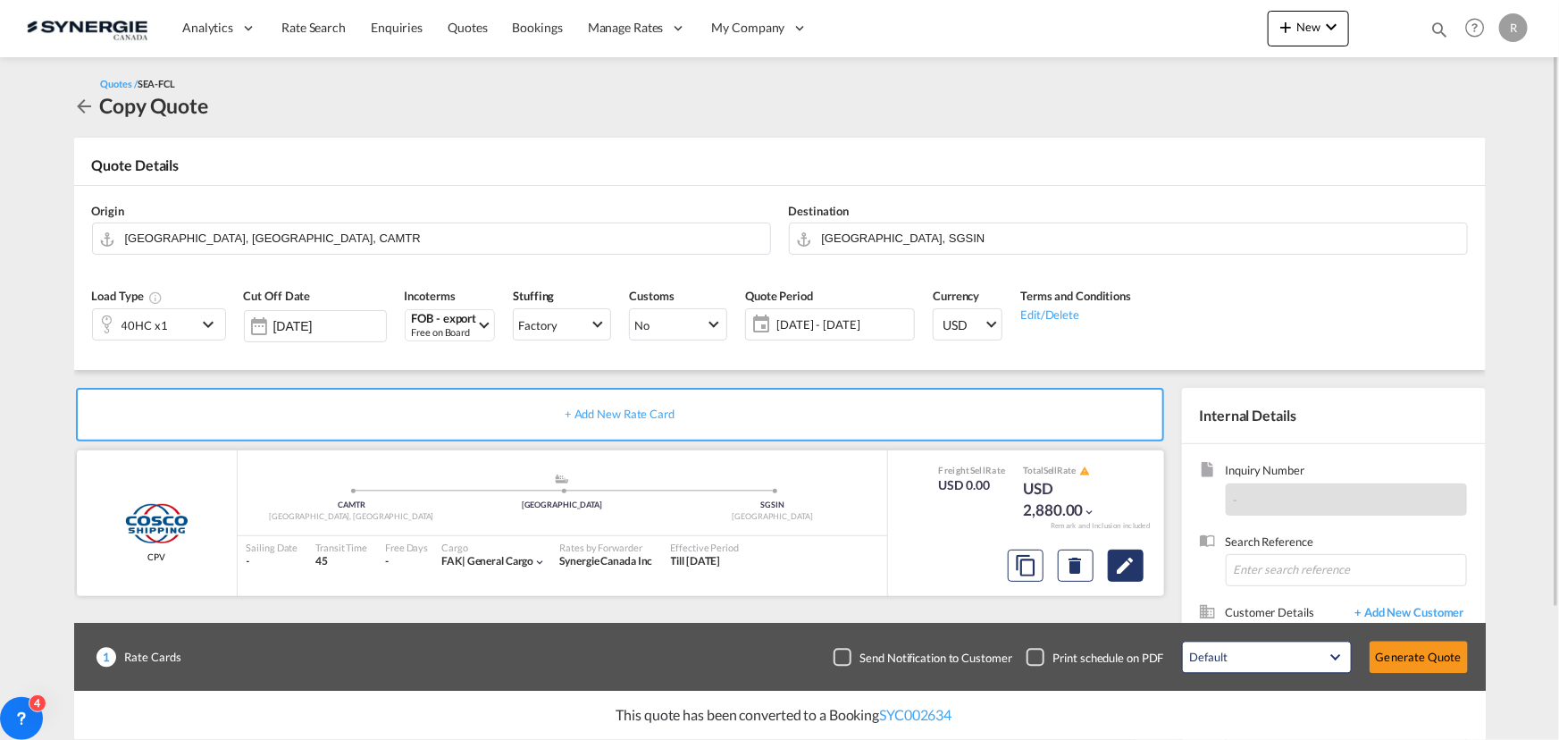
click at [1137, 571] on button "Edit" at bounding box center [1126, 566] width 36 height 32
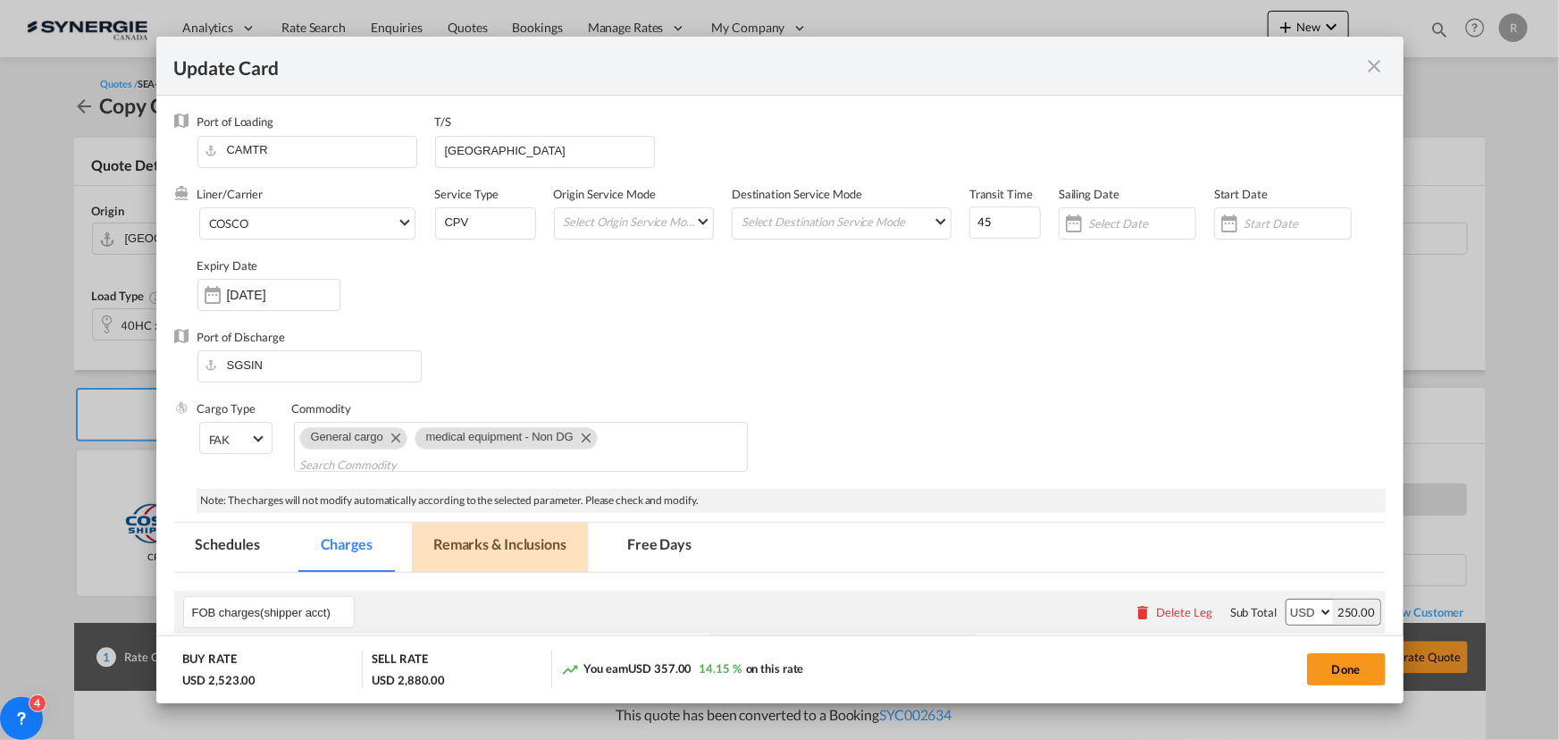
click at [504, 541] on md-tab-item "Remarks & Inclusions" at bounding box center [500, 547] width 176 height 49
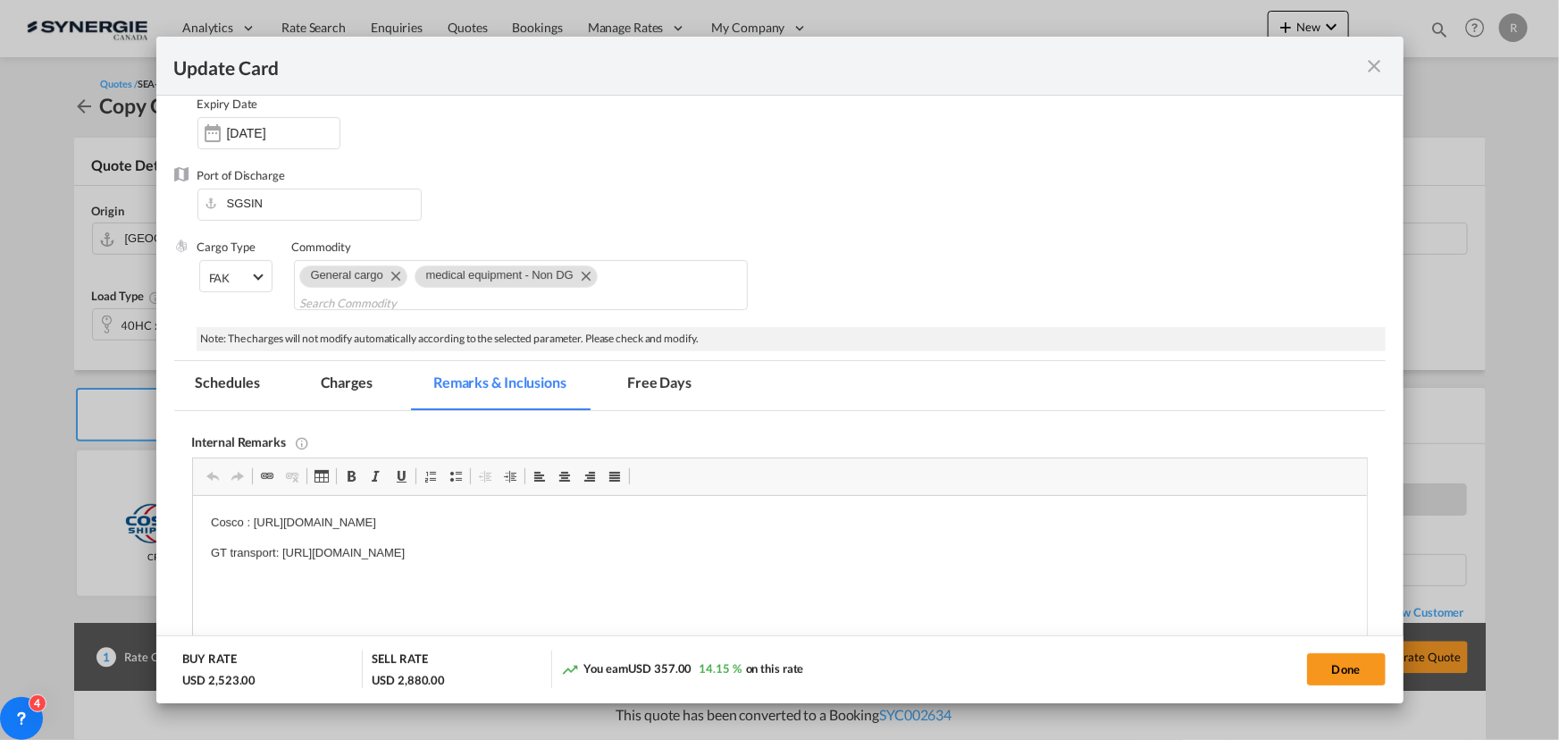
scroll to position [324, 0]
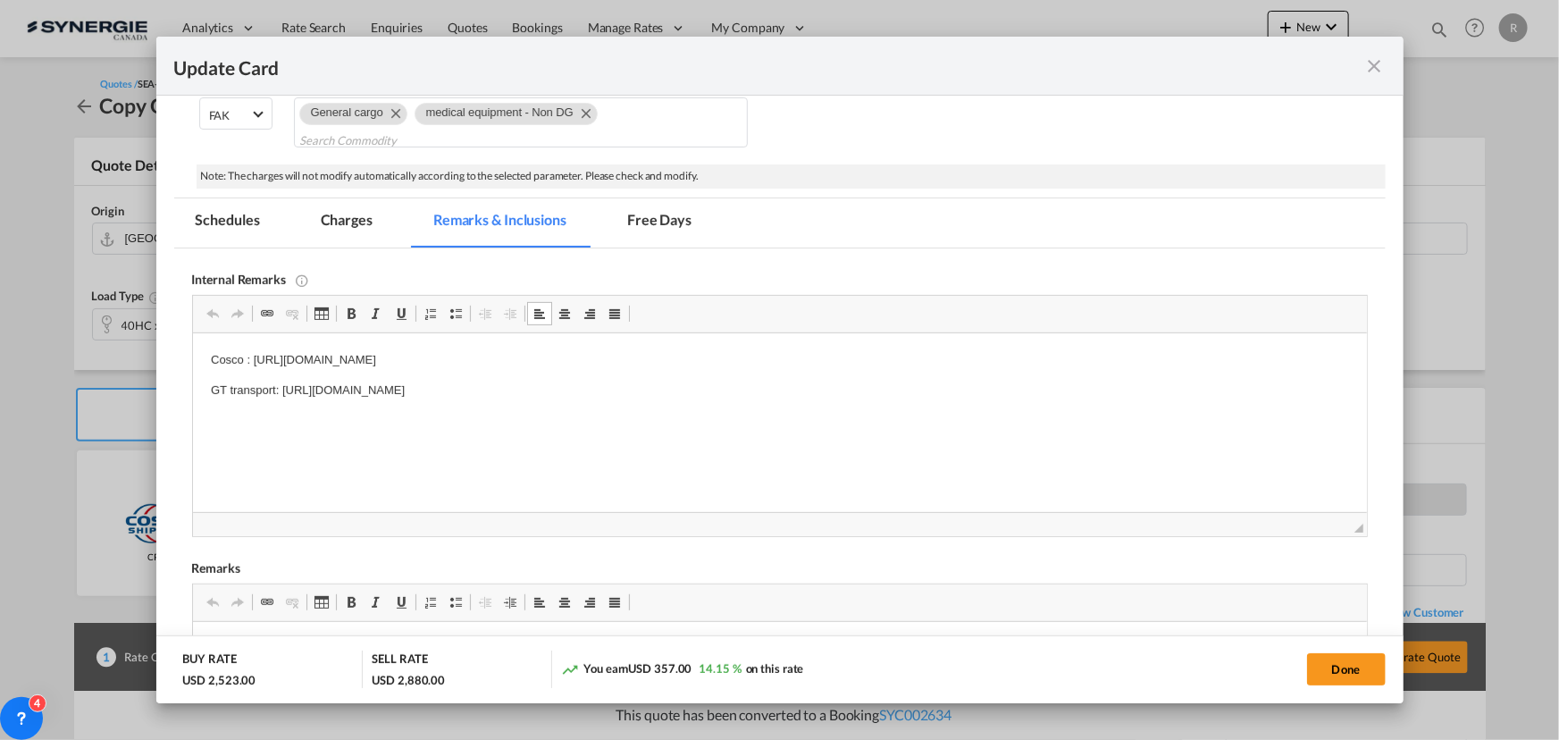
drag, startPoint x: 250, startPoint y: 357, endPoint x: 376, endPoint y: 355, distance: 126.0
click at [367, 357] on p "Cosco : [URL][DOMAIN_NAME]" at bounding box center [779, 360] width 1138 height 19
drag, startPoint x: 251, startPoint y: 356, endPoint x: 753, endPoint y: 362, distance: 502.2
click at [753, 362] on p "Cosco : [URL][DOMAIN_NAME]" at bounding box center [779, 360] width 1138 height 19
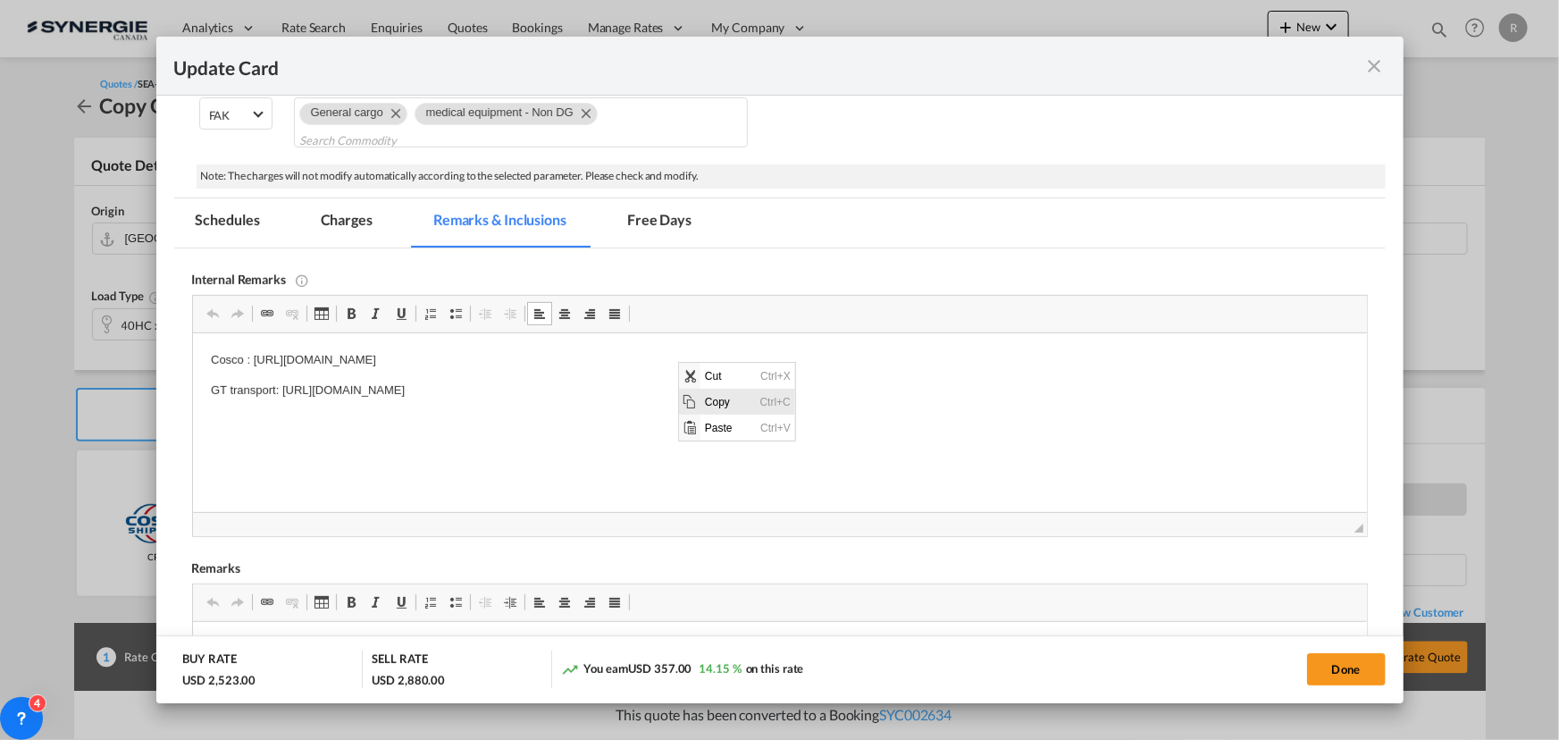
click at [709, 401] on span "Copy" at bounding box center [728, 401] width 55 height 26
copy p "[URL][DOMAIN_NAME]"
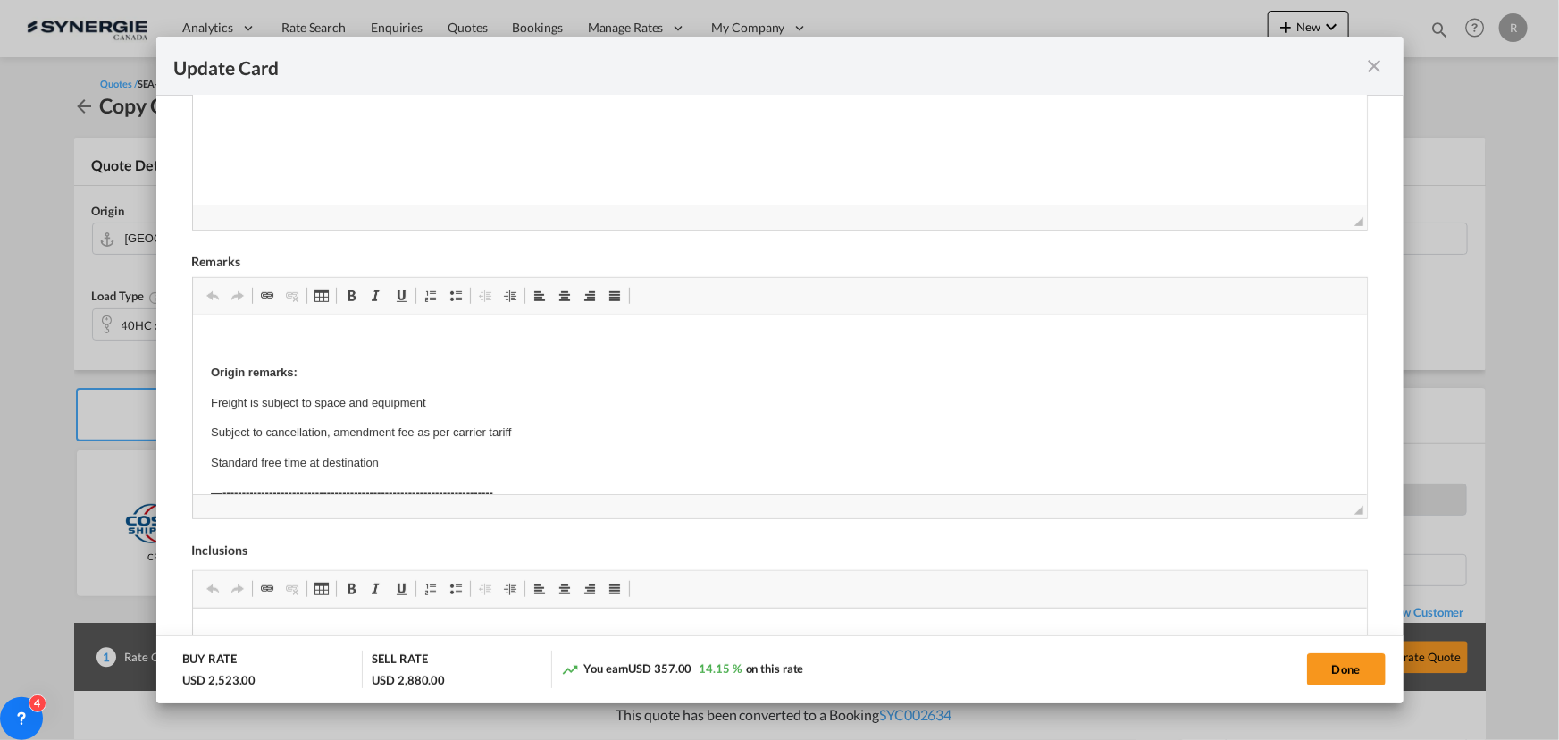
scroll to position [650, 0]
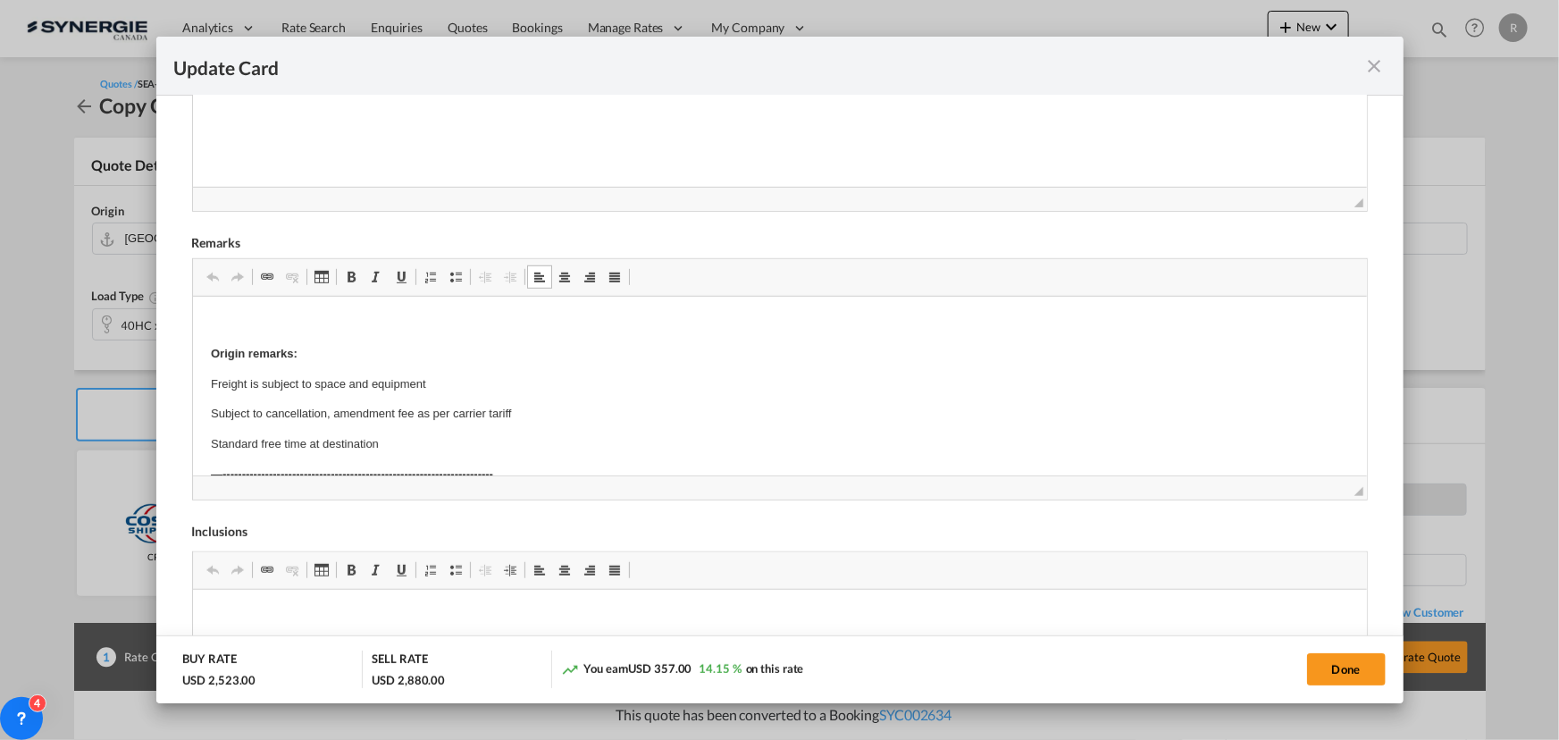
click at [399, 442] on p "Standard free time at destination" at bounding box center [779, 444] width 1138 height 19
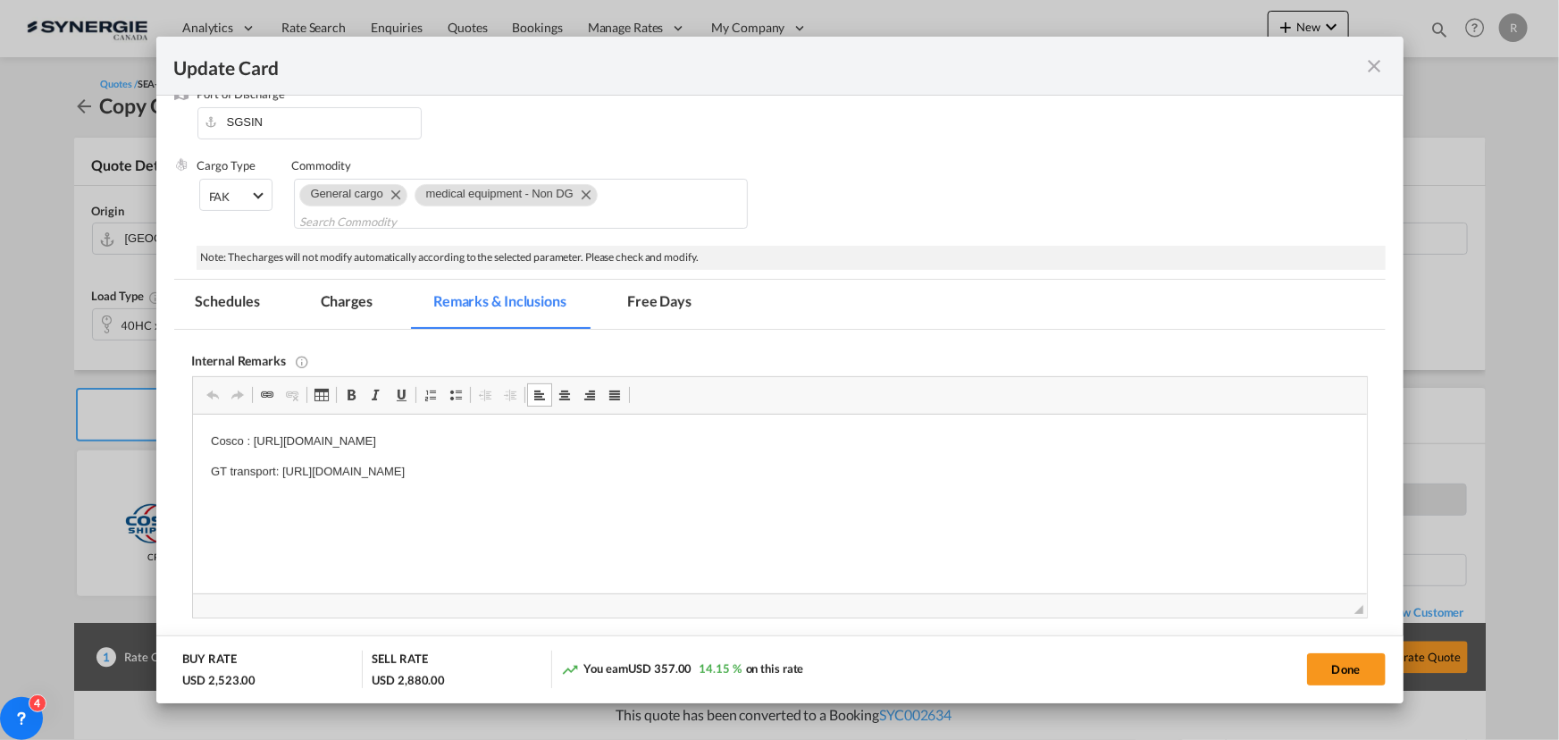
scroll to position [0, 0]
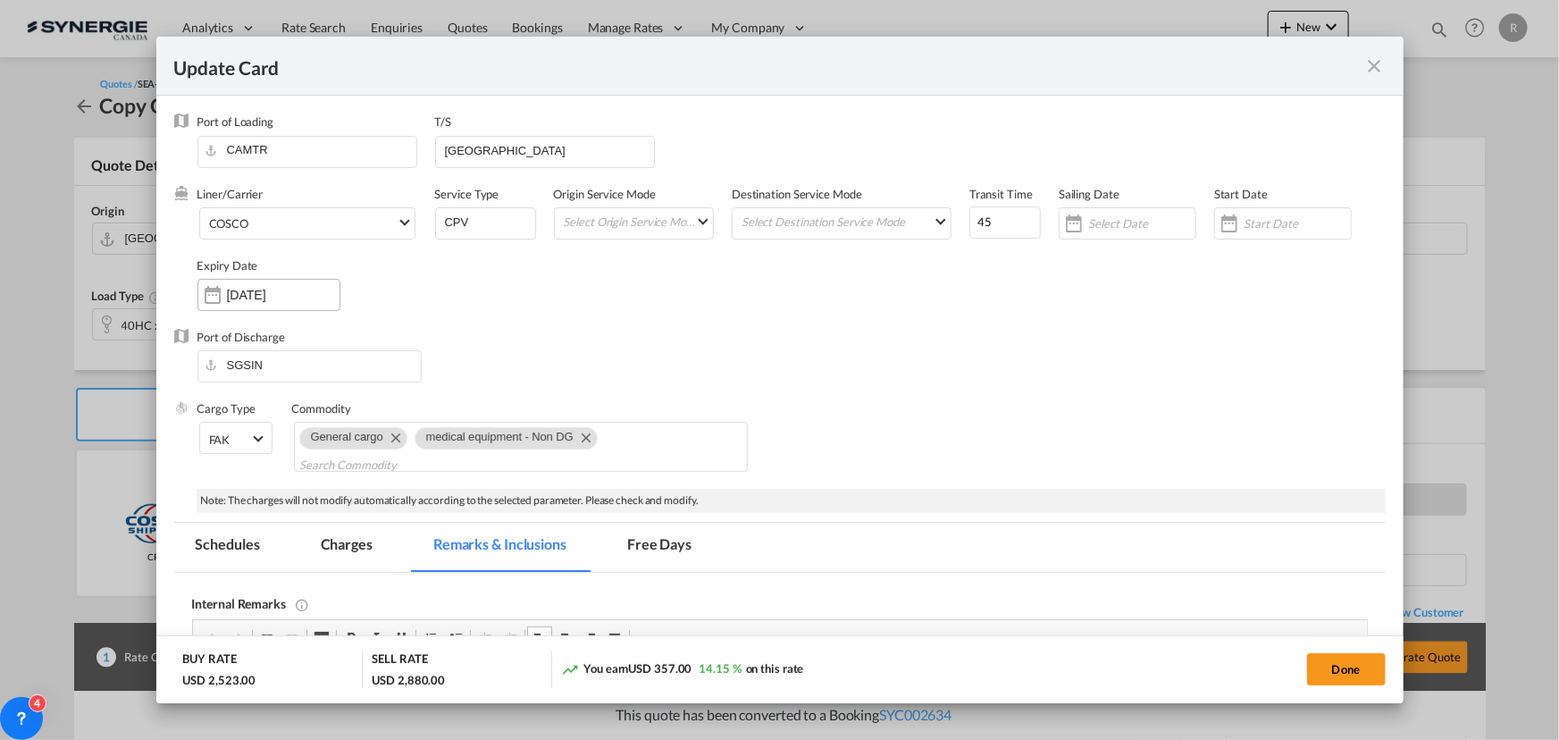
click at [286, 298] on input "[DATE]" at bounding box center [283, 295] width 113 height 14
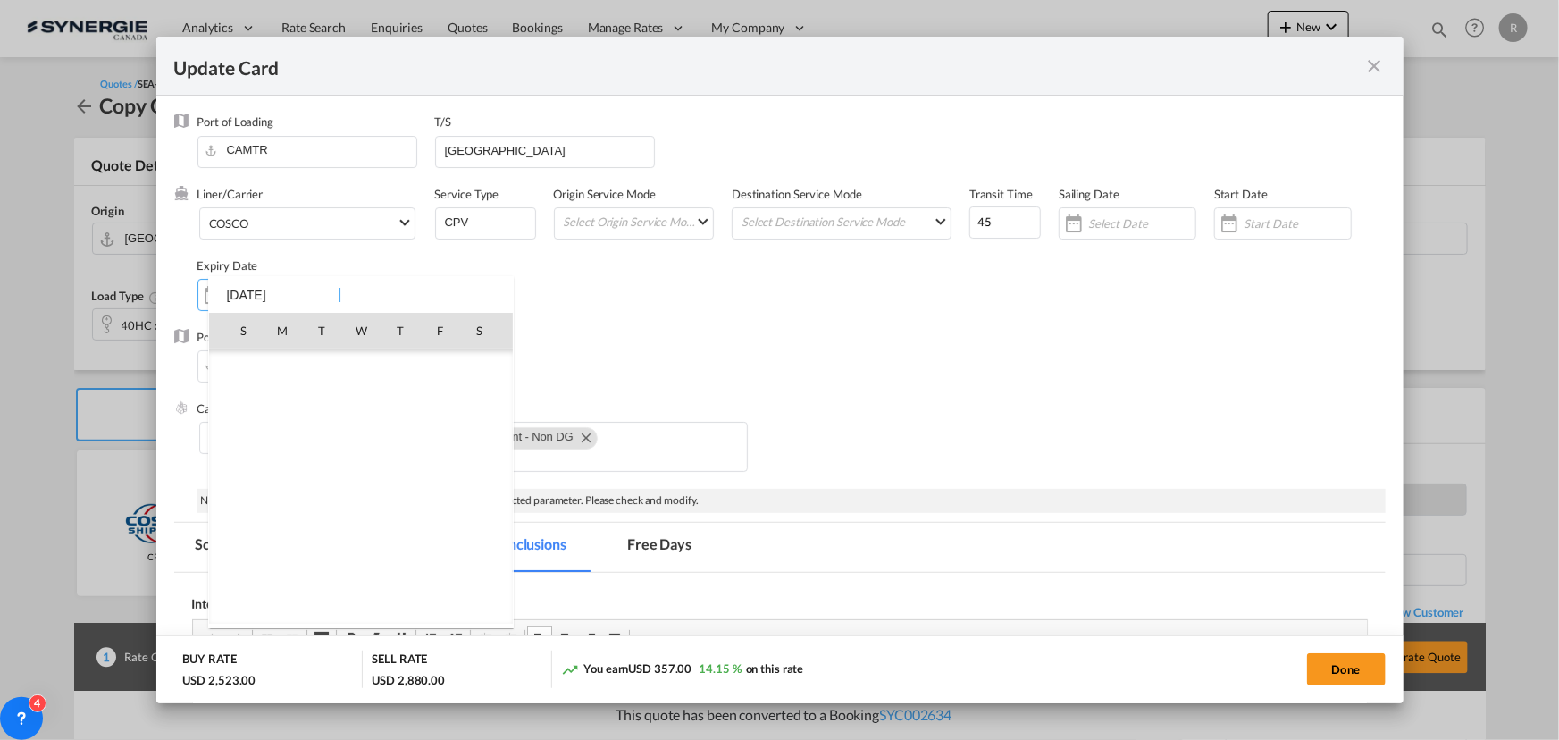
scroll to position [413899, 0]
click at [317, 565] on span "30" at bounding box center [322, 566] width 36 height 36
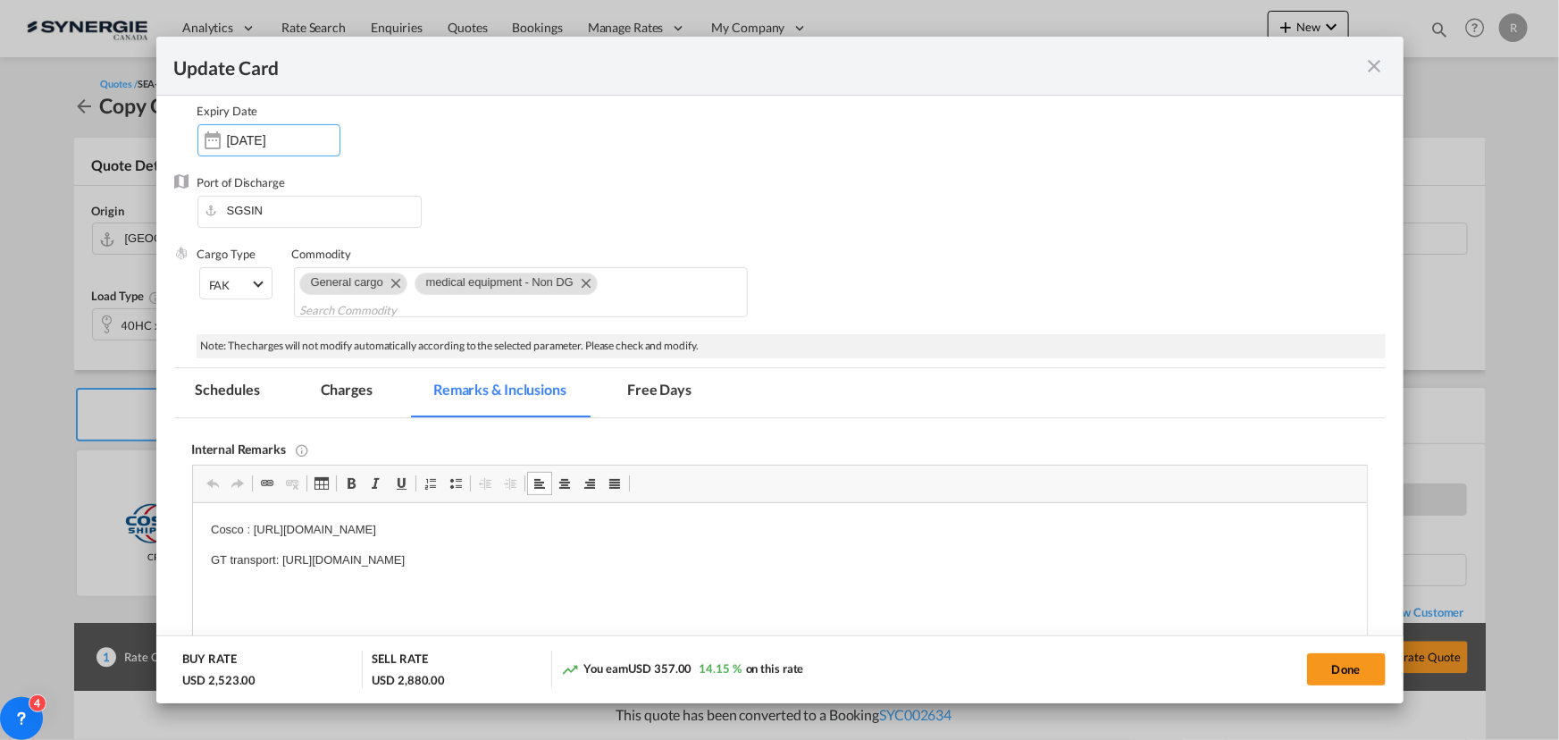
scroll to position [162, 0]
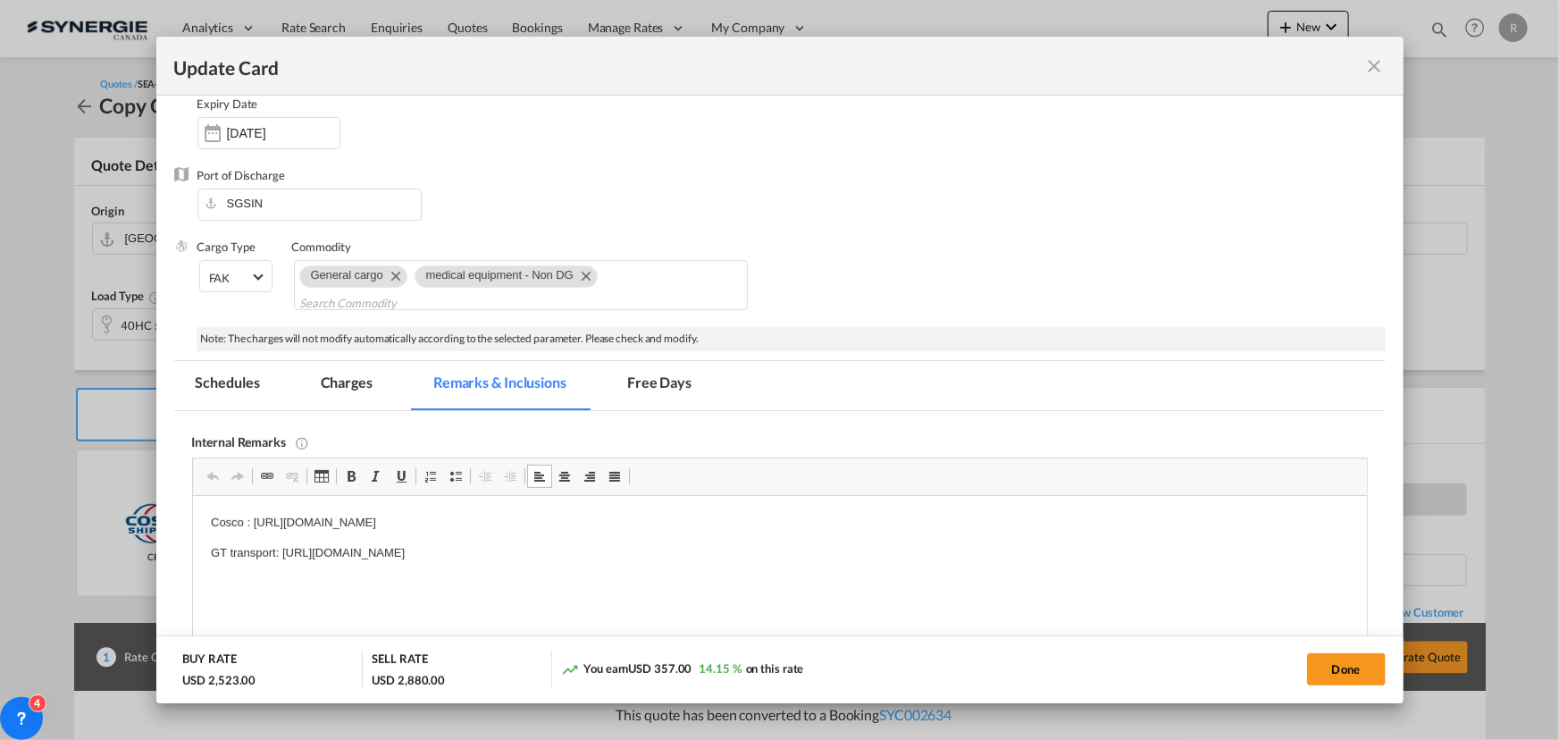
click at [730, 526] on p "Cosco : [URL][DOMAIN_NAME]" at bounding box center [779, 523] width 1138 height 19
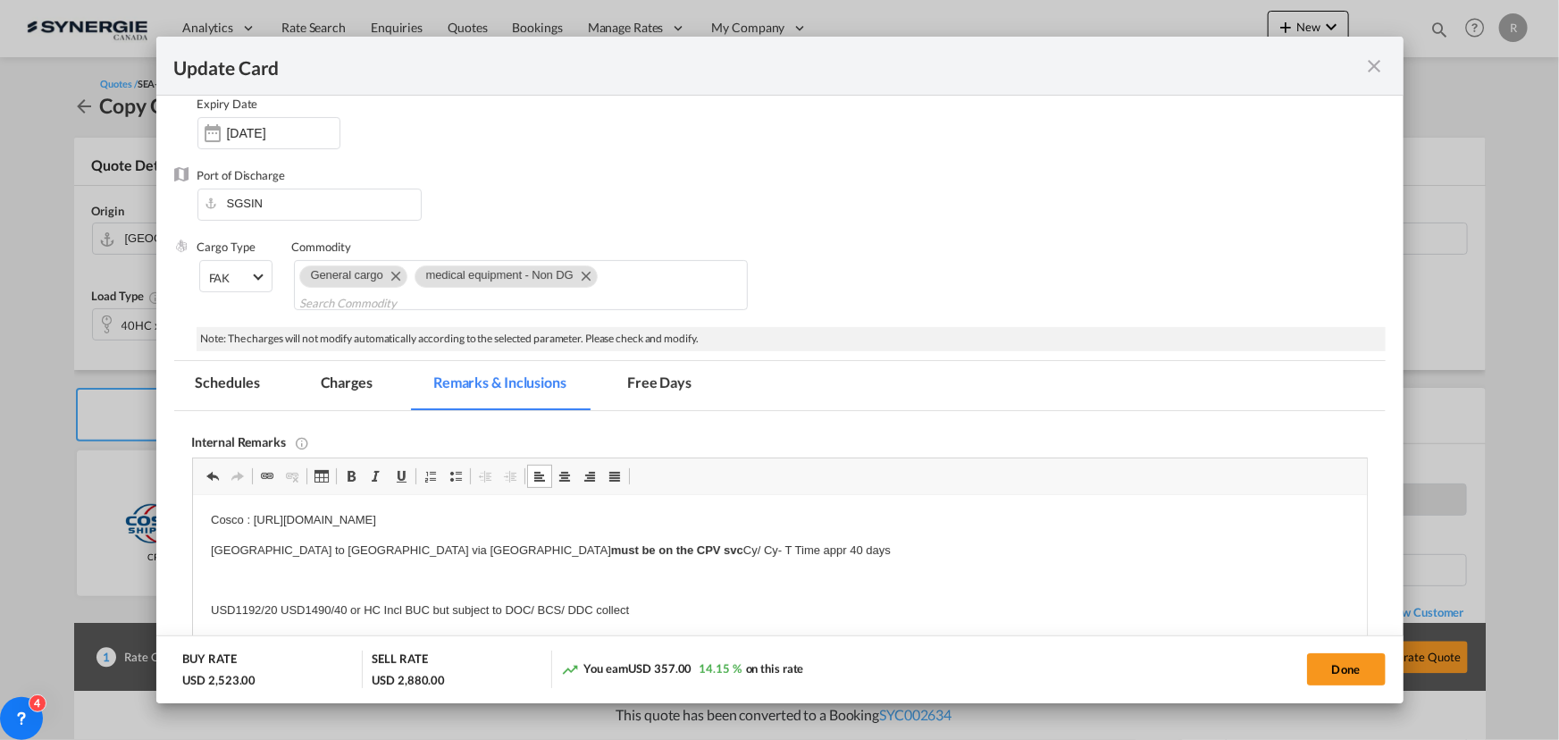
scroll to position [0, 0]
click at [340, 384] on md-tab-item "Charges" at bounding box center [346, 385] width 95 height 49
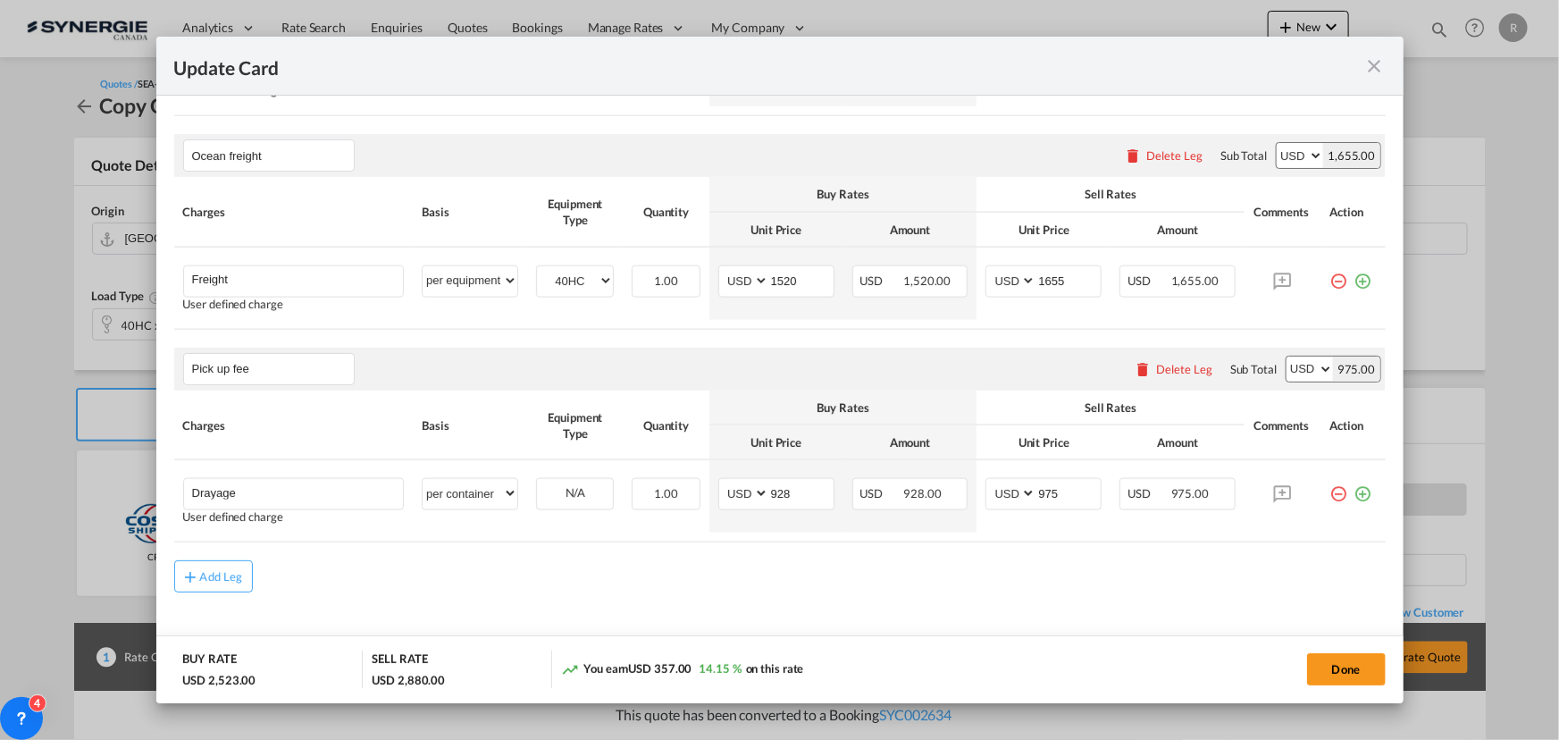
scroll to position [1154, 0]
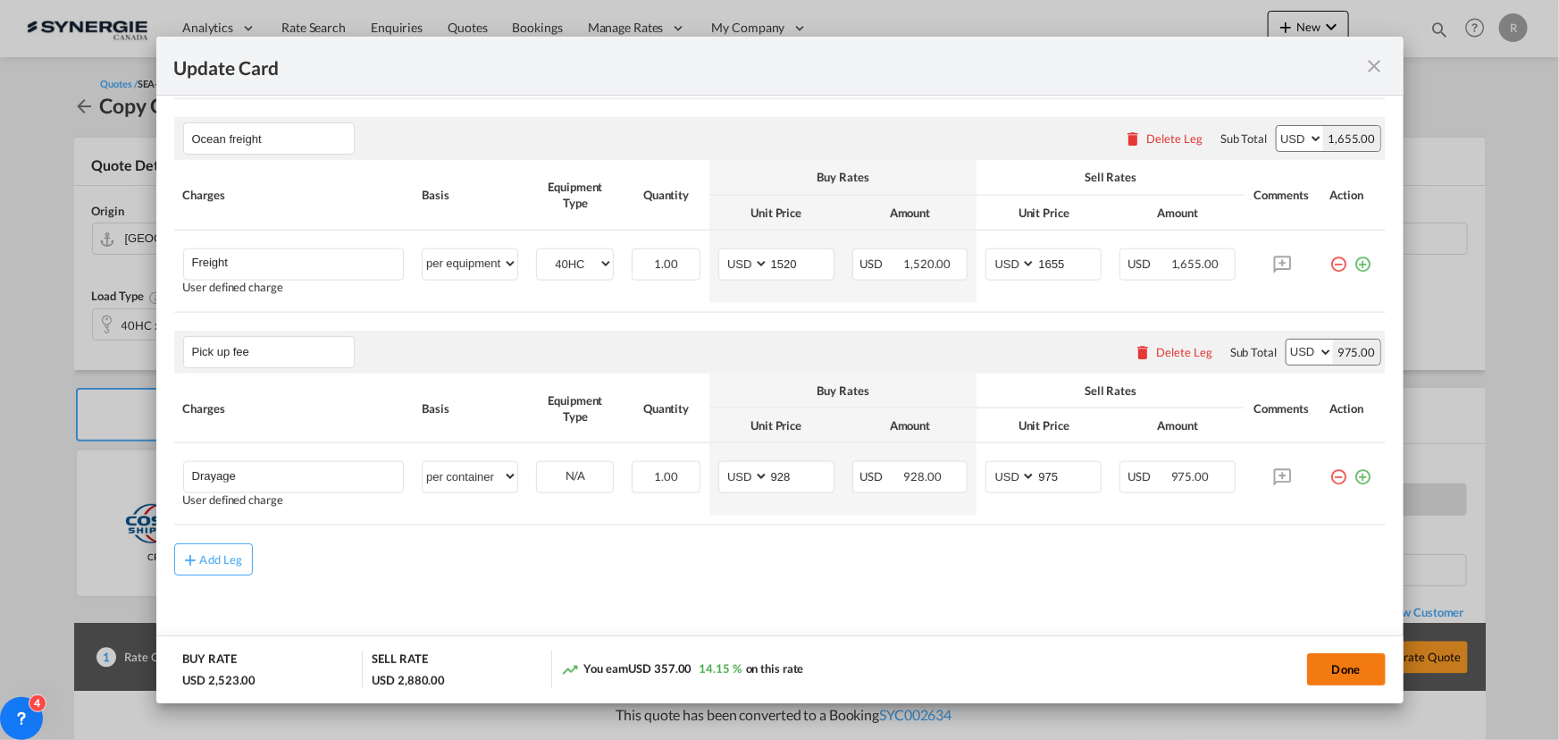
click at [1349, 678] on button "Done" at bounding box center [1346, 669] width 79 height 32
type input "[DATE]"
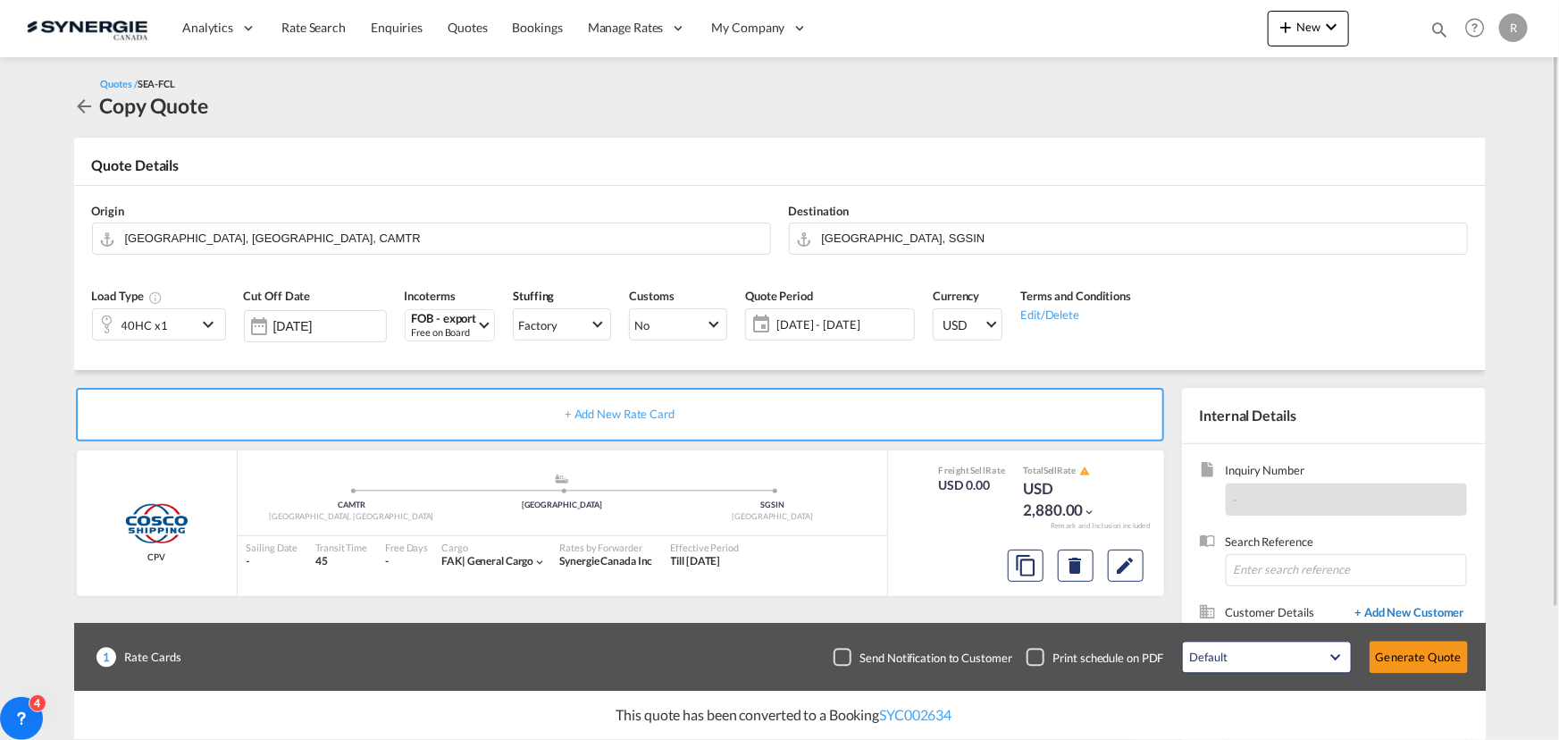
scroll to position [160, 0]
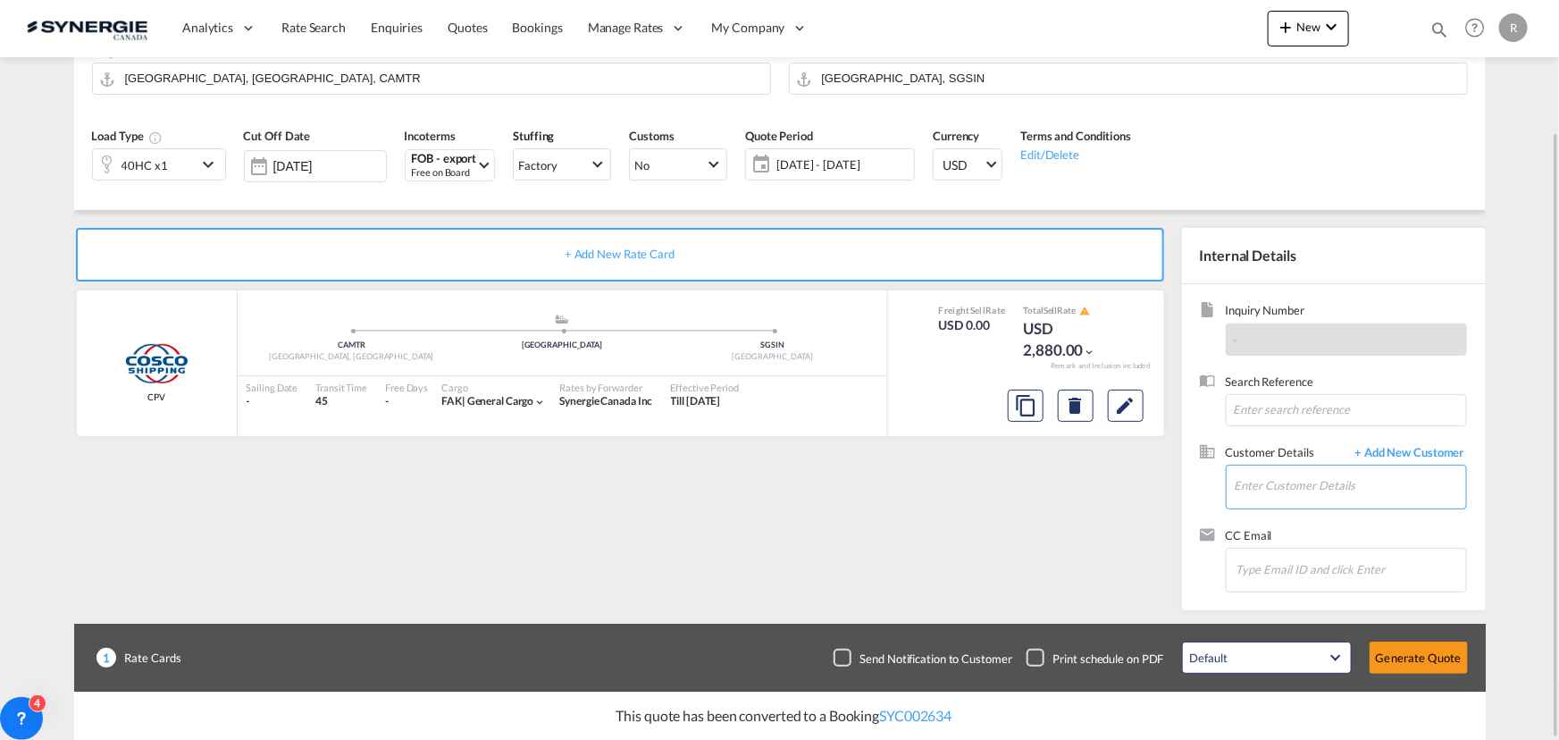
click at [1296, 496] on input "Enter Customer Details" at bounding box center [1350, 486] width 231 height 40
paste input "[PERSON_NAME][EMAIL_ADDRESS][DOMAIN_NAME]"
click at [1273, 513] on div "[PERSON_NAME] [PERSON_NAME][EMAIL_ADDRESS][DOMAIN_NAME]" at bounding box center [1350, 516] width 232 height 48
type input "Speedmark SG, [PERSON_NAME], [PERSON_NAME][EMAIL_ADDRESS][DOMAIN_NAME]"
click at [1421, 646] on button "Generate Quote" at bounding box center [1419, 658] width 98 height 32
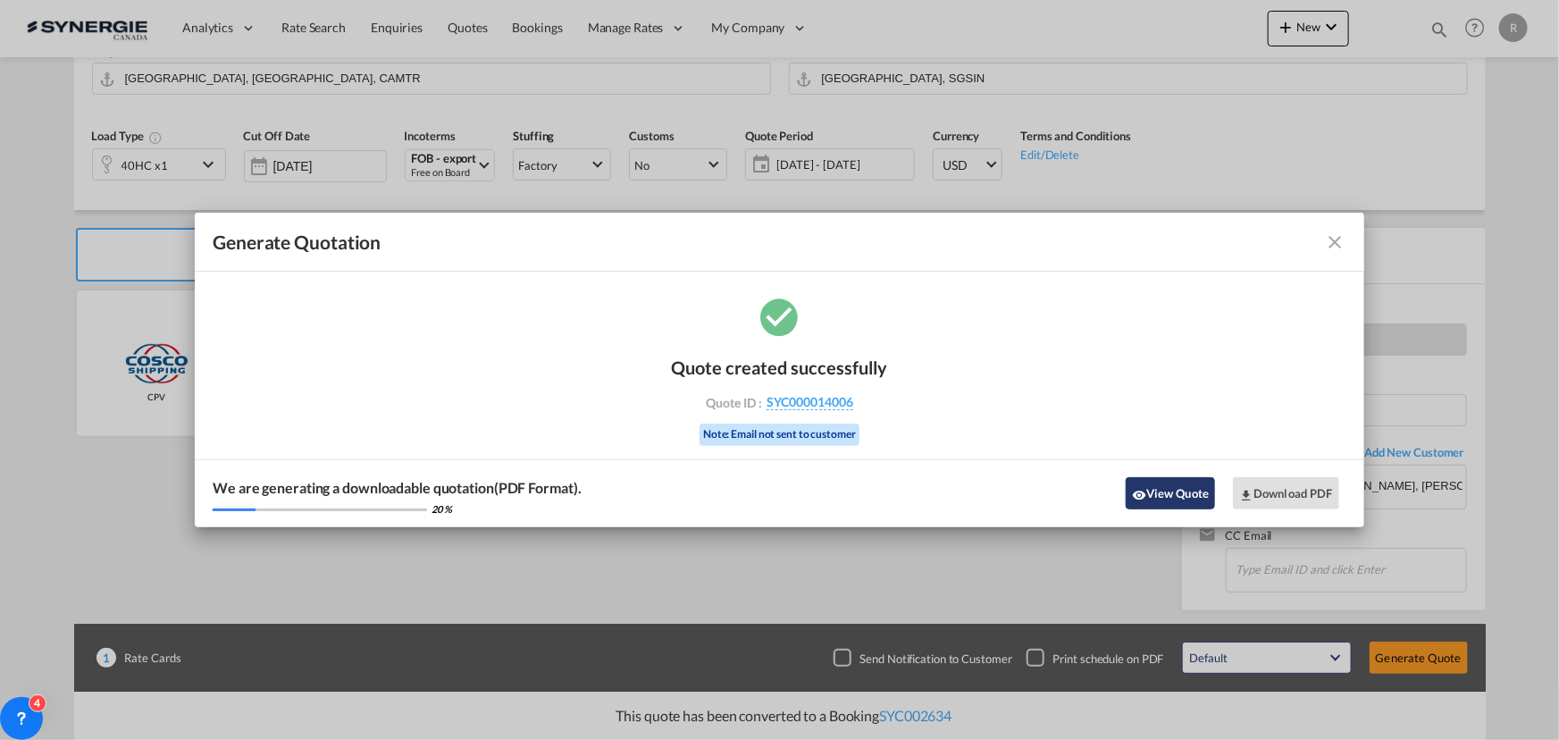
click at [1179, 491] on button "View Quote" at bounding box center [1170, 493] width 89 height 32
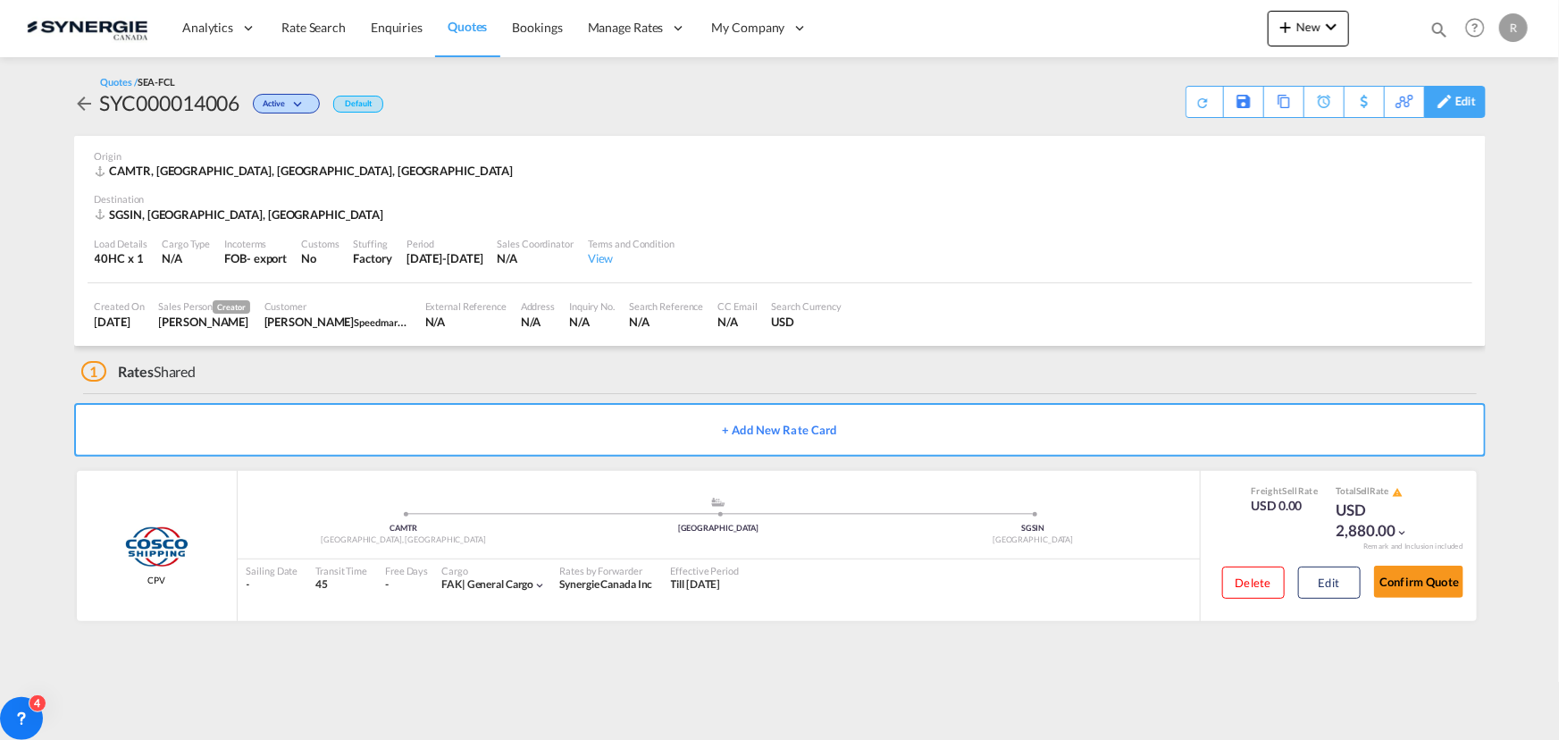
click at [1476, 106] on div "Edit" at bounding box center [1455, 102] width 62 height 32
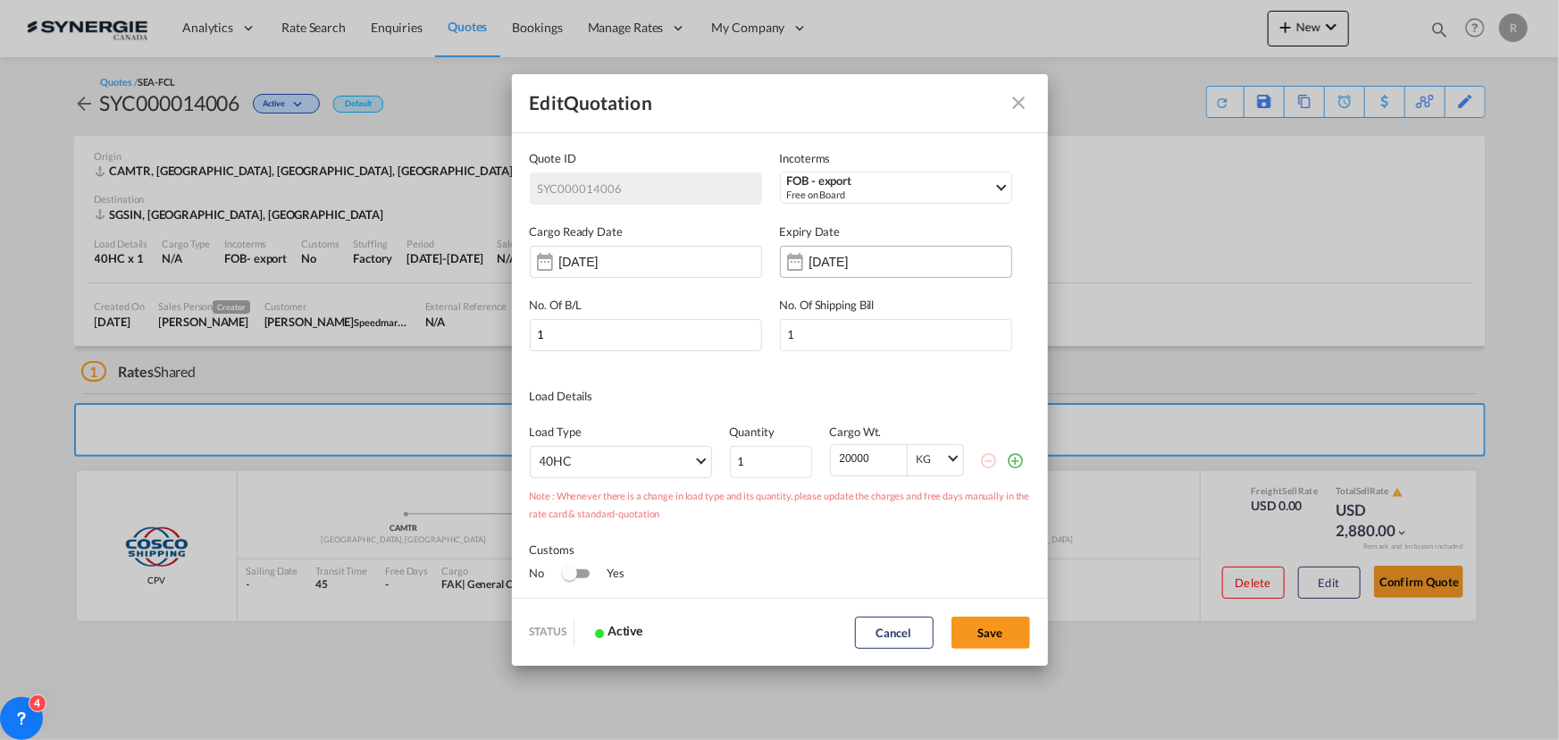
click at [838, 263] on input "[DATE]" at bounding box center [866, 262] width 113 height 14
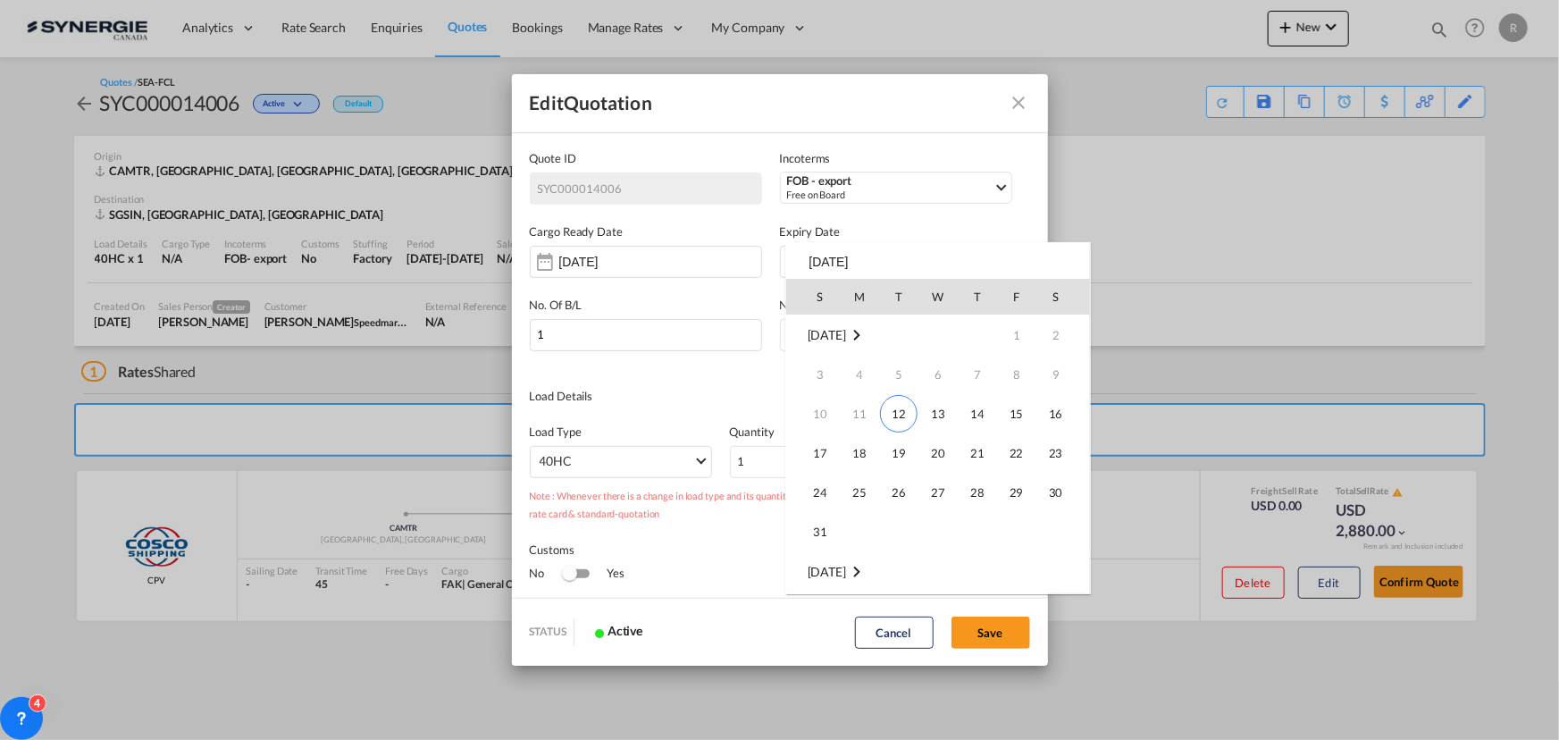
scroll to position [237, 0]
click at [902, 525] on span "30" at bounding box center [899, 532] width 36 height 36
type input "[DATE]"
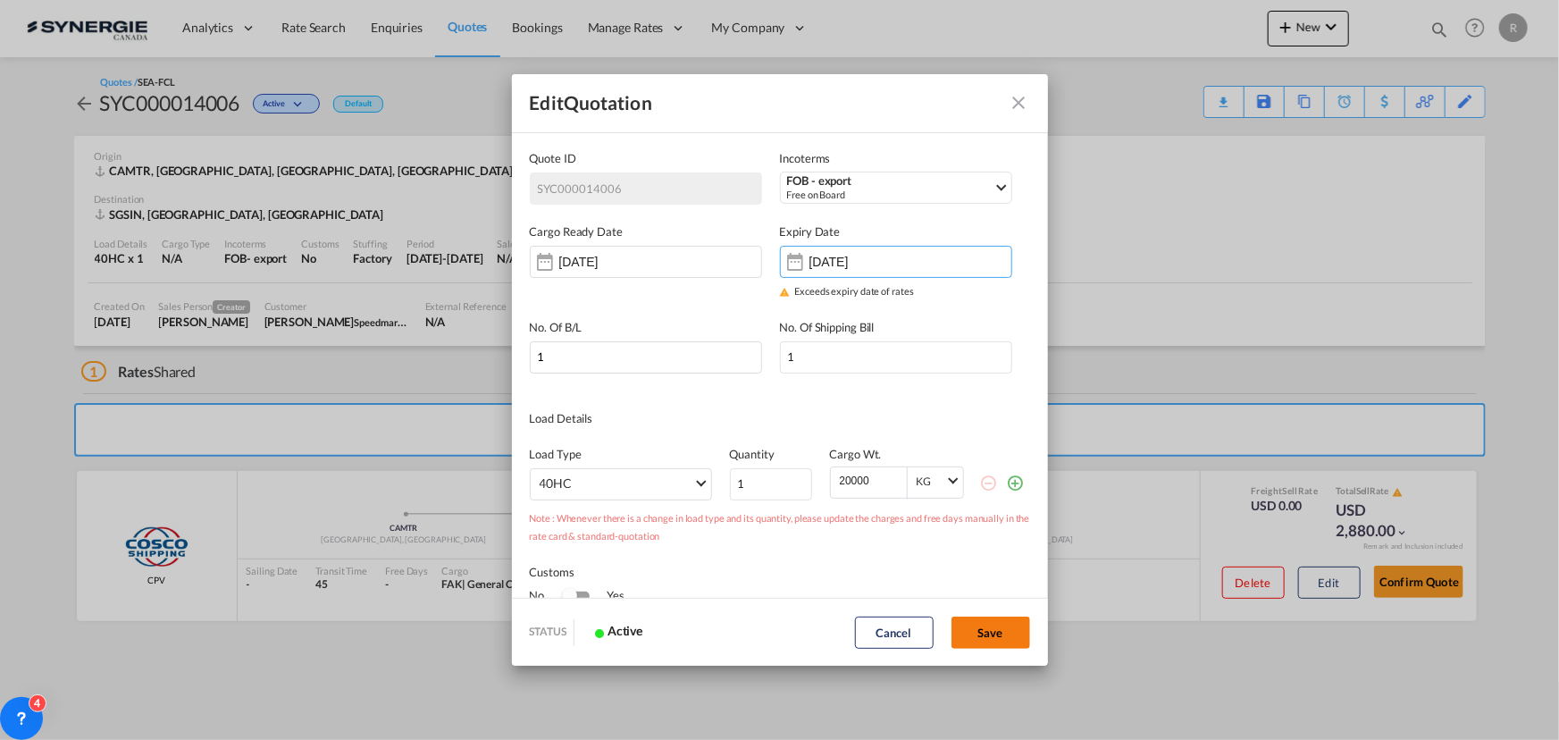
click at [999, 635] on button "Save" at bounding box center [991, 633] width 79 height 32
type input "[DATE]"
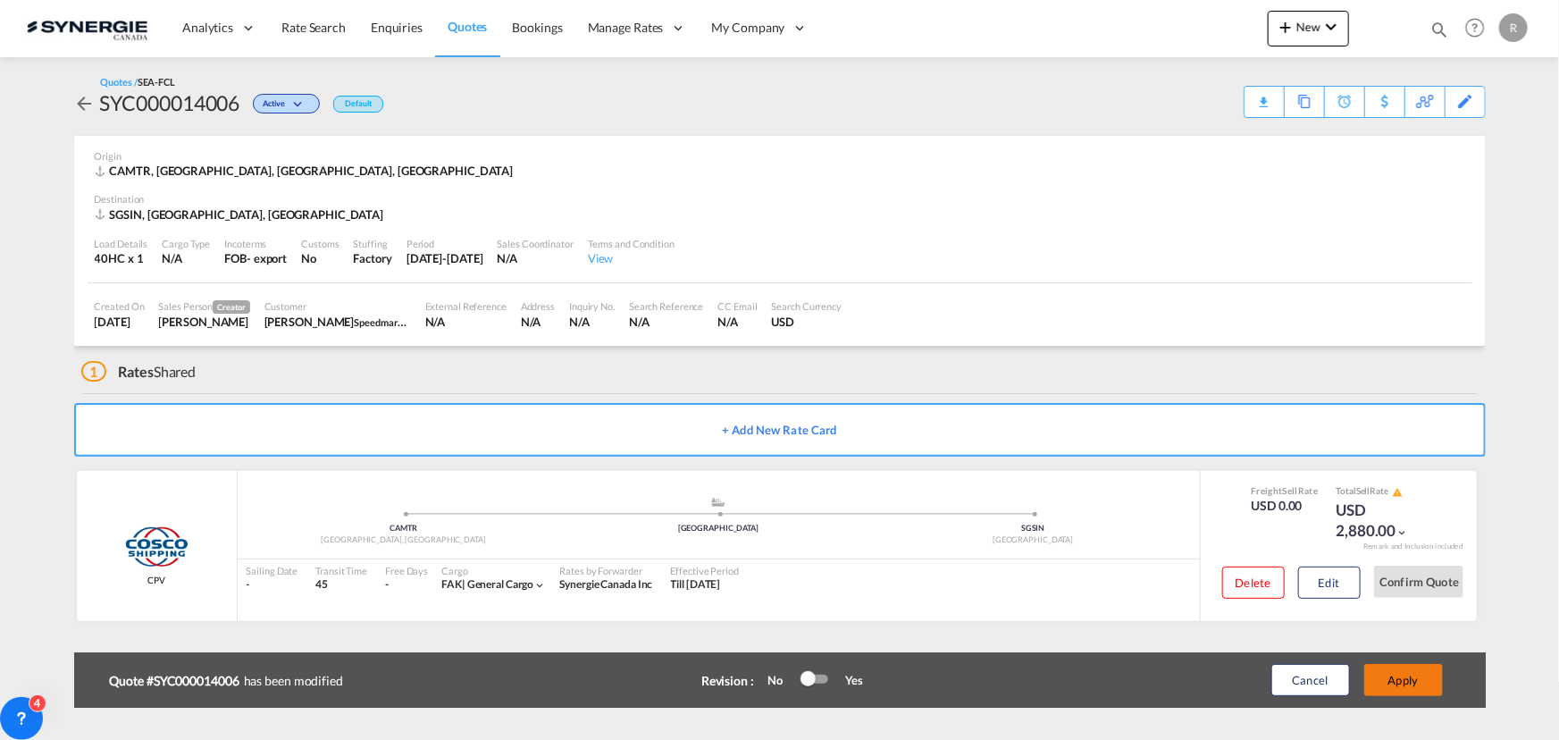
click at [1393, 686] on button "Apply" at bounding box center [1403, 680] width 79 height 32
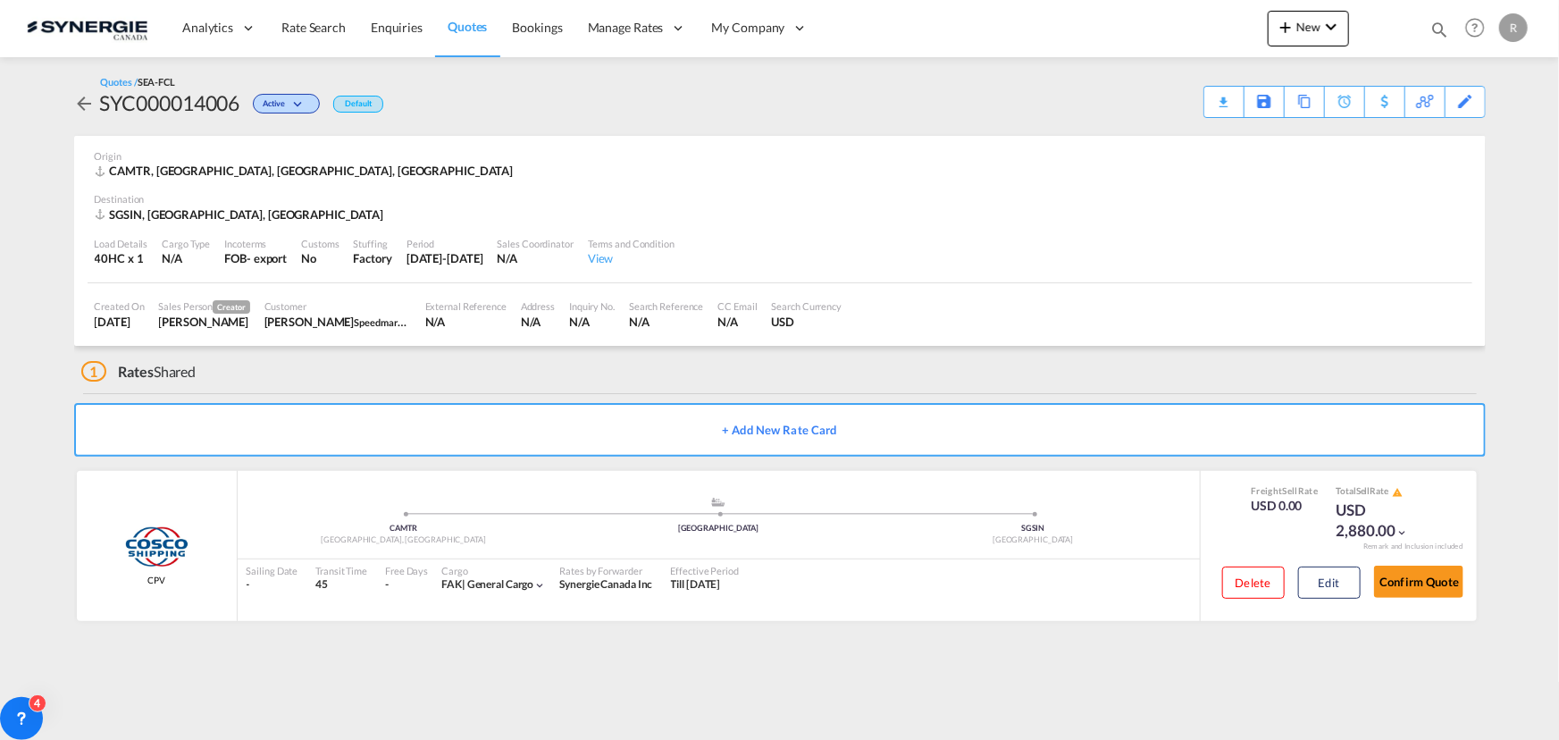
click at [0, 0] on div "Download Quote" at bounding box center [0, 0] width 0 height 0
